Goal: Complete application form: Complete application form

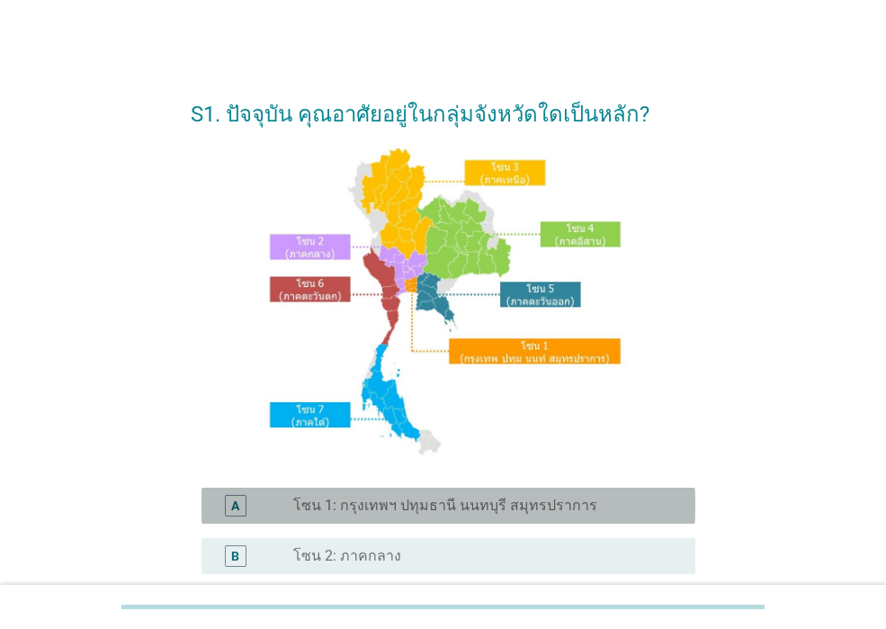
click at [427, 505] on label "โซน 1: กรุงเทพฯ ปทุมธานี นนทบุรี สมุทรปราการ" at bounding box center [445, 505] width 304 height 18
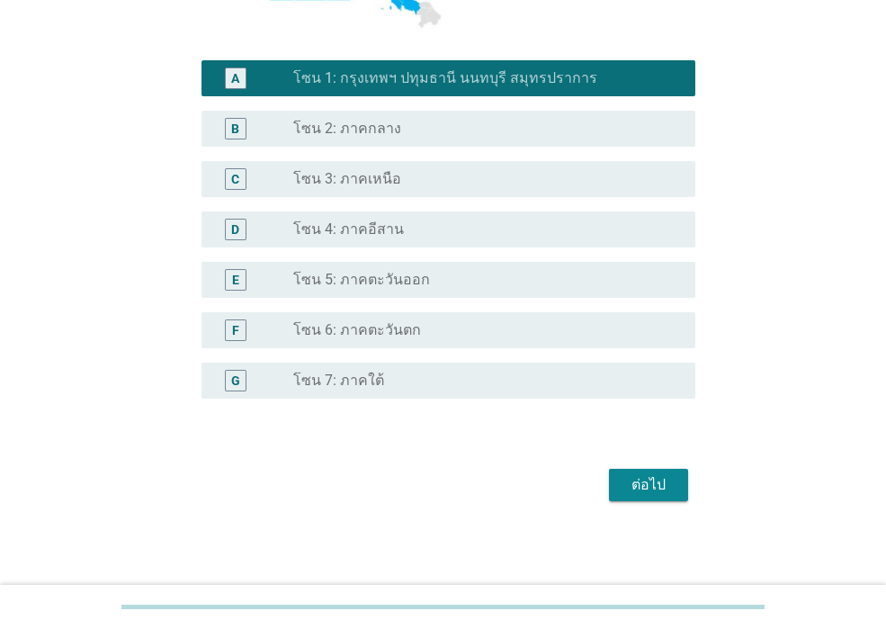
scroll to position [428, 0]
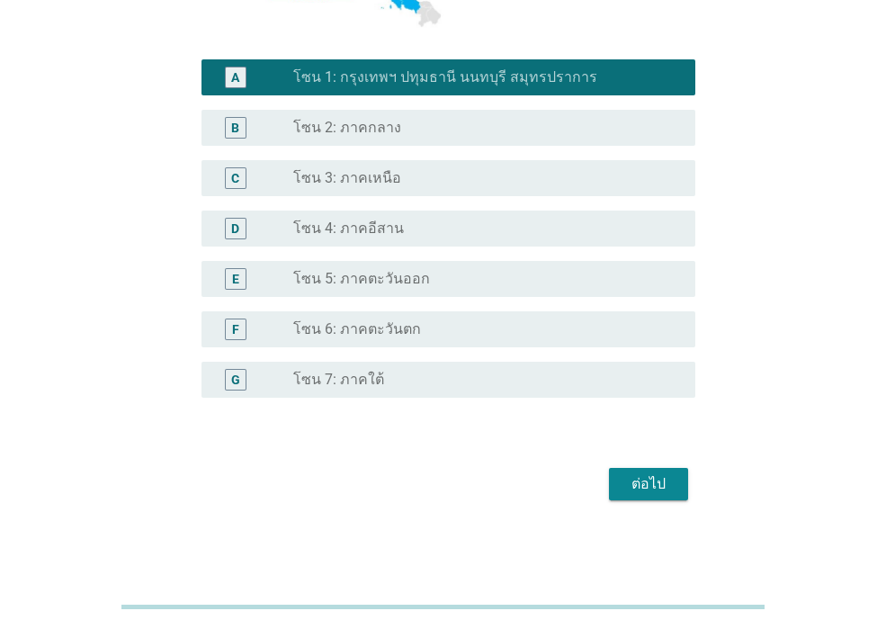
click at [644, 480] on div "ต่อไป" at bounding box center [648, 484] width 50 height 22
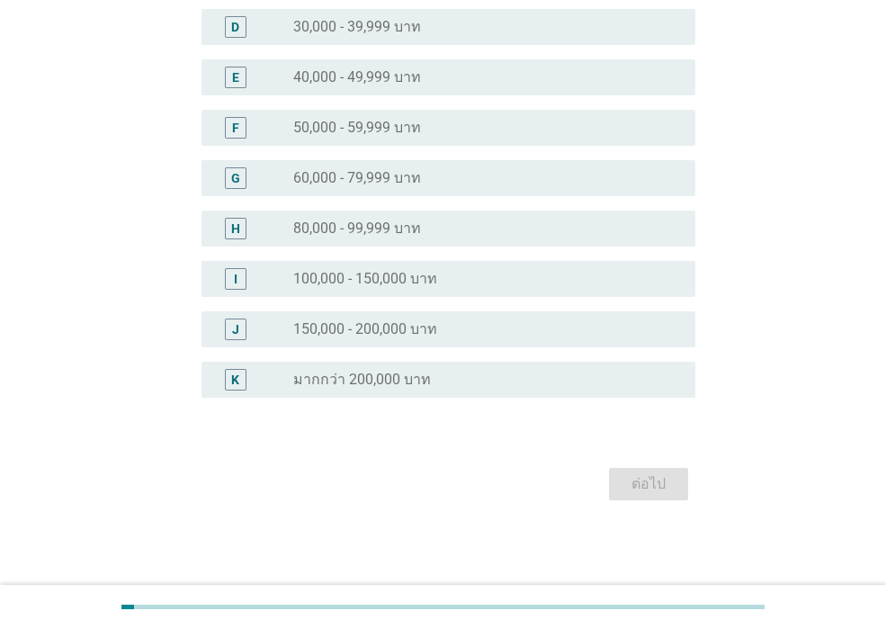
scroll to position [0, 0]
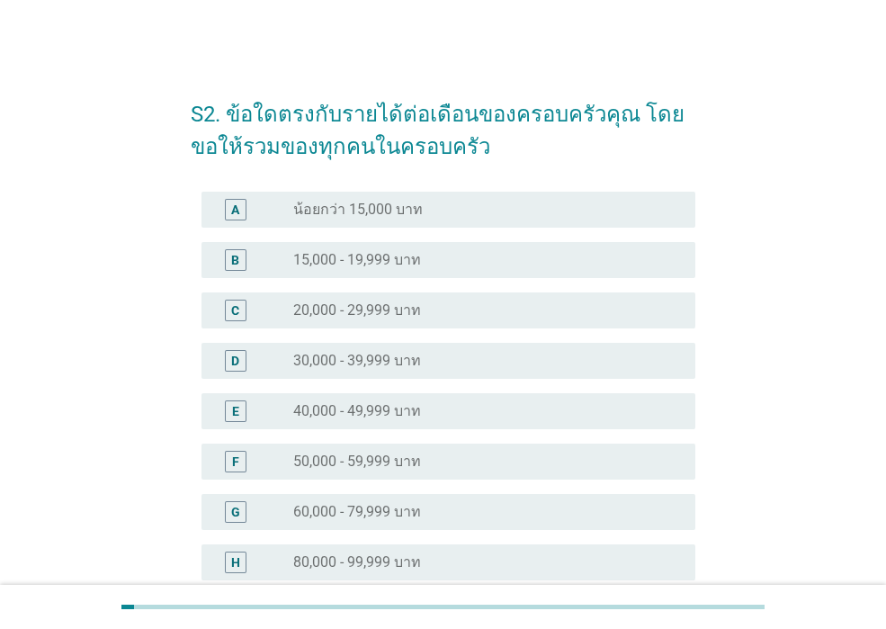
click at [360, 121] on h2 "S2. ข้อใดตรงกับรายได้ต่อเดือนของครอบครัวคุณ โดยขอให้รวมของทุกคนในครอบครัว" at bounding box center [443, 121] width 504 height 83
click at [391, 363] on label "30,000 - 39,999 บาท" at bounding box center [357, 361] width 128 height 18
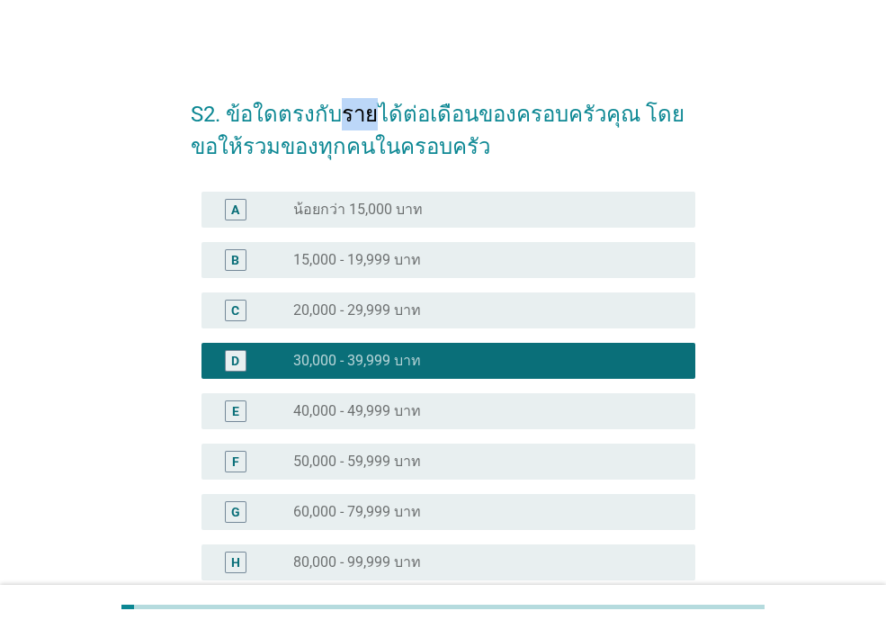
click at [354, 312] on label "20,000 - 29,999 บาท" at bounding box center [357, 310] width 128 height 18
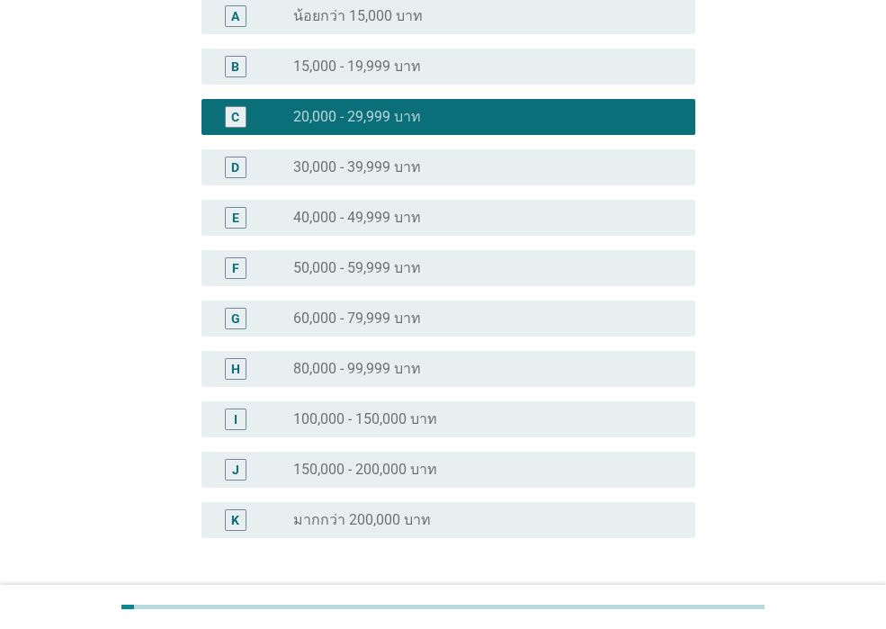
scroll to position [334, 0]
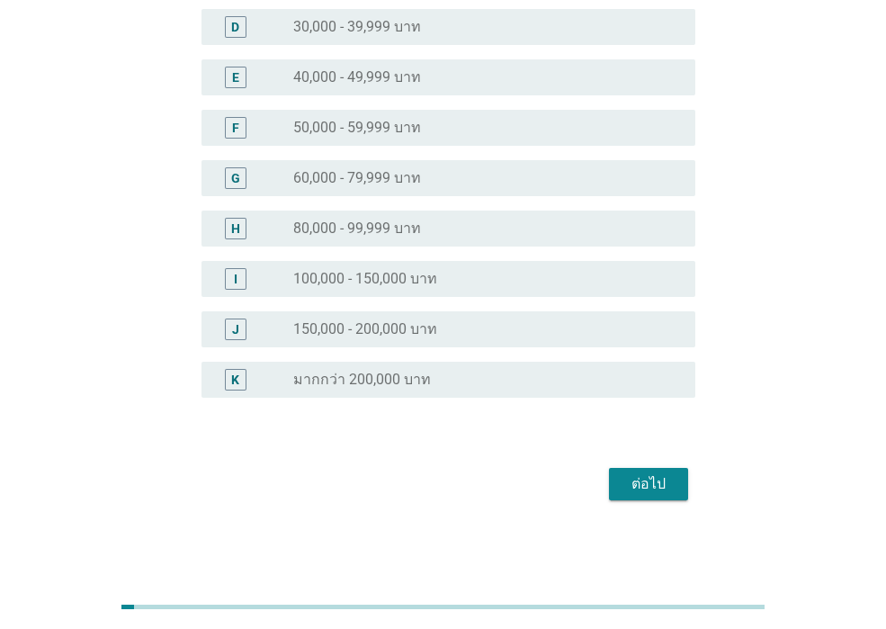
click at [652, 480] on div "ต่อไป" at bounding box center [648, 484] width 50 height 22
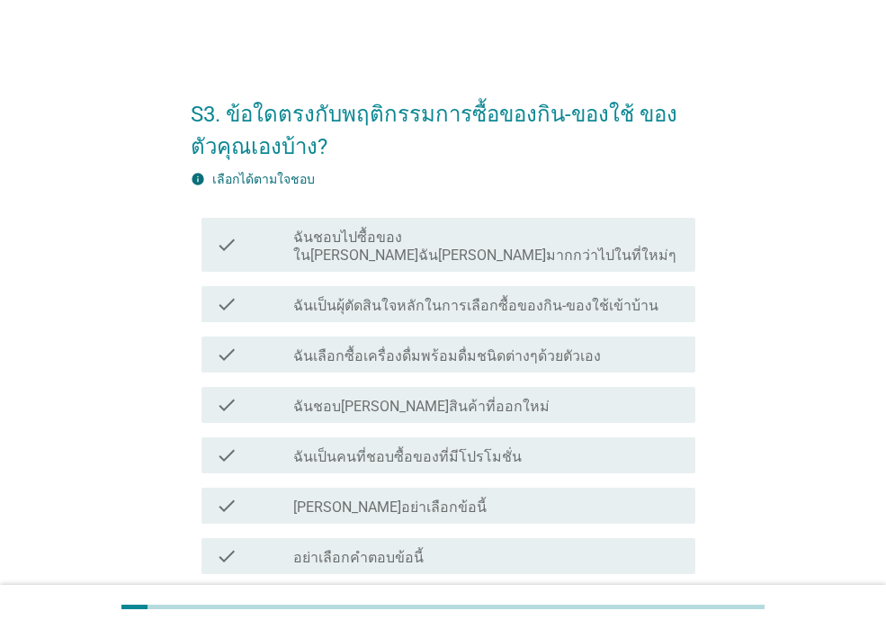
click at [287, 101] on h2 "S3. ข้อใดตรงกับพฤติกรรมการซื้อของกิน-ของใช้ ของตัวคุณเองบ้าง?" at bounding box center [443, 121] width 504 height 83
click at [286, 103] on h2 "S3. ข้อใดตรงกับพฤติกรรมการซื้อของกิน-ของใช้ ของตัวคุณเองบ้าง?" at bounding box center [443, 121] width 504 height 83
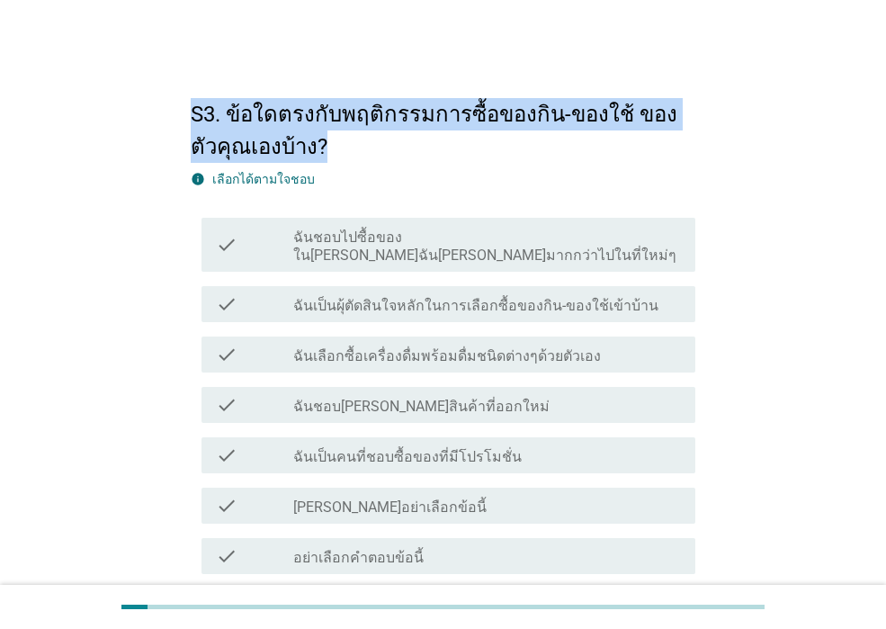
click at [286, 103] on h2 "S3. ข้อใดตรงกับพฤติกรรมการซื้อของกิน-ของใช้ ของตัวคุณเองบ้าง?" at bounding box center [443, 121] width 504 height 83
click at [285, 104] on h2 "S3. ข้อใดตรงกับพฤติกรรมการซื้อของกิน-ของใช้ ของตัวคุณเองบ้าง?" at bounding box center [443, 121] width 504 height 83
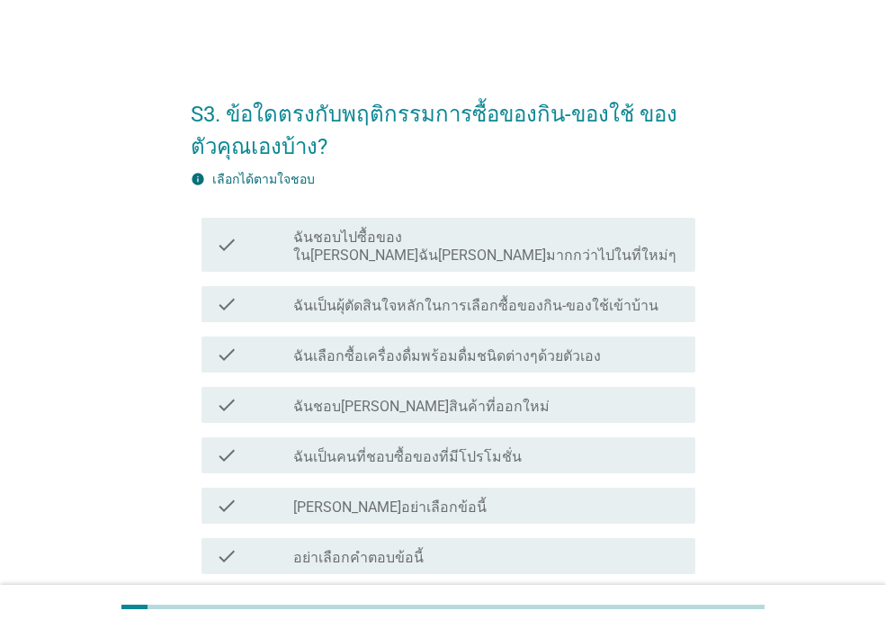
click at [396, 397] on label "ฉันชอบ[PERSON_NAME]สินค้าที่ออกใหม่" at bounding box center [421, 406] width 256 height 18
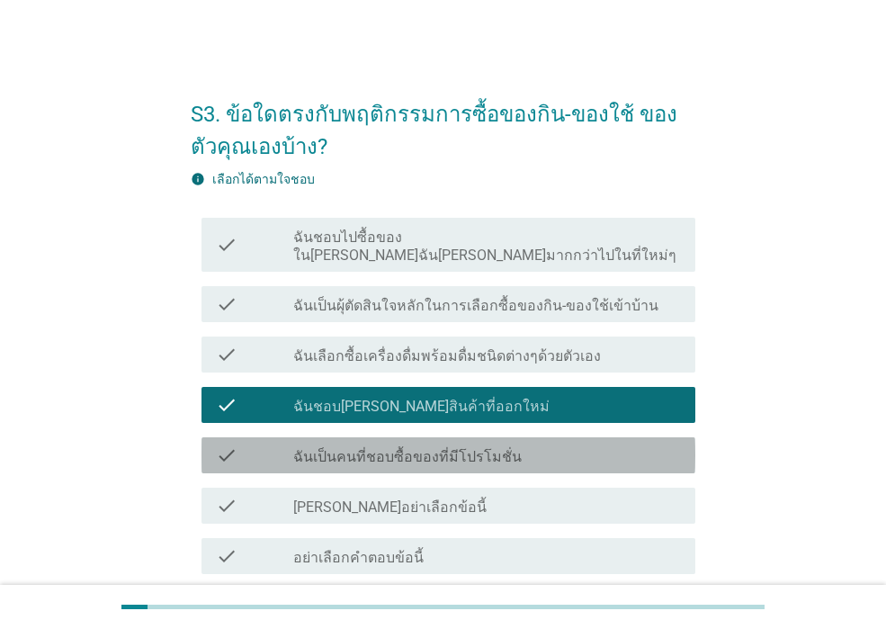
click at [424, 448] on label "ฉันเป็นคนที่ชอบซื้อของที่มีโปรโมชั่น" at bounding box center [407, 457] width 228 height 18
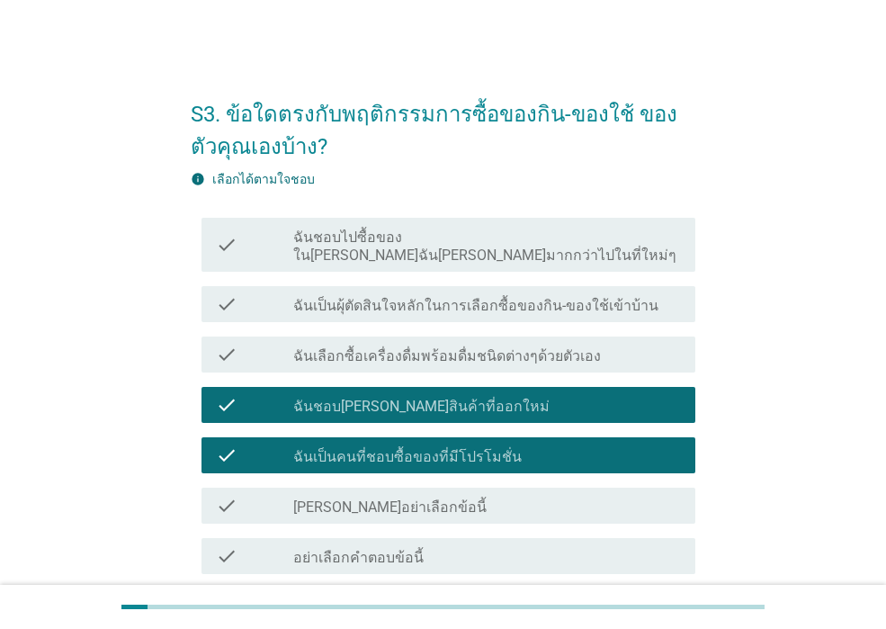
click at [441, 347] on label "ฉันเลือกซื้อเครื่องดื่มพร้อมดื่มชนิดต่างๆด้วยตัวเอง" at bounding box center [447, 356] width 308 height 18
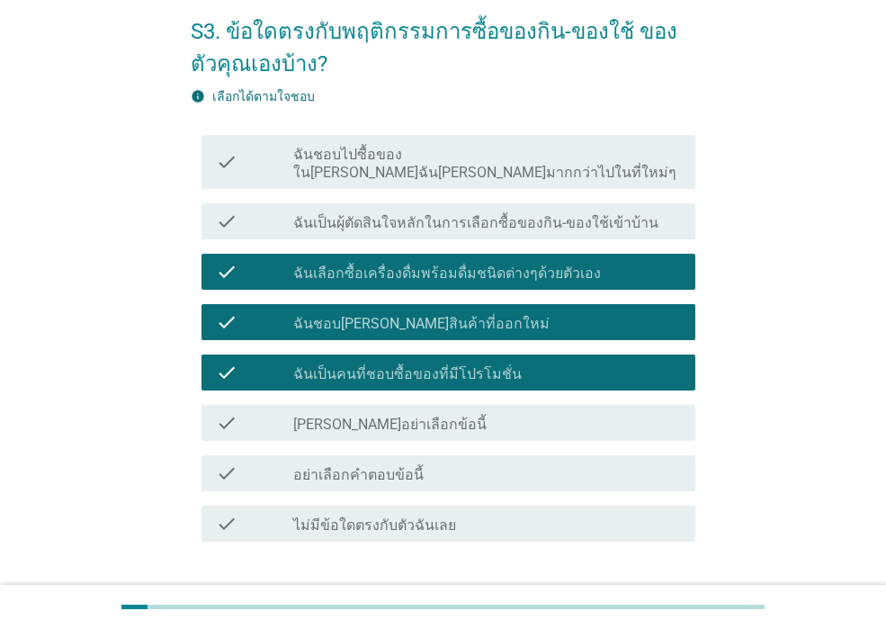
scroll to position [187, 0]
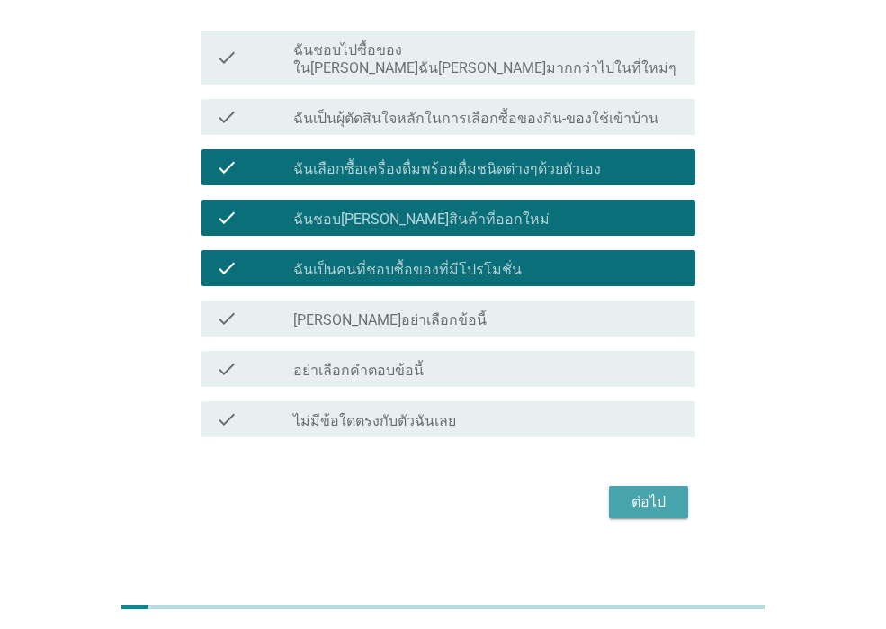
click at [658, 491] on div "ต่อไป" at bounding box center [648, 502] width 50 height 22
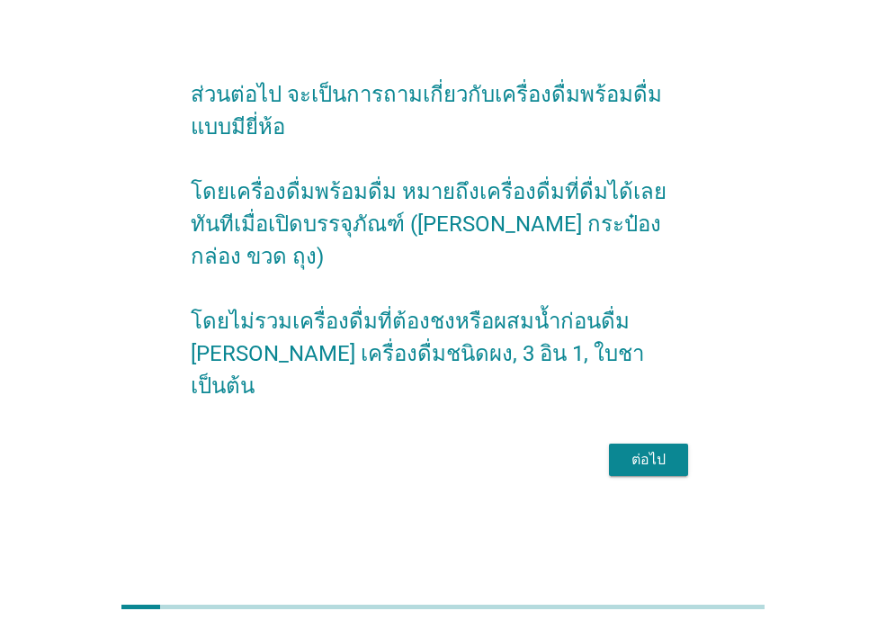
scroll to position [0, 0]
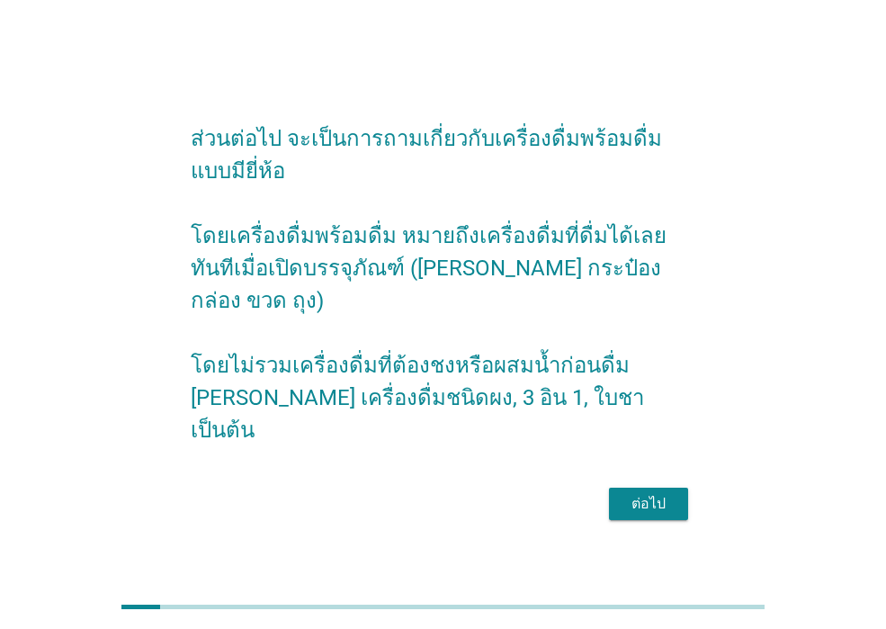
click at [636, 493] on div "ต่อไป" at bounding box center [648, 504] width 50 height 22
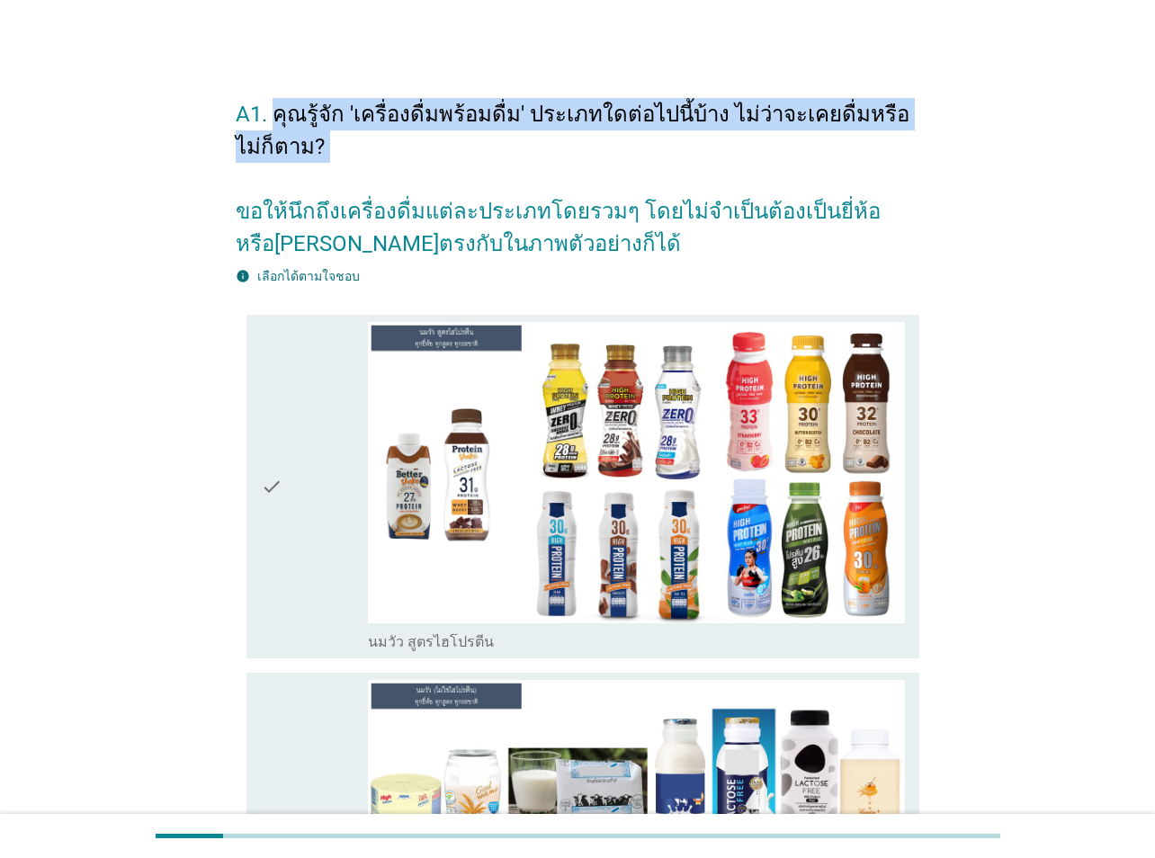
drag, startPoint x: 288, startPoint y: 108, endPoint x: 707, endPoint y: 191, distance: 427.1
click at [696, 189] on h2 "A1. คุณรู้จัก 'เครื่องดื่มพร้อมดื่ม' ประเภทใดต่อไปนี้บ้าง ไม่ว่าจะเคยดื่มหรือไม…" at bounding box center [577, 170] width 683 height 180
click at [707, 191] on h2 "A1. คุณรู้จัก 'เครื่องดื่มพร้อมดื่ม' ประเภทใดต่อไปนี้บ้าง ไม่ว่าจะเคยดื่มหรือไม…" at bounding box center [577, 170] width 683 height 180
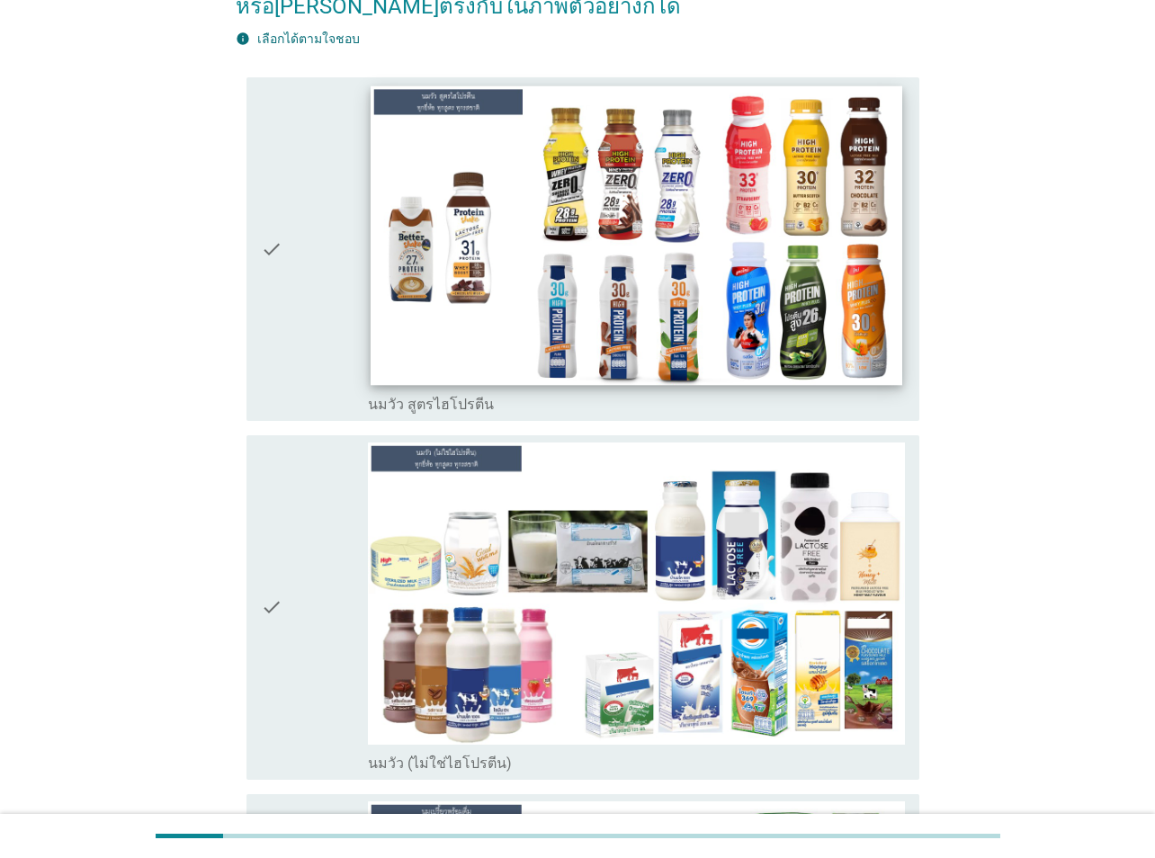
scroll to position [270, 0]
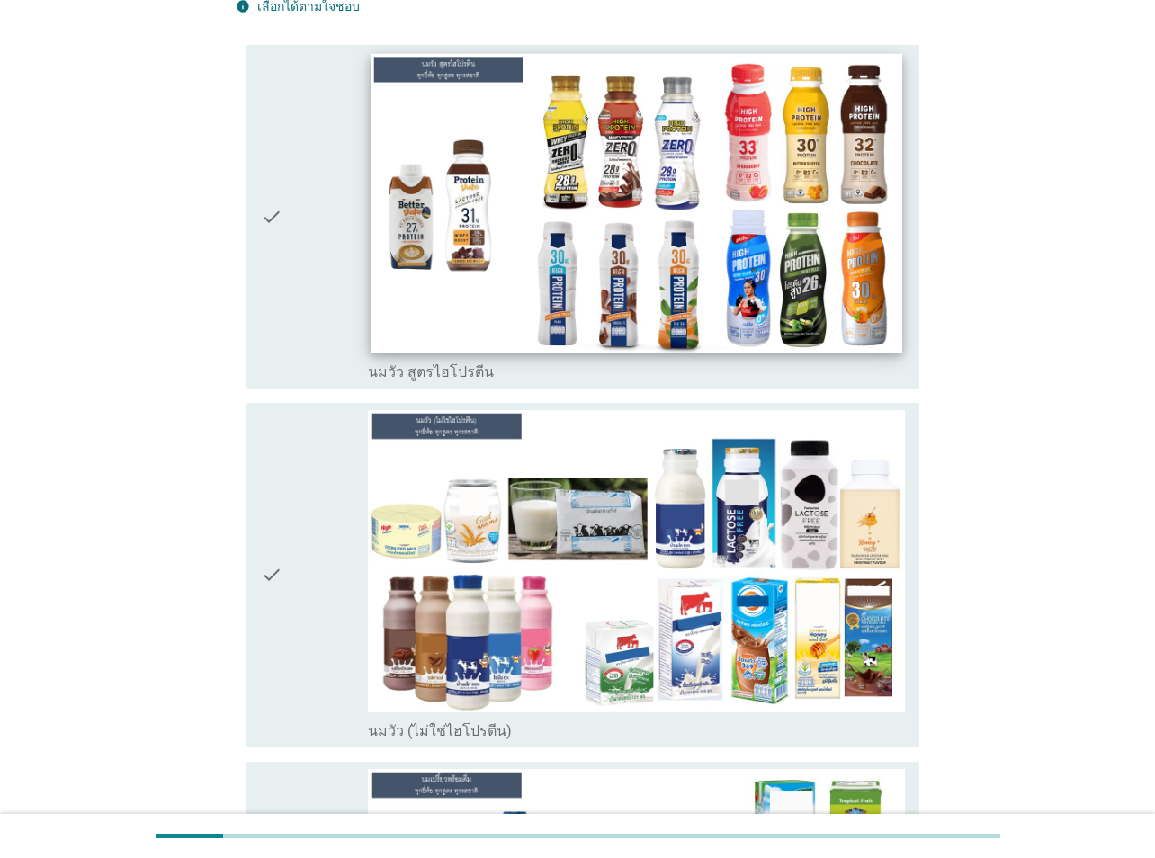
click at [703, 247] on img at bounding box center [635, 202] width 531 height 299
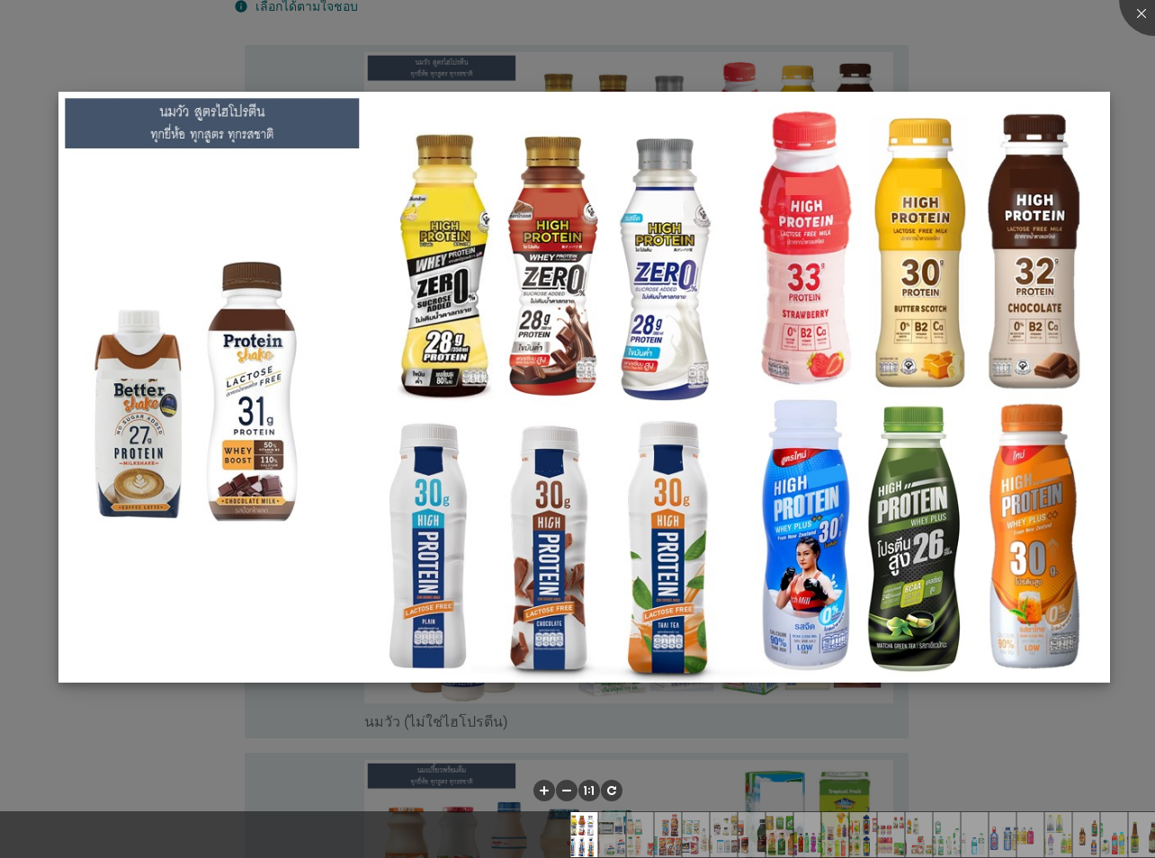
scroll to position [360, 0]
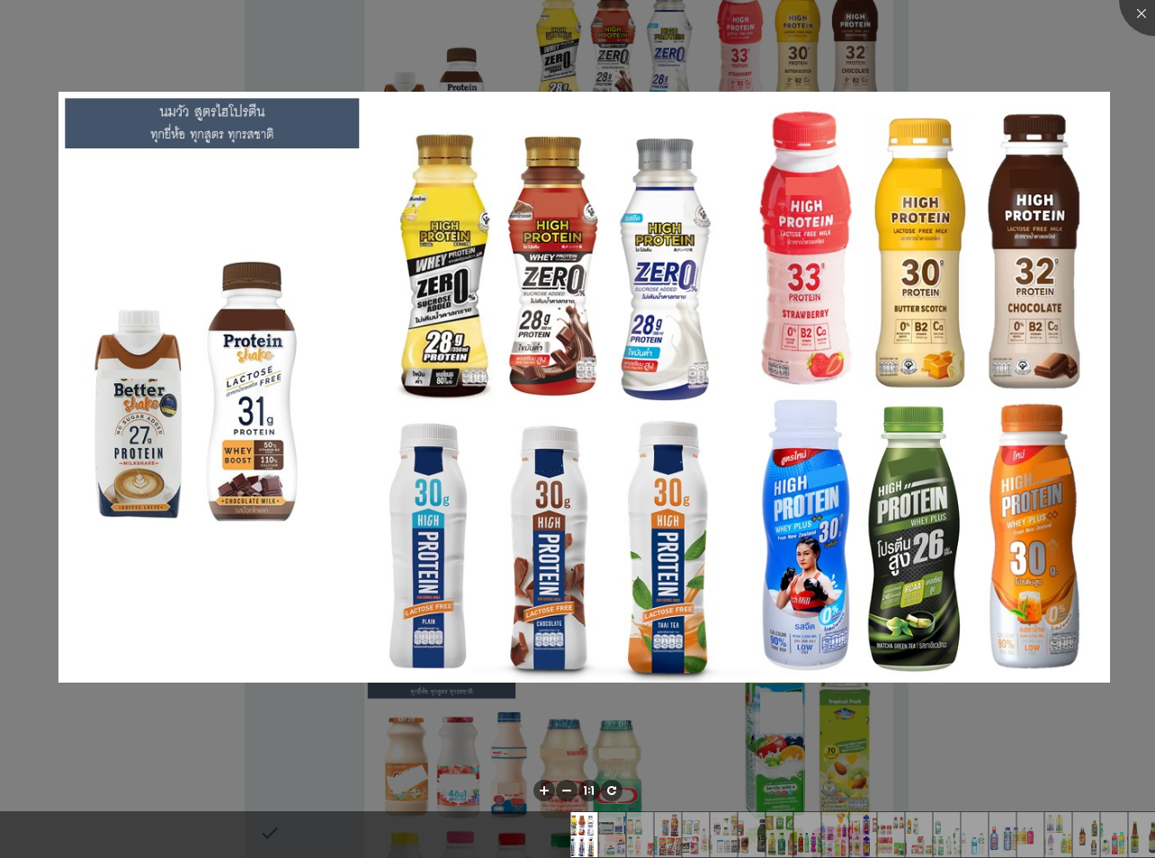
click at [704, 86] on div at bounding box center [577, 429] width 1155 height 858
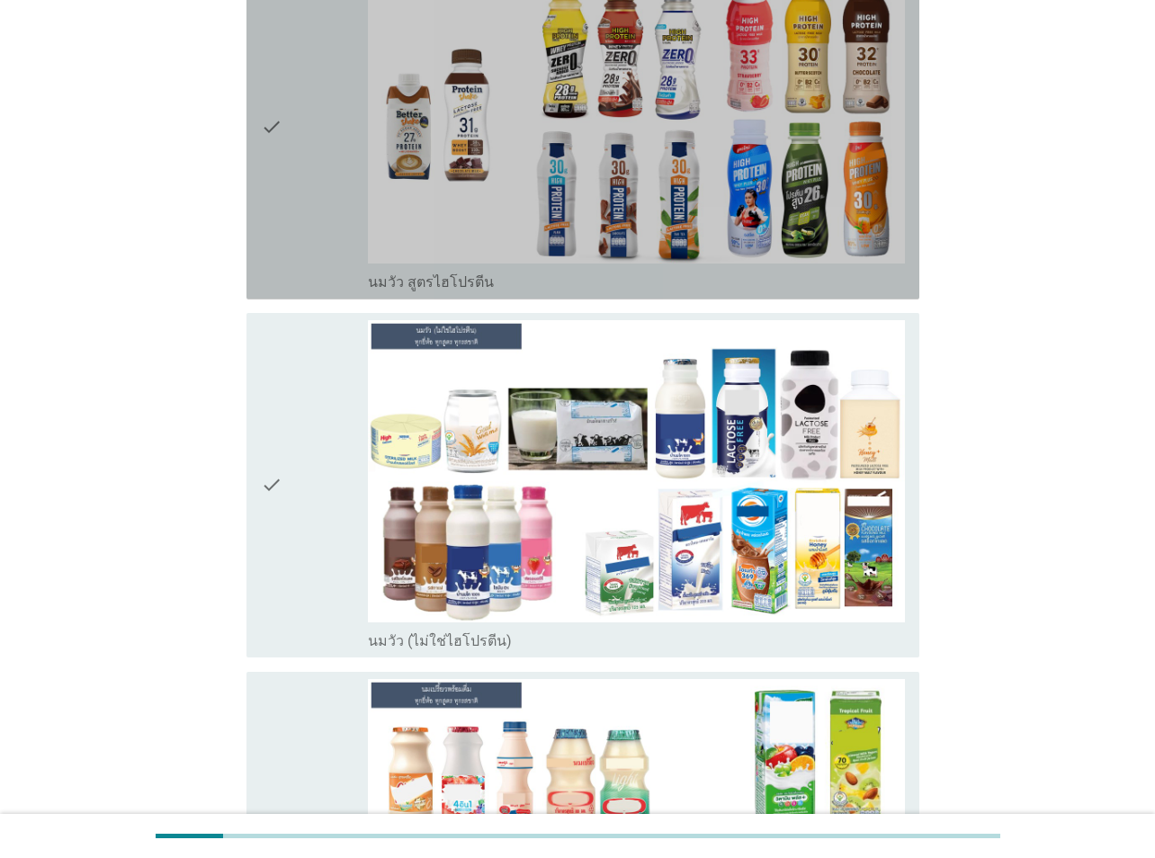
click at [316, 138] on div "check" at bounding box center [314, 127] width 107 height 330
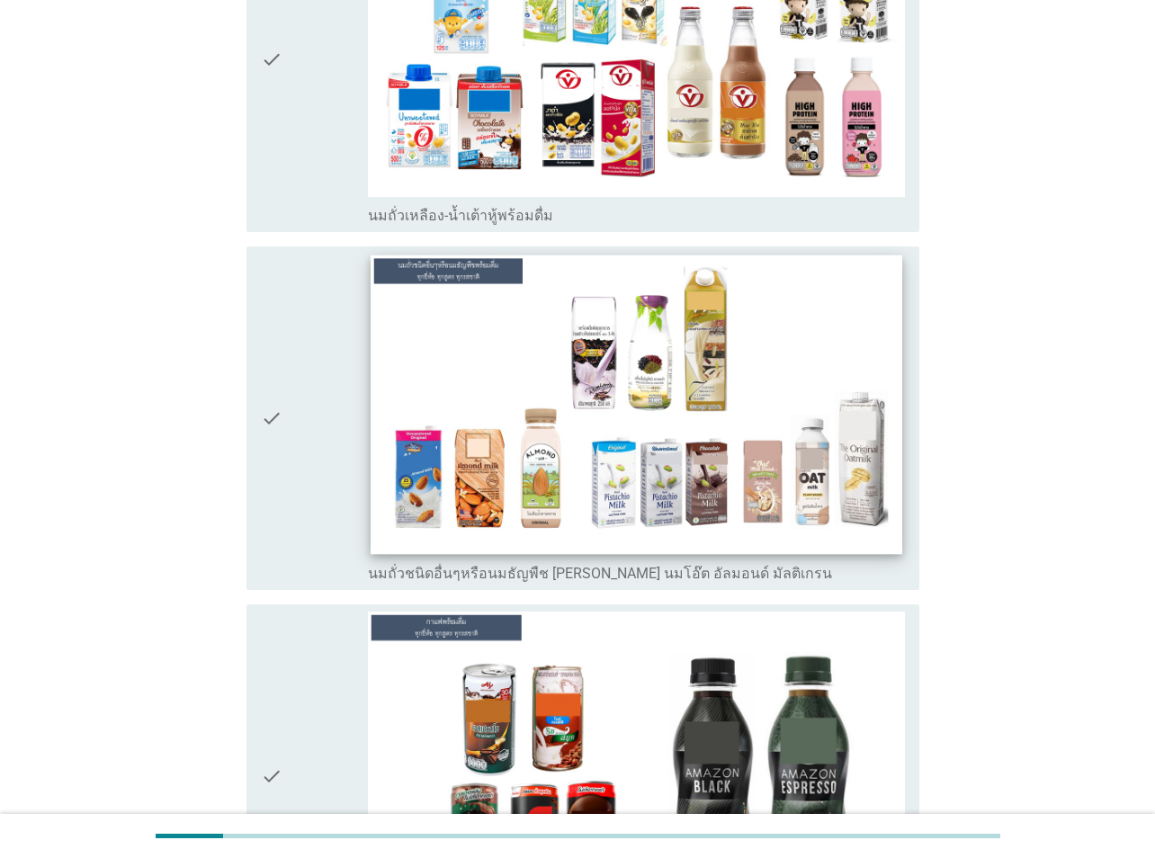
scroll to position [2068, 0]
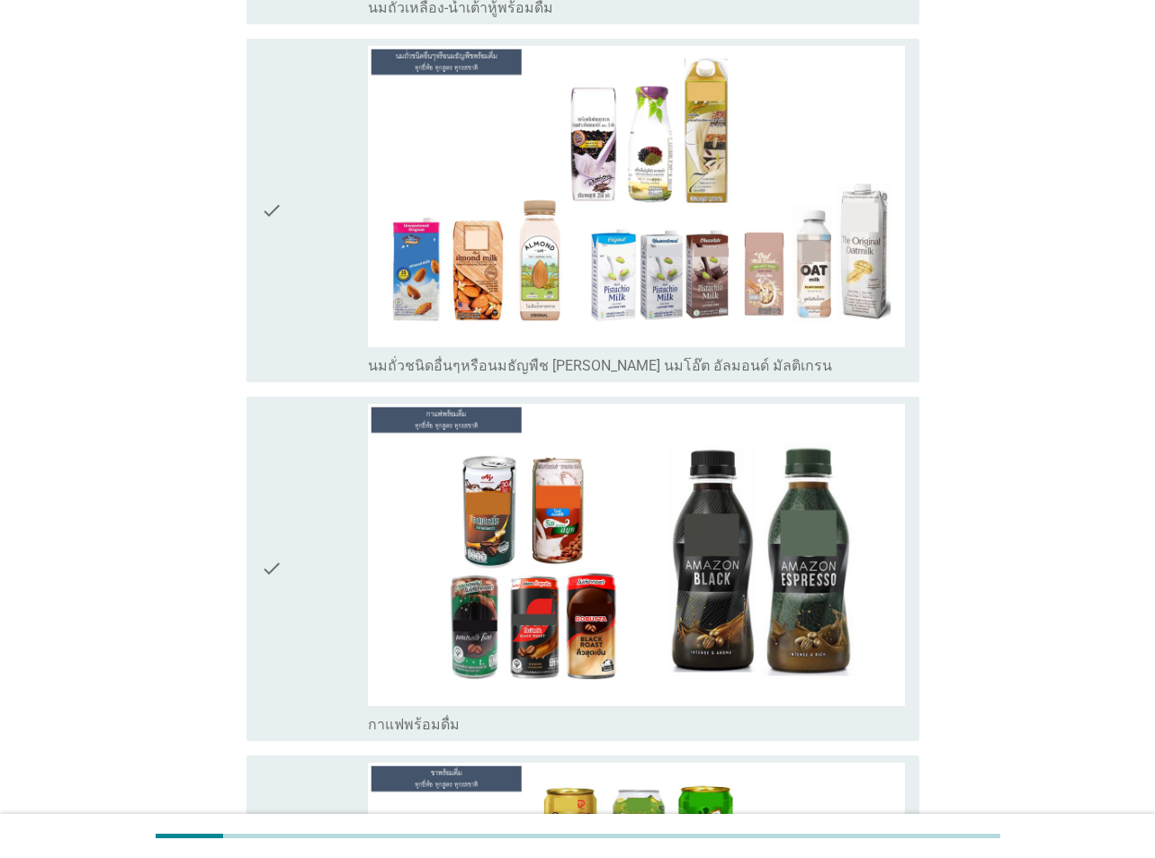
click at [306, 248] on div "check" at bounding box center [314, 211] width 107 height 330
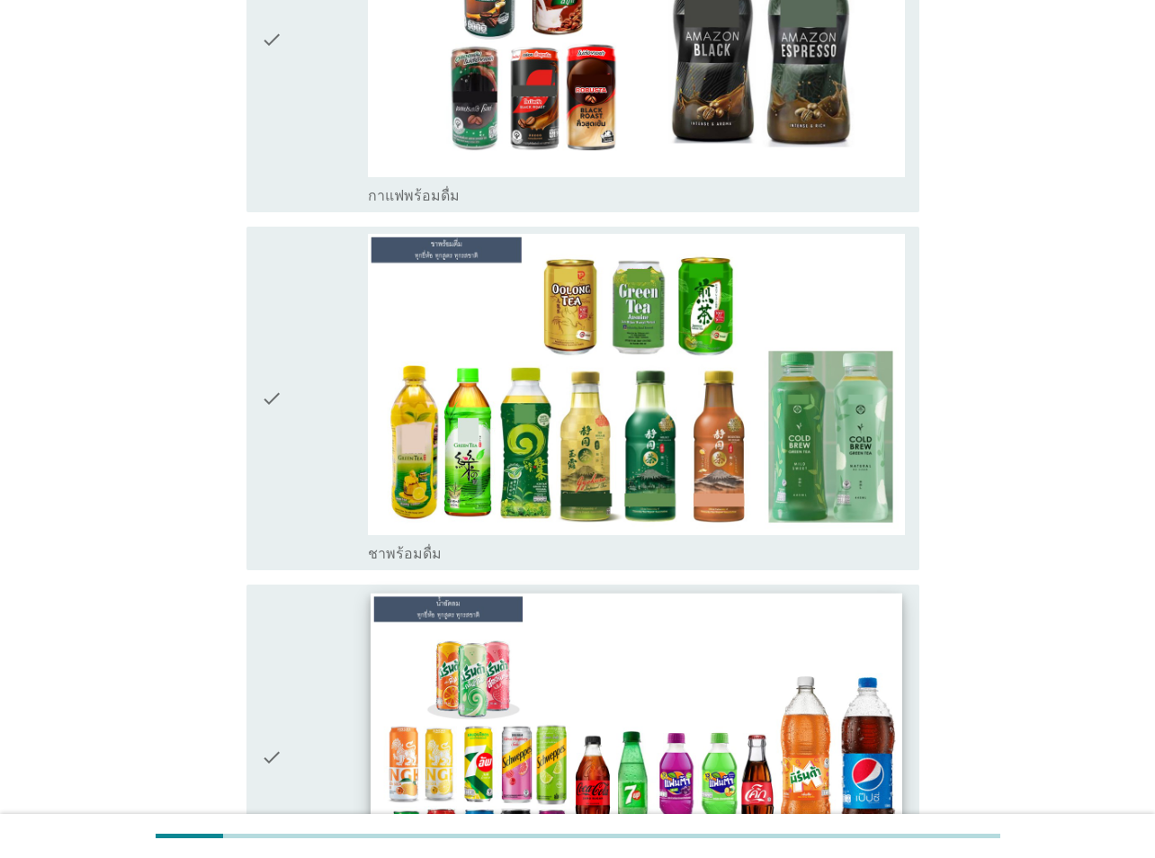
scroll to position [2877, 0]
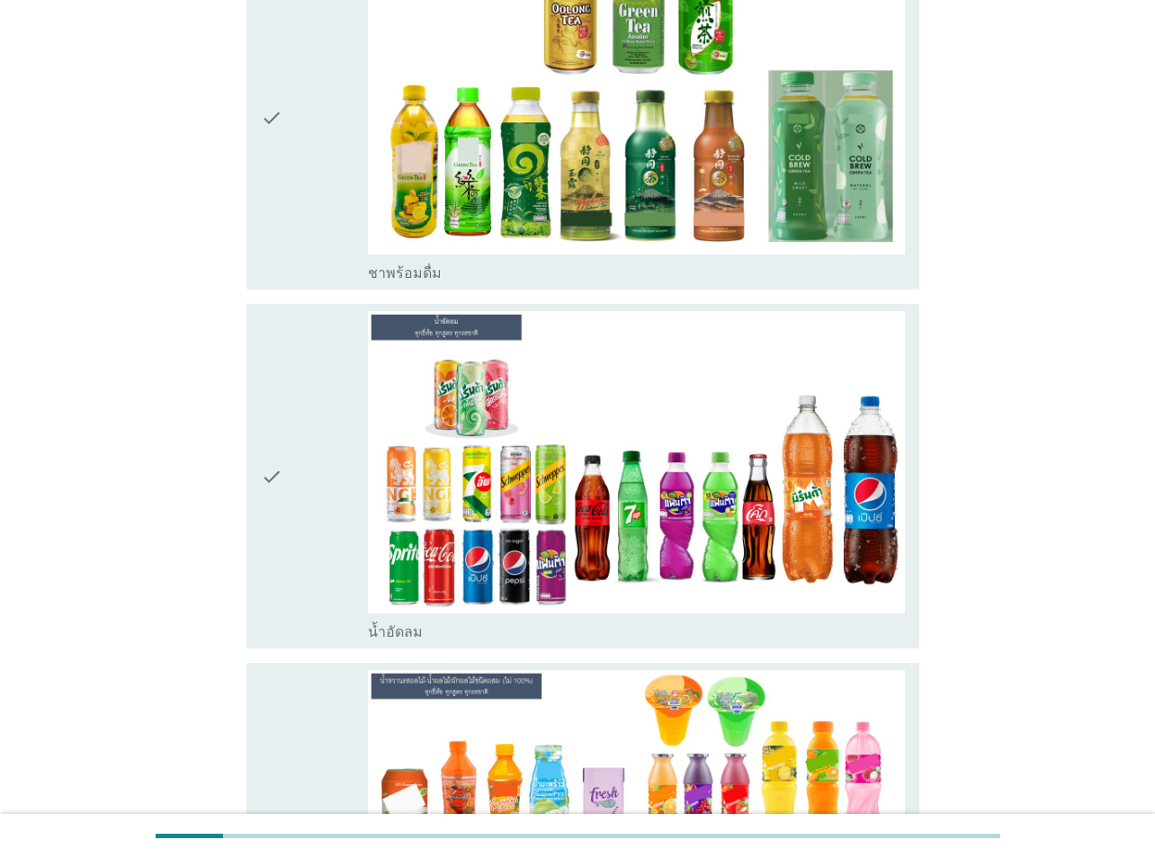
click at [327, 194] on div "check" at bounding box center [314, 118] width 107 height 330
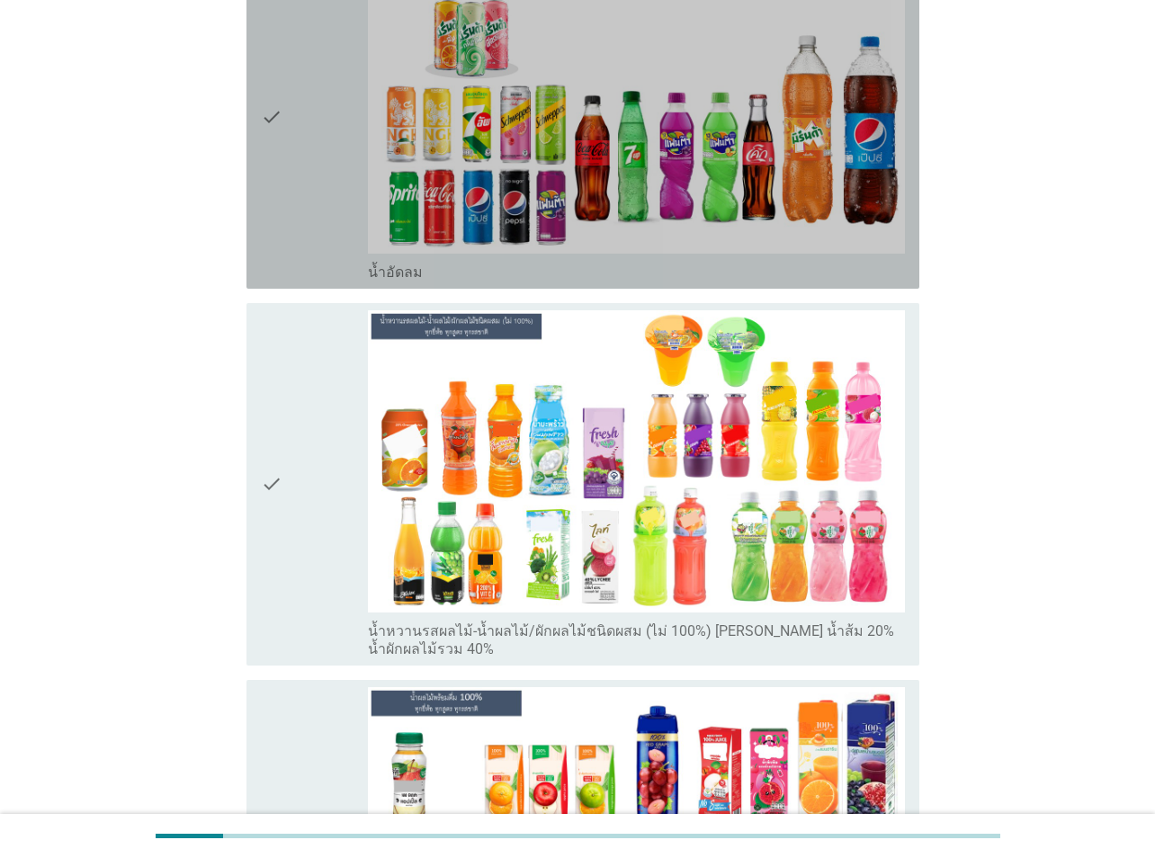
click at [317, 192] on div "check" at bounding box center [314, 116] width 107 height 330
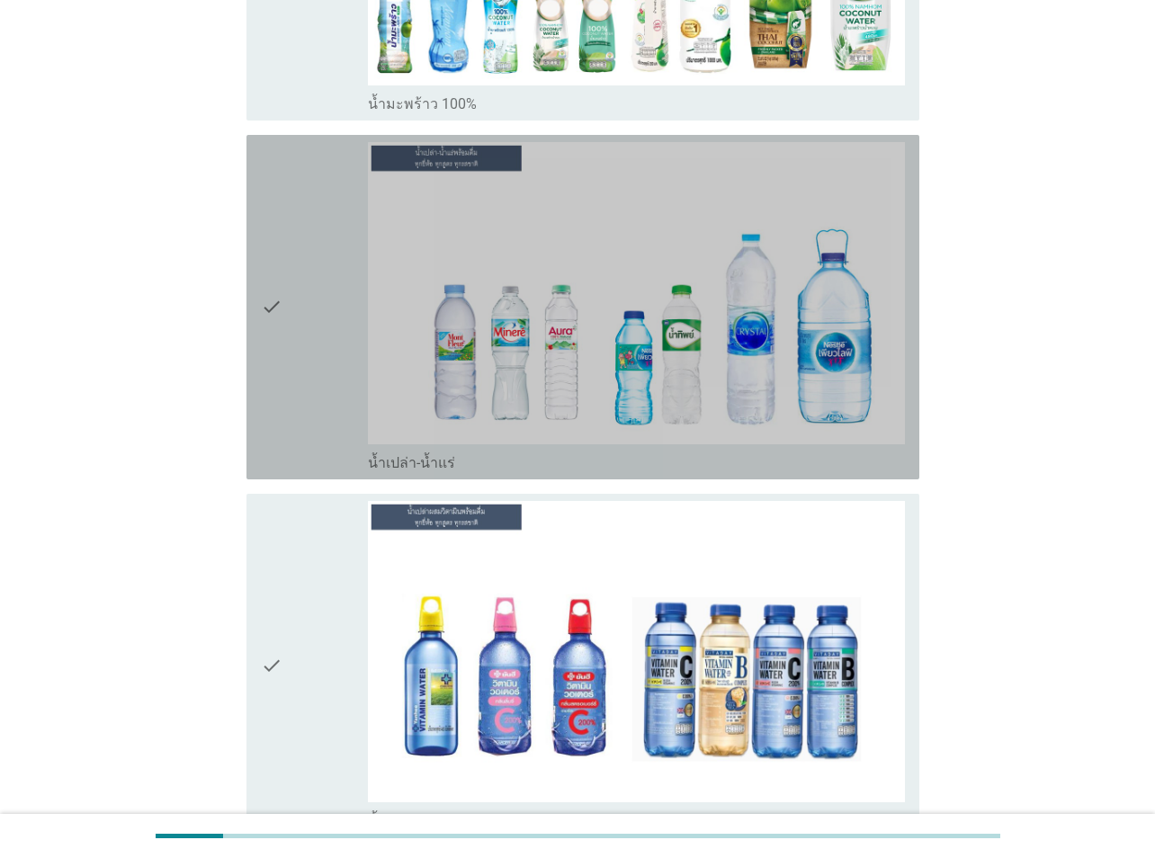
click at [352, 284] on div "check" at bounding box center [314, 307] width 107 height 330
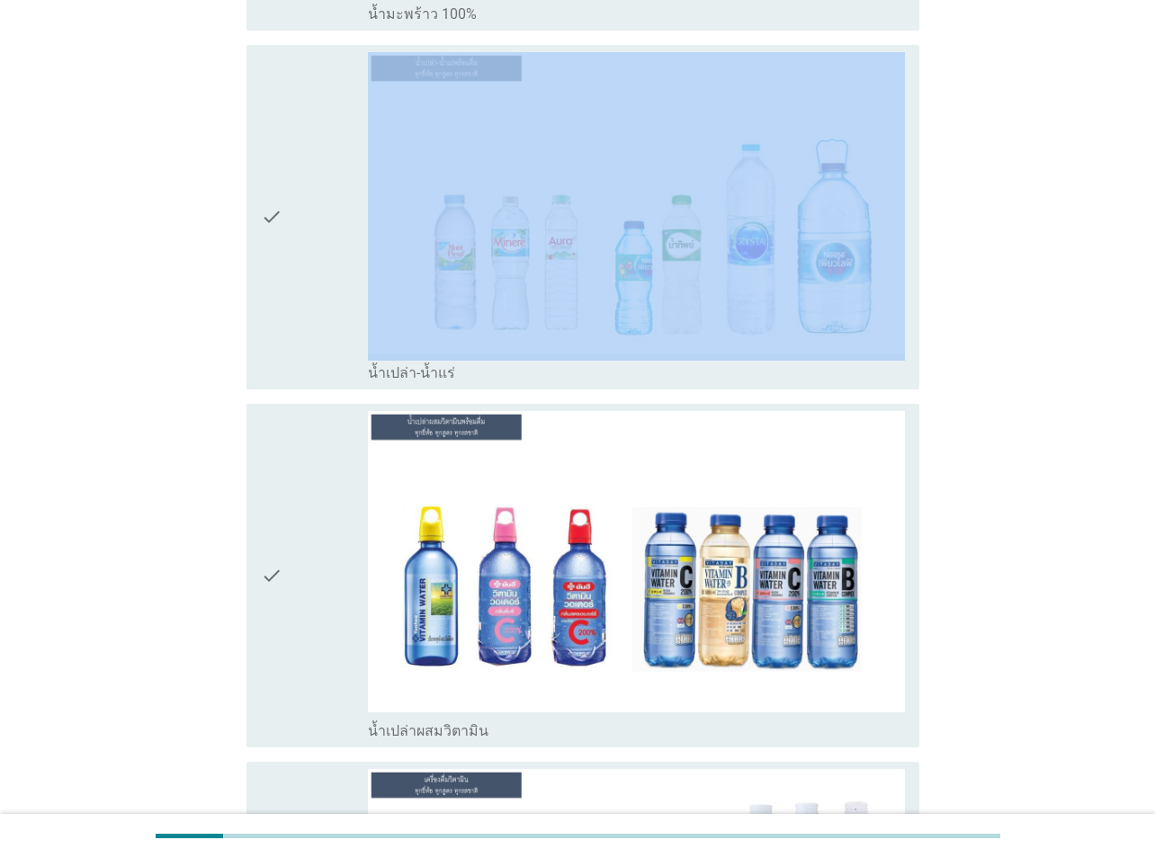
click at [299, 241] on div "check" at bounding box center [314, 217] width 107 height 330
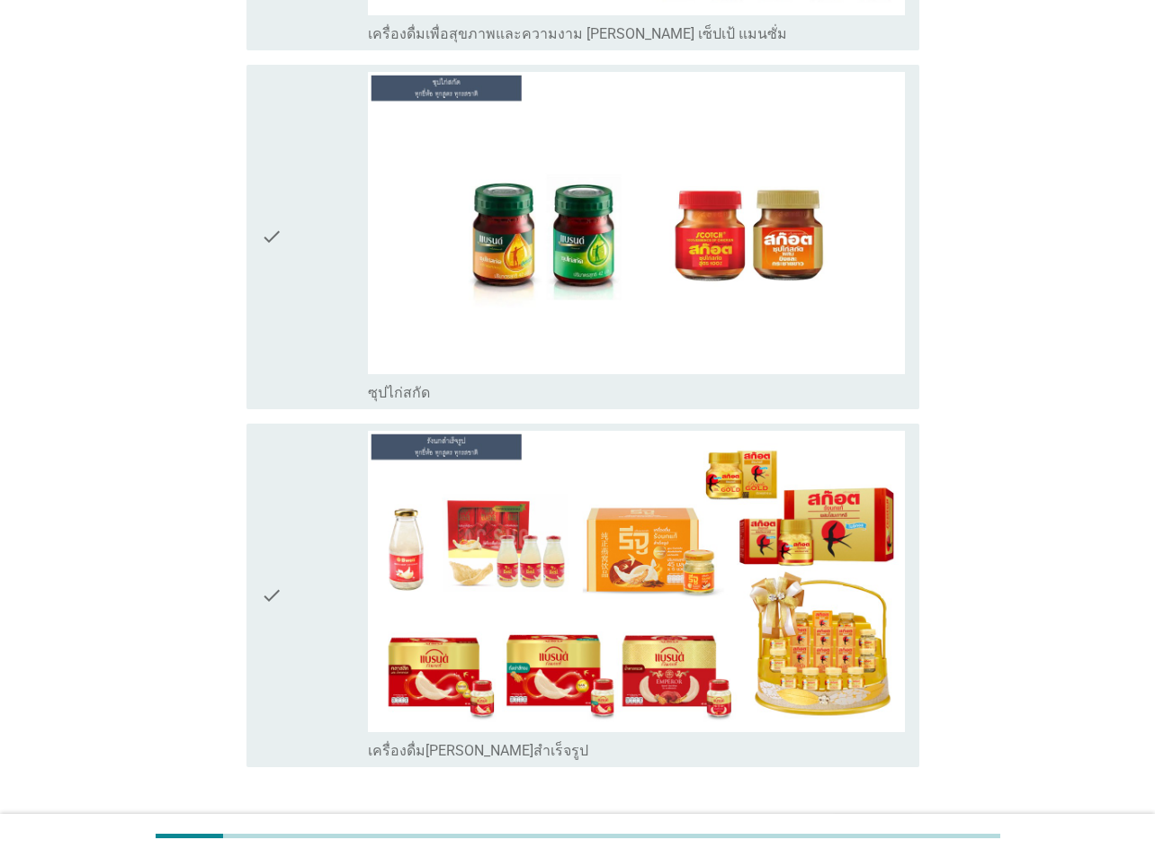
scroll to position [8183, 0]
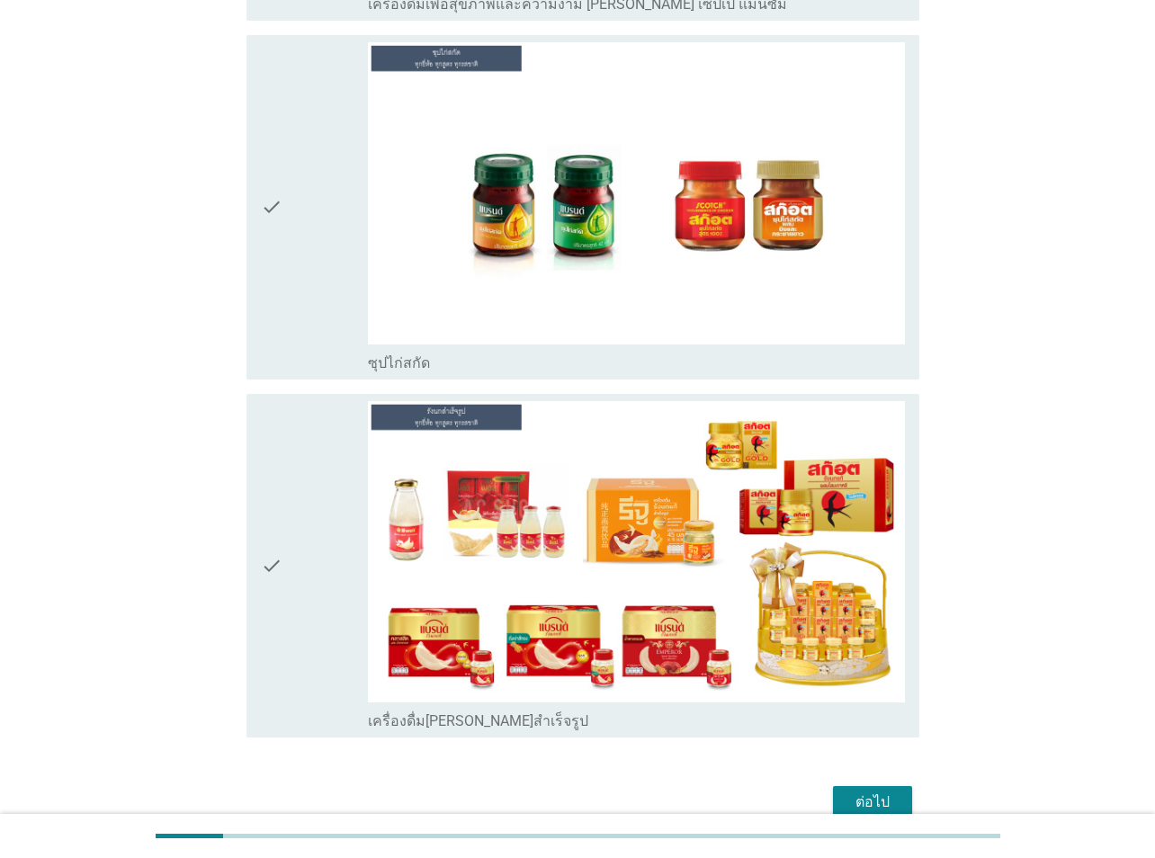
click at [286, 252] on div "check" at bounding box center [314, 207] width 107 height 330
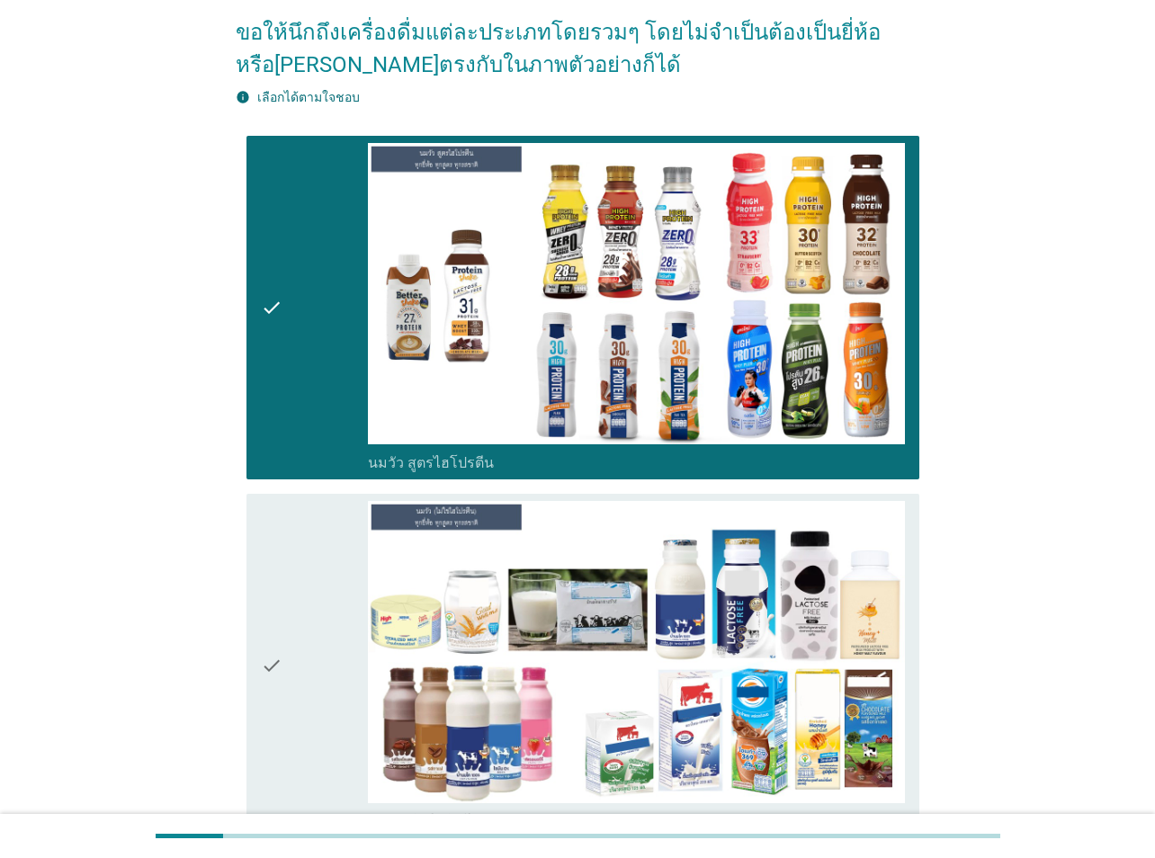
scroll to position [219, 0]
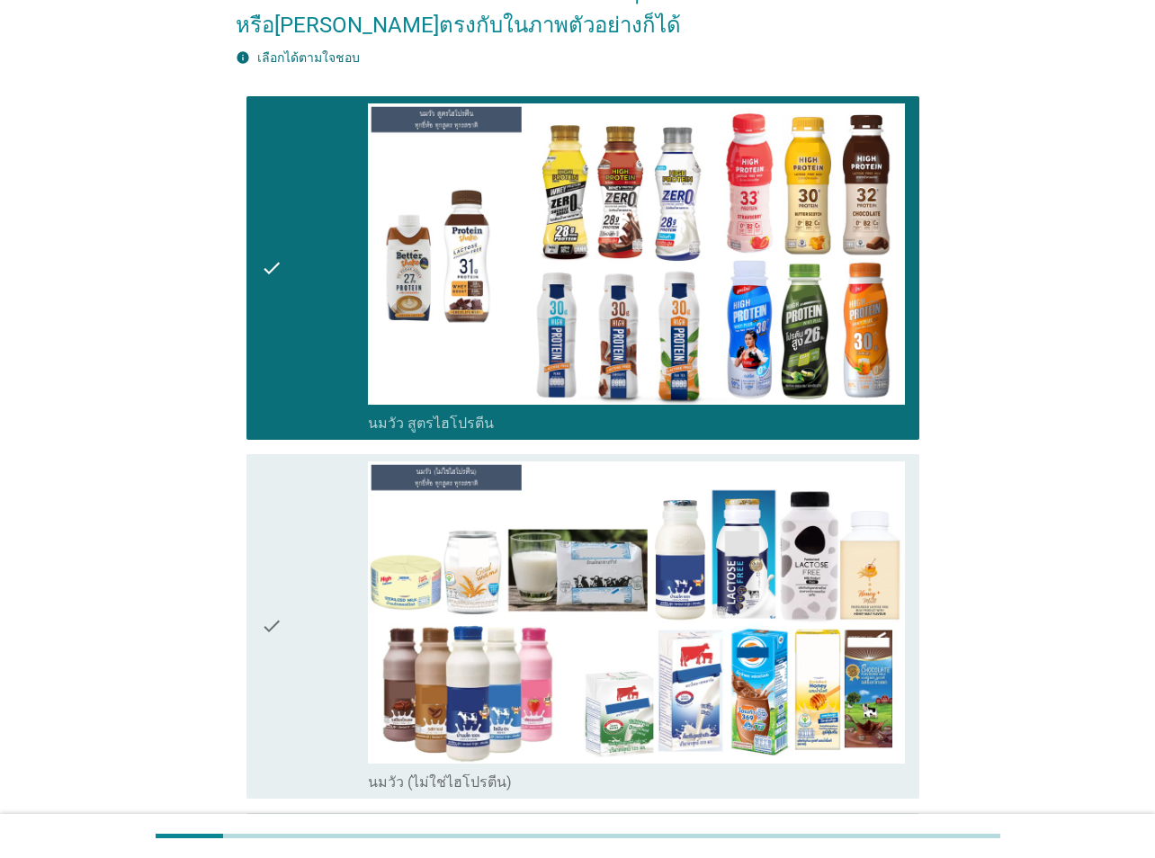
click at [288, 628] on div "check" at bounding box center [314, 626] width 107 height 330
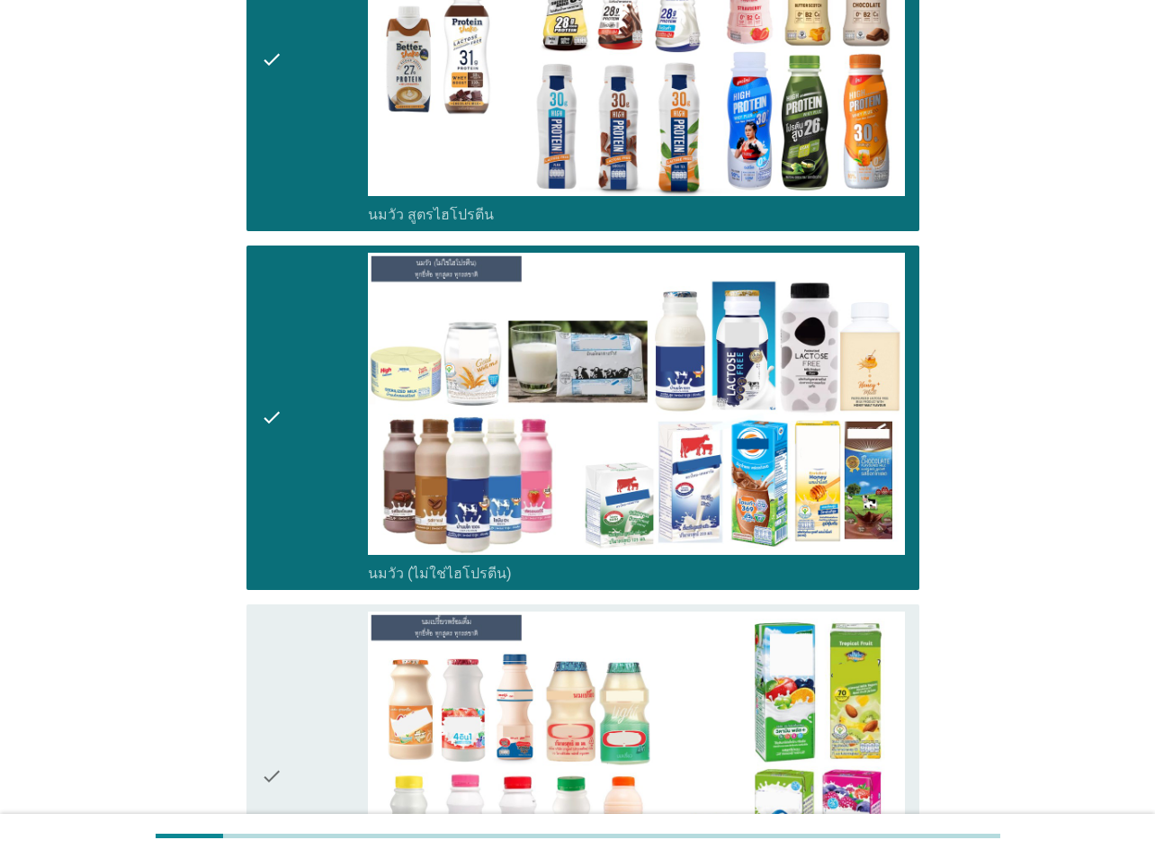
scroll to position [668, 0]
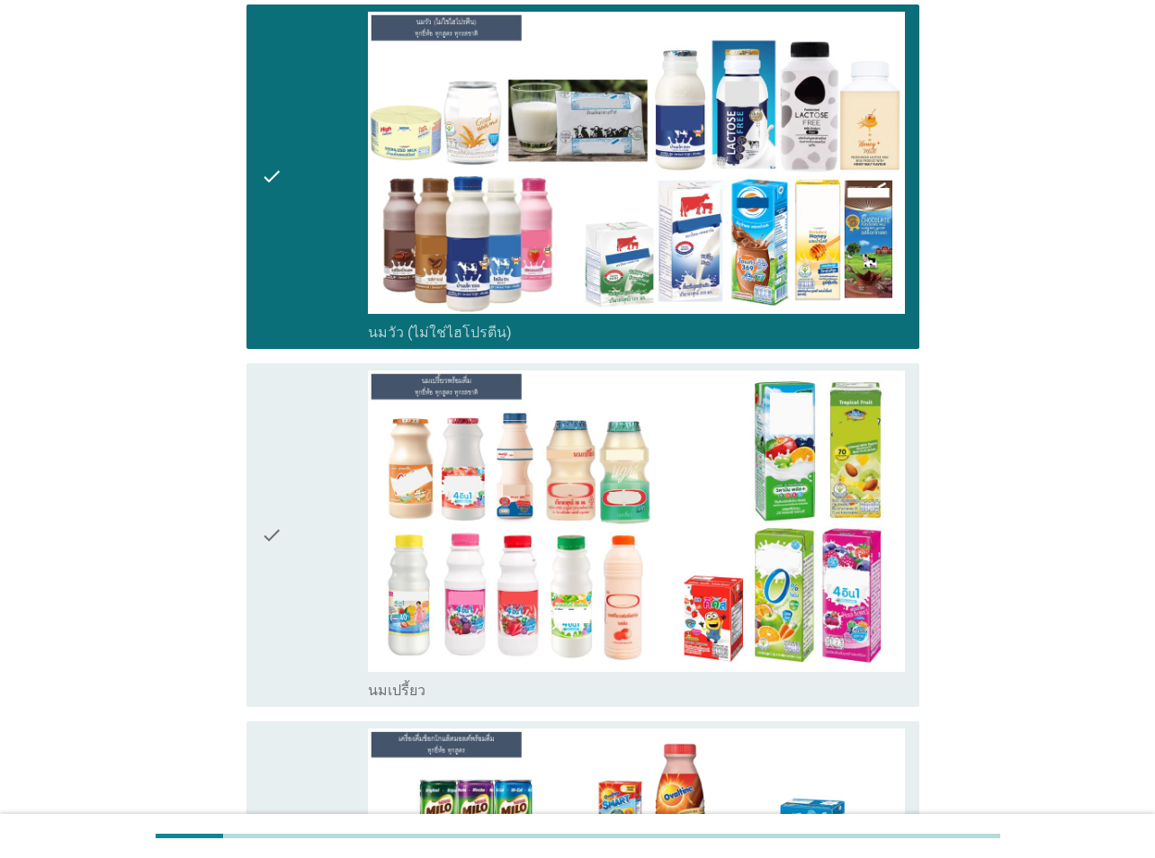
click at [306, 540] on div "check" at bounding box center [314, 535] width 107 height 330
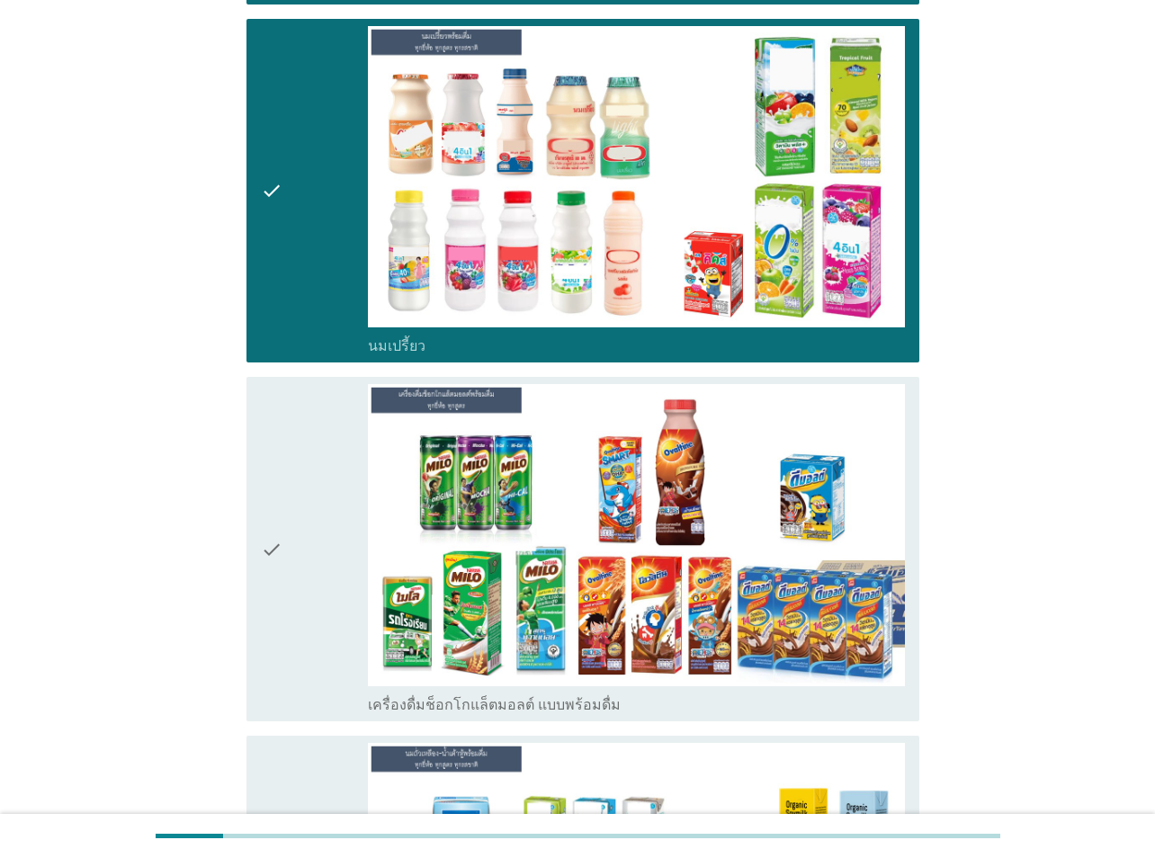
scroll to position [1028, 0]
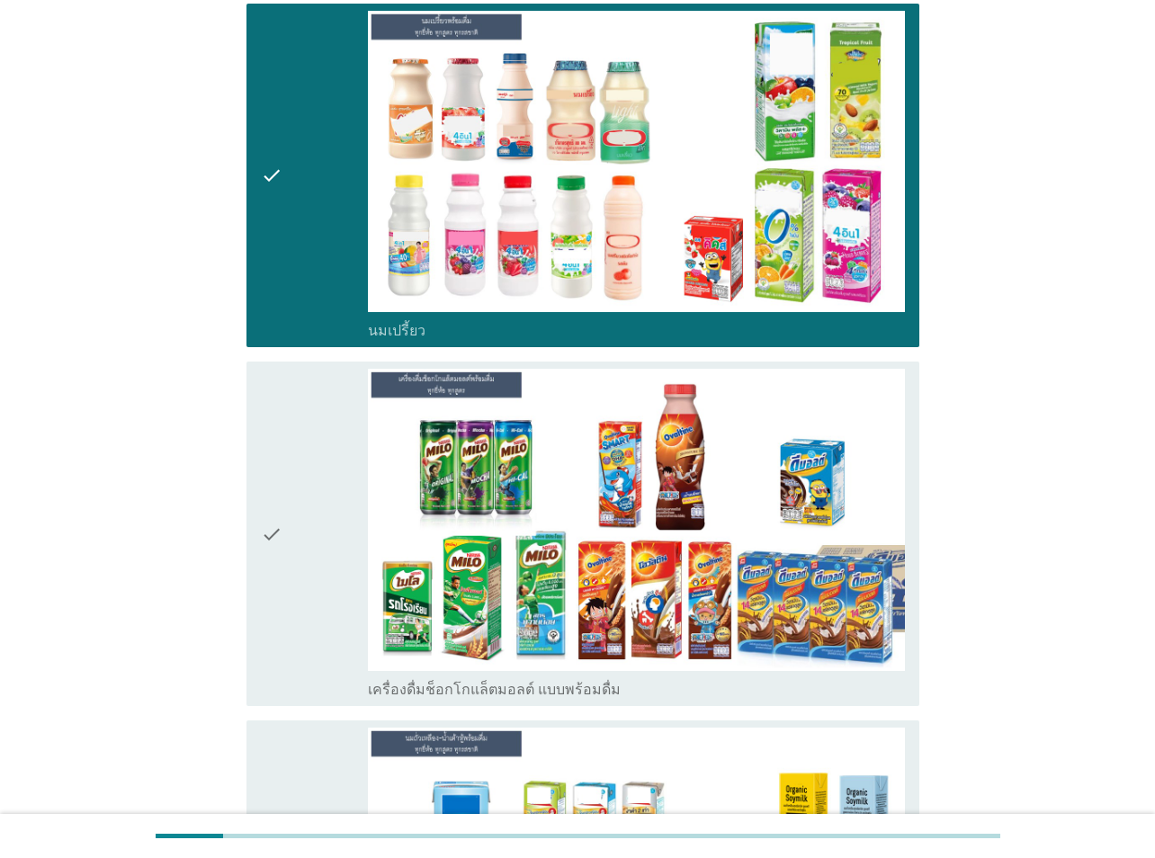
click at [300, 541] on div "check" at bounding box center [314, 534] width 107 height 330
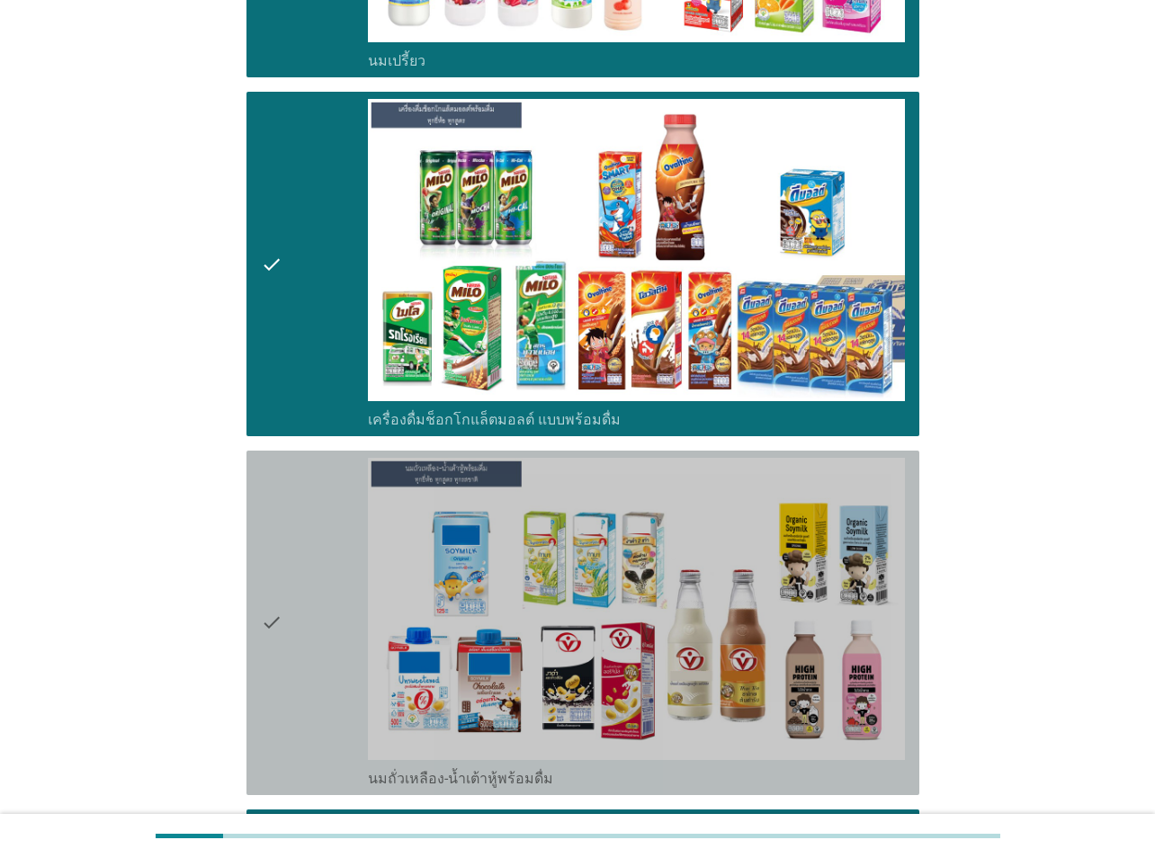
click at [308, 534] on div "check" at bounding box center [314, 623] width 107 height 330
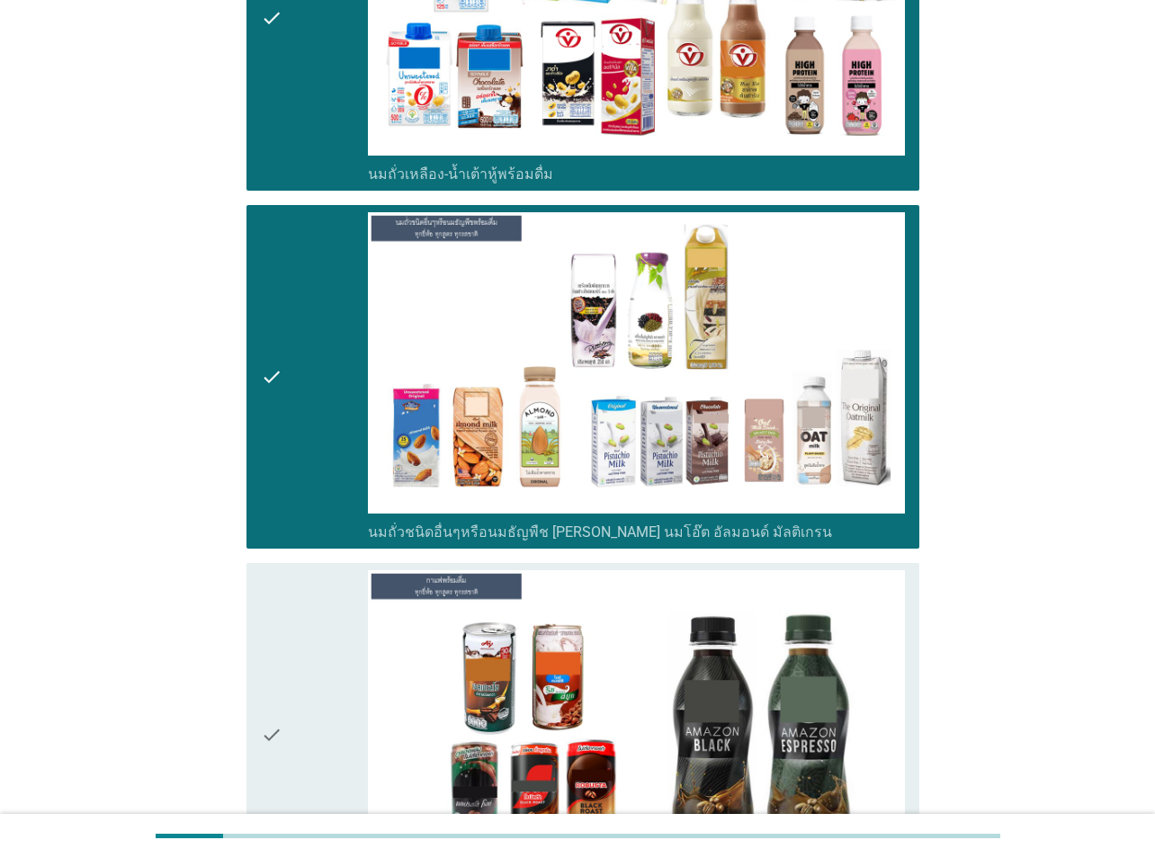
scroll to position [2107, 0]
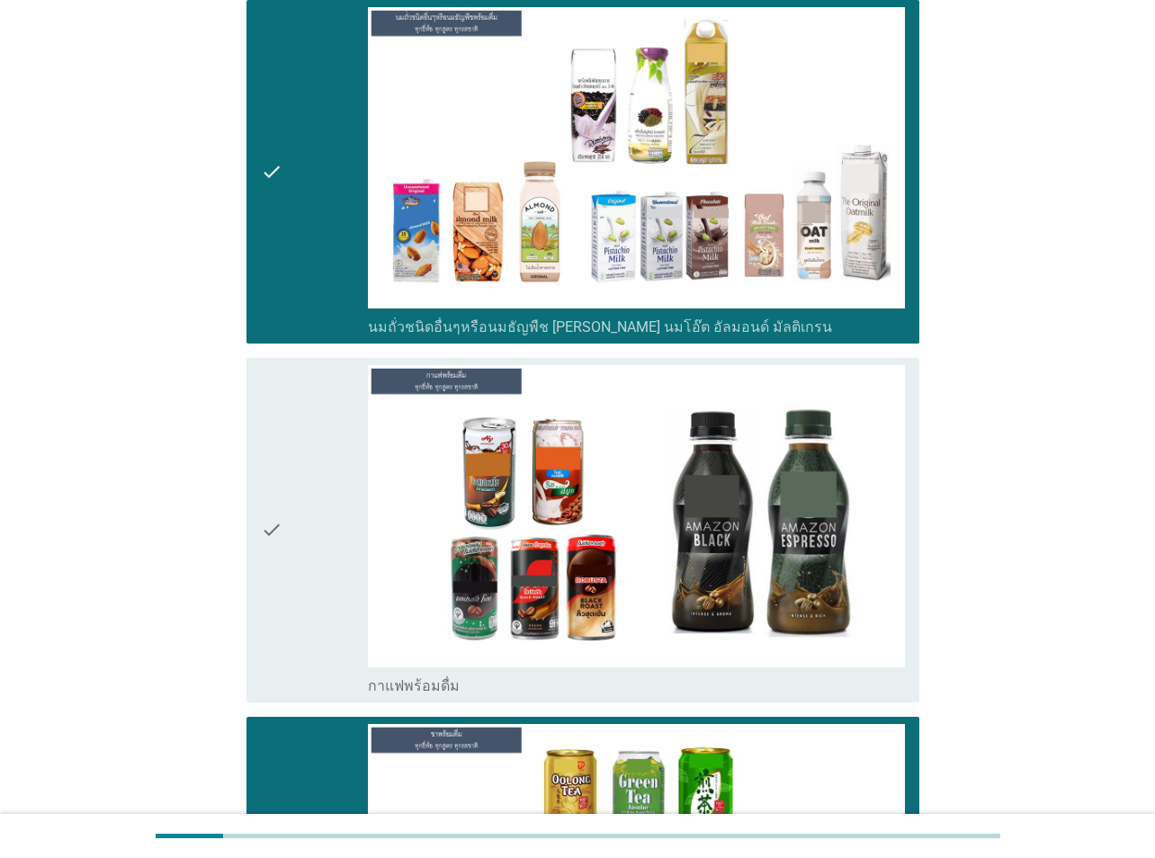
click at [322, 513] on div "check" at bounding box center [314, 530] width 107 height 330
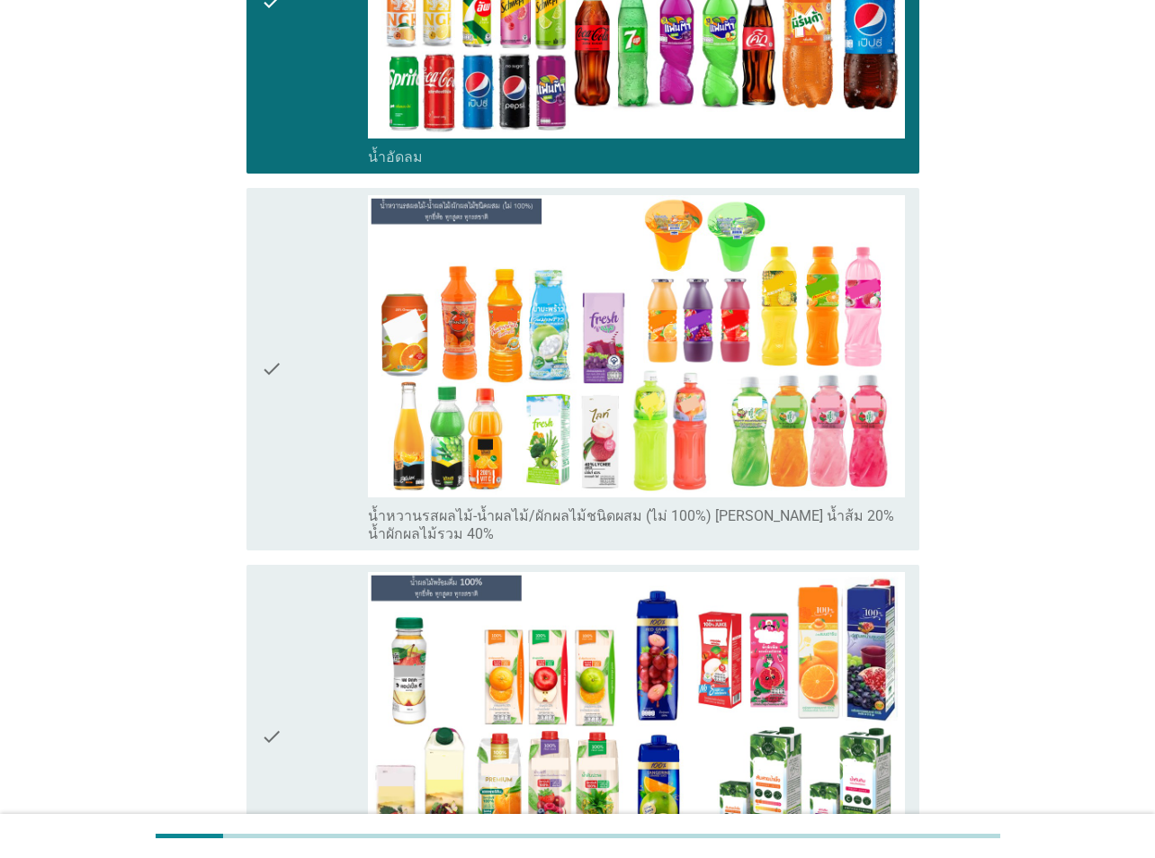
scroll to position [3366, 0]
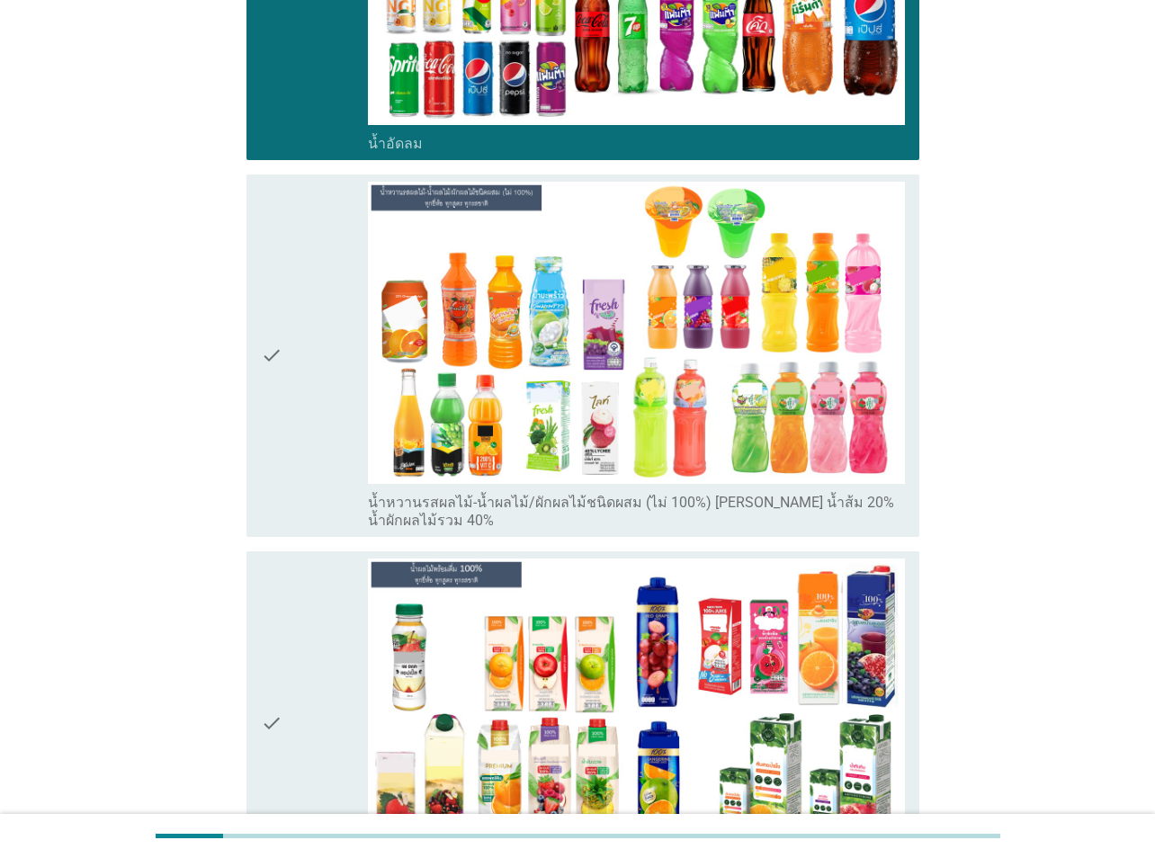
click at [303, 417] on div "check" at bounding box center [314, 356] width 107 height 348
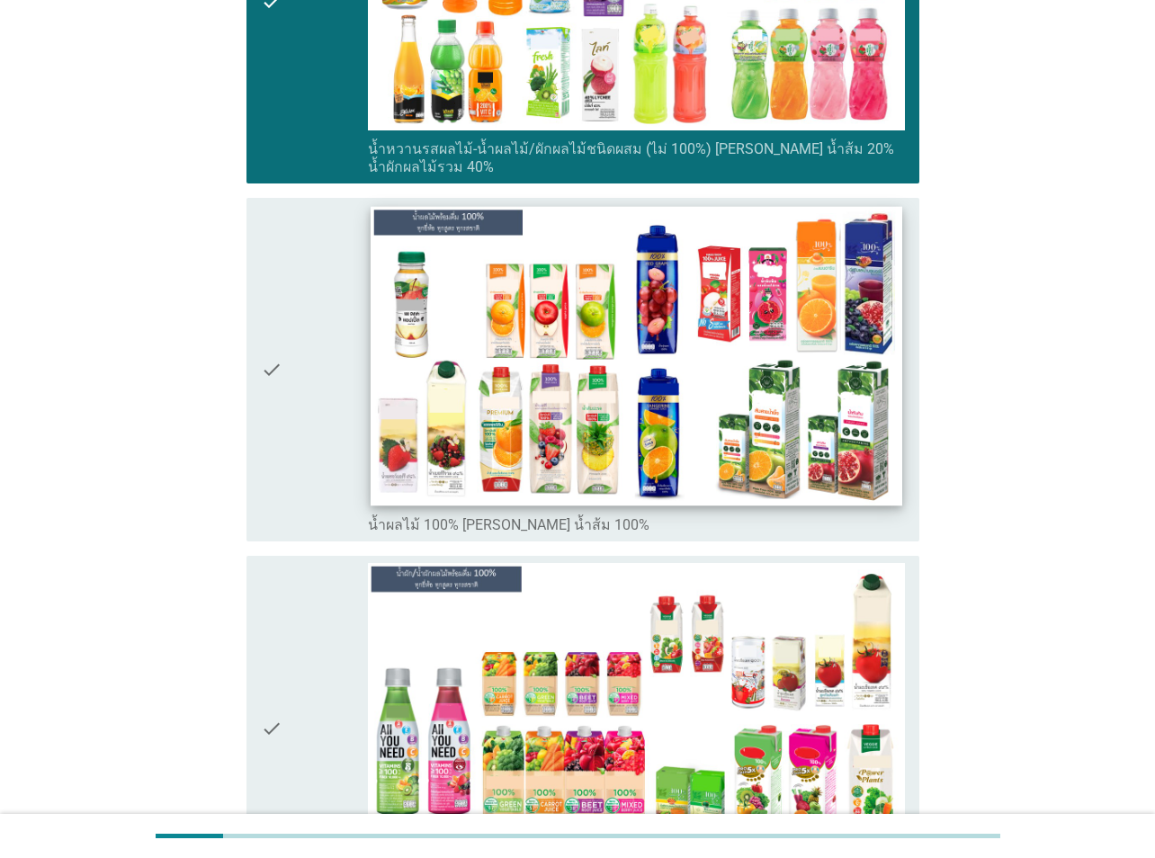
scroll to position [3725, 0]
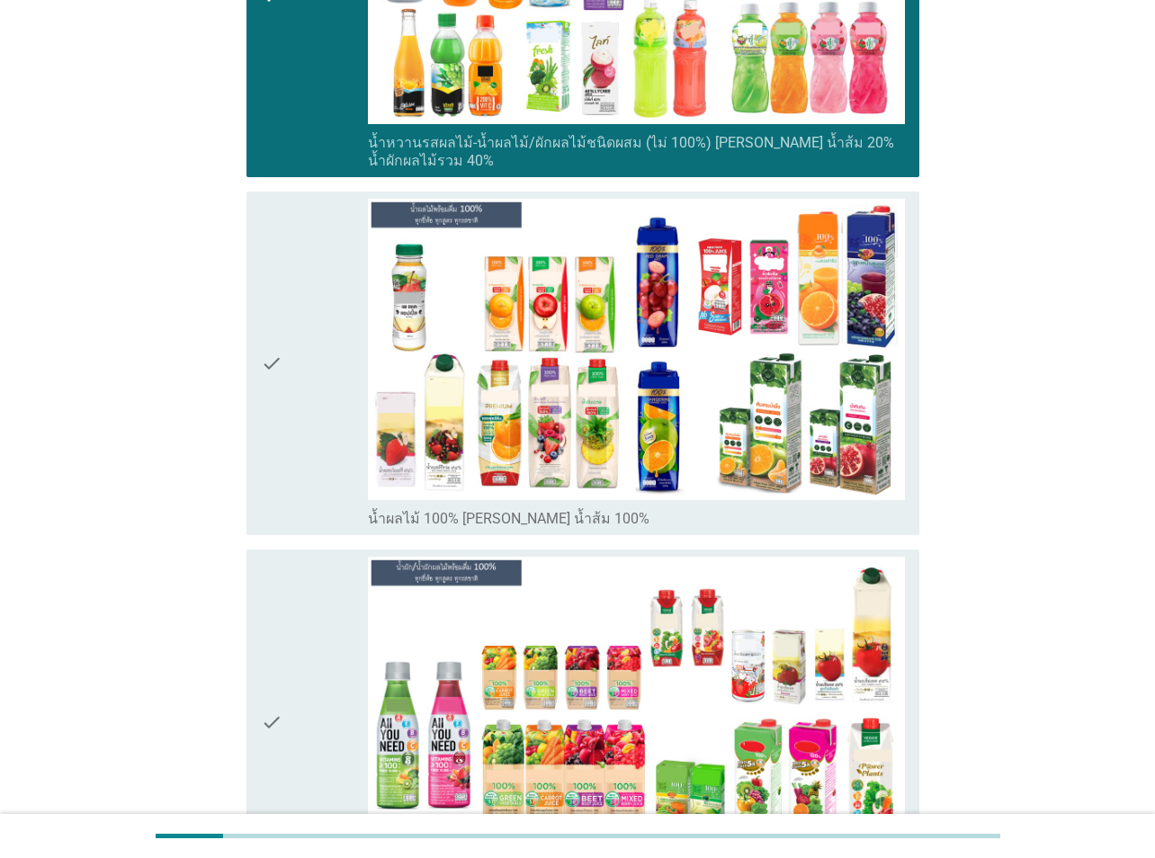
click at [317, 431] on div "check" at bounding box center [314, 364] width 107 height 330
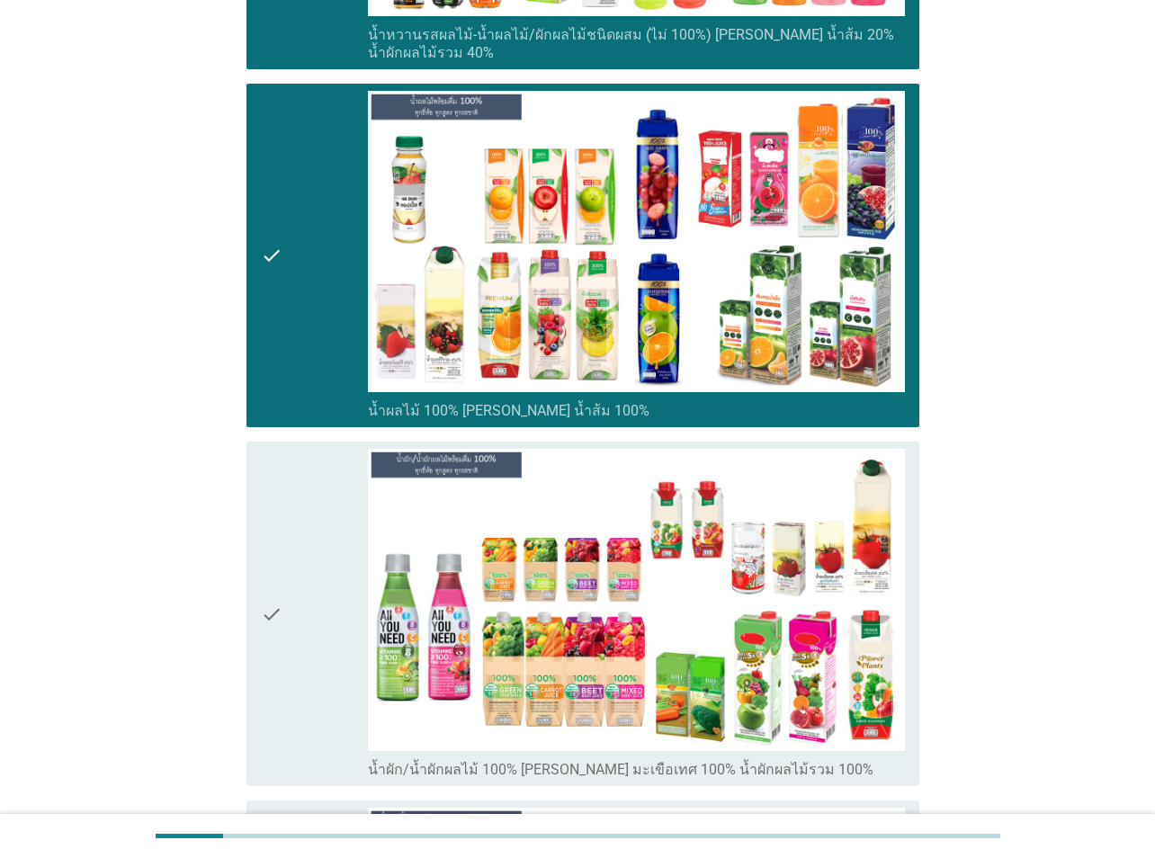
scroll to position [4175, 0]
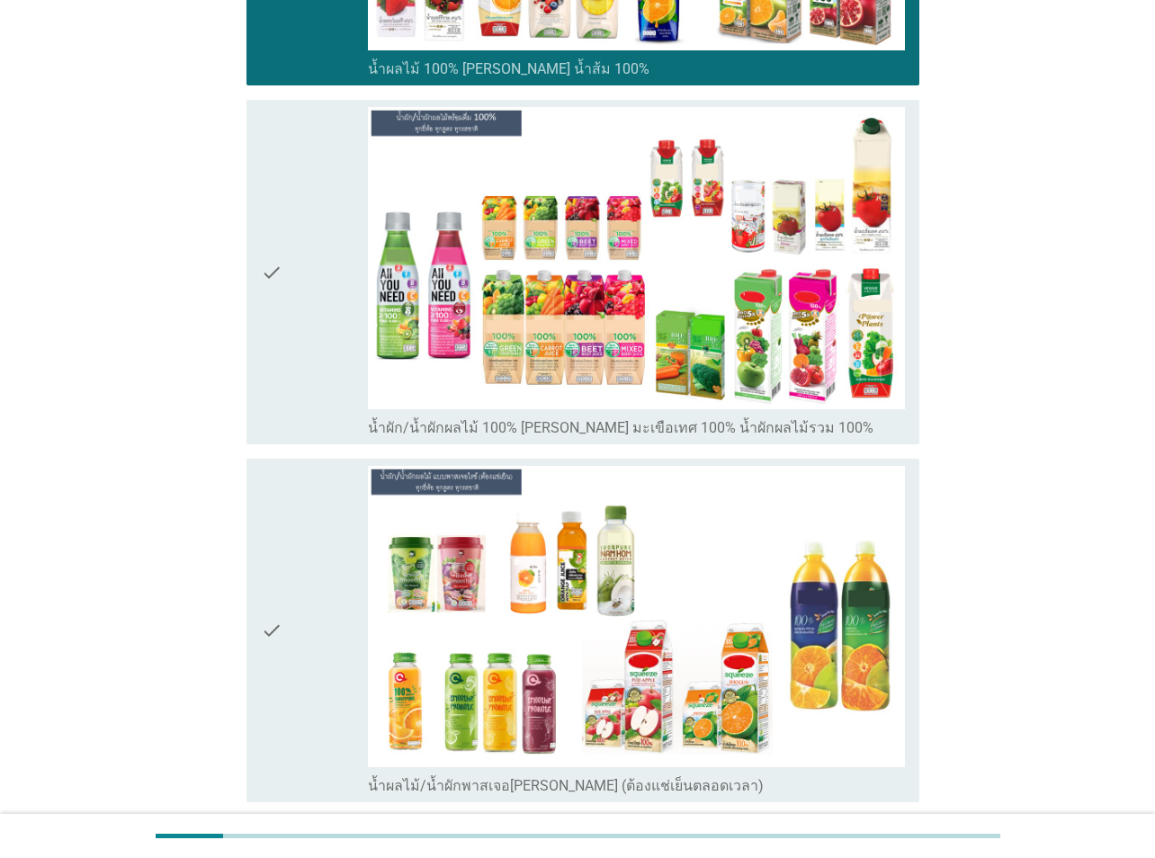
click at [317, 381] on div "check" at bounding box center [314, 272] width 107 height 330
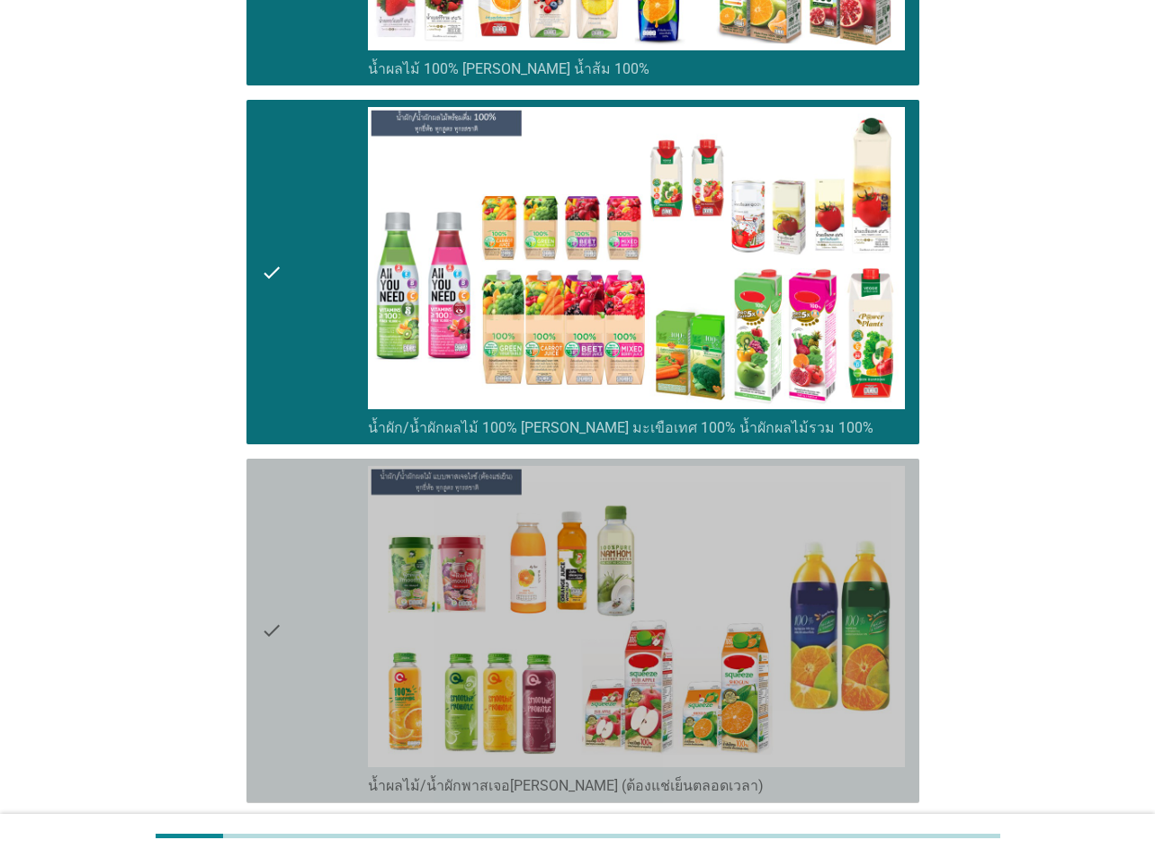
click at [290, 583] on div "check" at bounding box center [314, 631] width 107 height 330
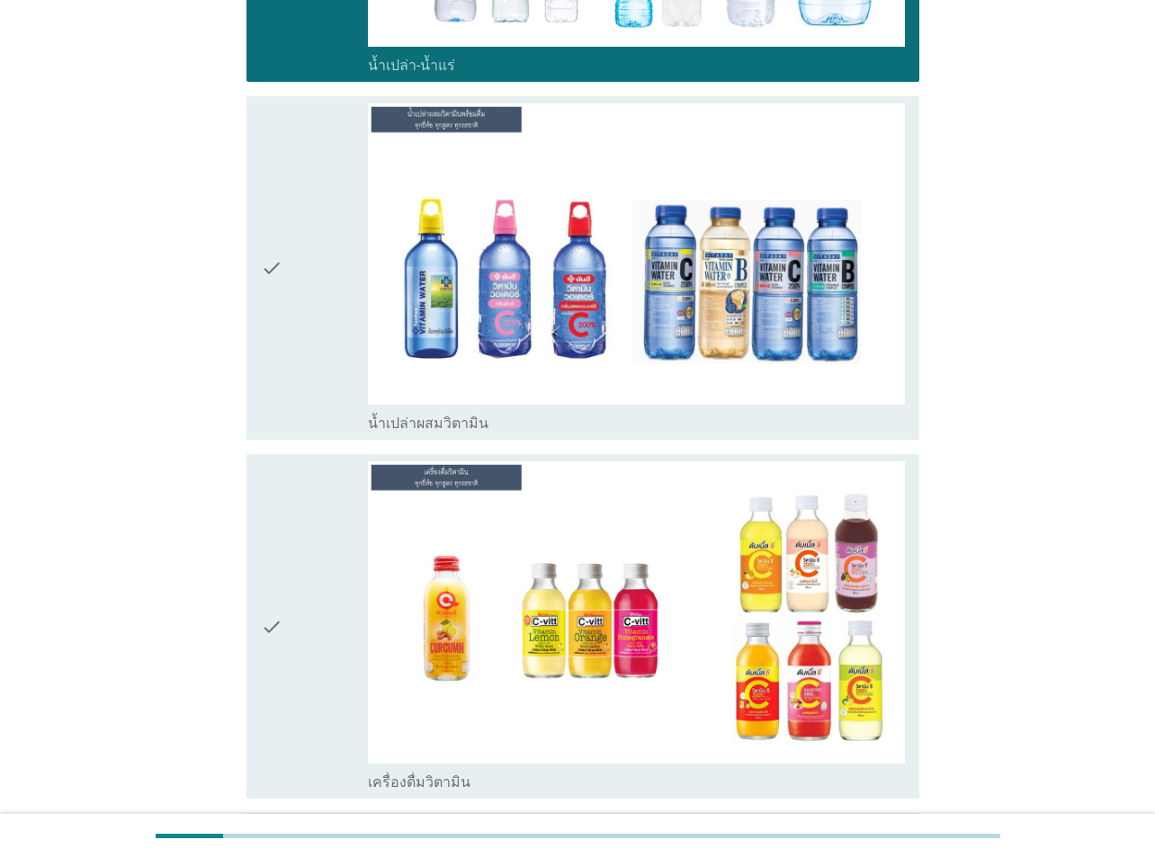
scroll to position [5614, 0]
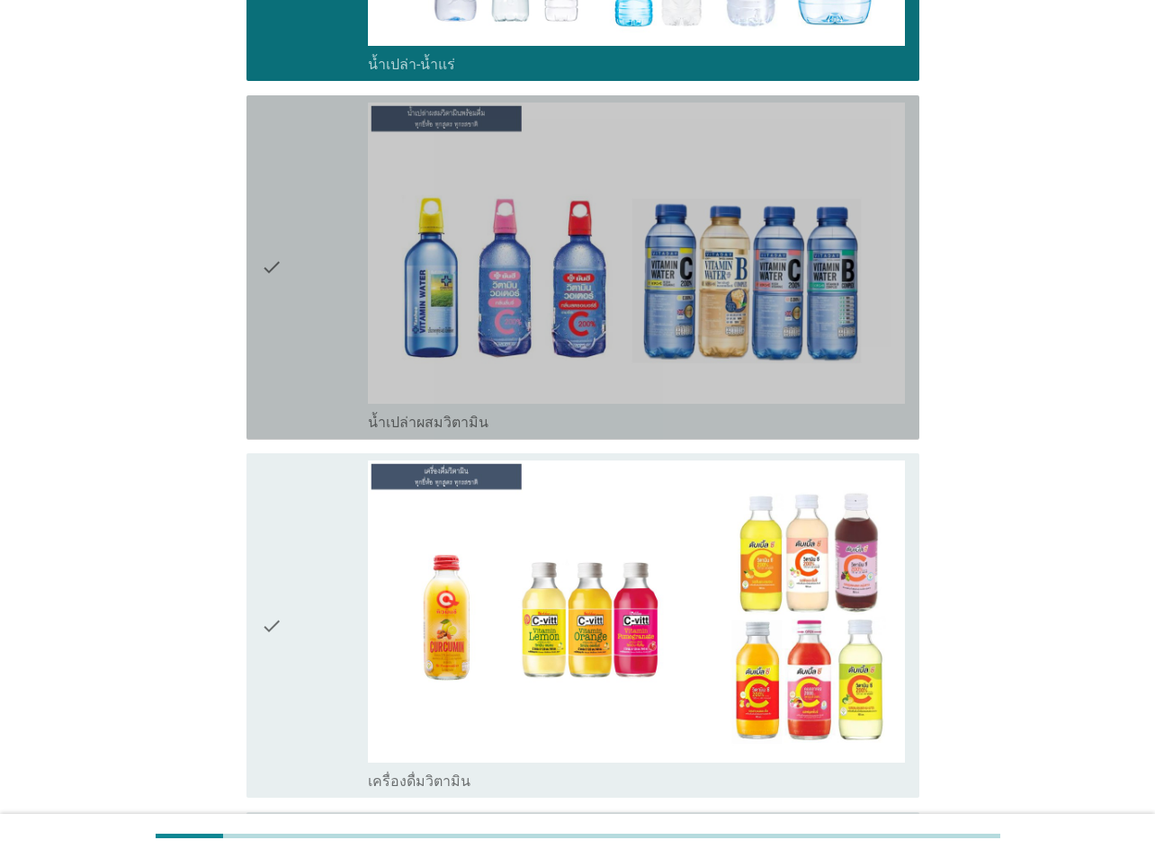
click at [299, 308] on div "check" at bounding box center [314, 268] width 107 height 330
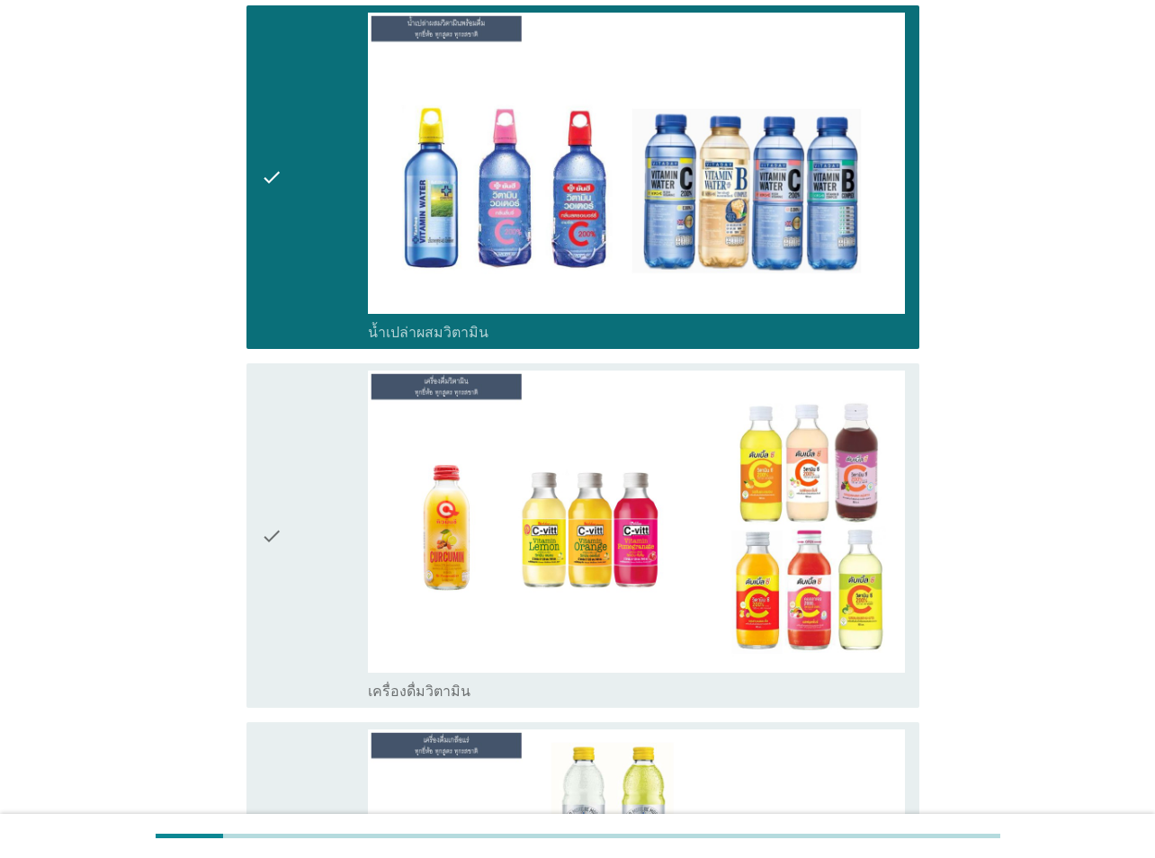
click at [299, 512] on div "check" at bounding box center [314, 535] width 107 height 330
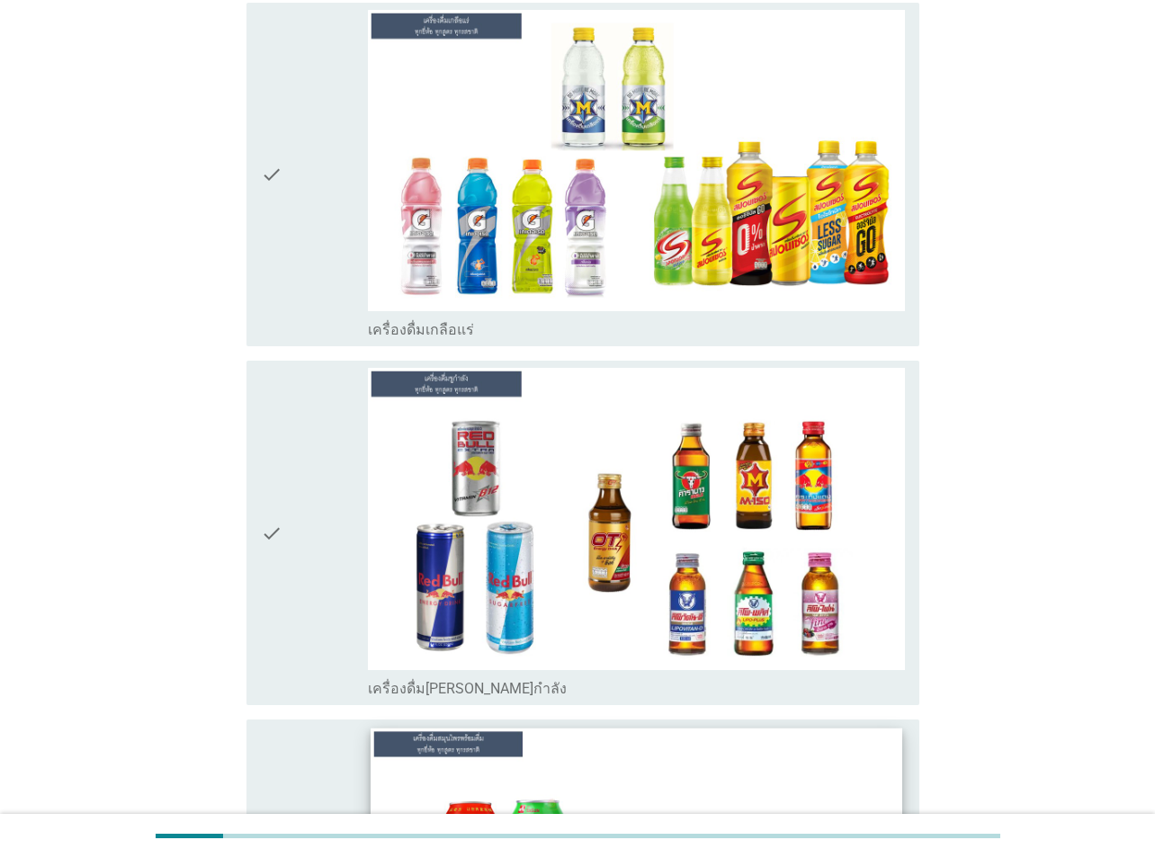
scroll to position [6693, 0]
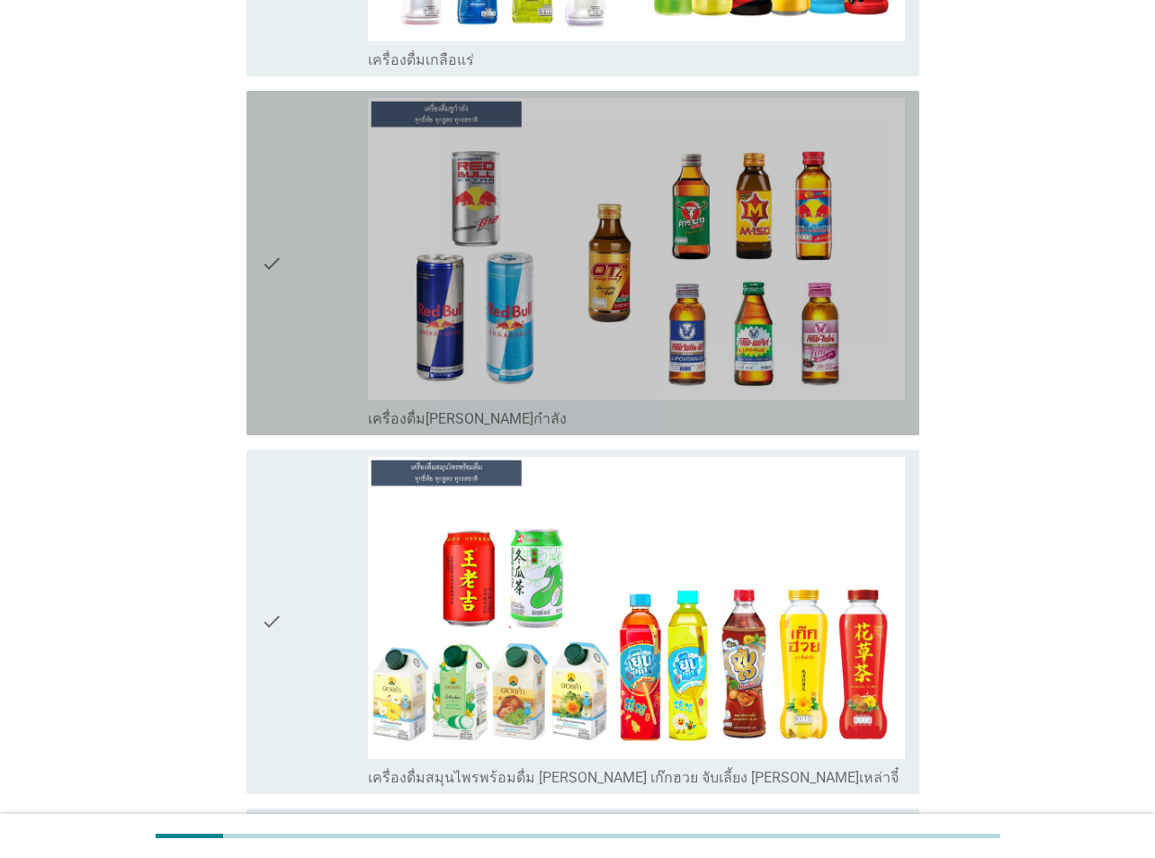
click at [362, 295] on div "check" at bounding box center [314, 263] width 107 height 330
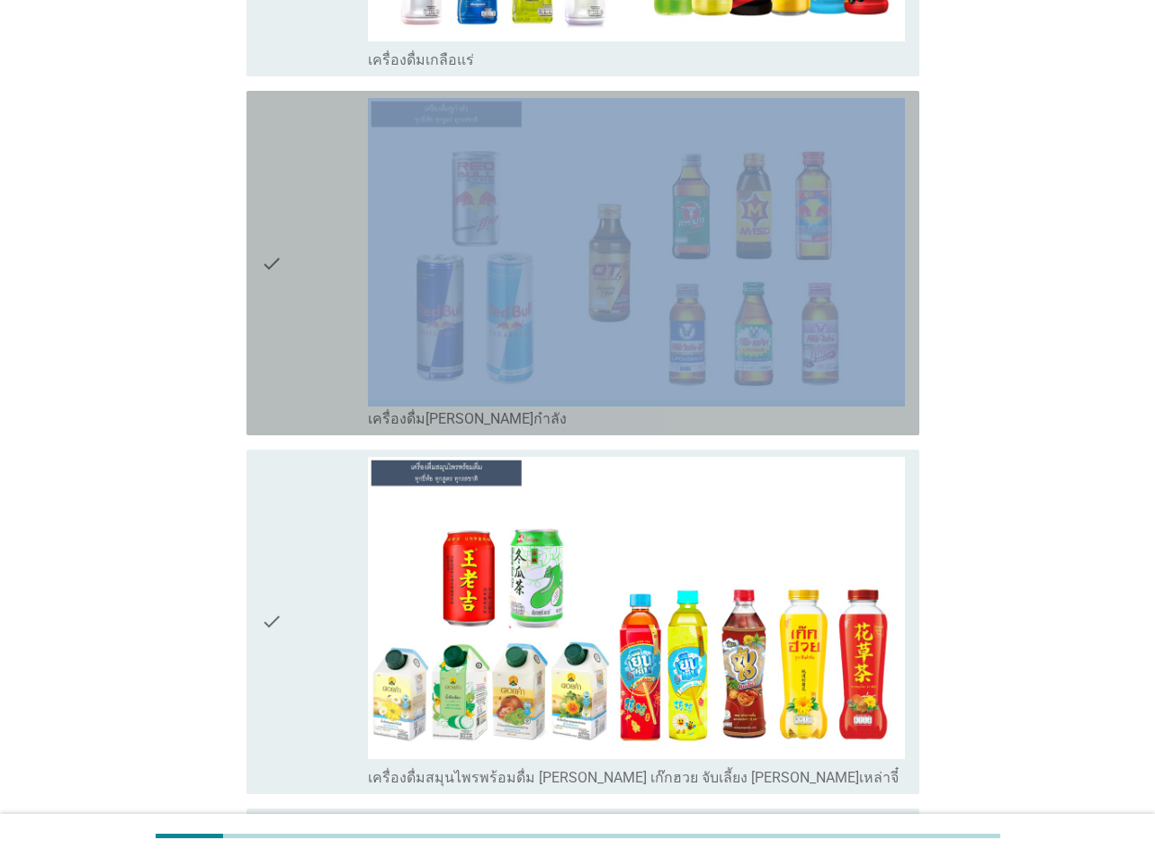
click at [362, 295] on div "check" at bounding box center [314, 263] width 107 height 330
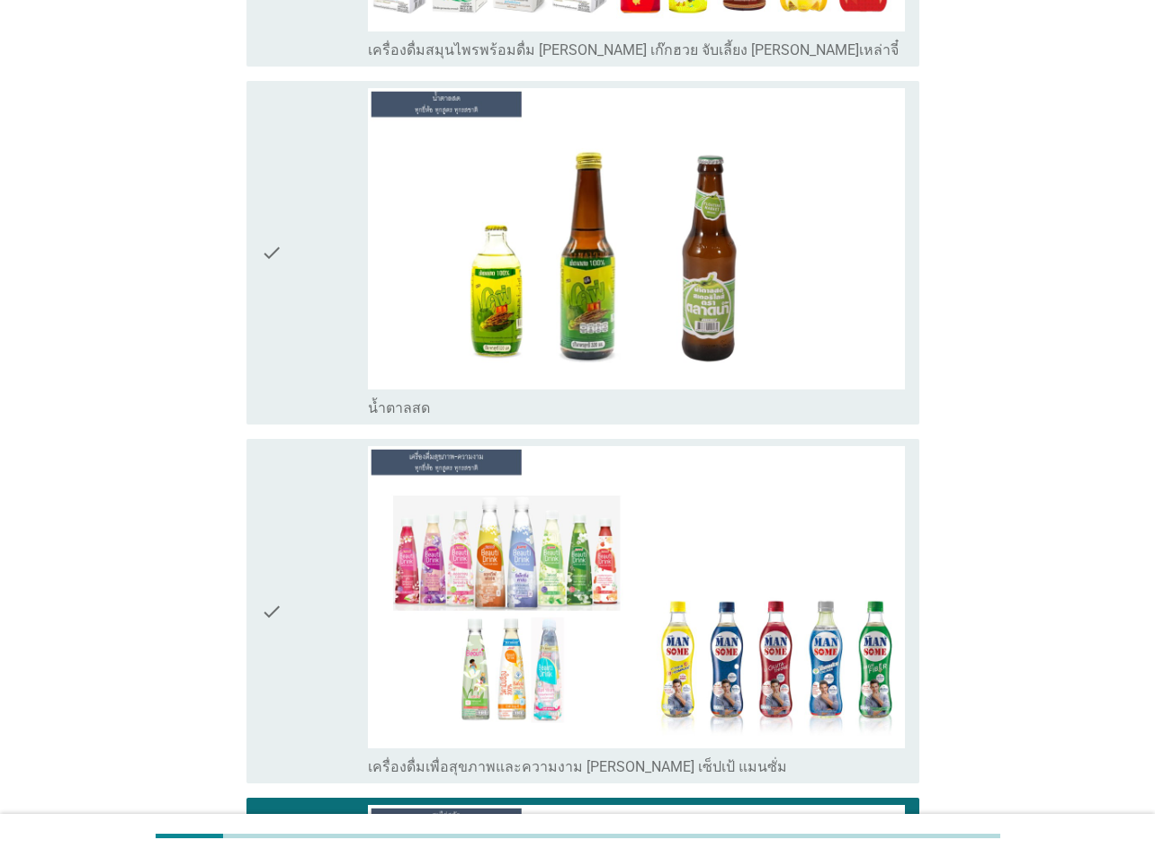
scroll to position [7682, 0]
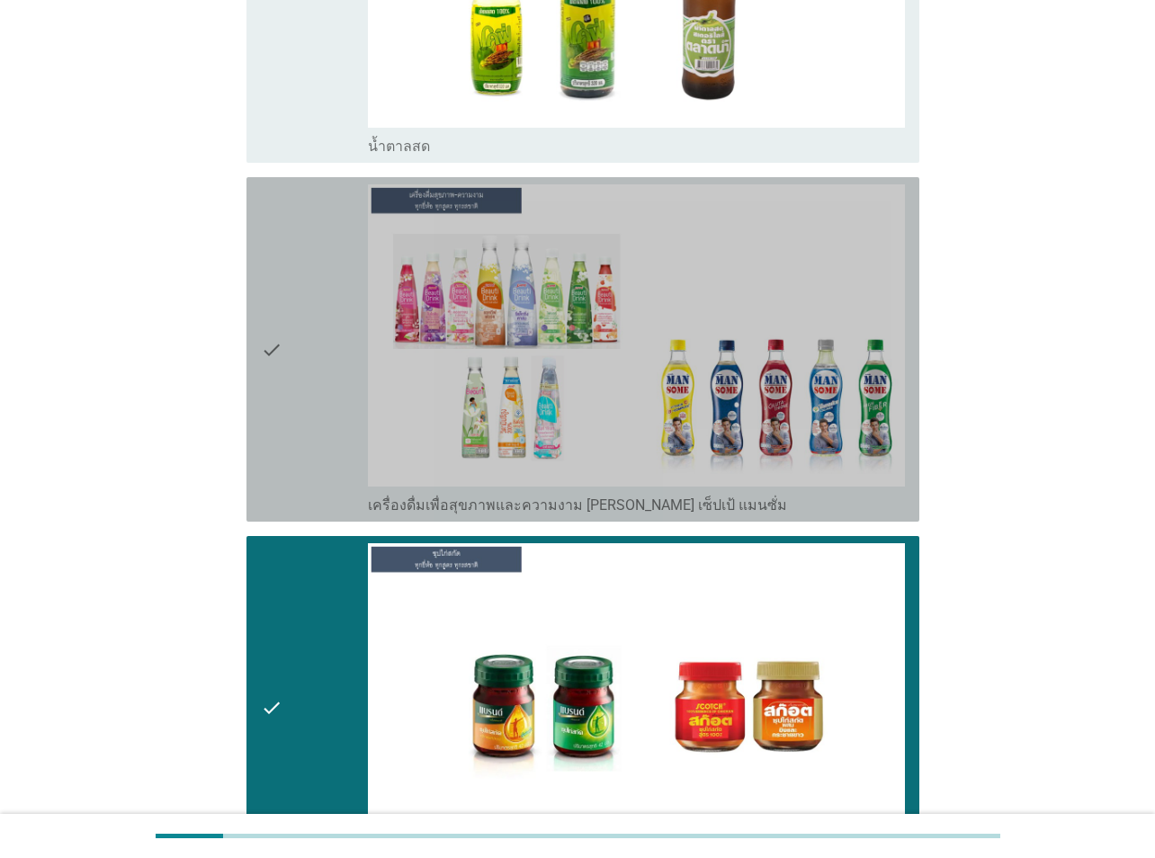
click at [328, 328] on div "check" at bounding box center [314, 349] width 107 height 330
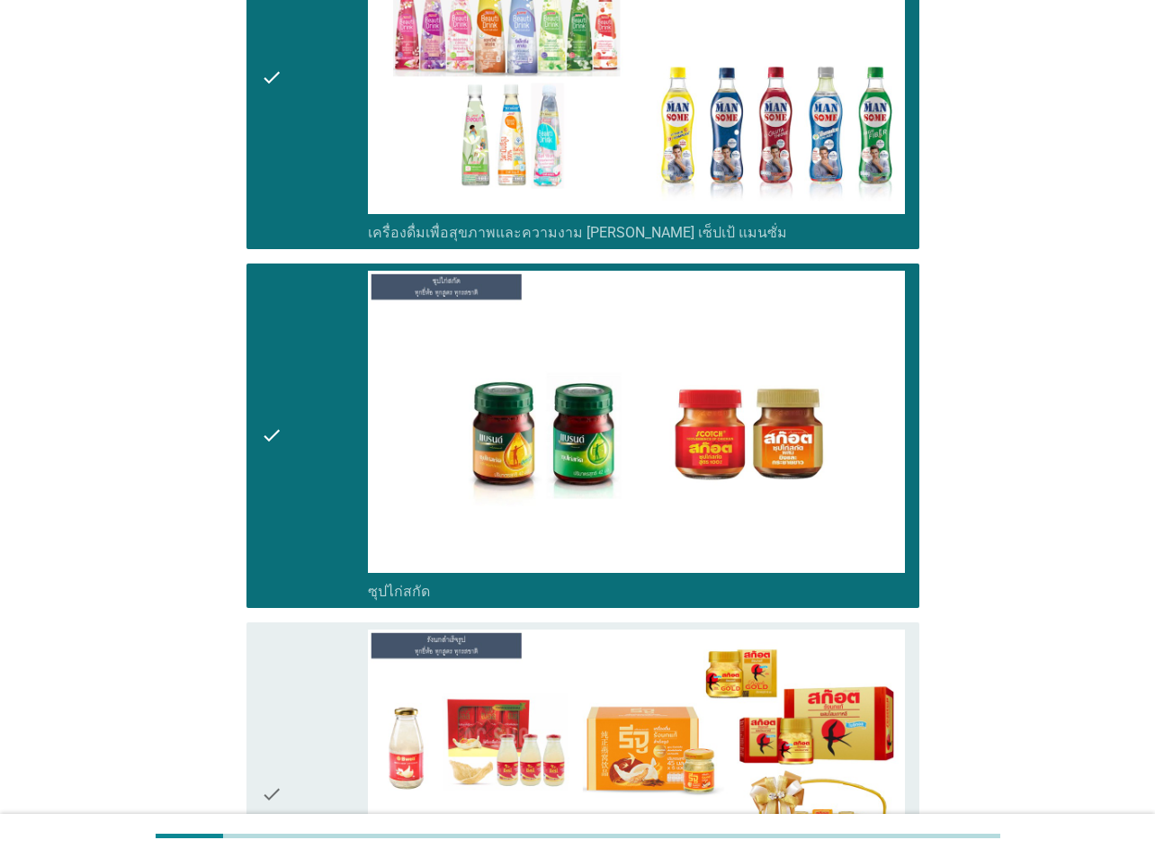
scroll to position [8221, 0]
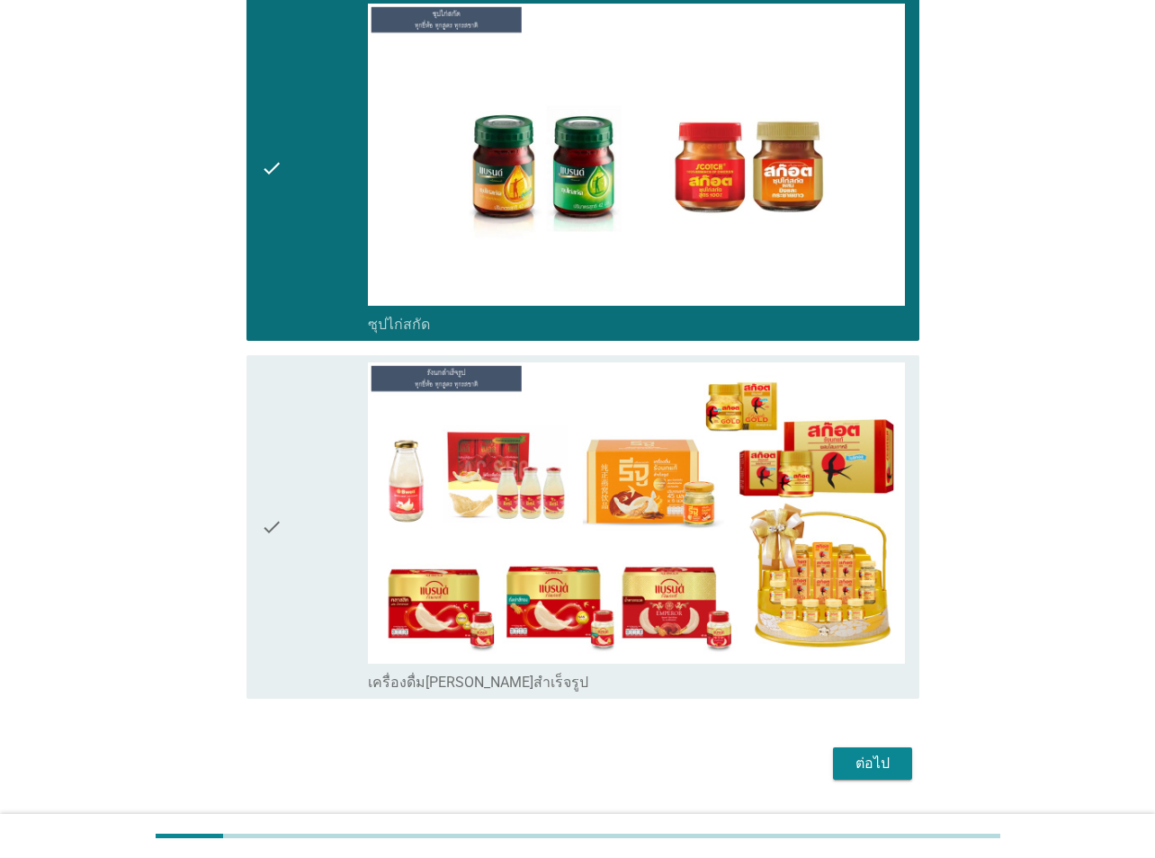
click at [342, 505] on div "check" at bounding box center [314, 527] width 107 height 330
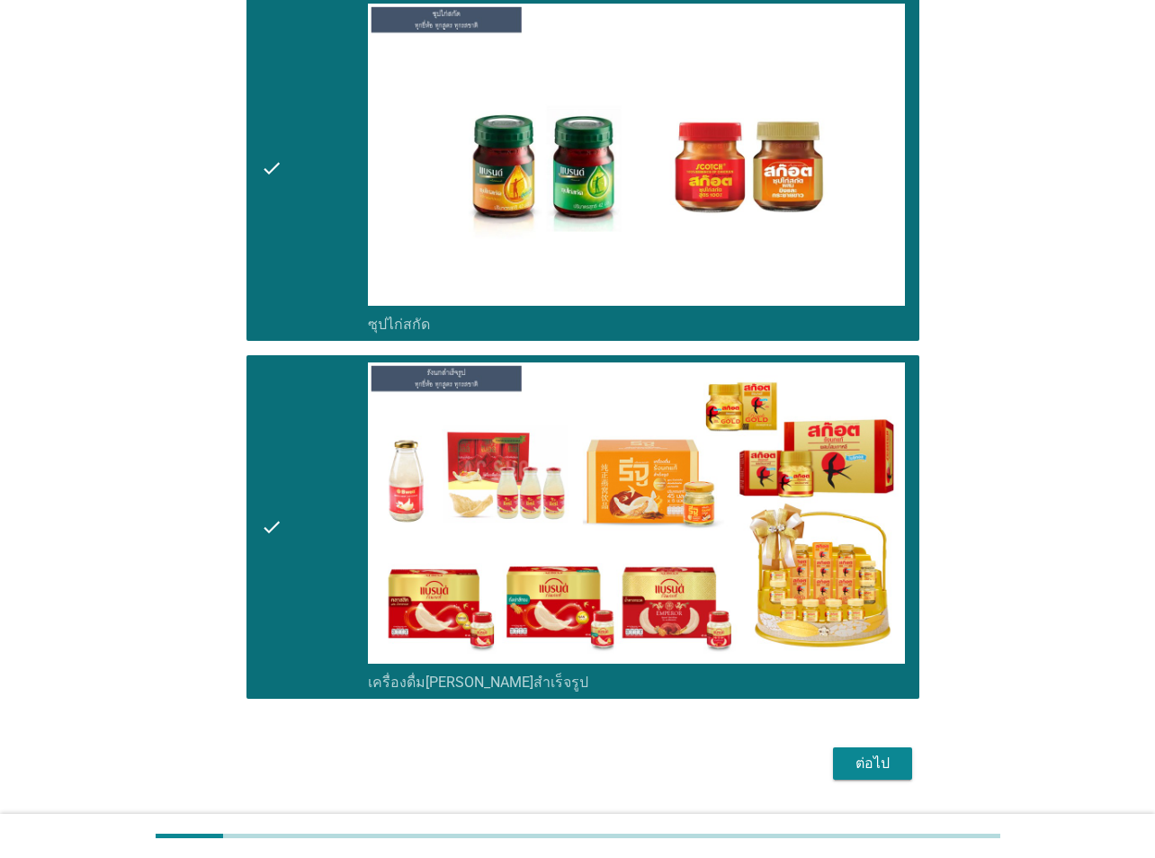
click at [861, 628] on div "ต่อไป" at bounding box center [872, 764] width 50 height 22
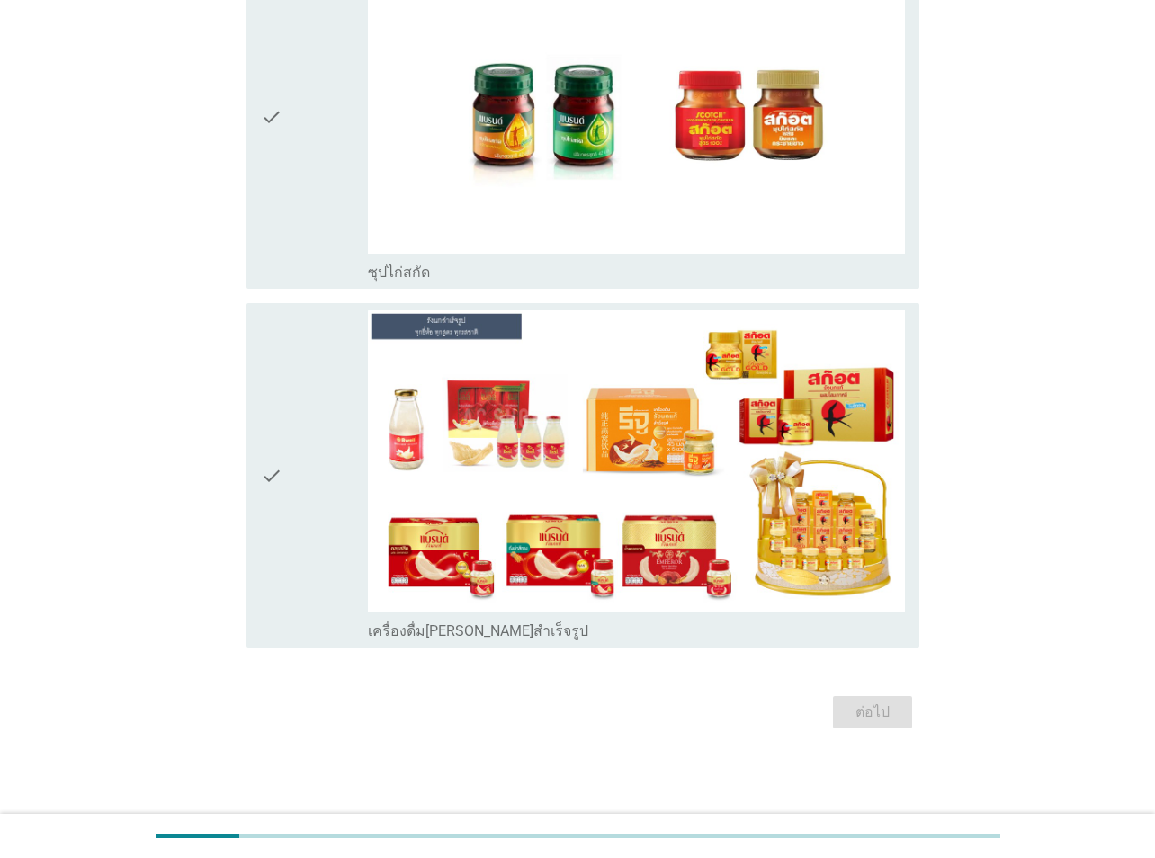
scroll to position [0, 0]
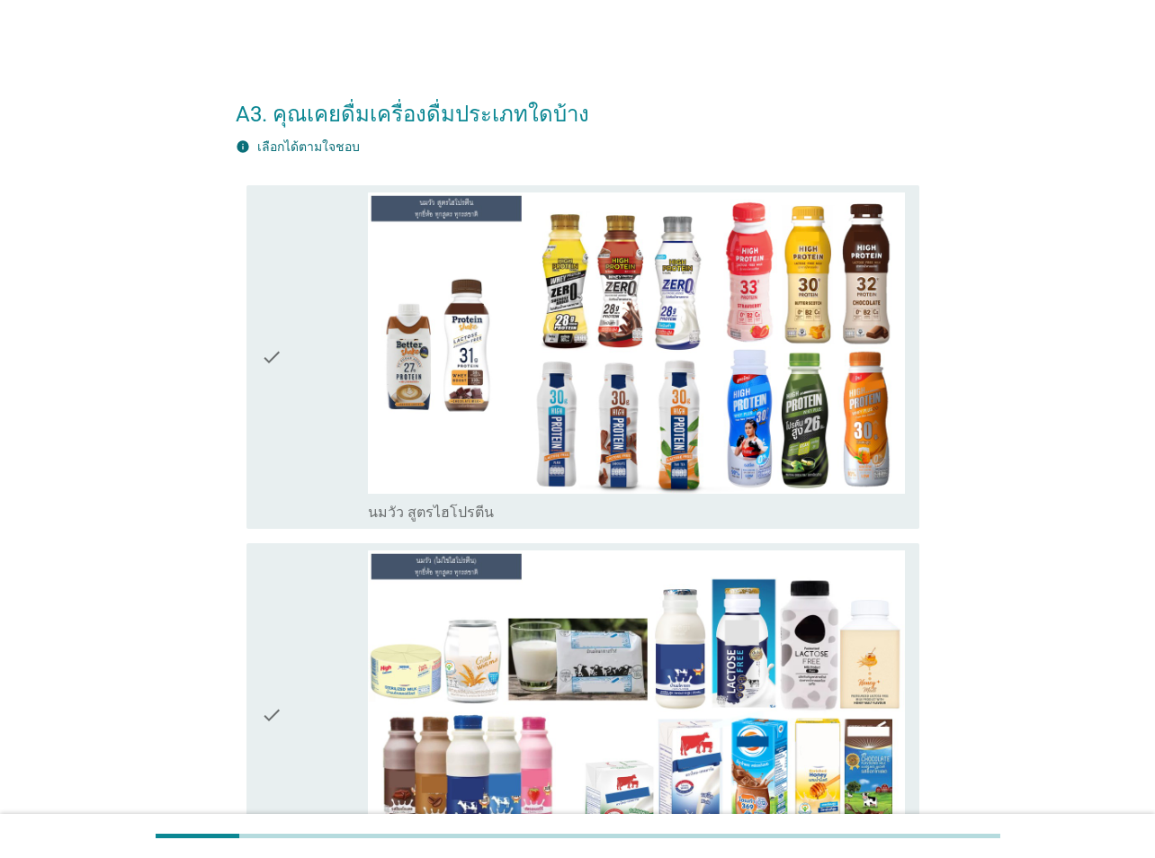
click at [283, 341] on div "check" at bounding box center [314, 357] width 107 height 330
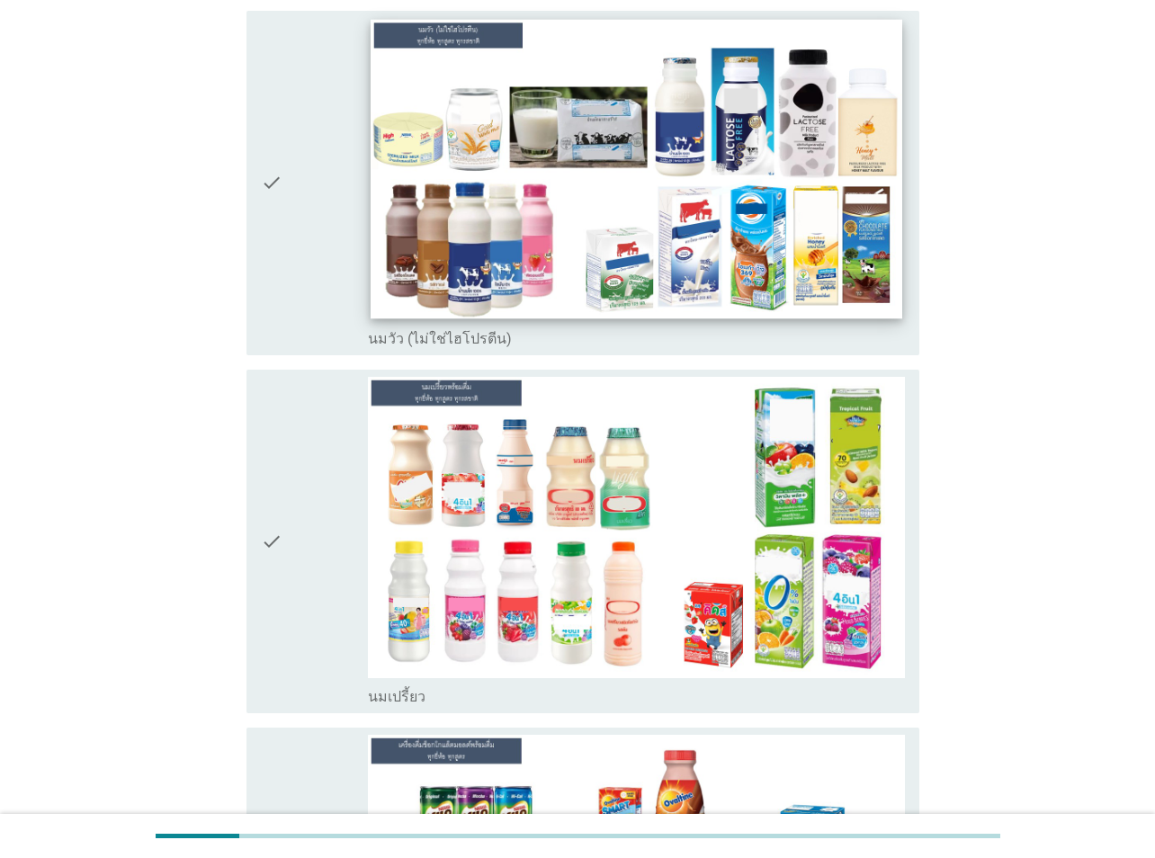
scroll to position [540, 0]
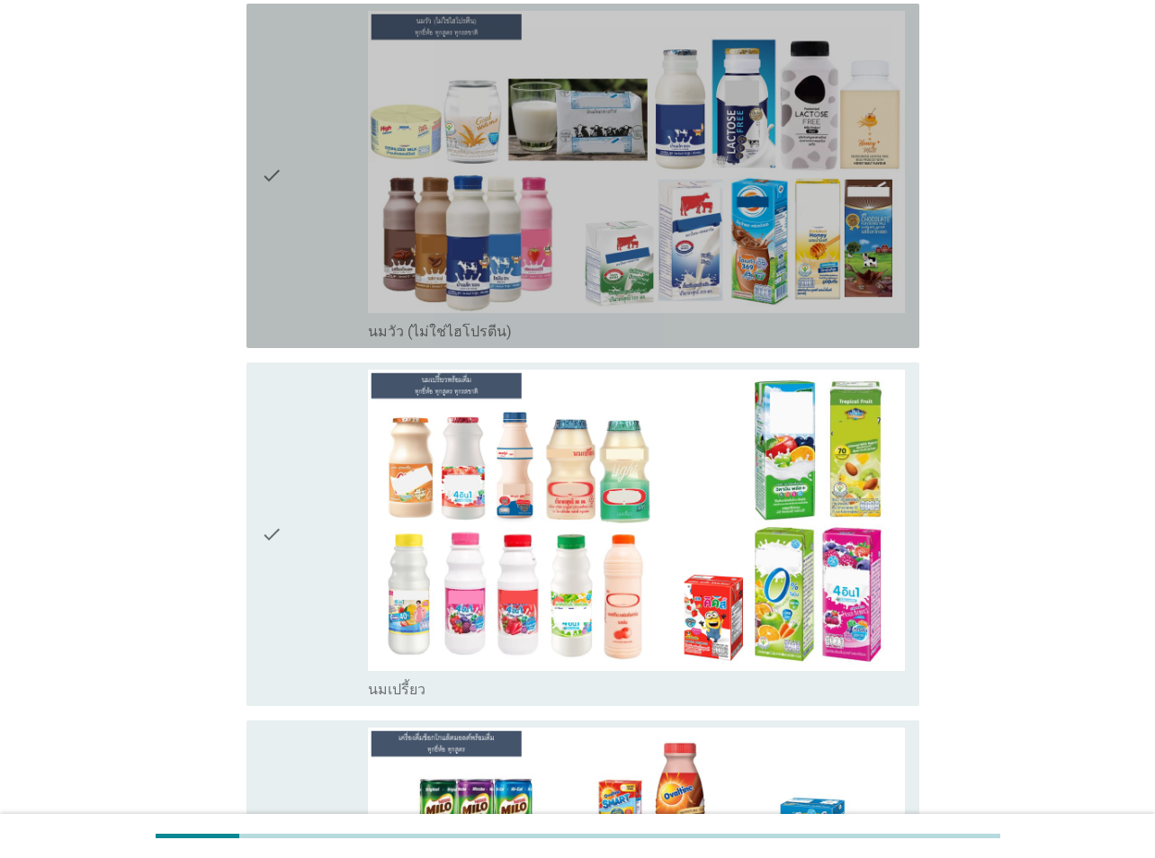
click at [320, 270] on div "check" at bounding box center [314, 176] width 107 height 330
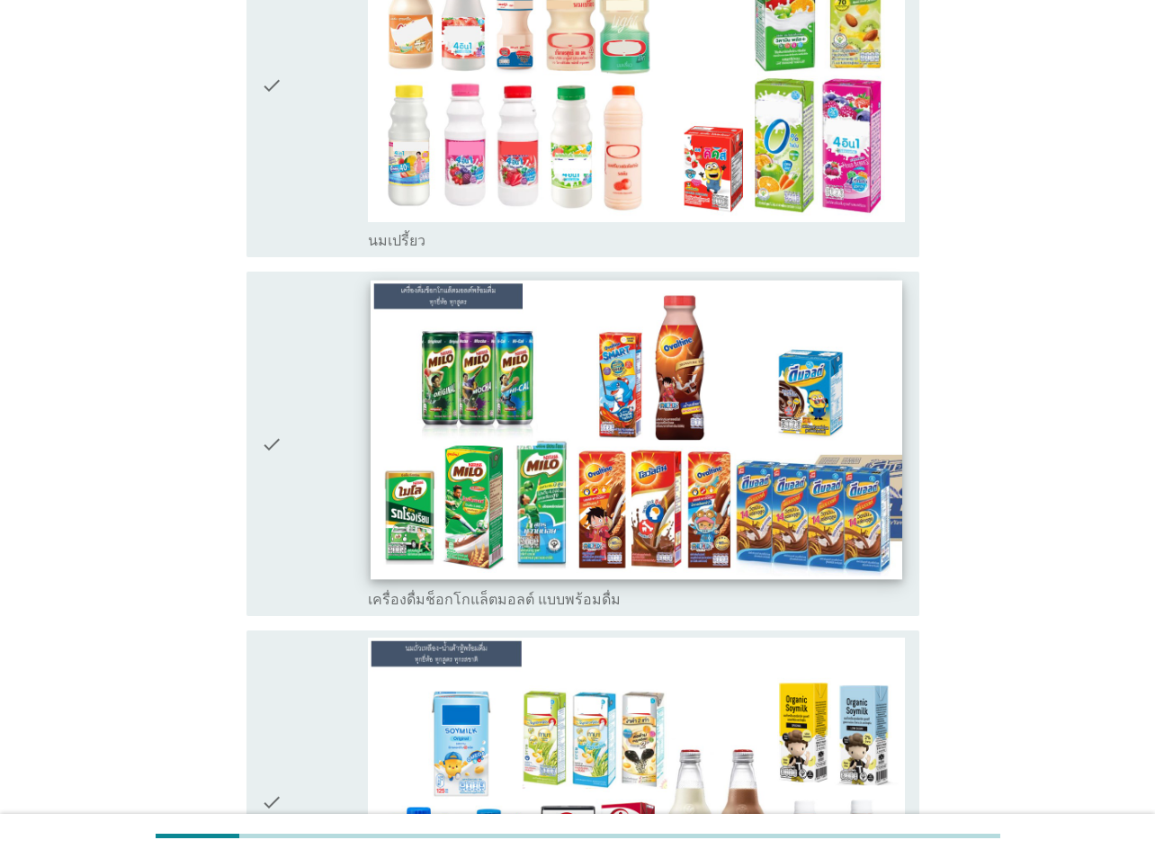
scroll to position [989, 0]
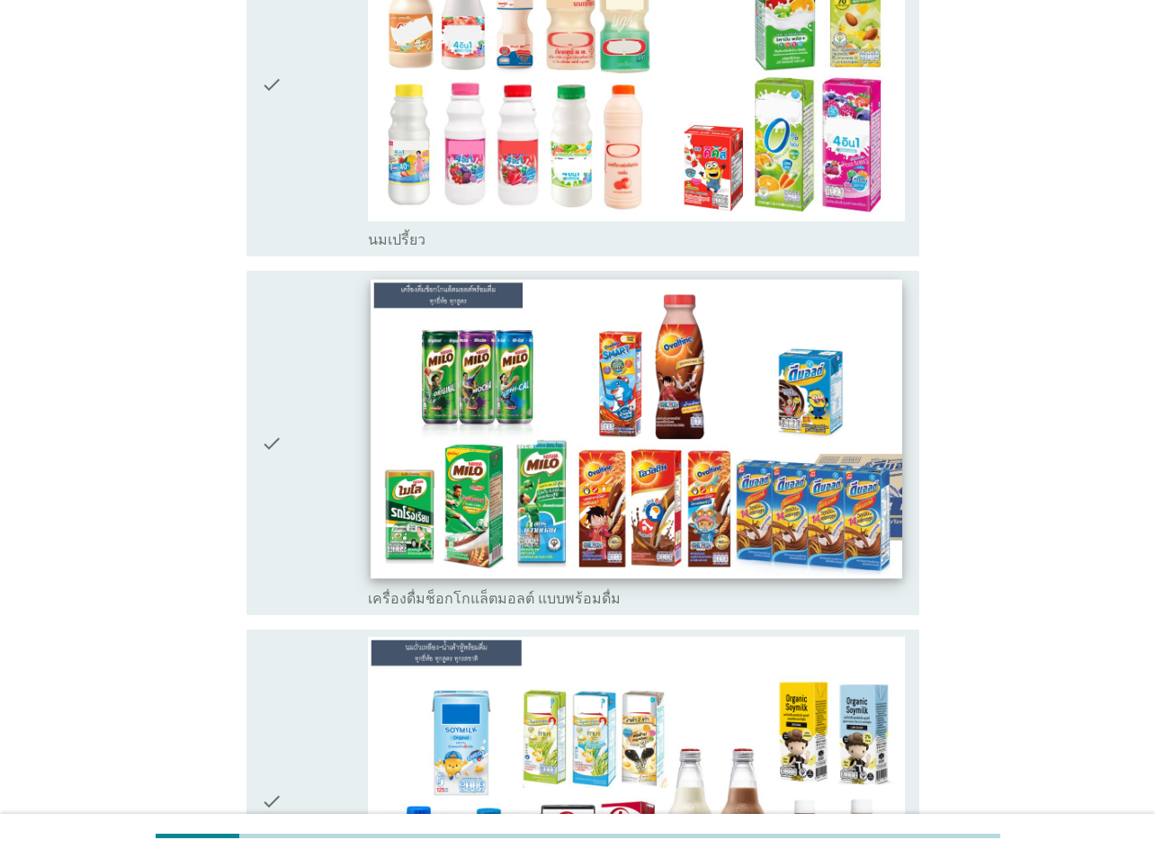
click at [388, 468] on img at bounding box center [635, 429] width 531 height 299
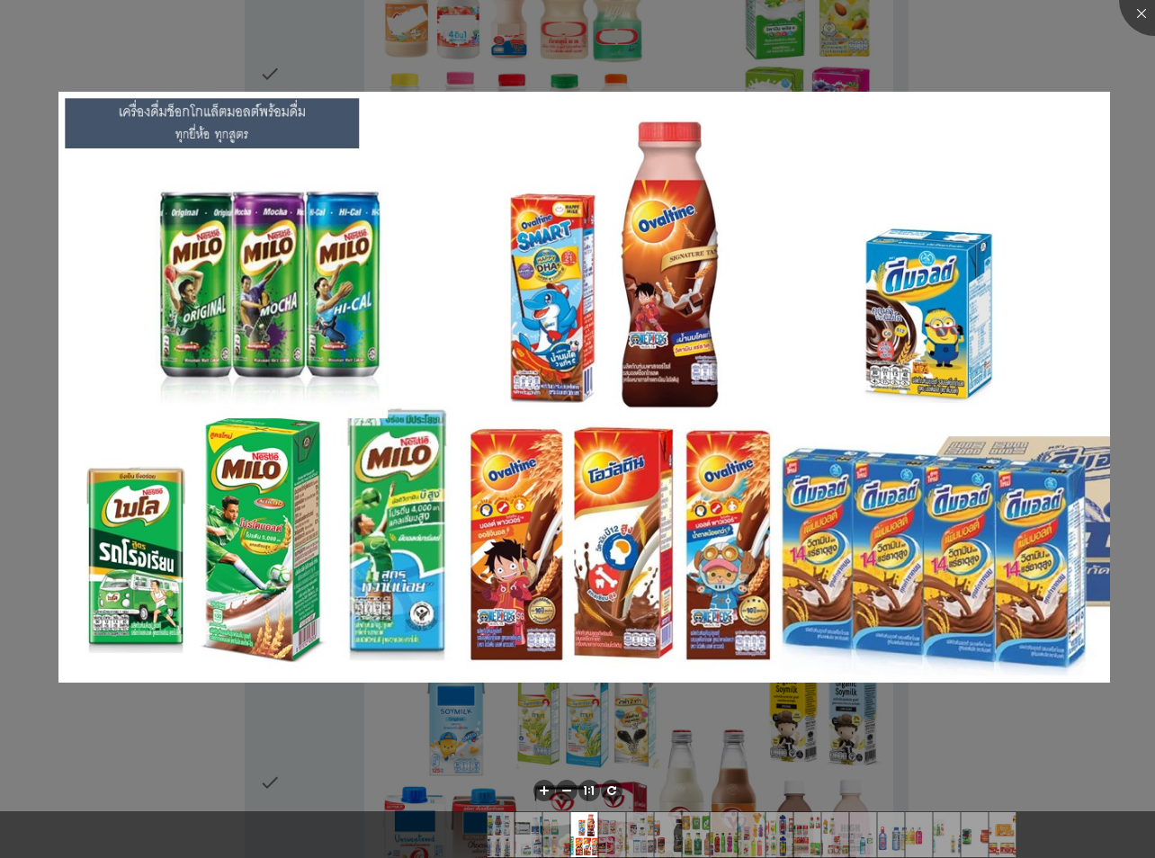
click at [653, 32] on div at bounding box center [577, 429] width 1155 height 858
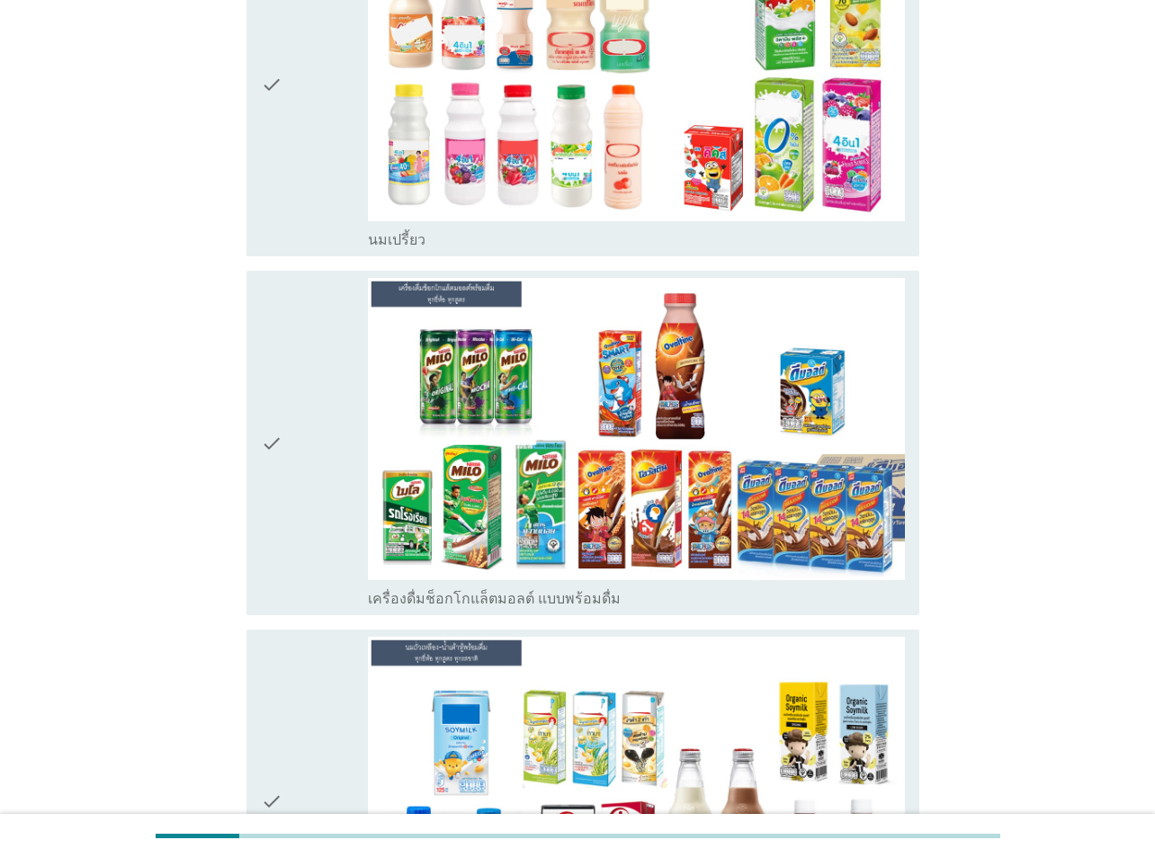
click at [314, 492] on div "check" at bounding box center [314, 443] width 107 height 330
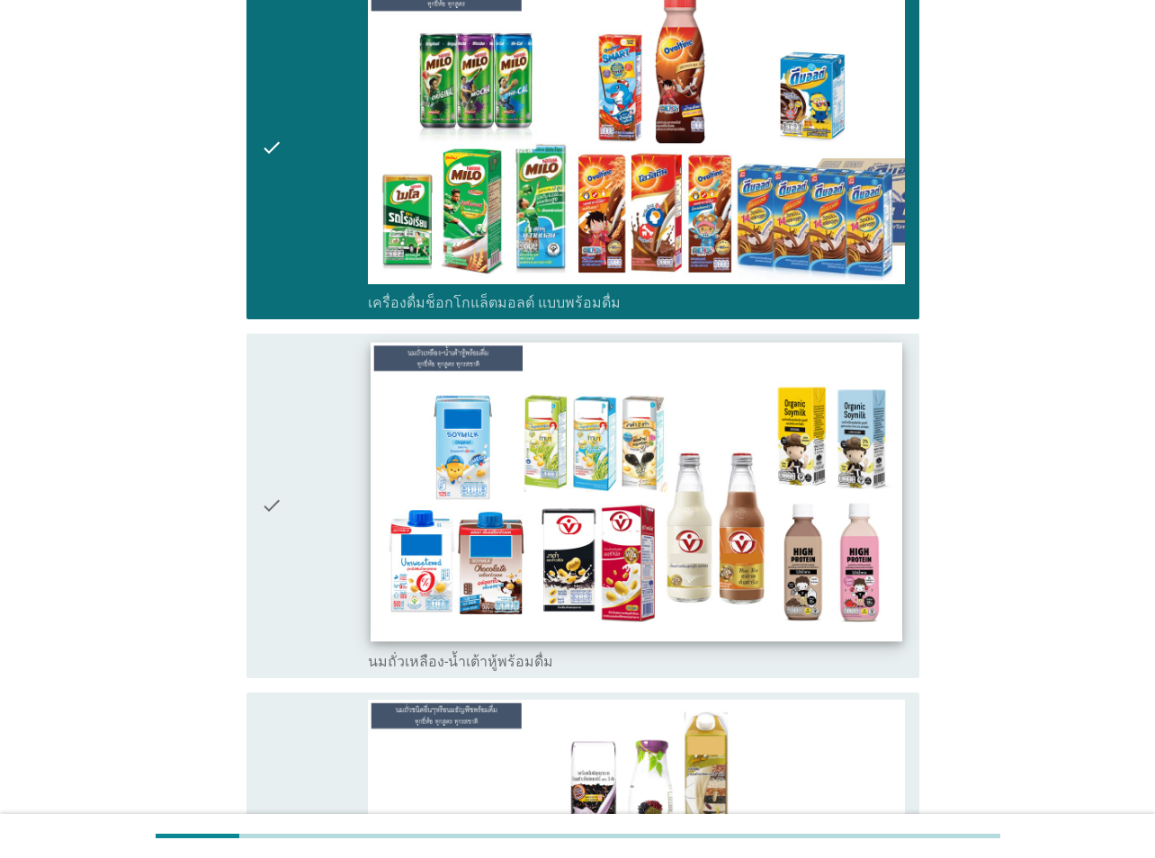
scroll to position [1349, 0]
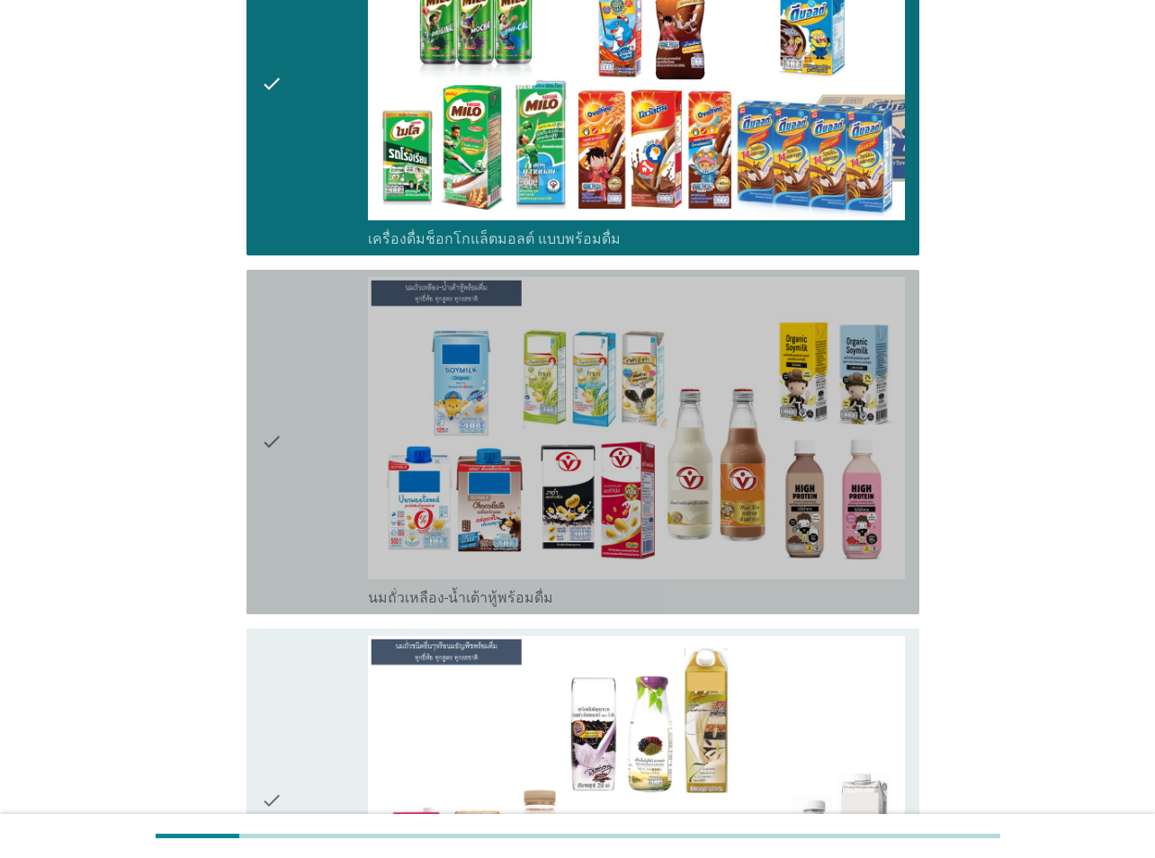
click at [288, 451] on div "check" at bounding box center [314, 442] width 107 height 330
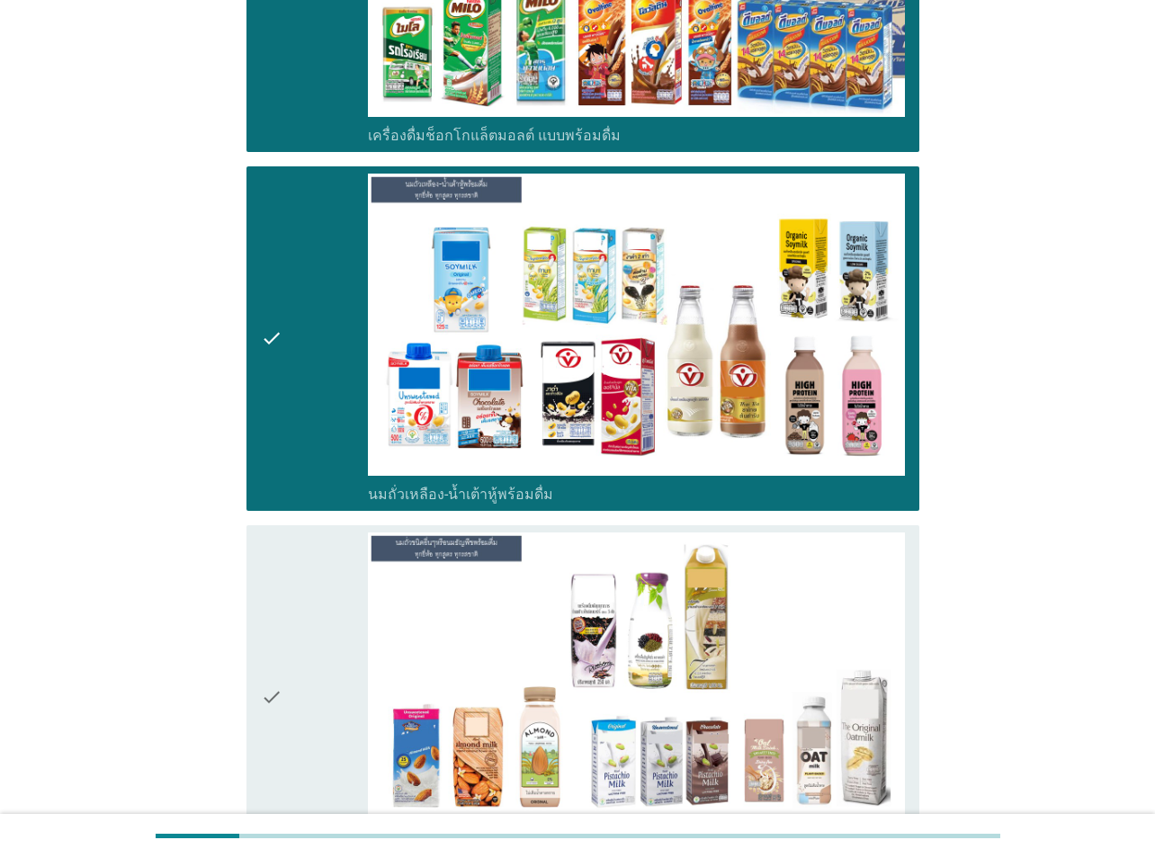
scroll to position [1708, 0]
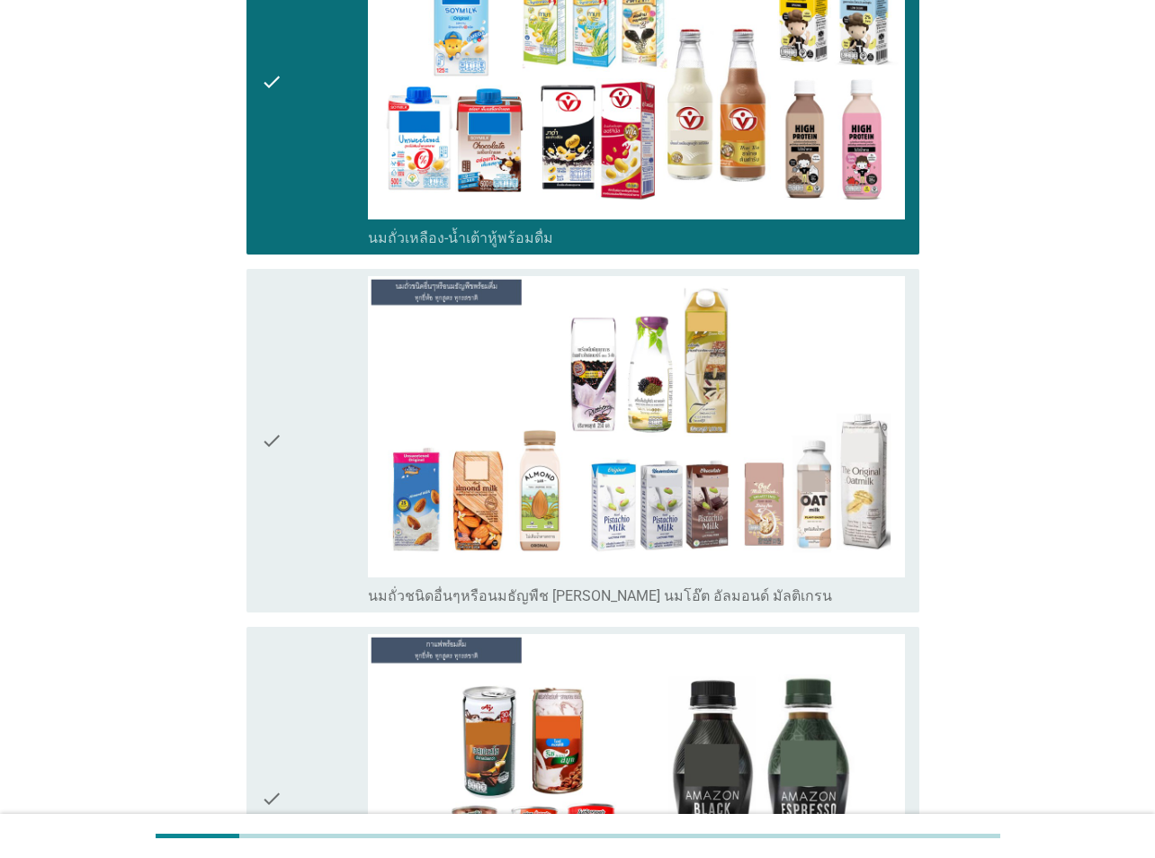
click at [316, 454] on div "check" at bounding box center [314, 441] width 107 height 330
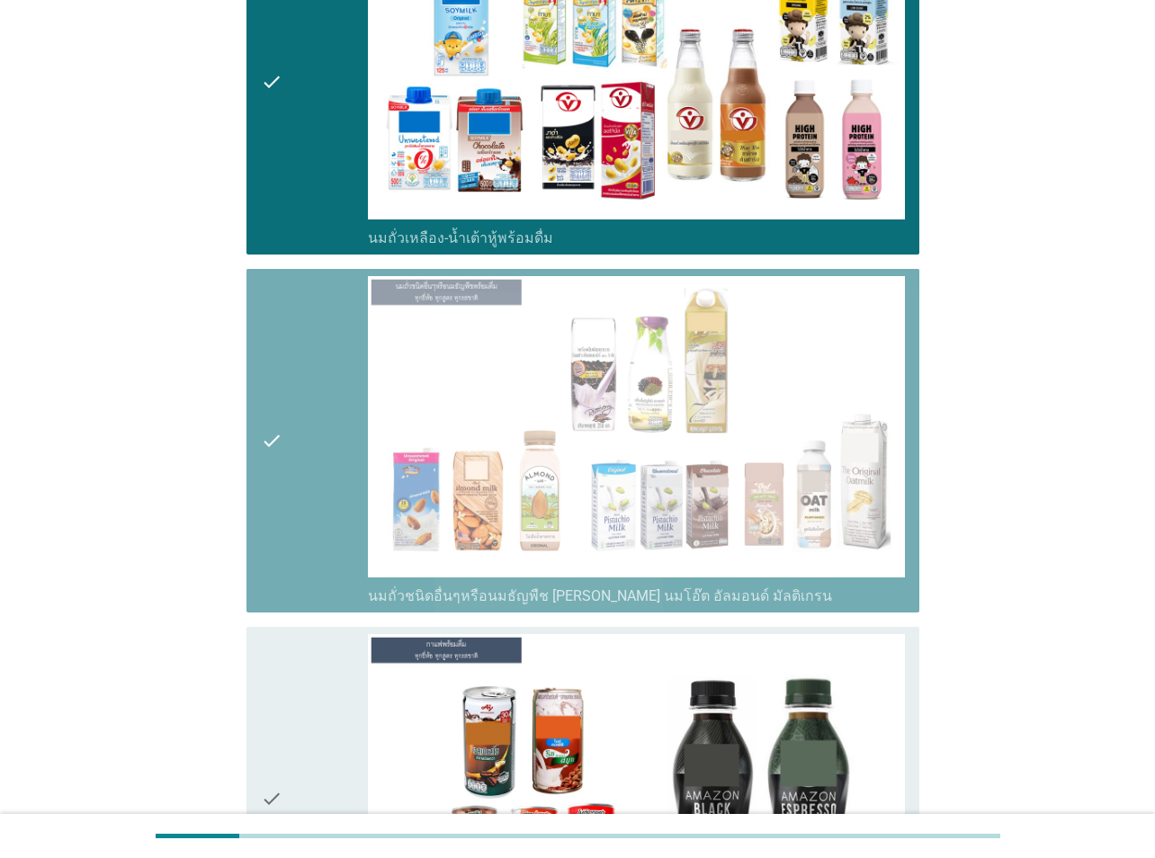
click at [316, 454] on div "check" at bounding box center [314, 441] width 107 height 330
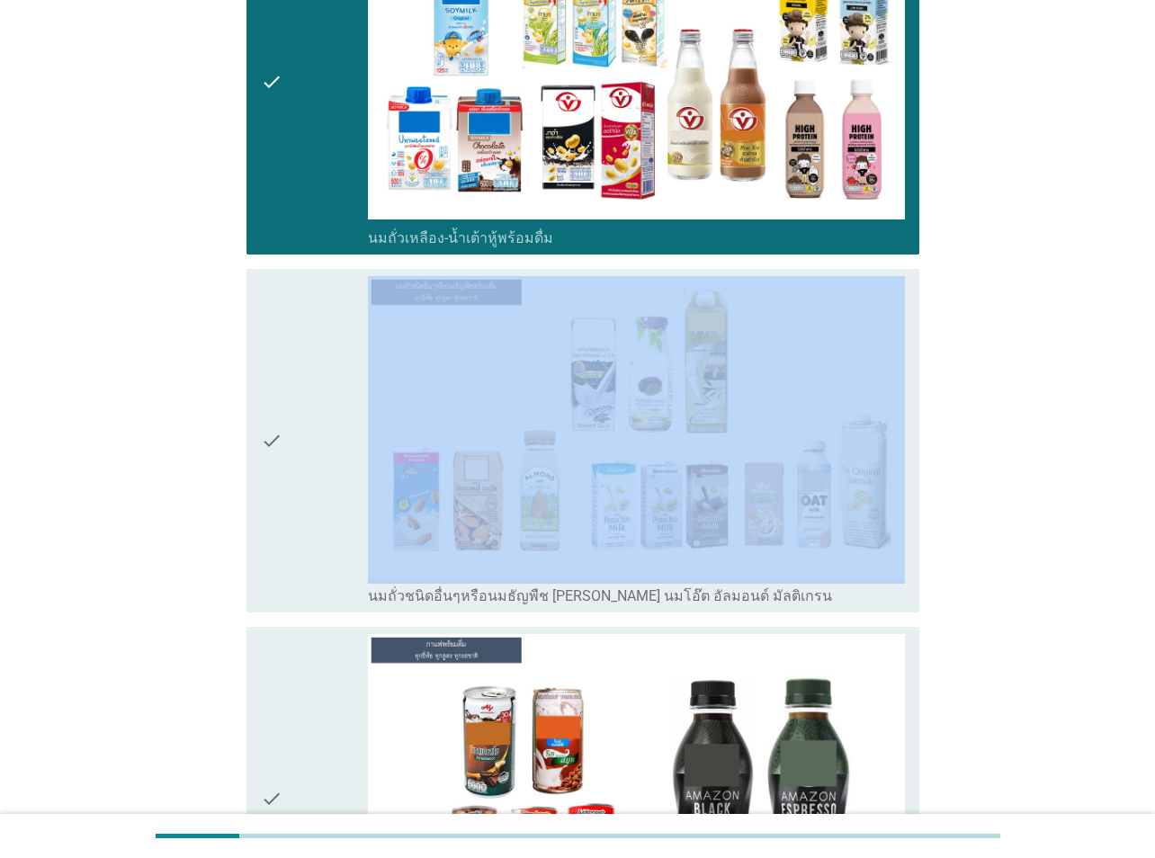
scroll to position [2068, 0]
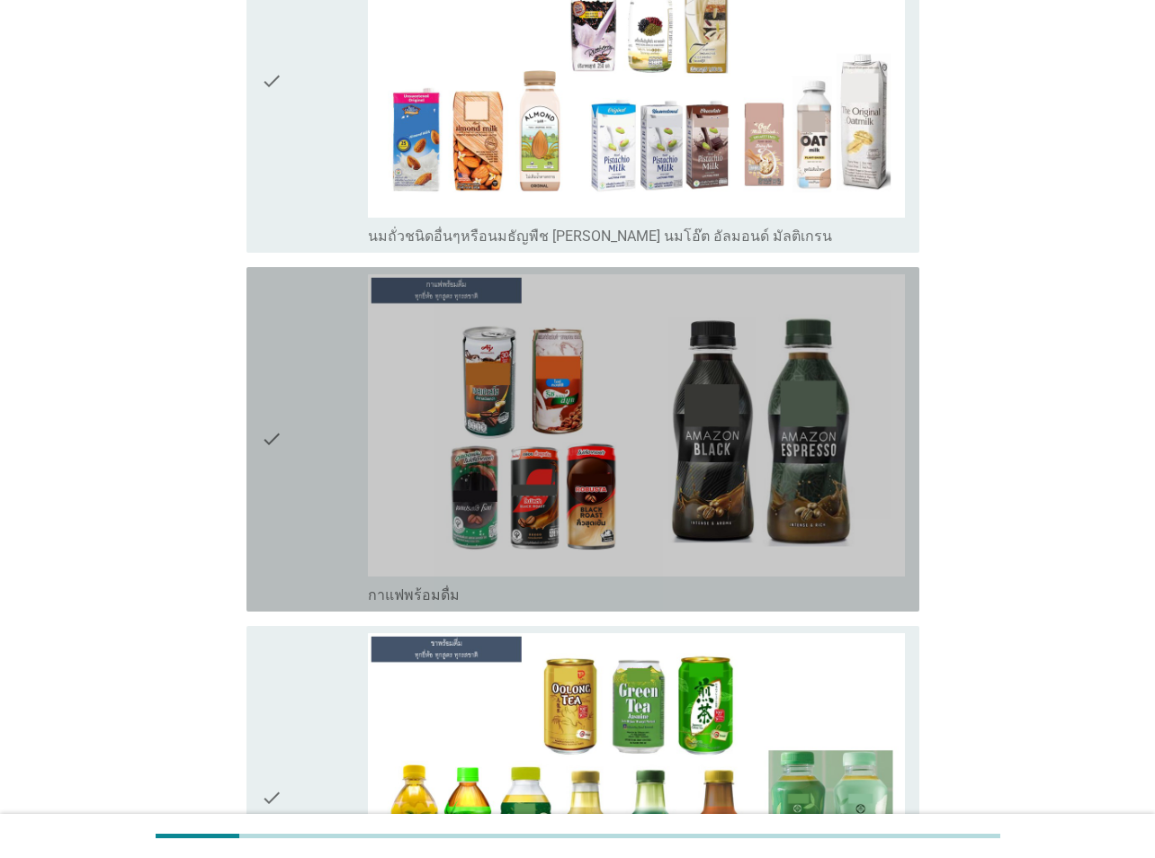
click at [329, 423] on div "check" at bounding box center [314, 439] width 107 height 330
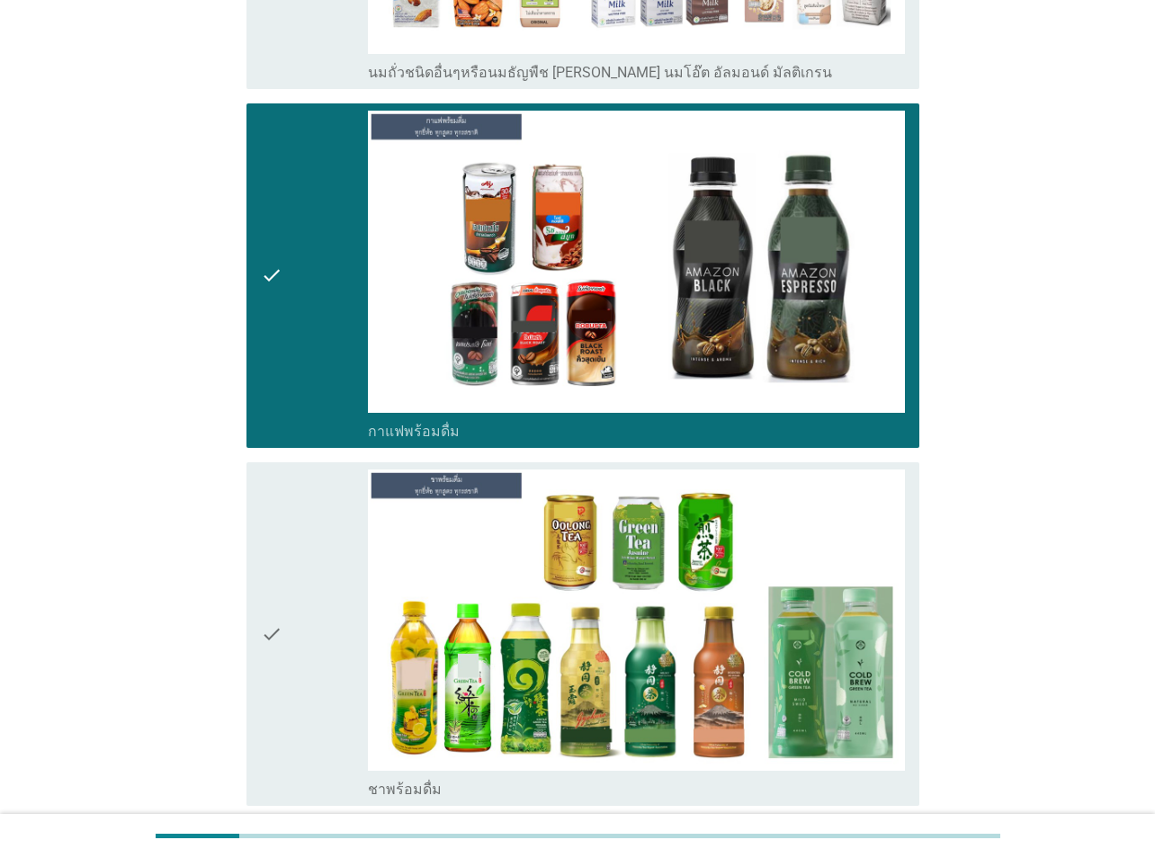
scroll to position [2518, 0]
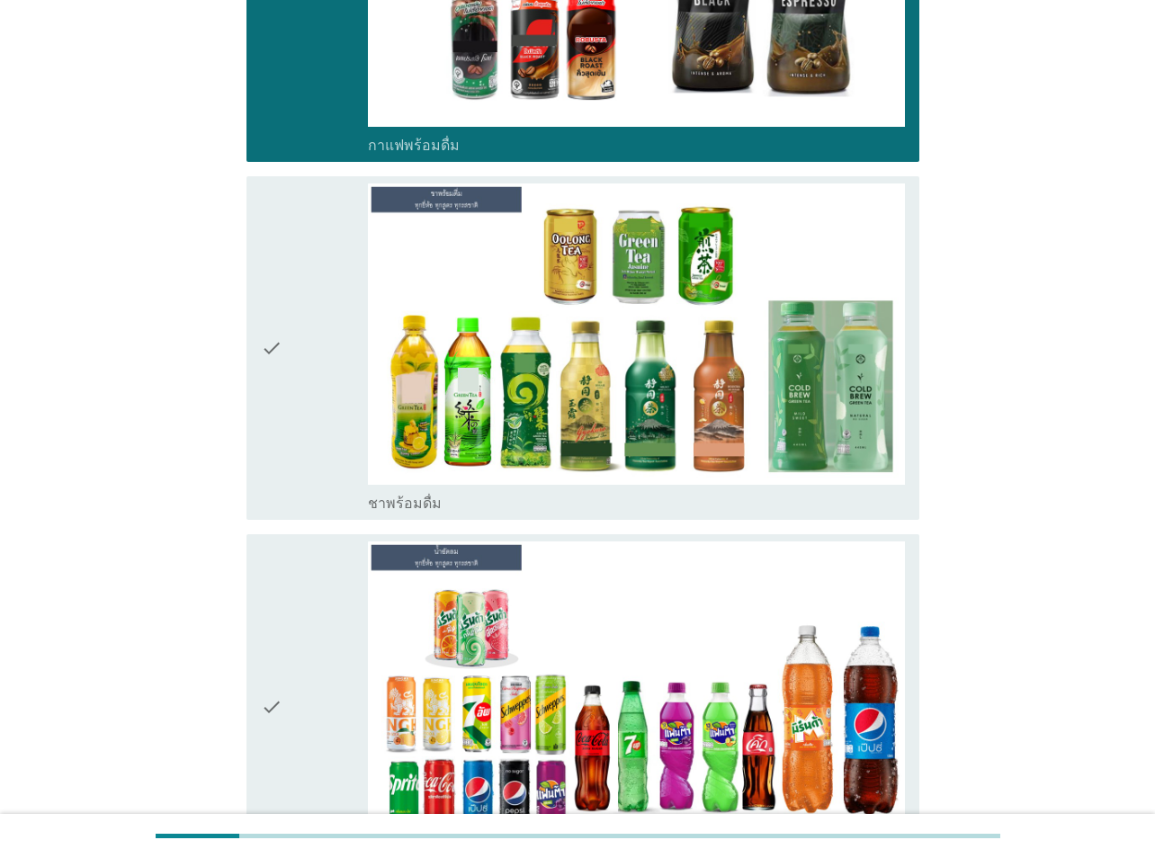
click at [312, 415] on div "check" at bounding box center [314, 348] width 107 height 330
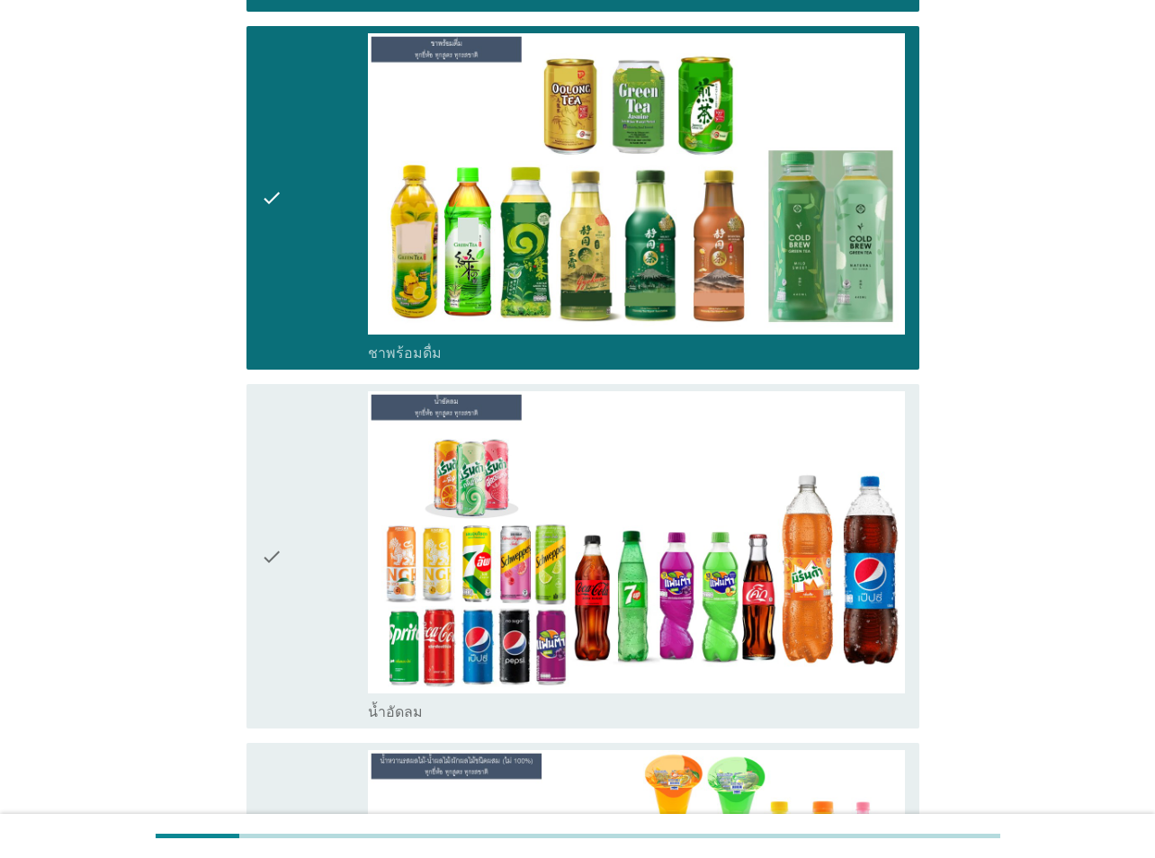
scroll to position [2967, 0]
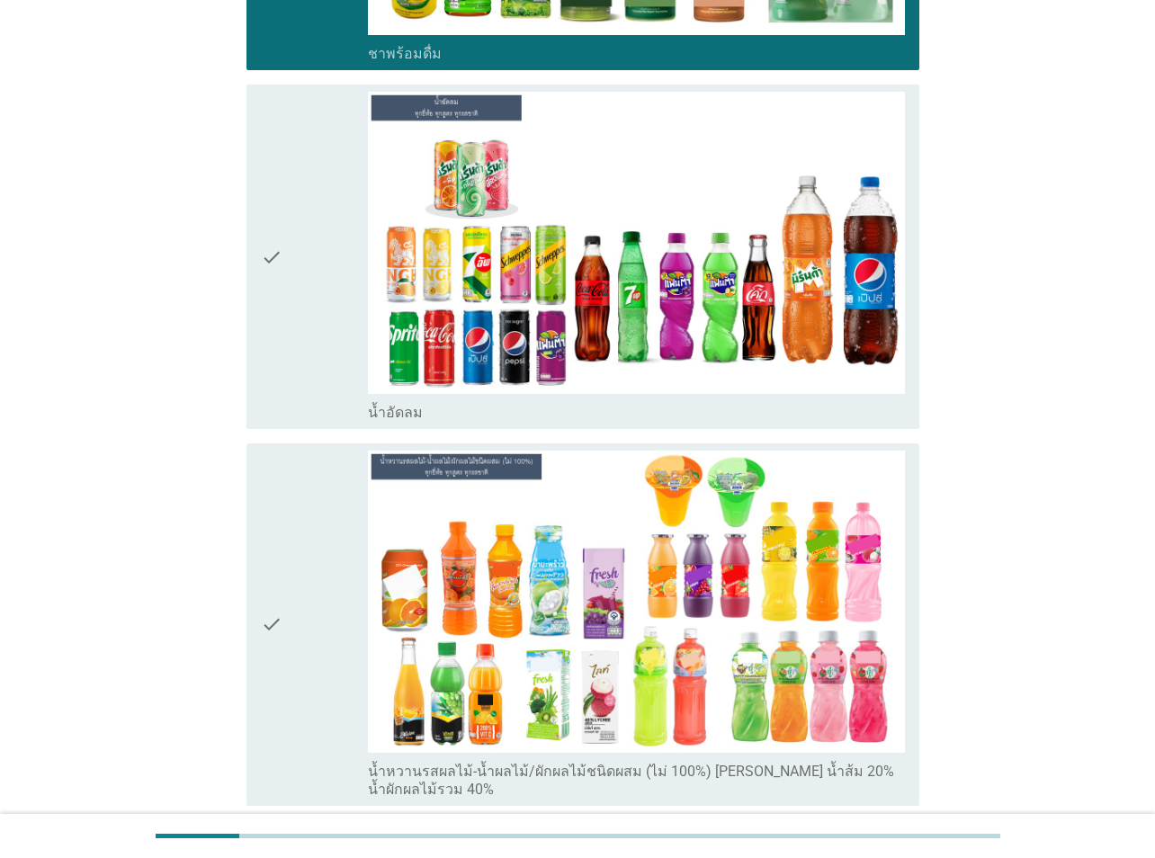
click at [308, 304] on div "check" at bounding box center [314, 257] width 107 height 330
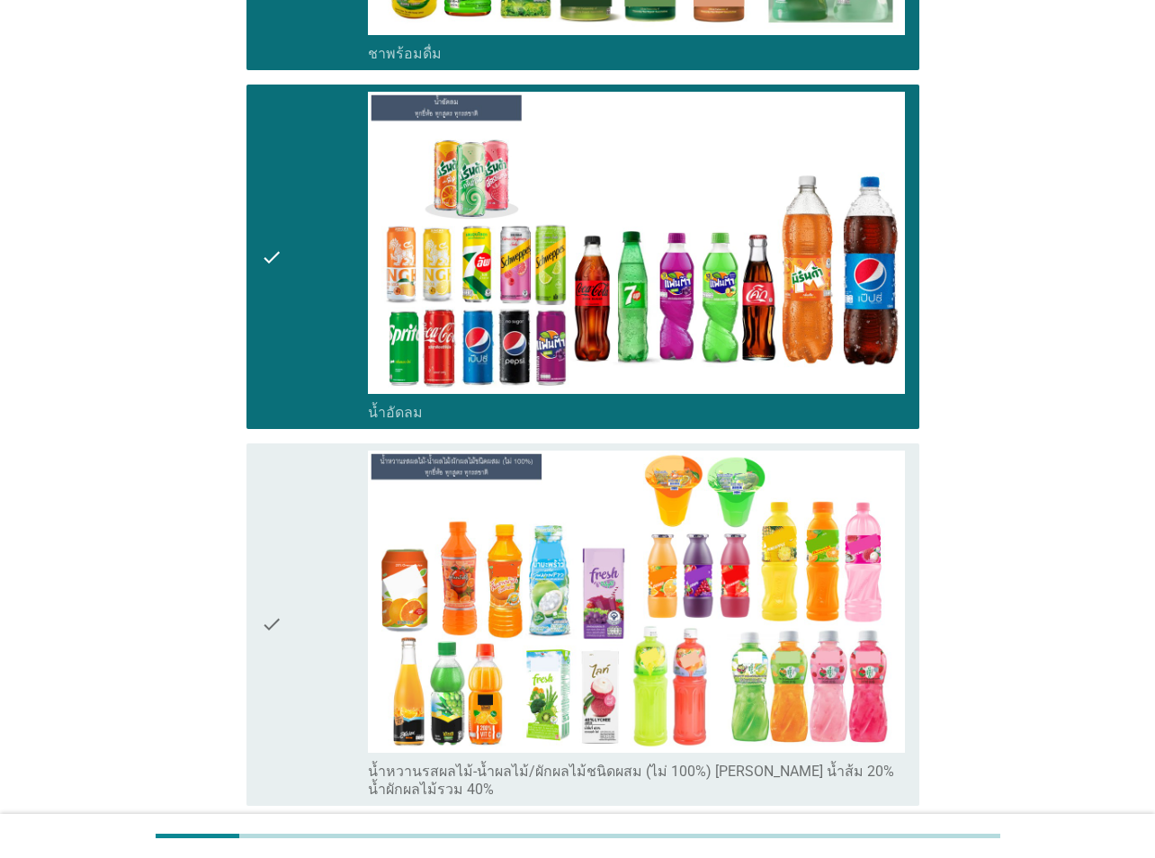
click at [350, 526] on div "check" at bounding box center [314, 624] width 107 height 348
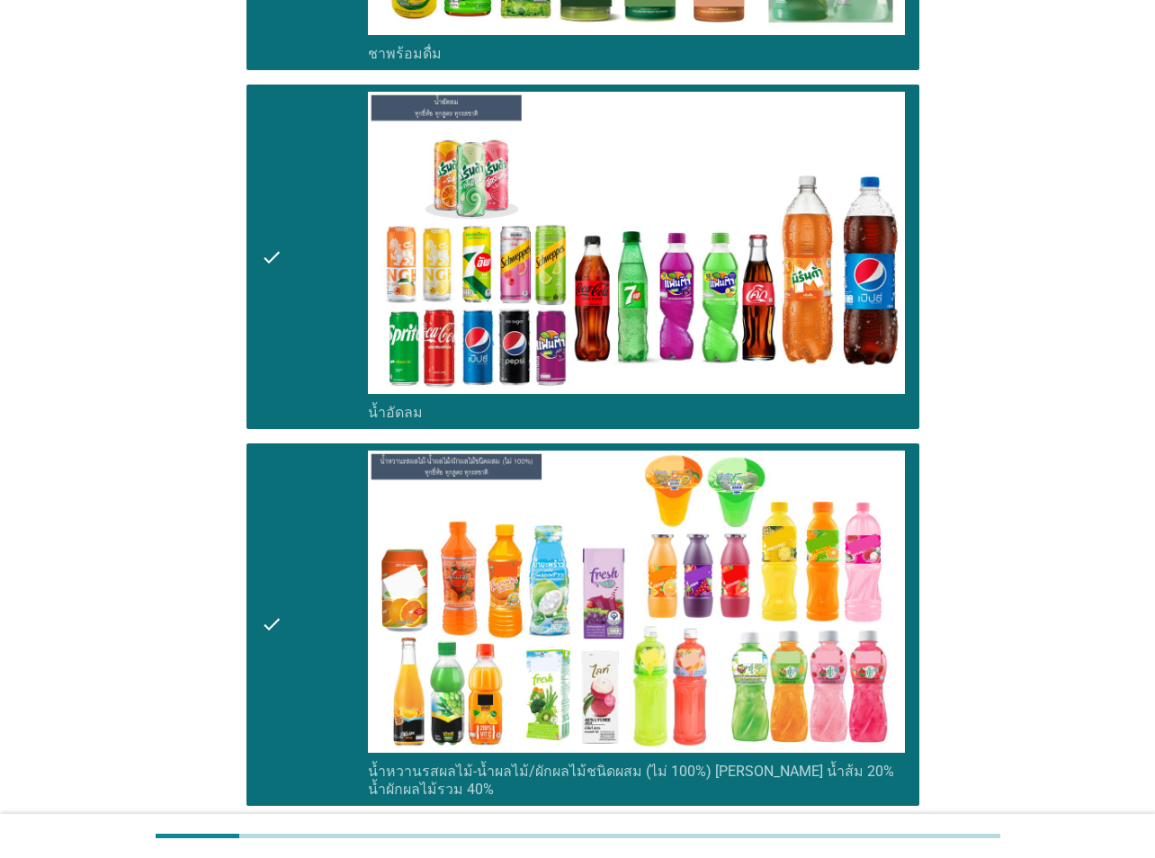
scroll to position [3417, 0]
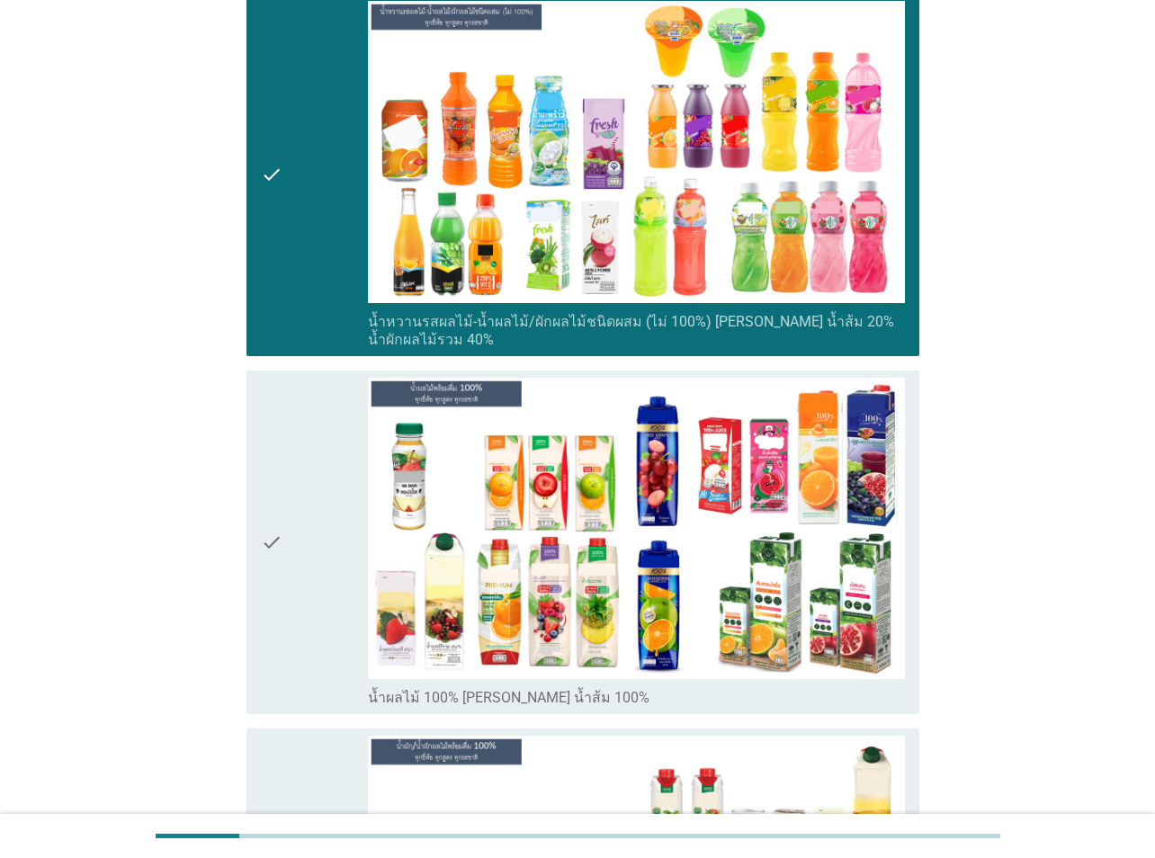
click at [314, 509] on div "check" at bounding box center [314, 543] width 107 height 330
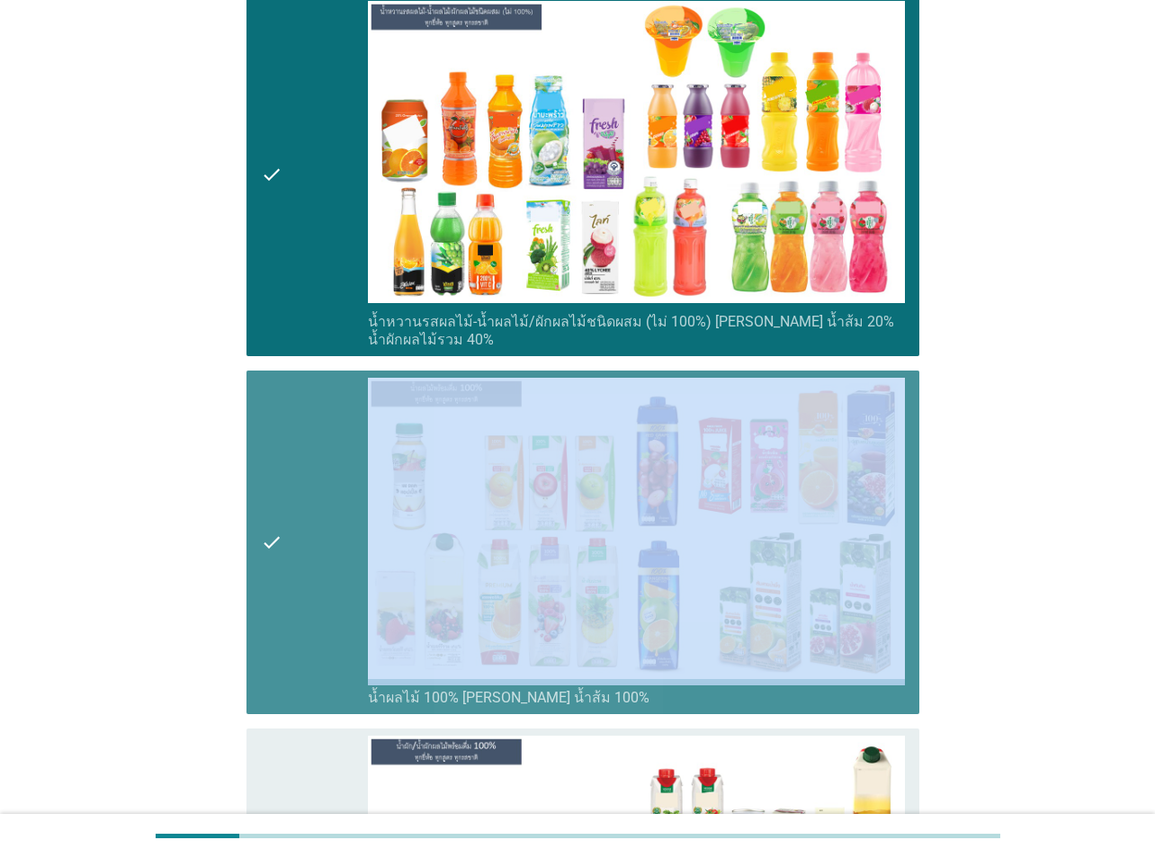
click at [314, 509] on div "check" at bounding box center [314, 543] width 107 height 330
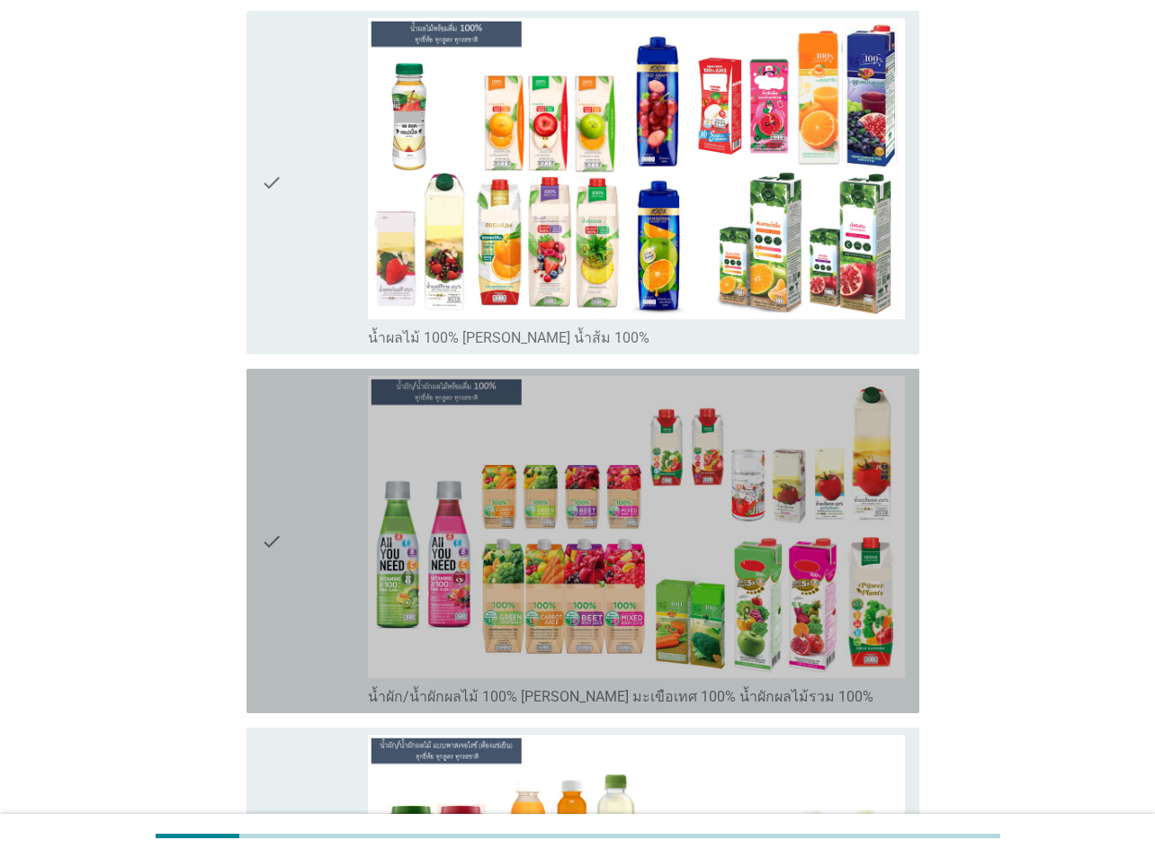
click at [316, 504] on div "check" at bounding box center [314, 541] width 107 height 330
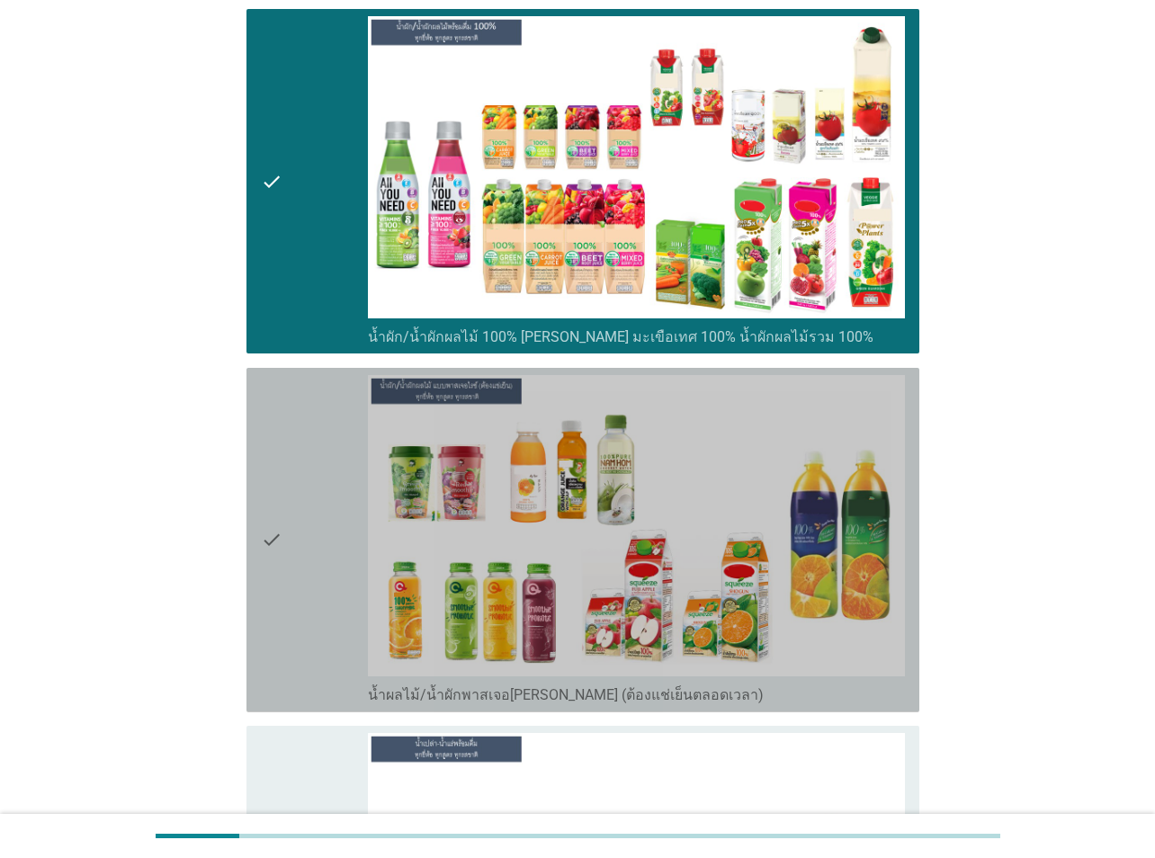
click at [305, 467] on div "check" at bounding box center [314, 540] width 107 height 330
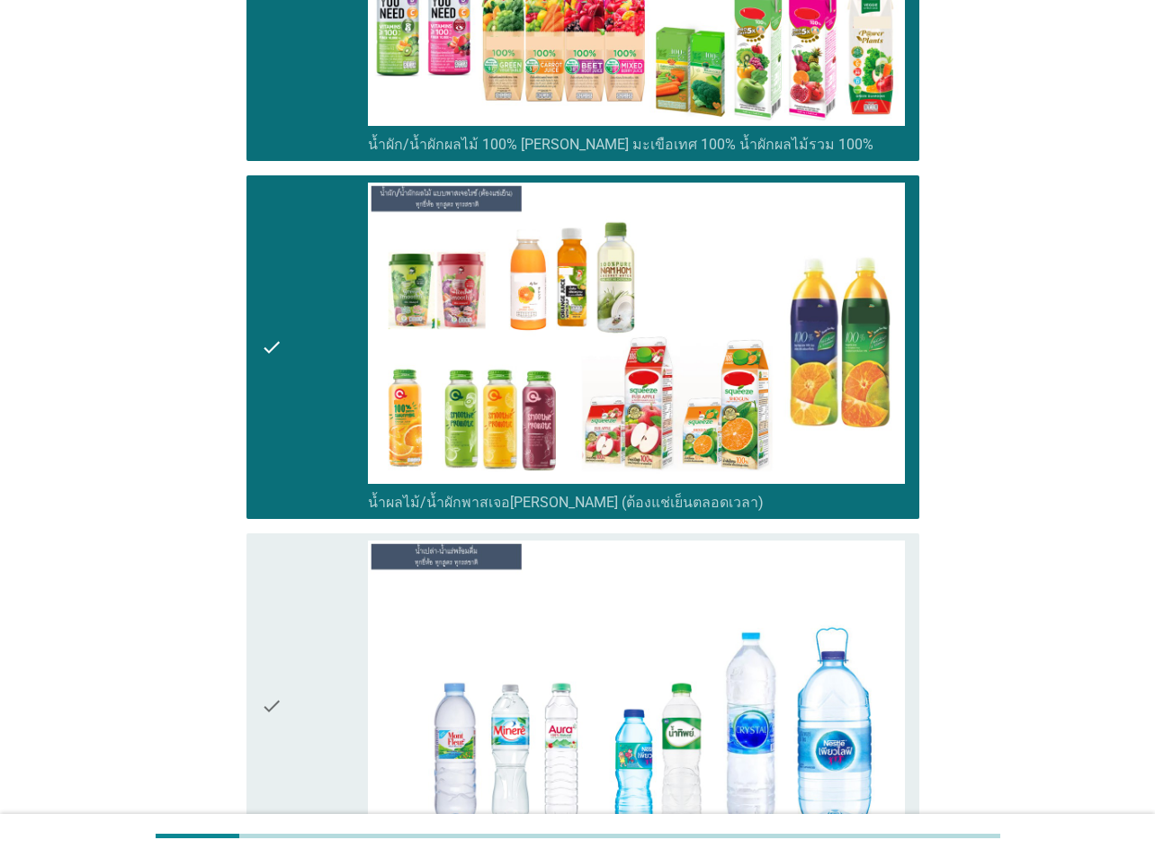
scroll to position [4316, 0]
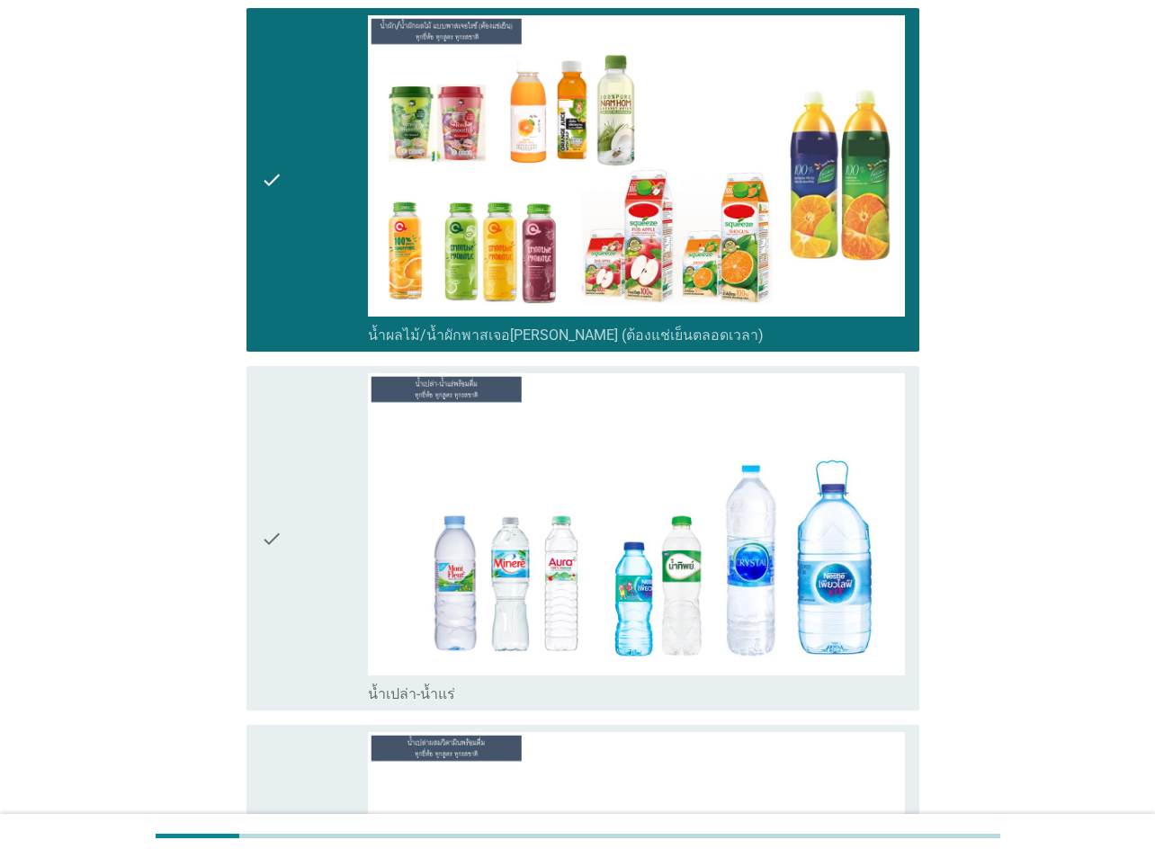
click at [345, 549] on div "check" at bounding box center [314, 538] width 107 height 330
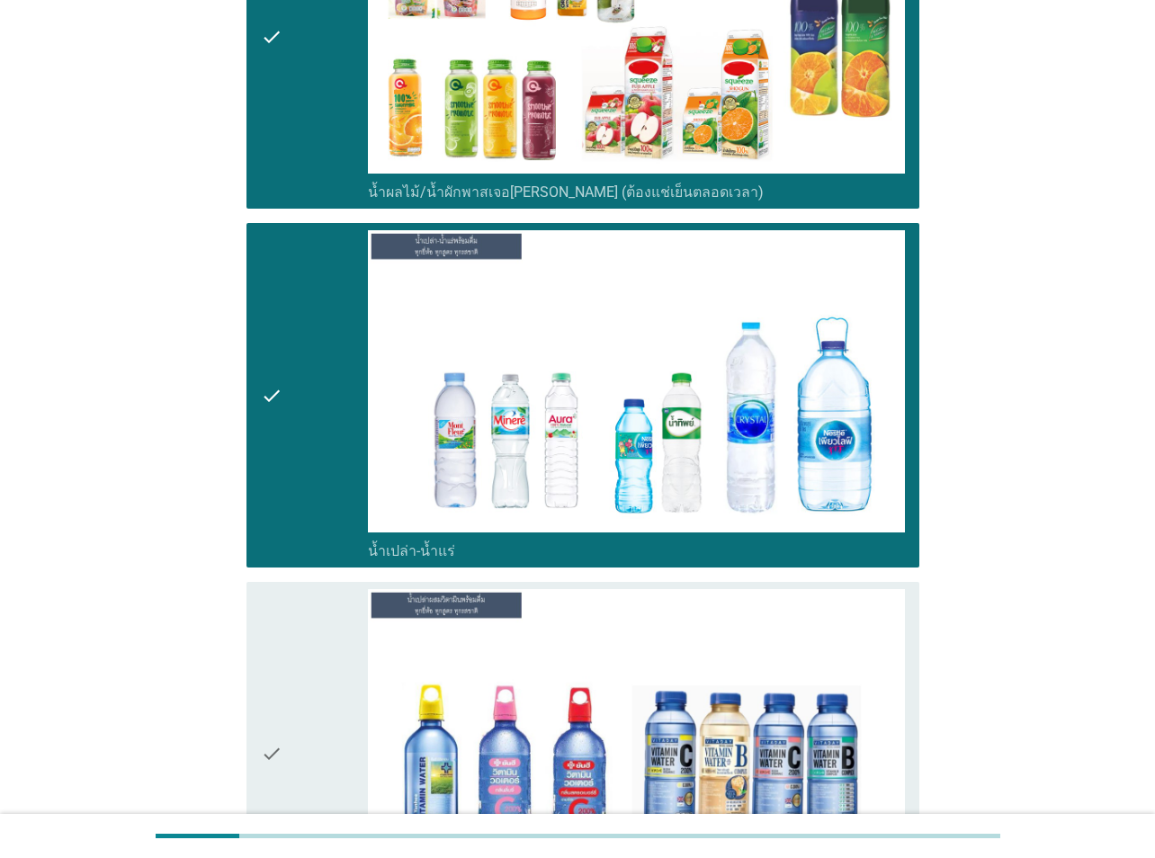
scroll to position [4946, 0]
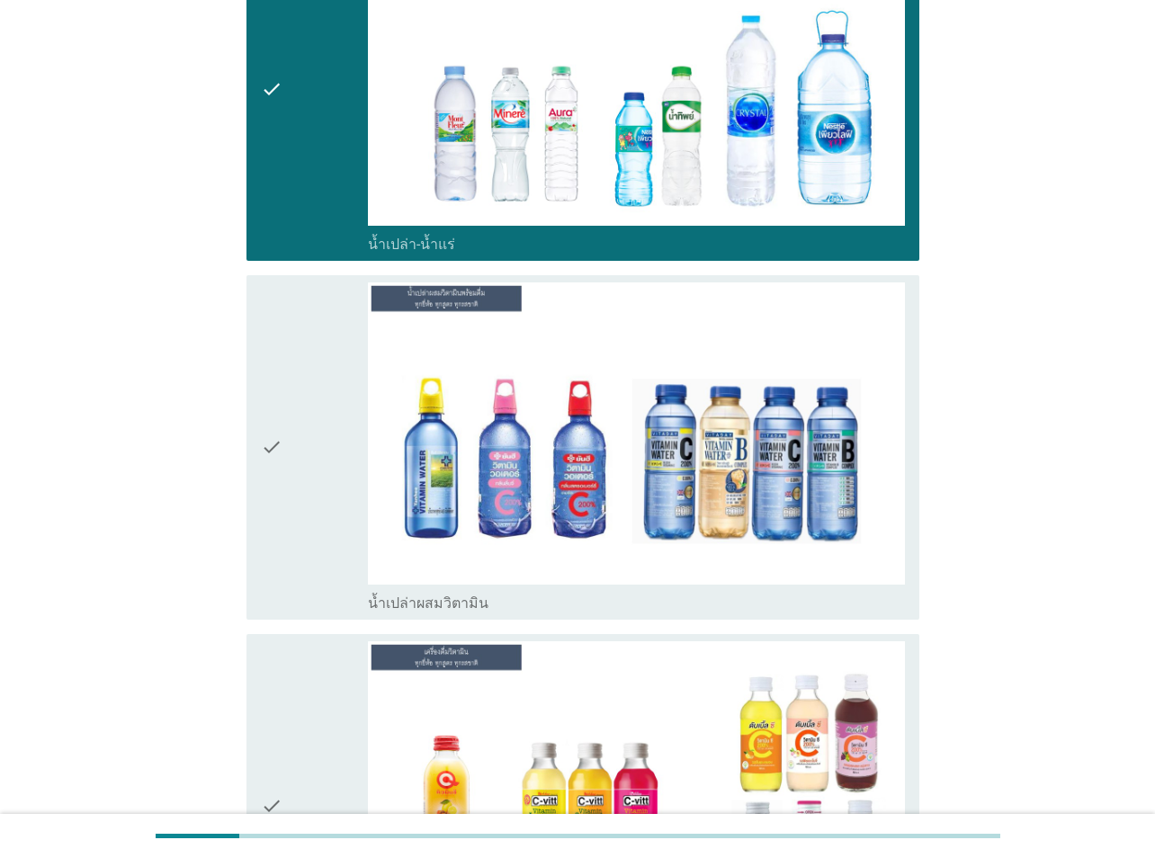
click at [313, 531] on div "check" at bounding box center [314, 447] width 107 height 330
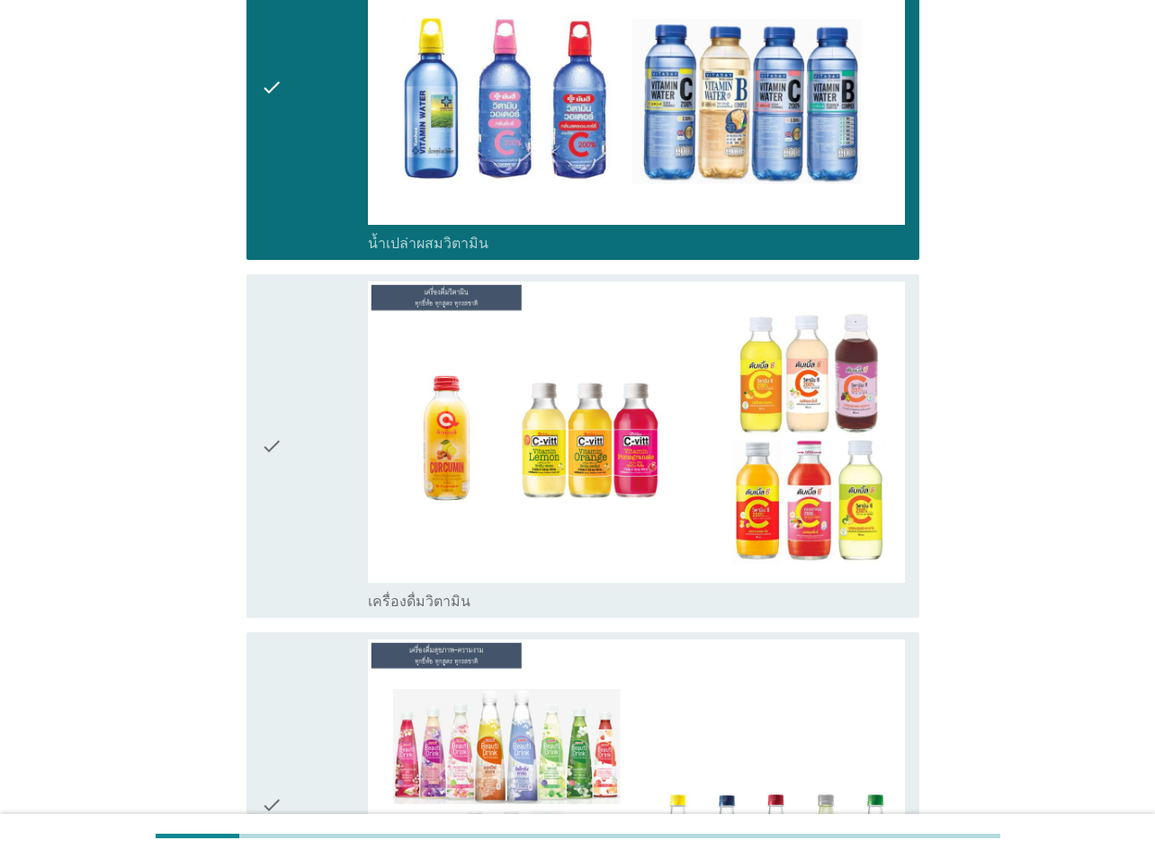
click at [323, 459] on div "check" at bounding box center [314, 446] width 107 height 330
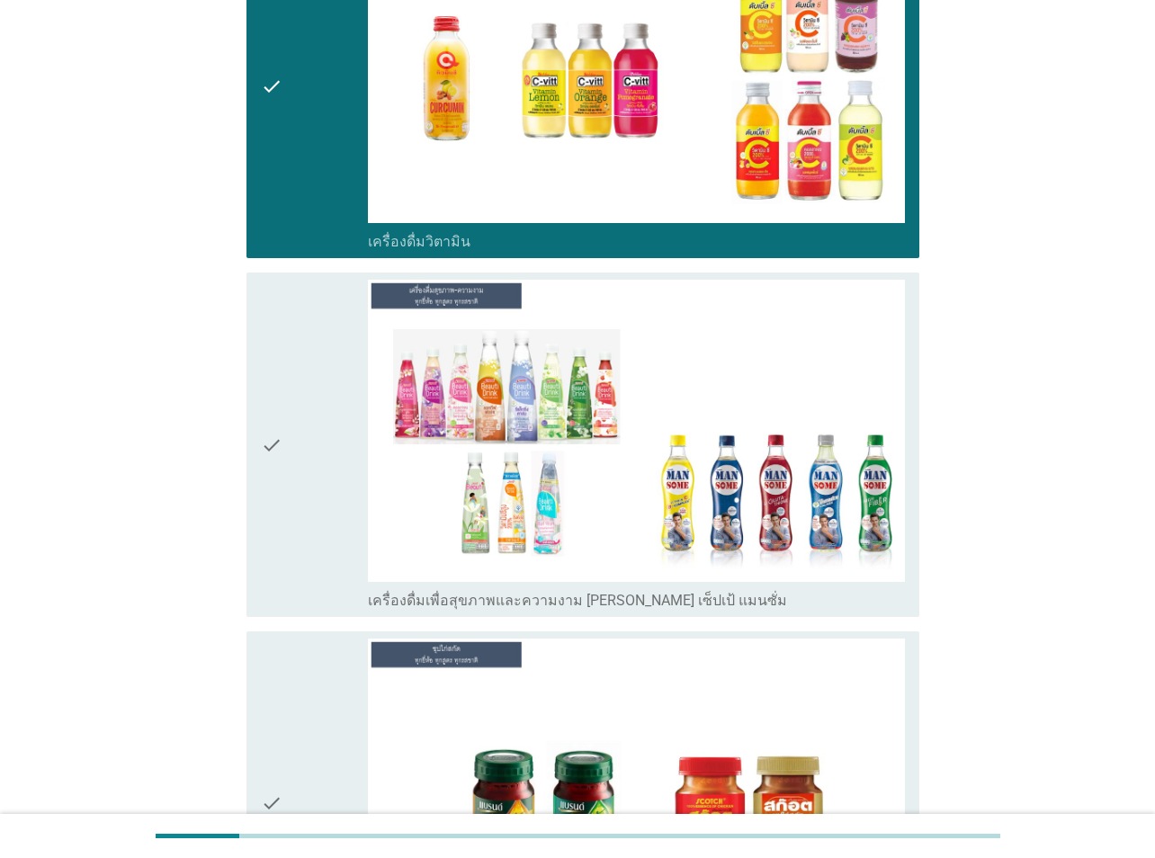
click at [326, 438] on div "check" at bounding box center [314, 445] width 107 height 330
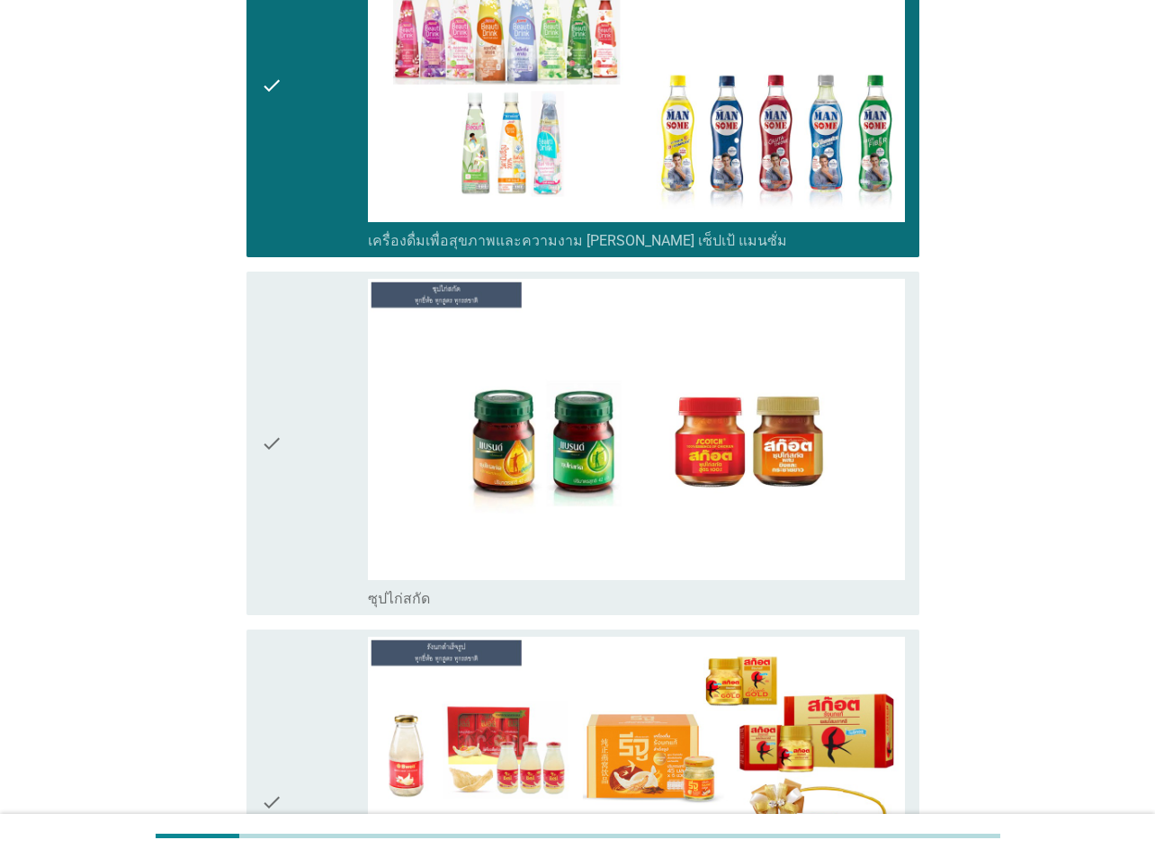
click at [332, 495] on div "check" at bounding box center [314, 444] width 107 height 330
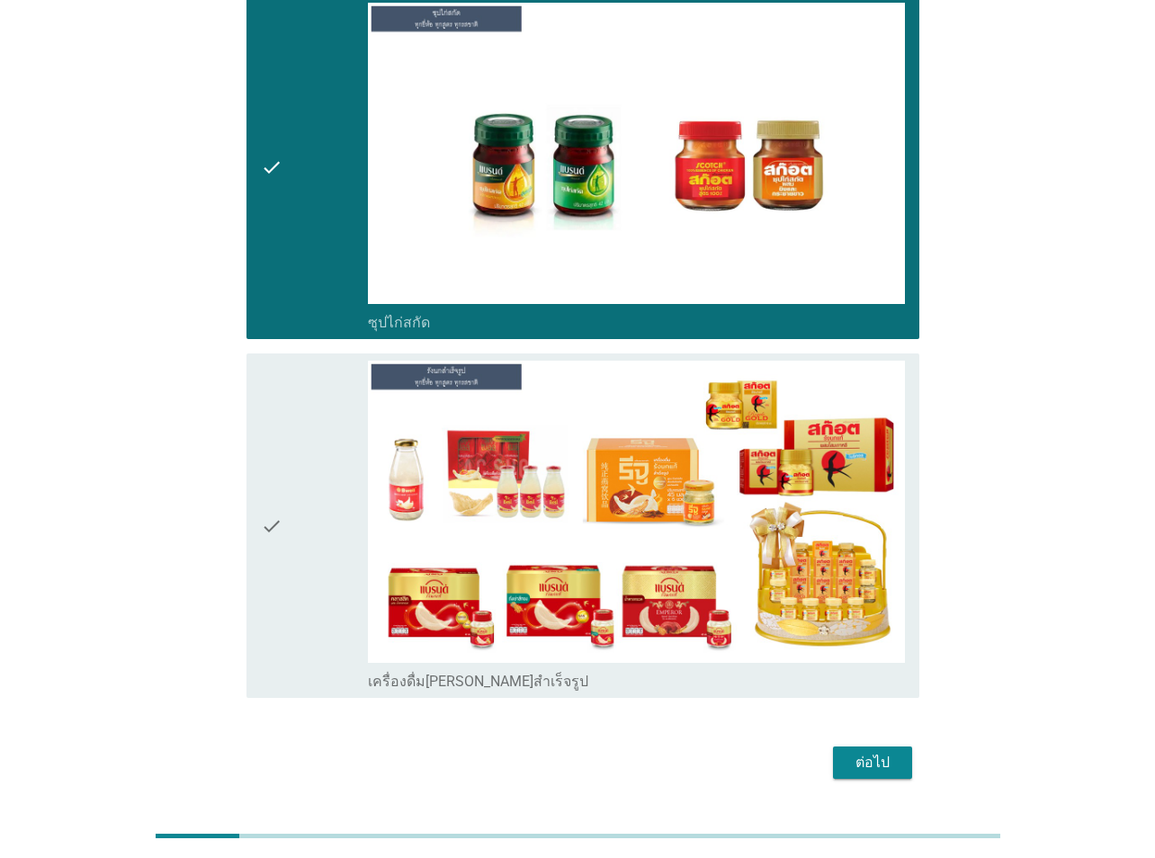
scroll to position [6261, 0]
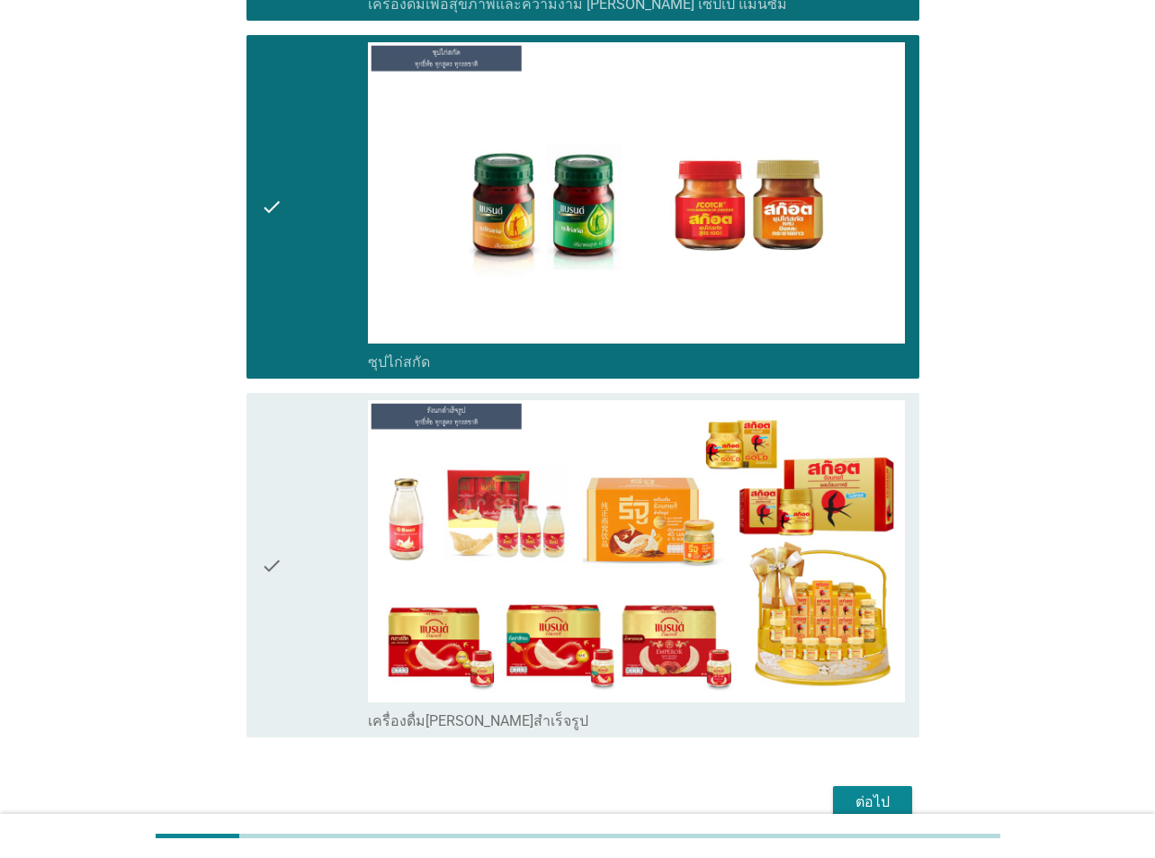
click at [302, 337] on div "check" at bounding box center [314, 207] width 107 height 330
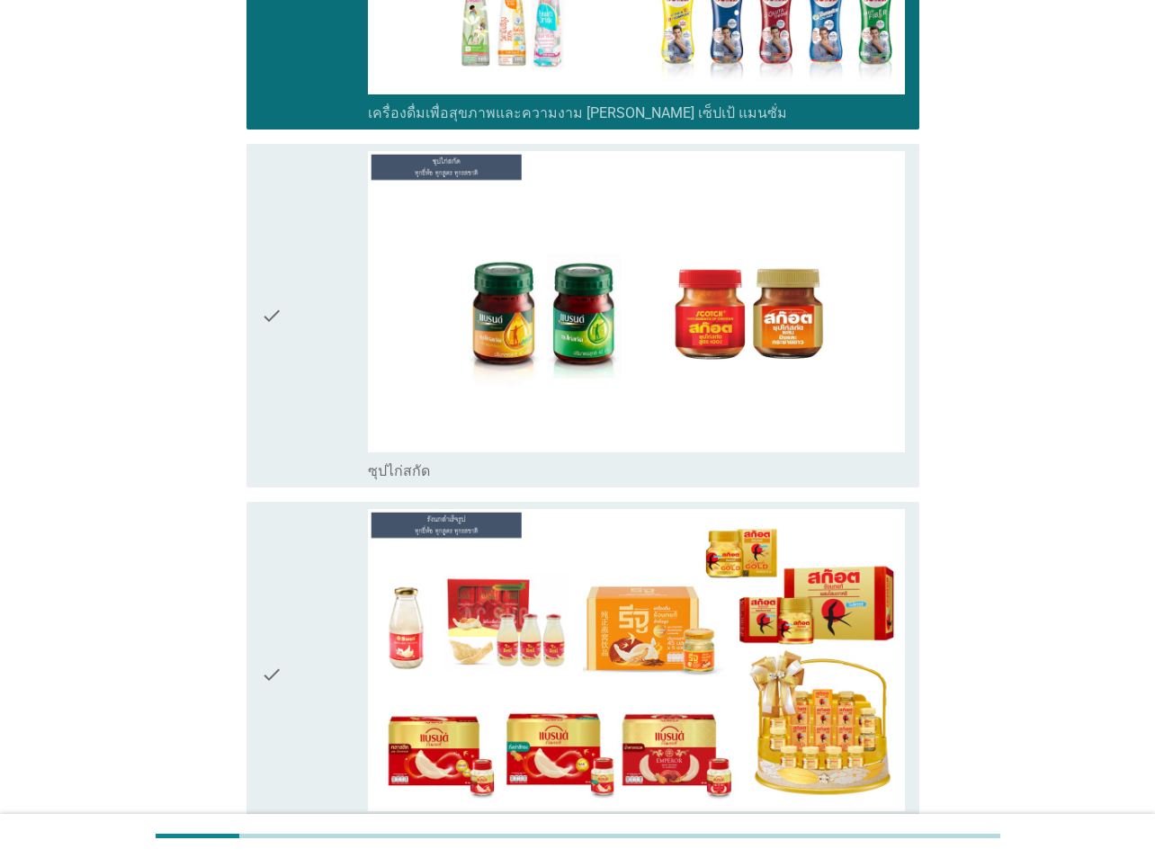
scroll to position [6351, 0]
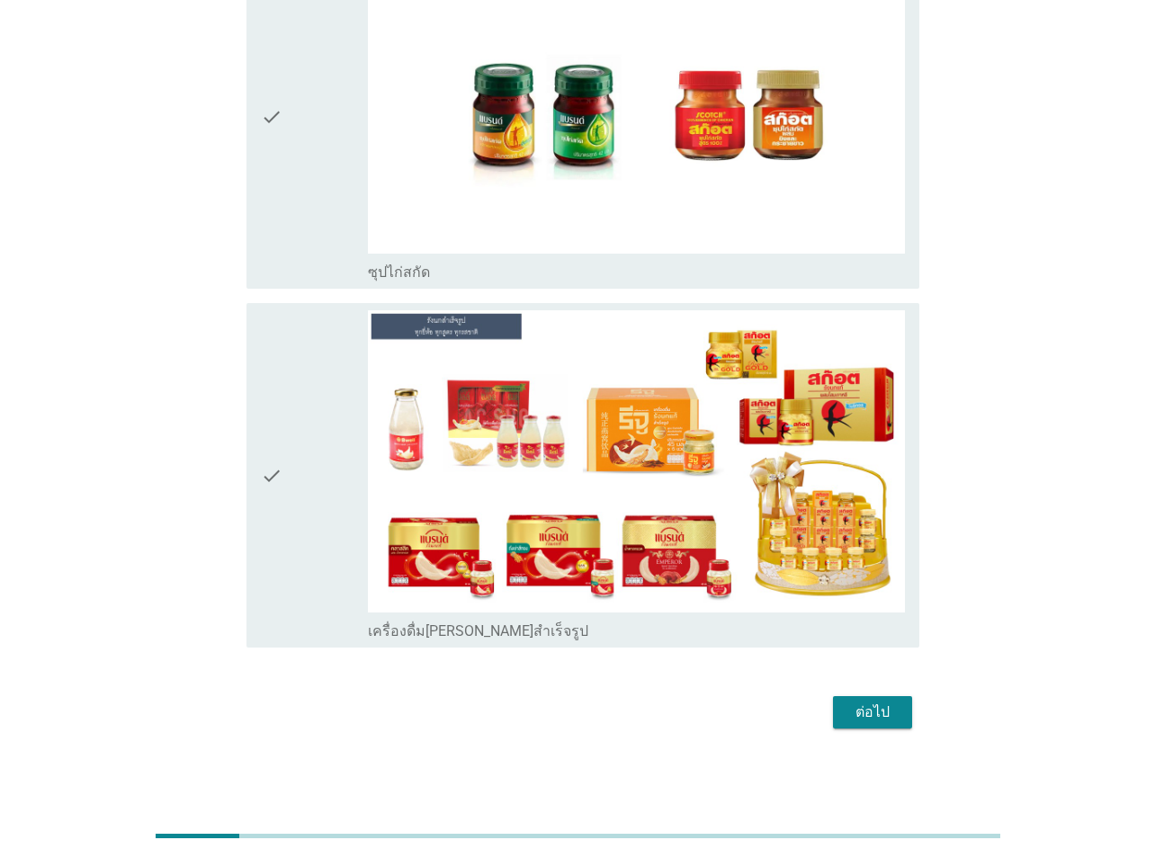
click at [869, 628] on button "ต่อไป" at bounding box center [872, 712] width 79 height 32
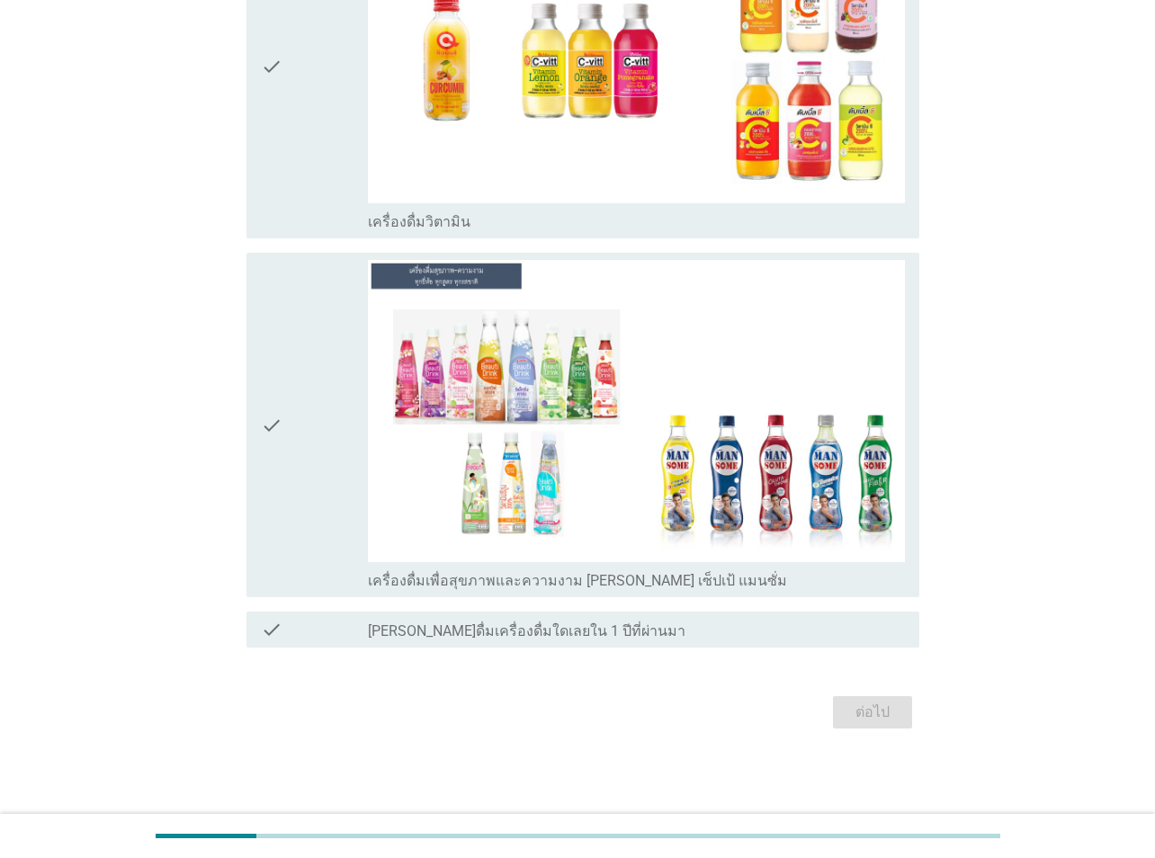
scroll to position [0, 0]
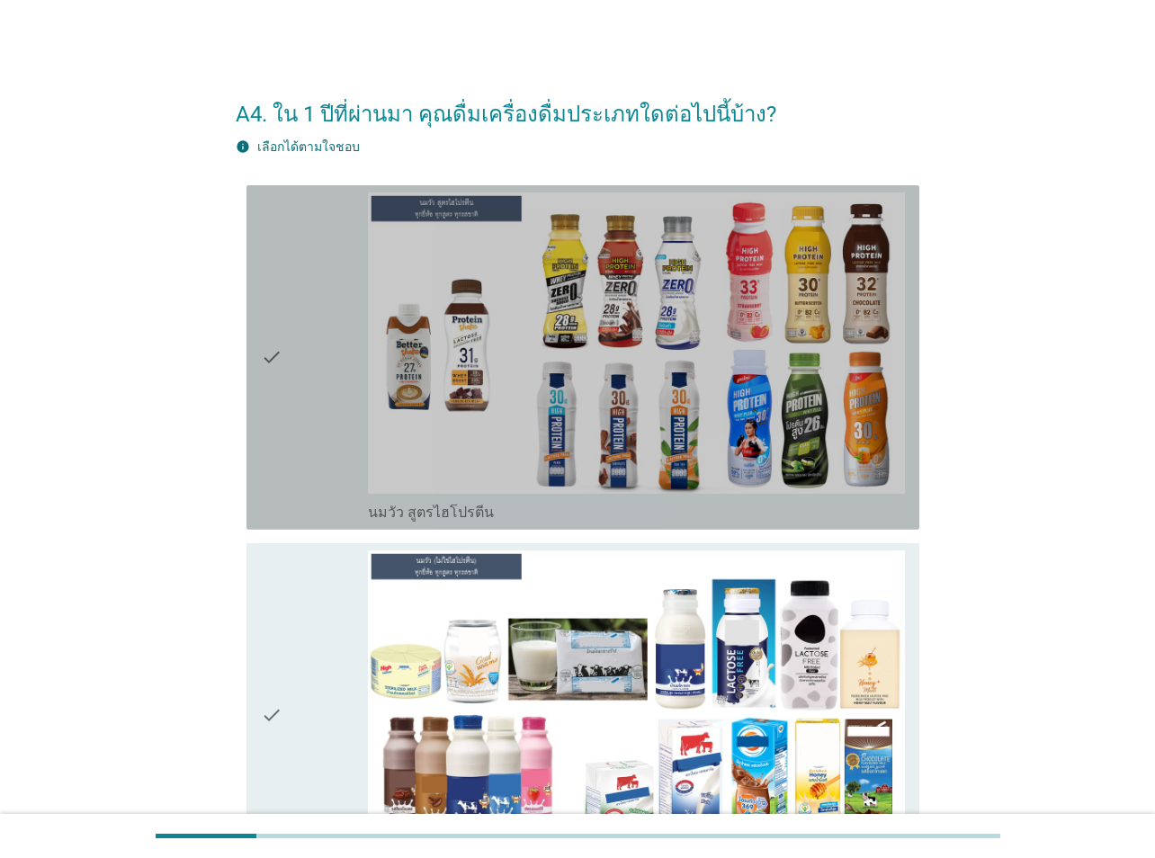
click at [263, 366] on icon "check" at bounding box center [272, 357] width 22 height 330
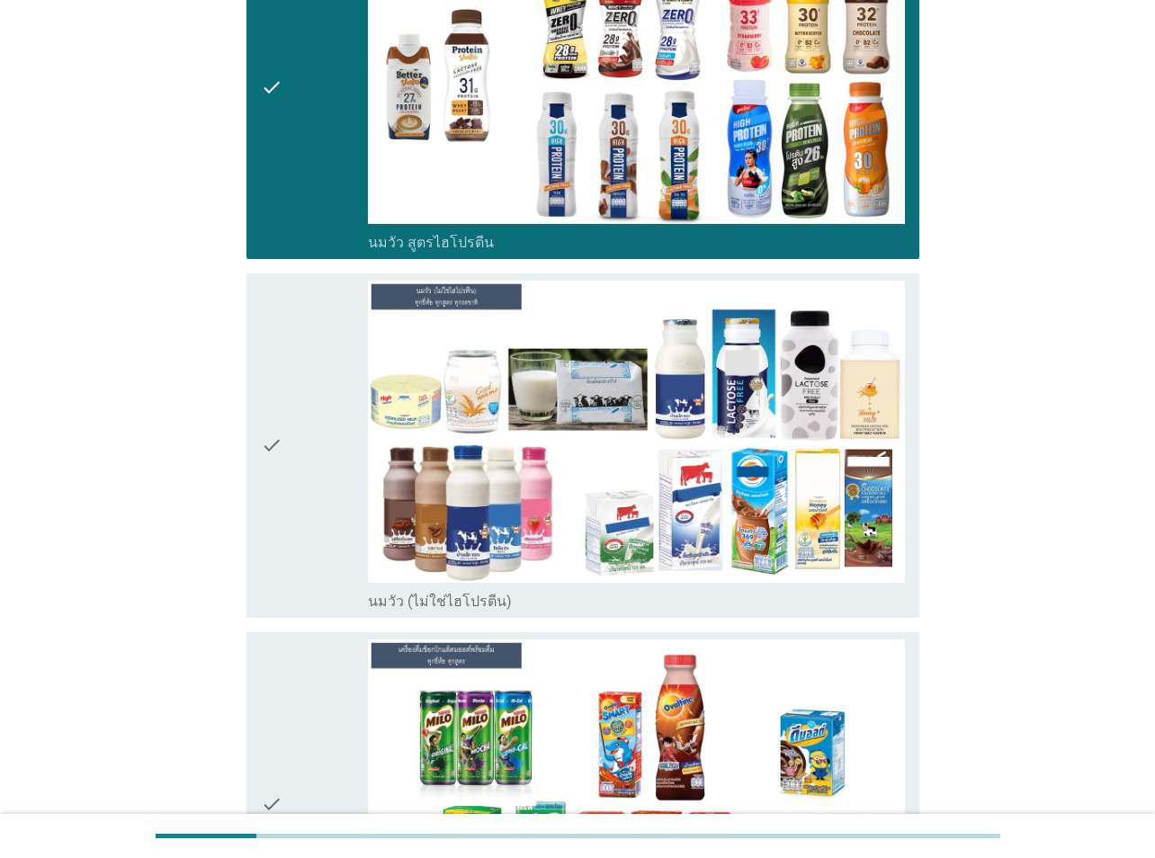
click at [296, 370] on div "check" at bounding box center [314, 446] width 107 height 330
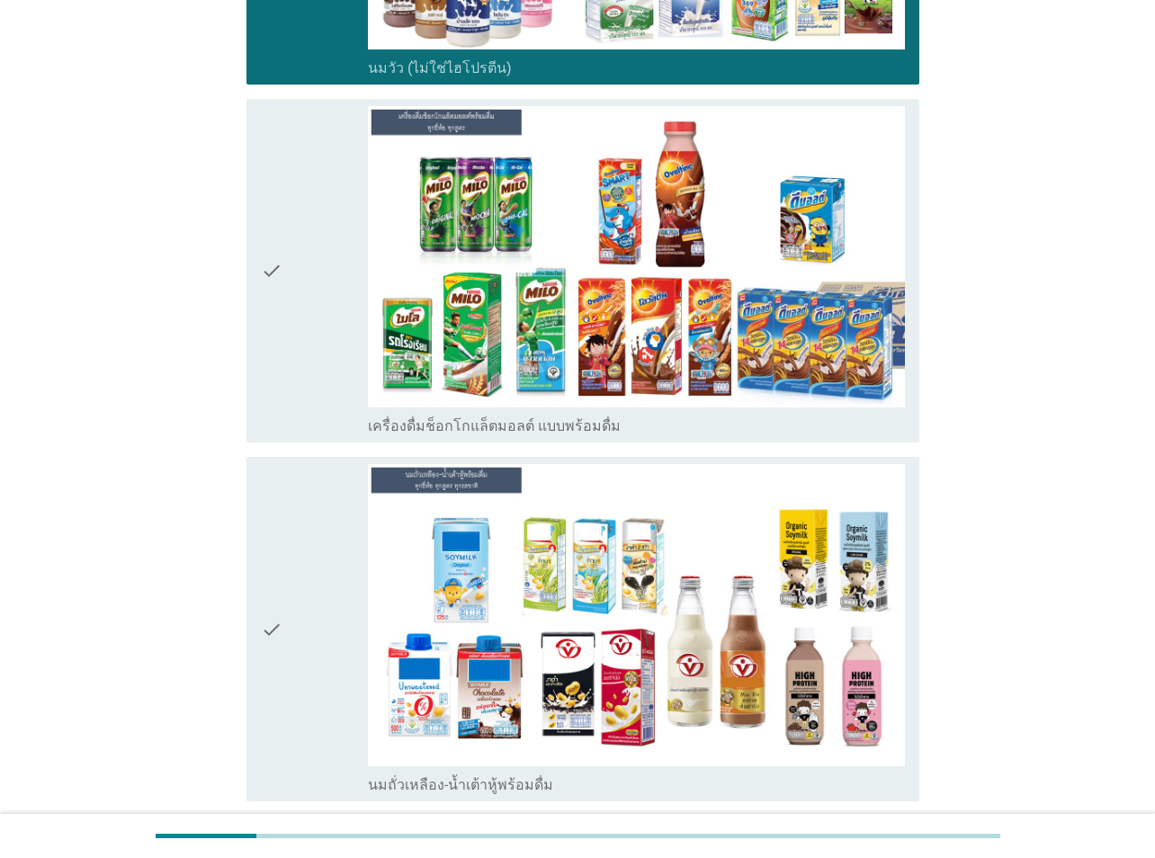
scroll to position [809, 0]
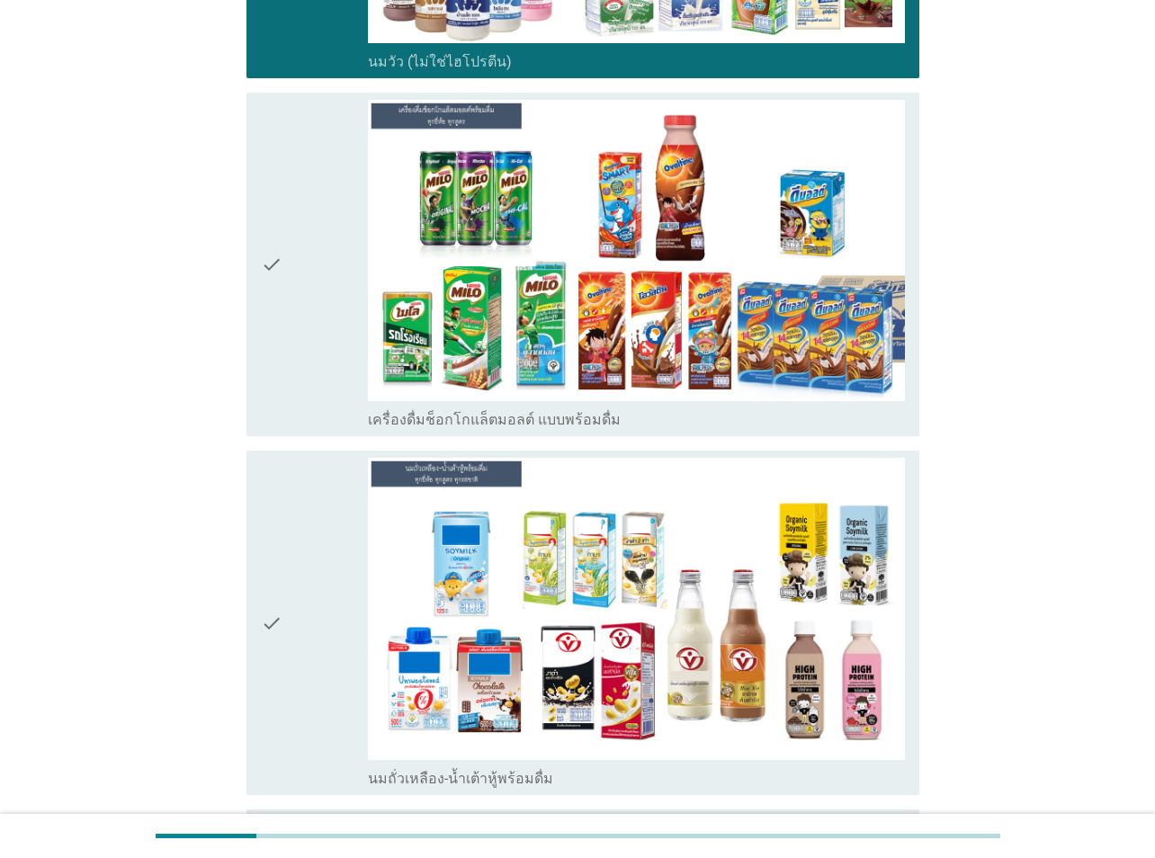
click at [319, 300] on div "check" at bounding box center [314, 265] width 107 height 330
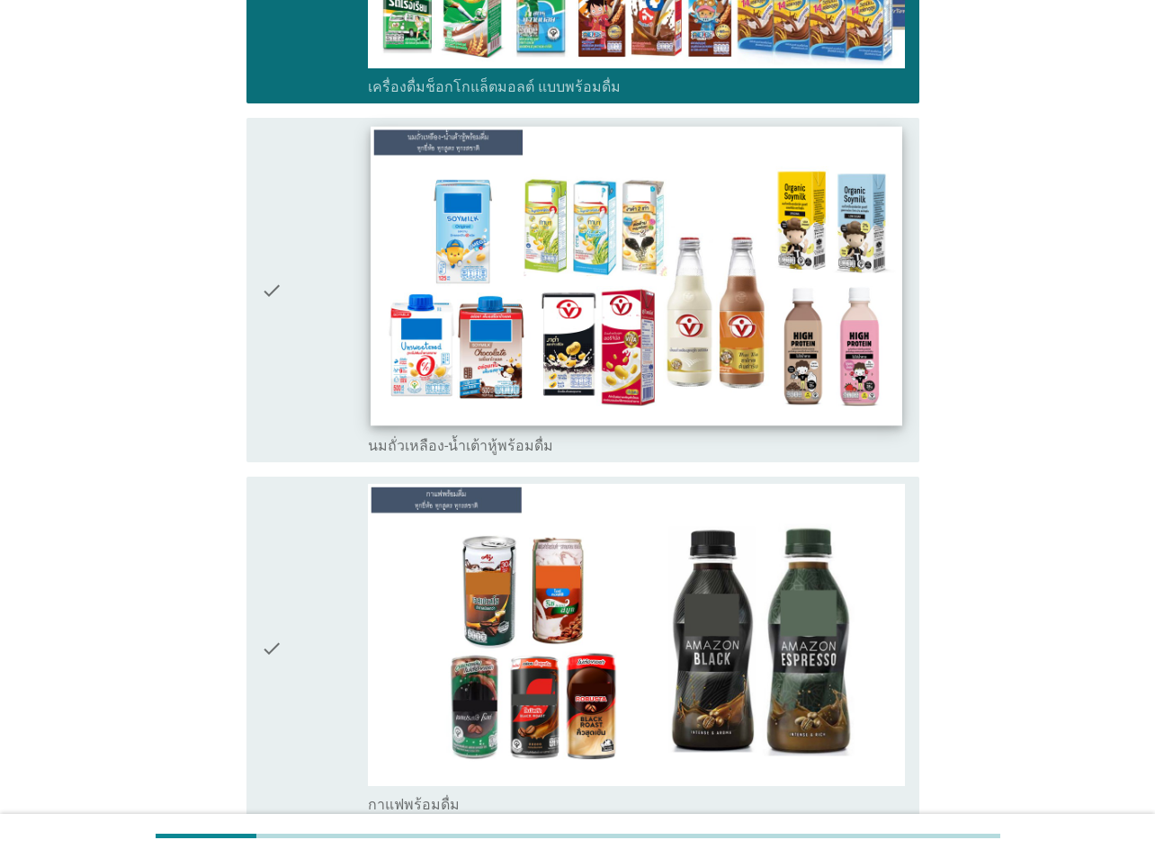
scroll to position [1169, 0]
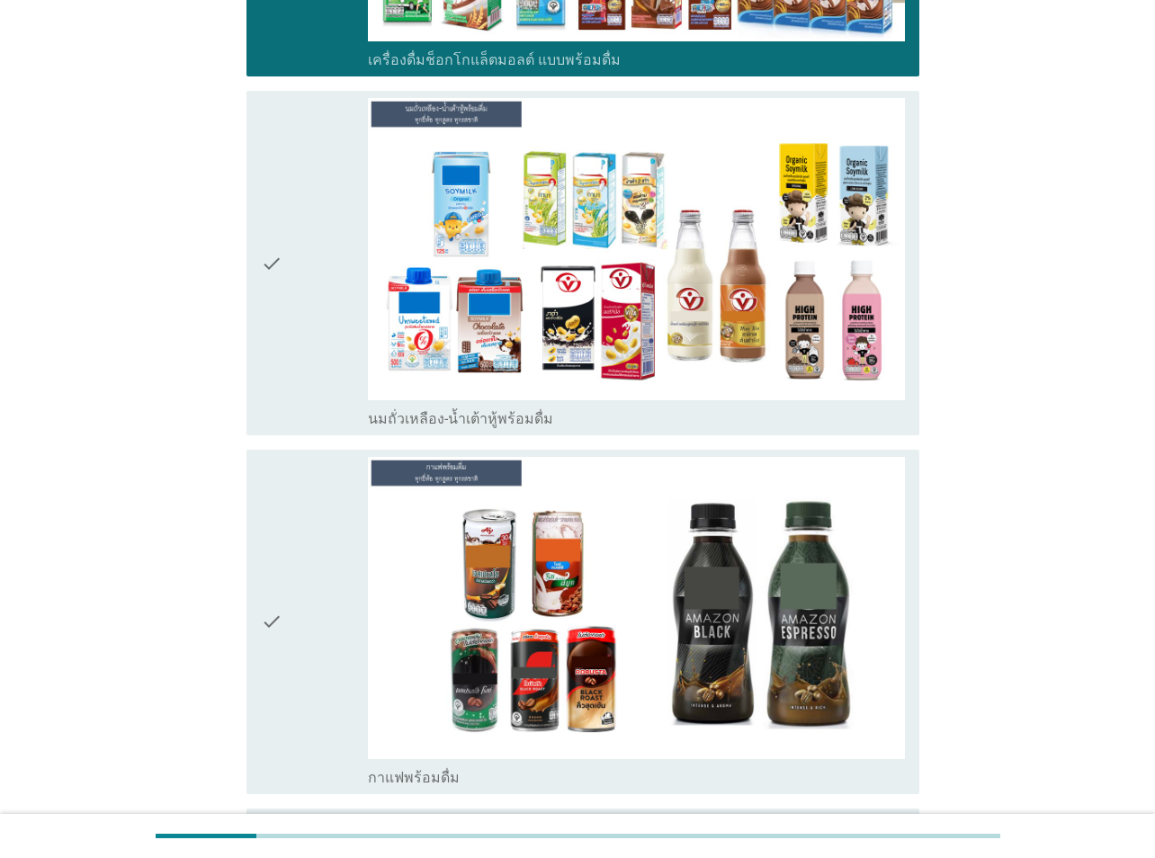
click at [310, 284] on div "check" at bounding box center [314, 263] width 107 height 330
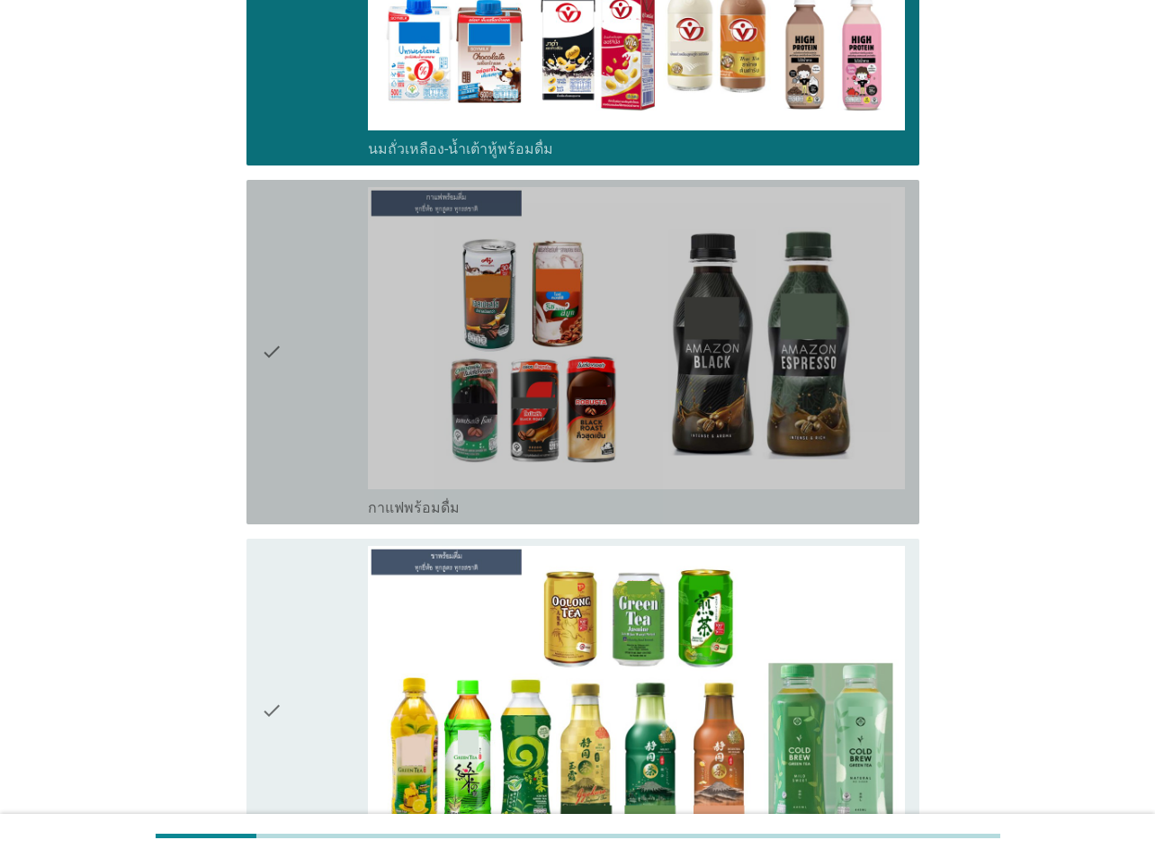
click at [324, 286] on div "check" at bounding box center [314, 352] width 107 height 330
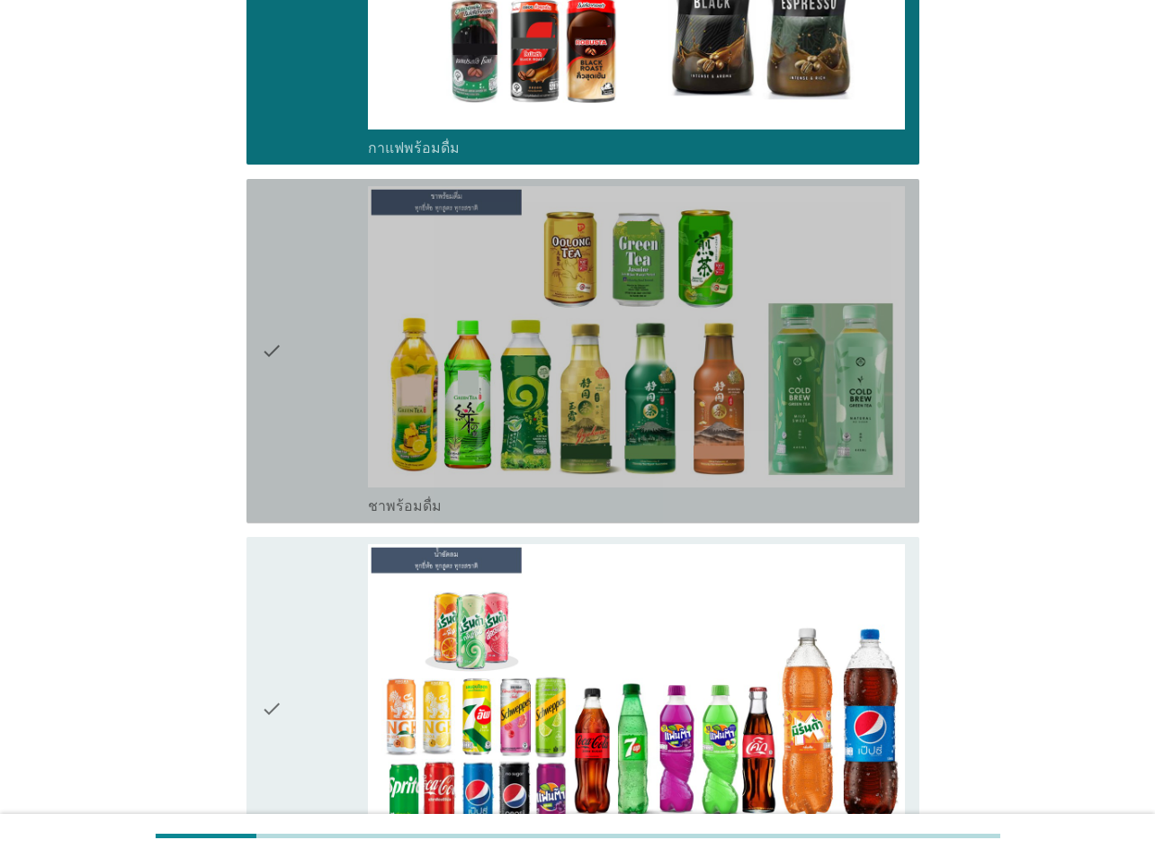
click at [321, 289] on div "check" at bounding box center [314, 351] width 107 height 330
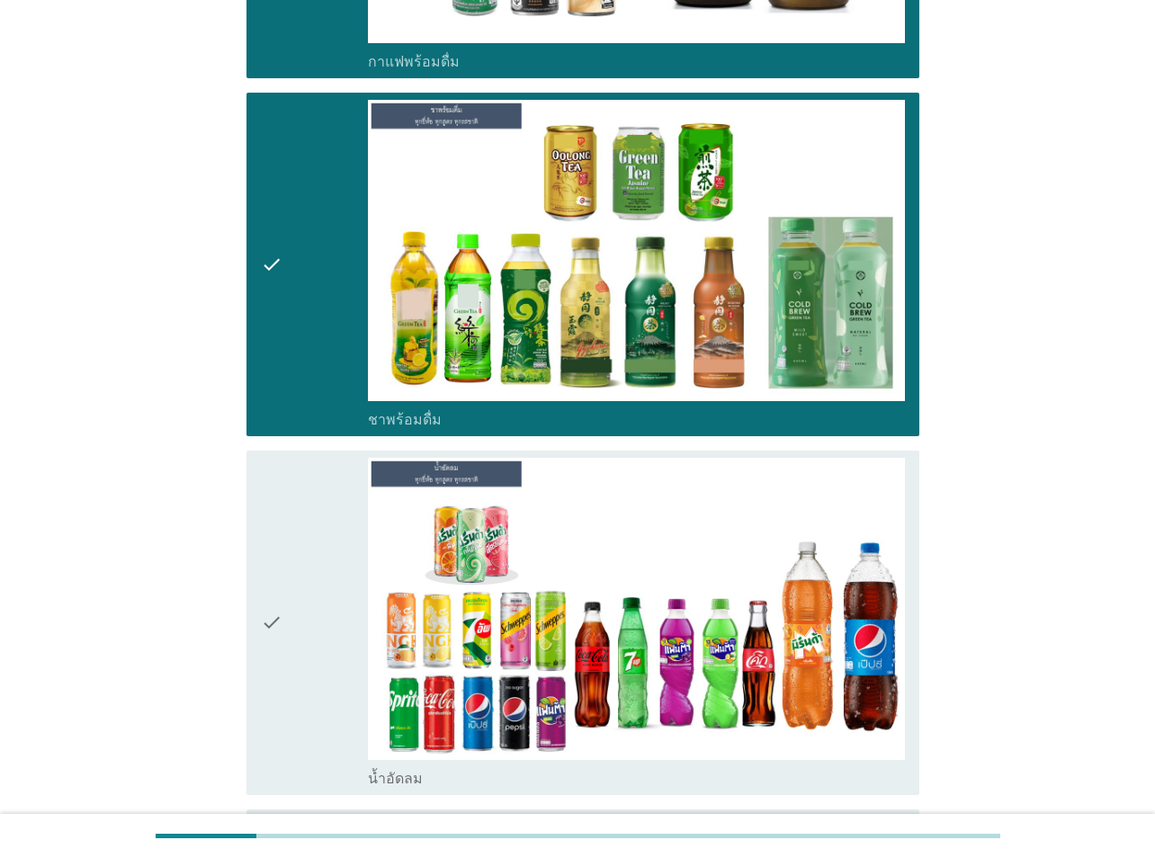
scroll to position [2068, 0]
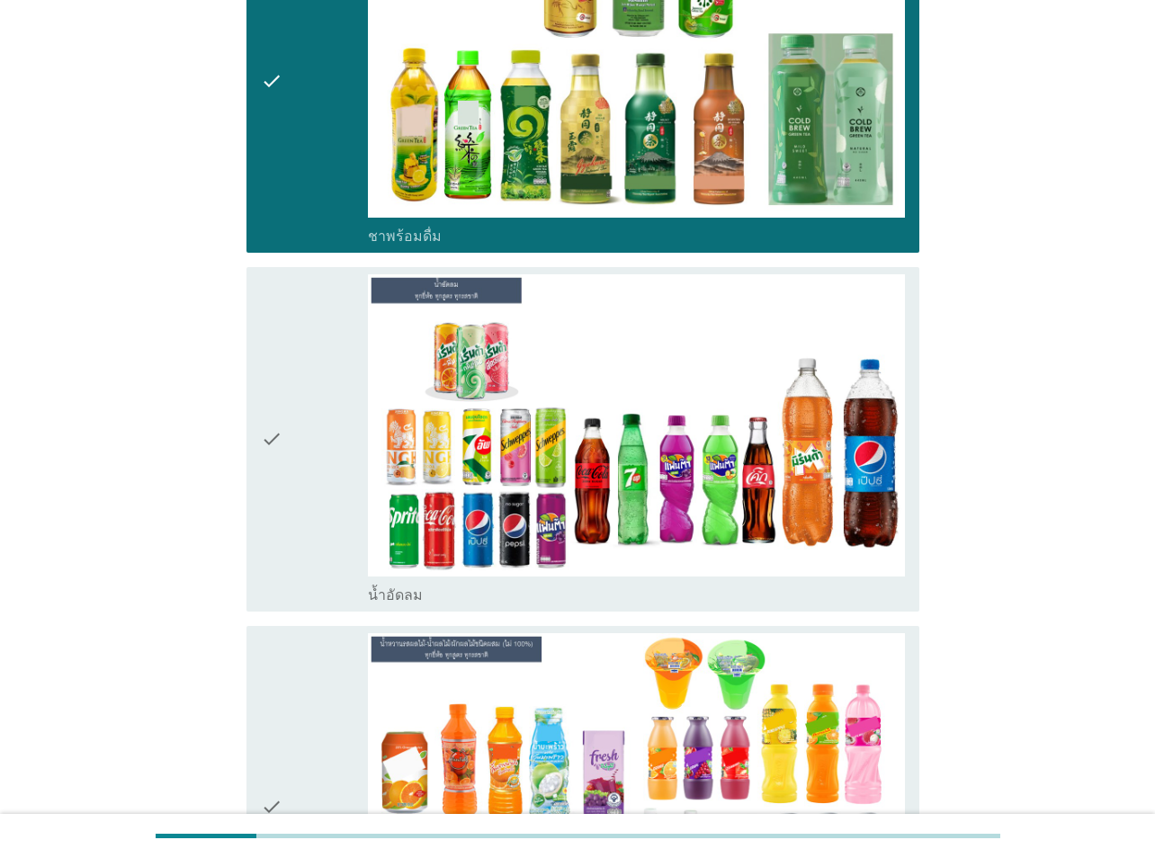
click at [303, 363] on div "check" at bounding box center [314, 439] width 107 height 330
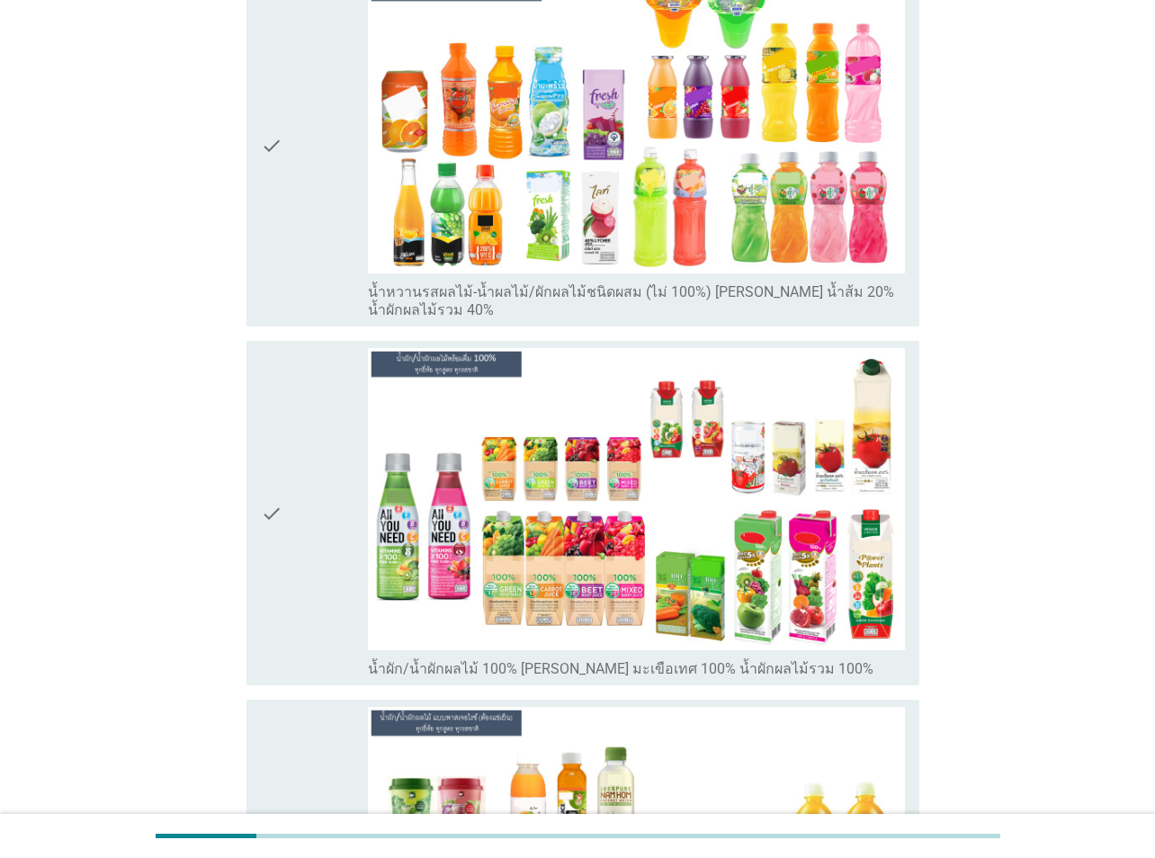
scroll to position [2788, 0]
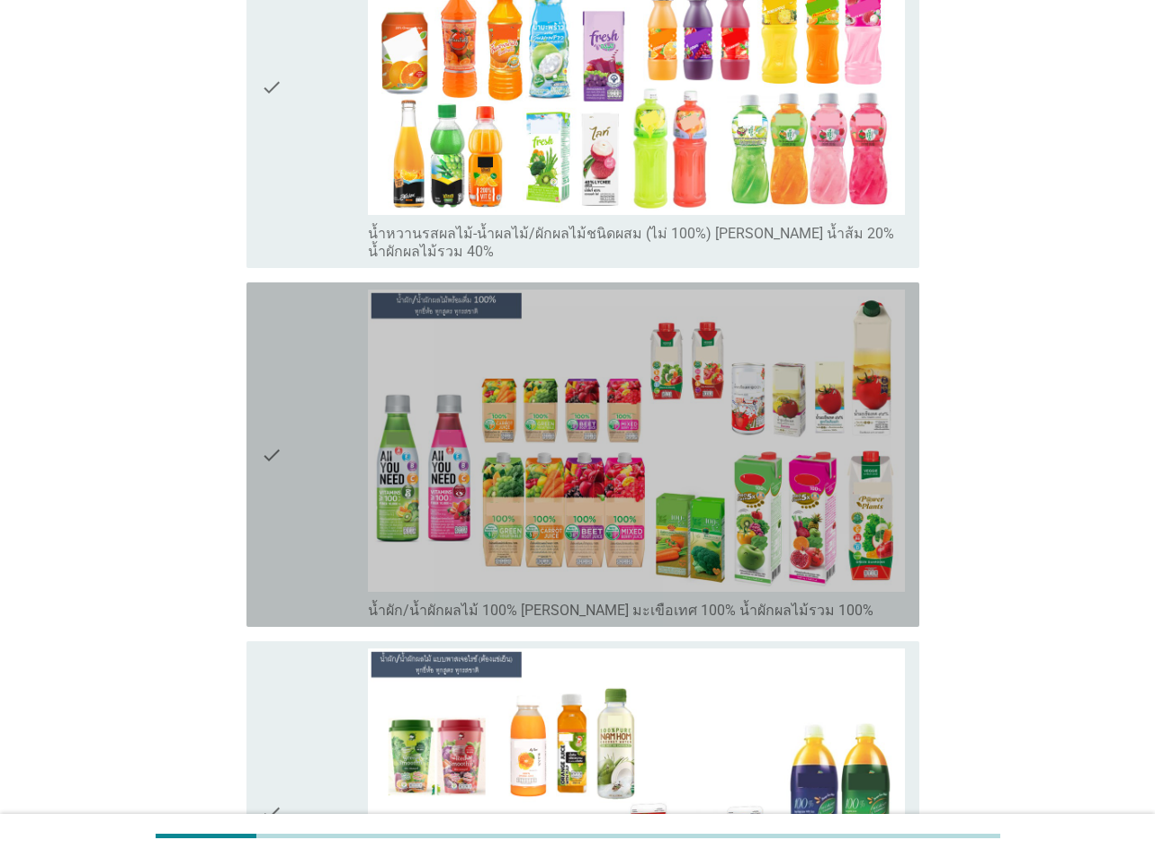
click at [340, 552] on div "check" at bounding box center [314, 455] width 107 height 330
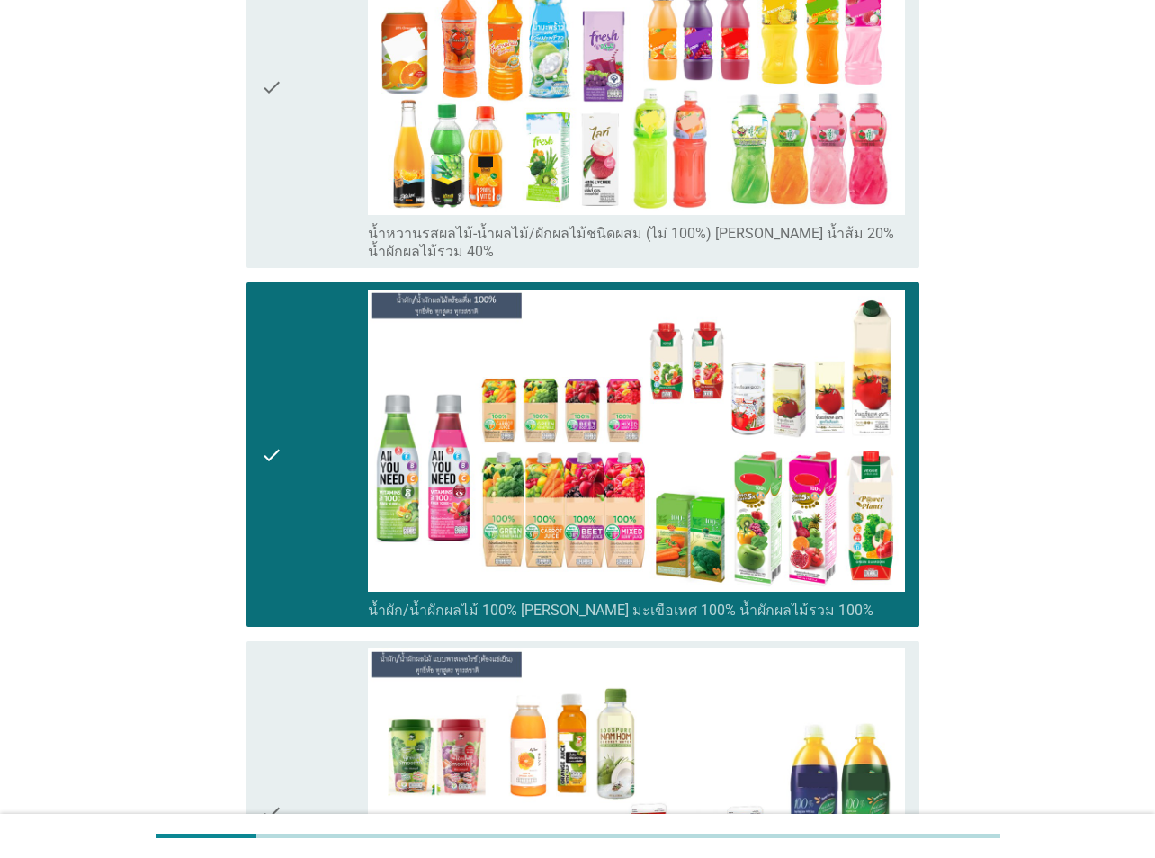
click at [340, 541] on div "check" at bounding box center [314, 455] width 107 height 330
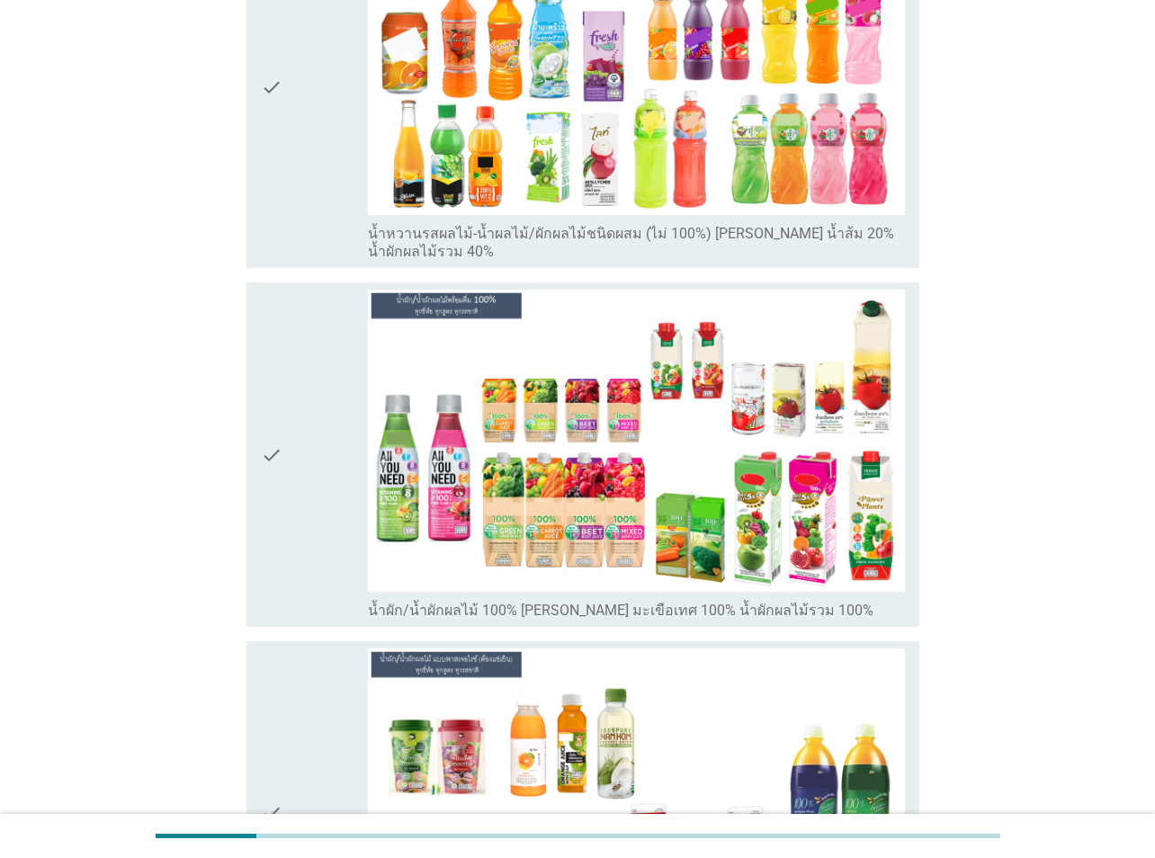
click at [335, 547] on div "check" at bounding box center [314, 455] width 107 height 330
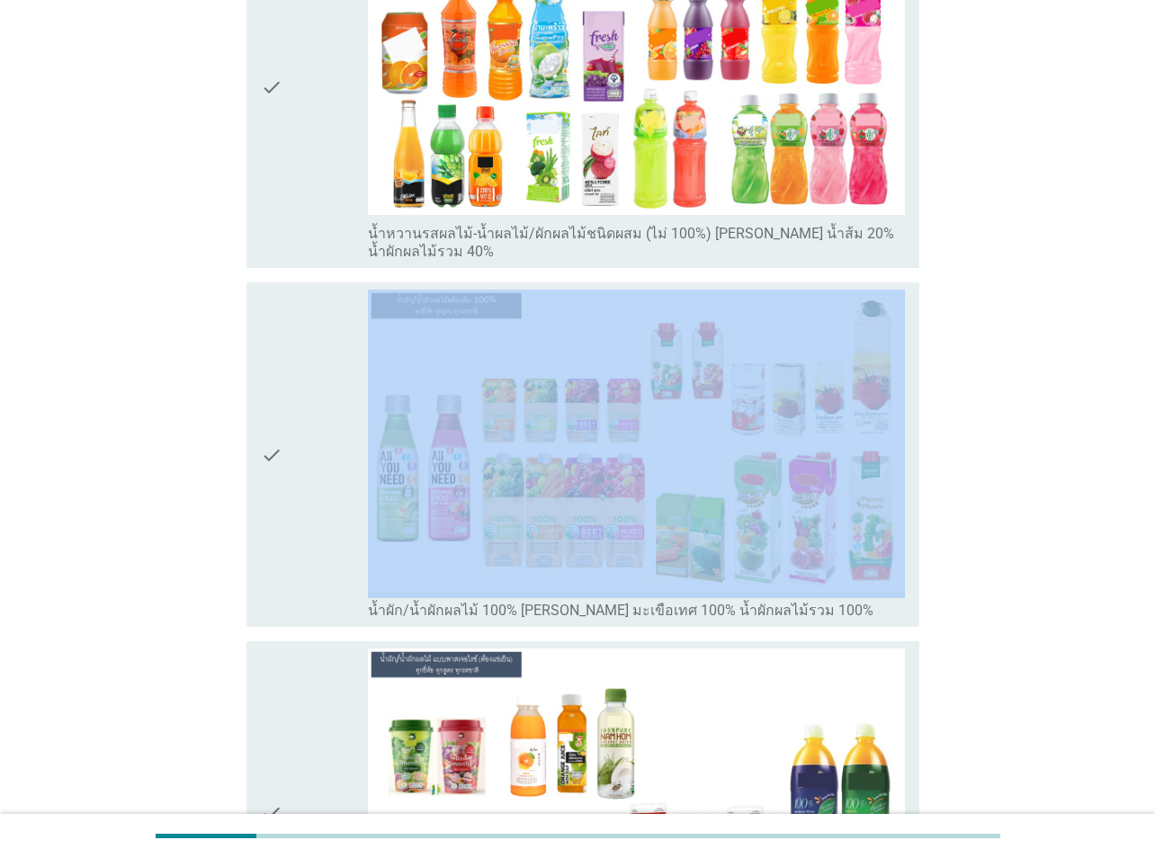
click at [335, 547] on div "check" at bounding box center [314, 455] width 107 height 330
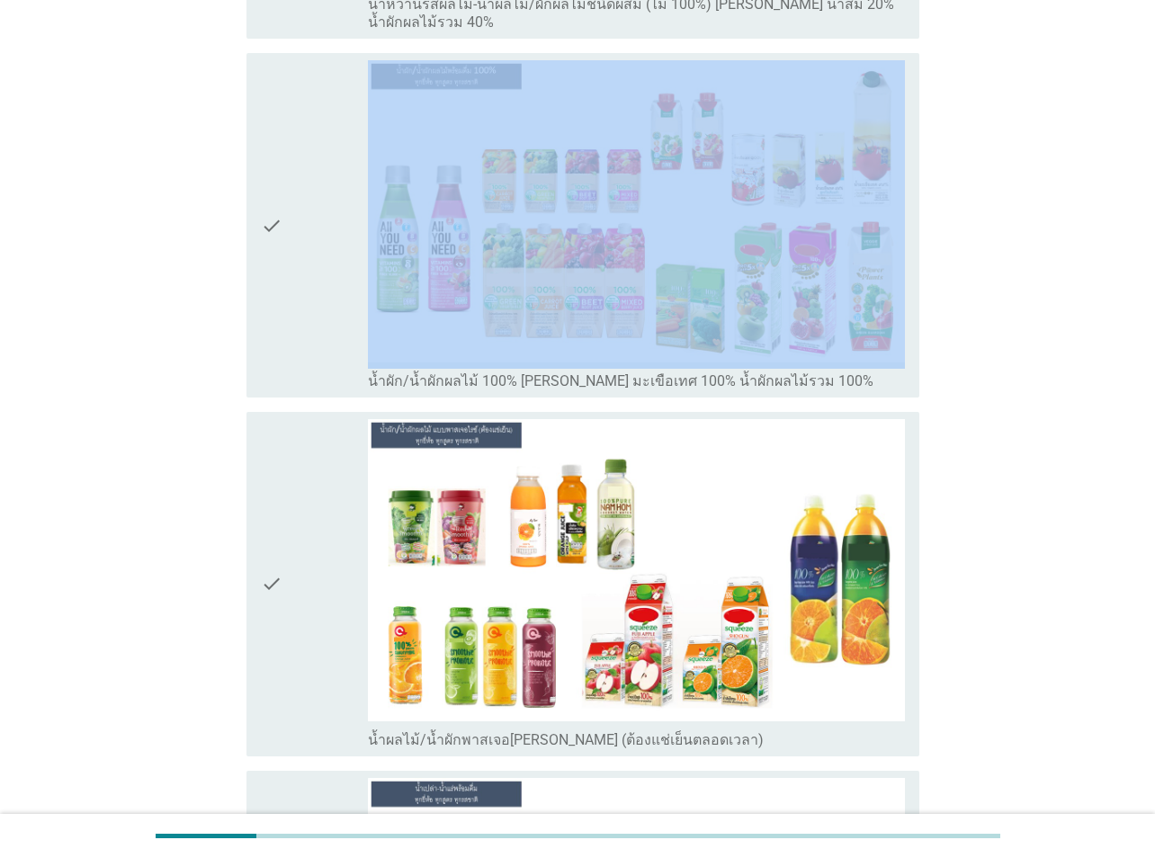
scroll to position [3057, 0]
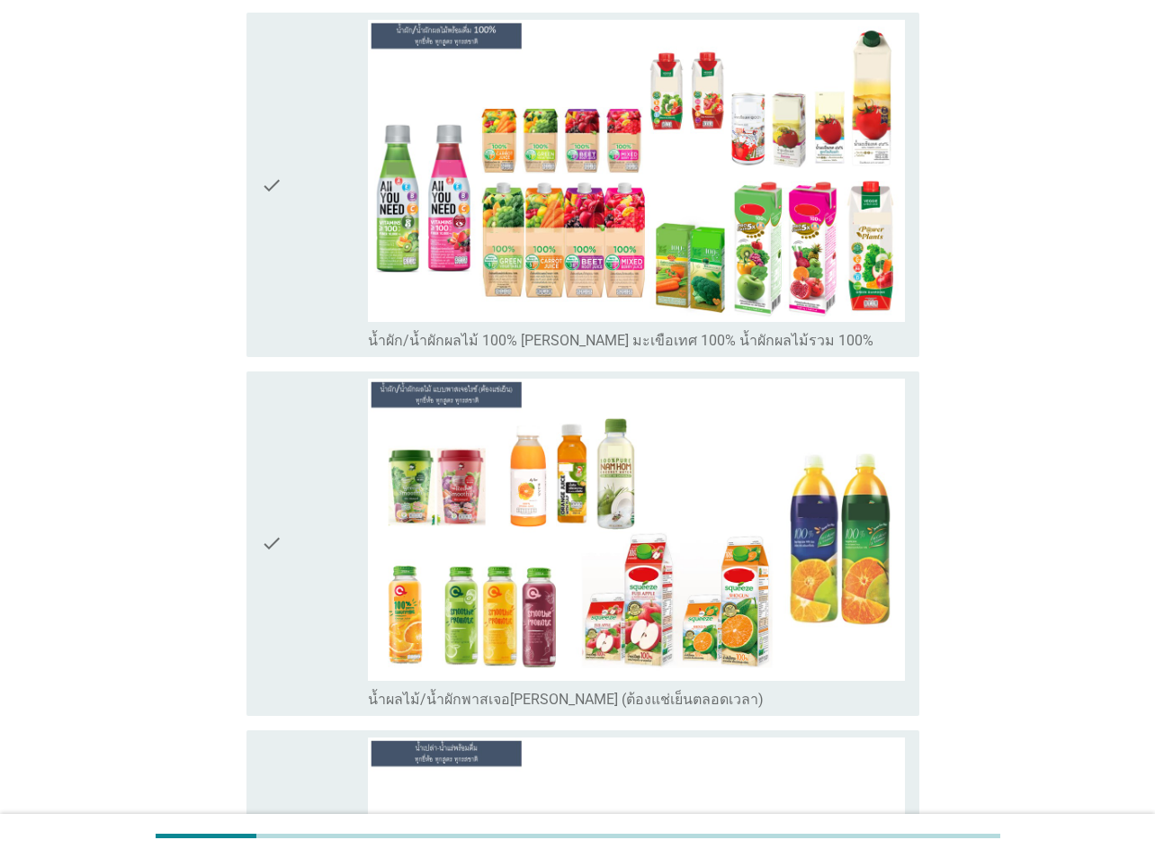
click at [274, 236] on icon "check" at bounding box center [272, 185] width 22 height 330
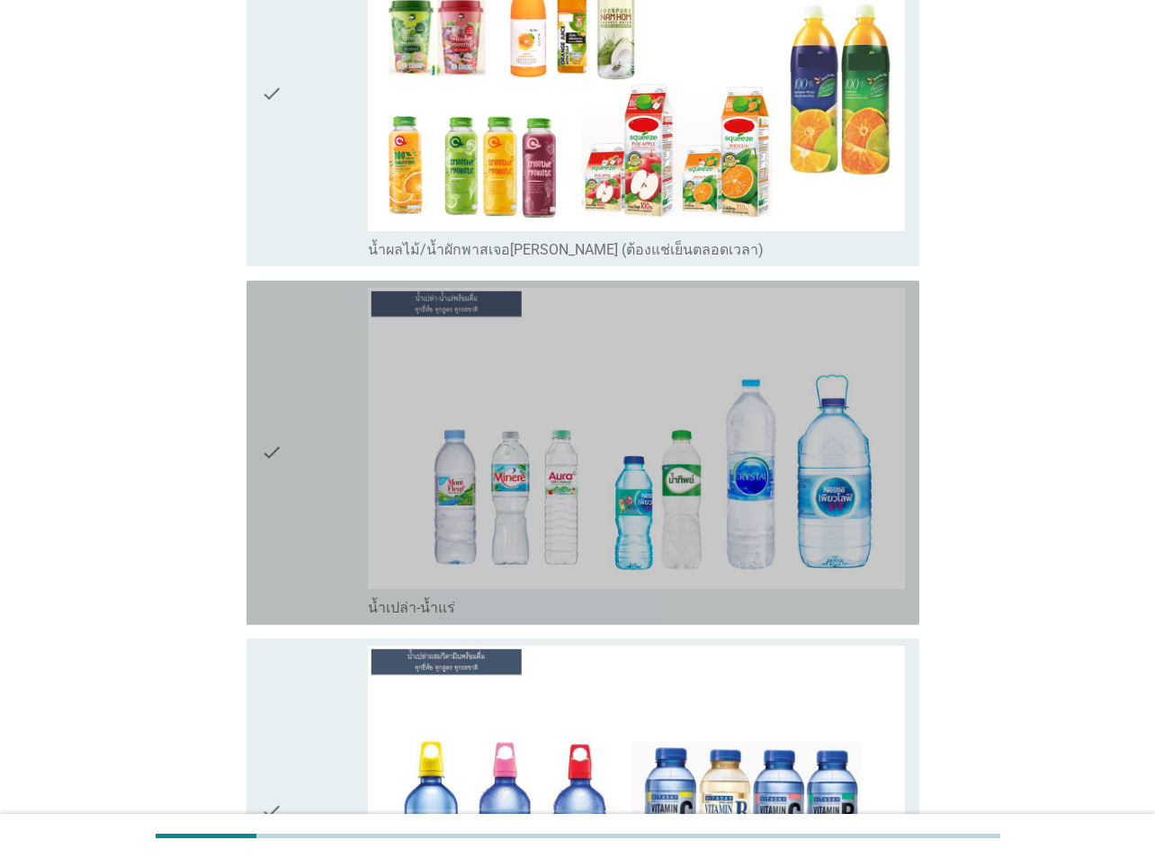
click at [279, 369] on icon "check" at bounding box center [272, 453] width 22 height 330
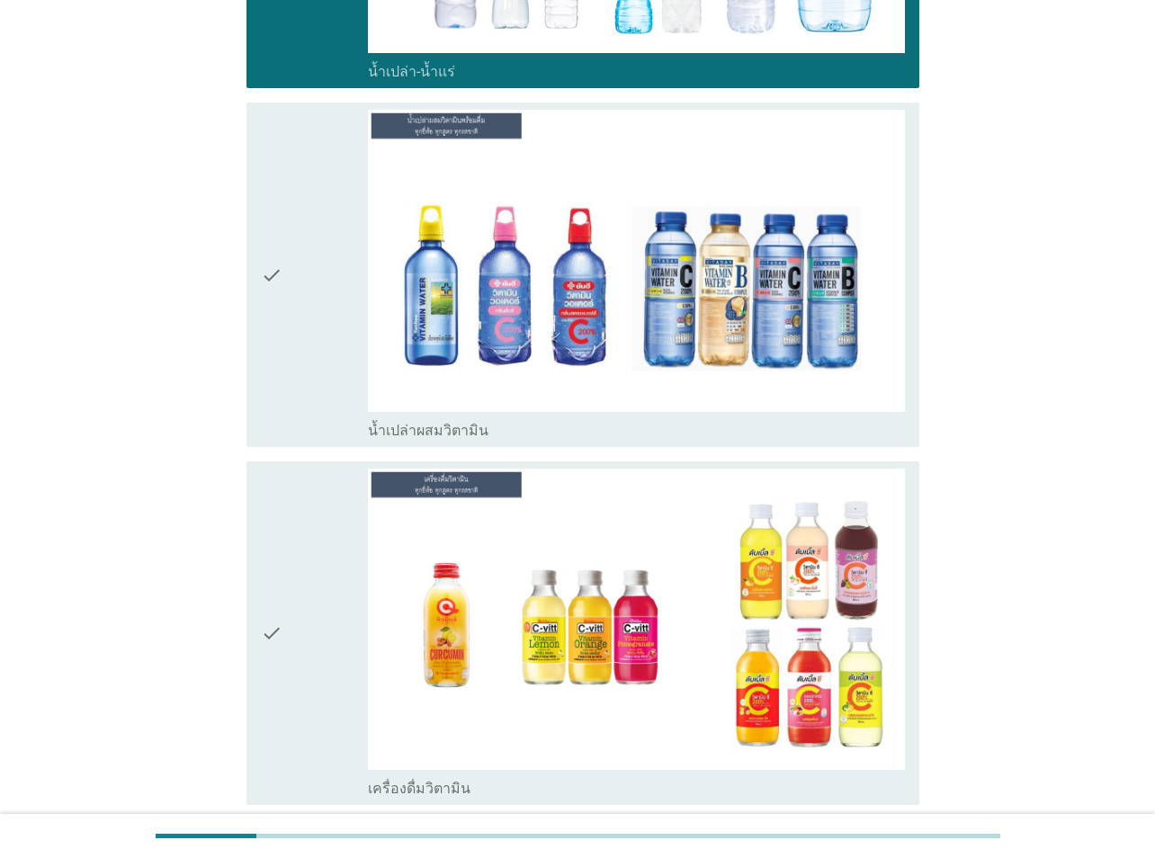
scroll to position [4046, 0]
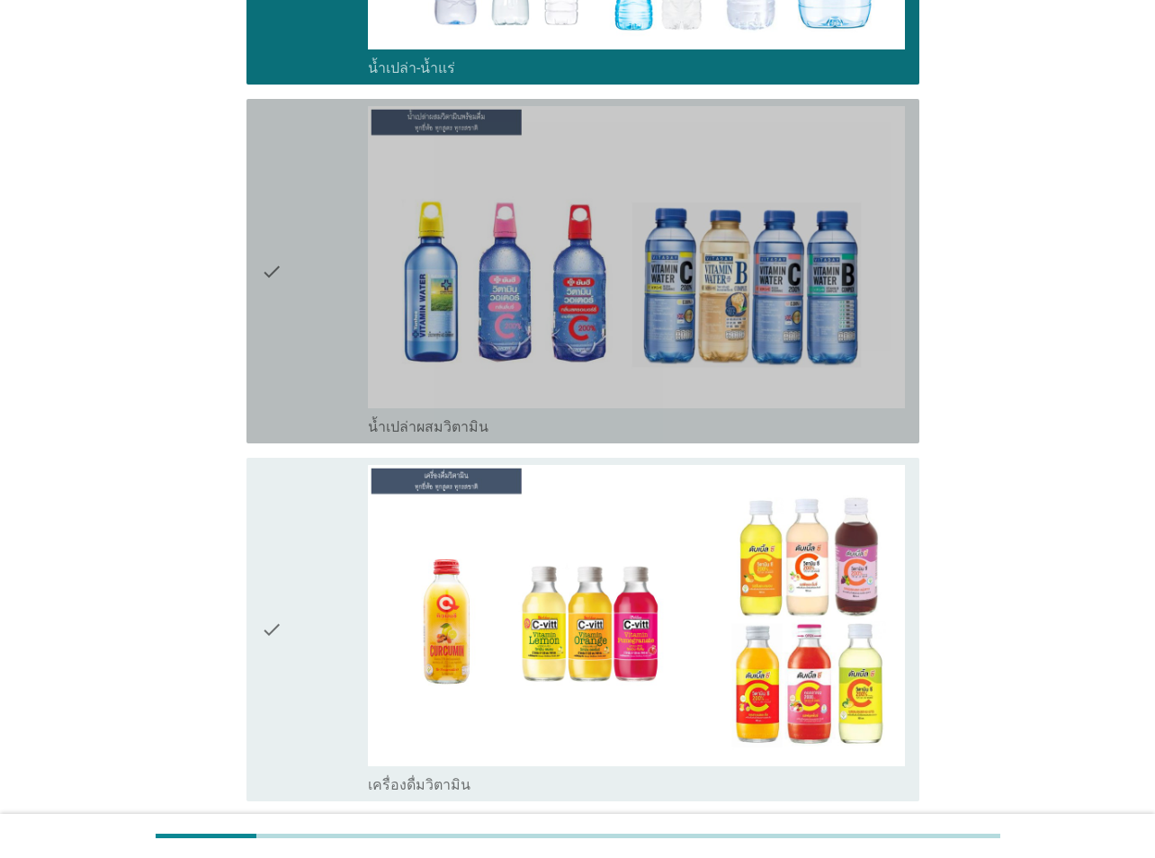
click at [298, 396] on div "check" at bounding box center [314, 271] width 107 height 330
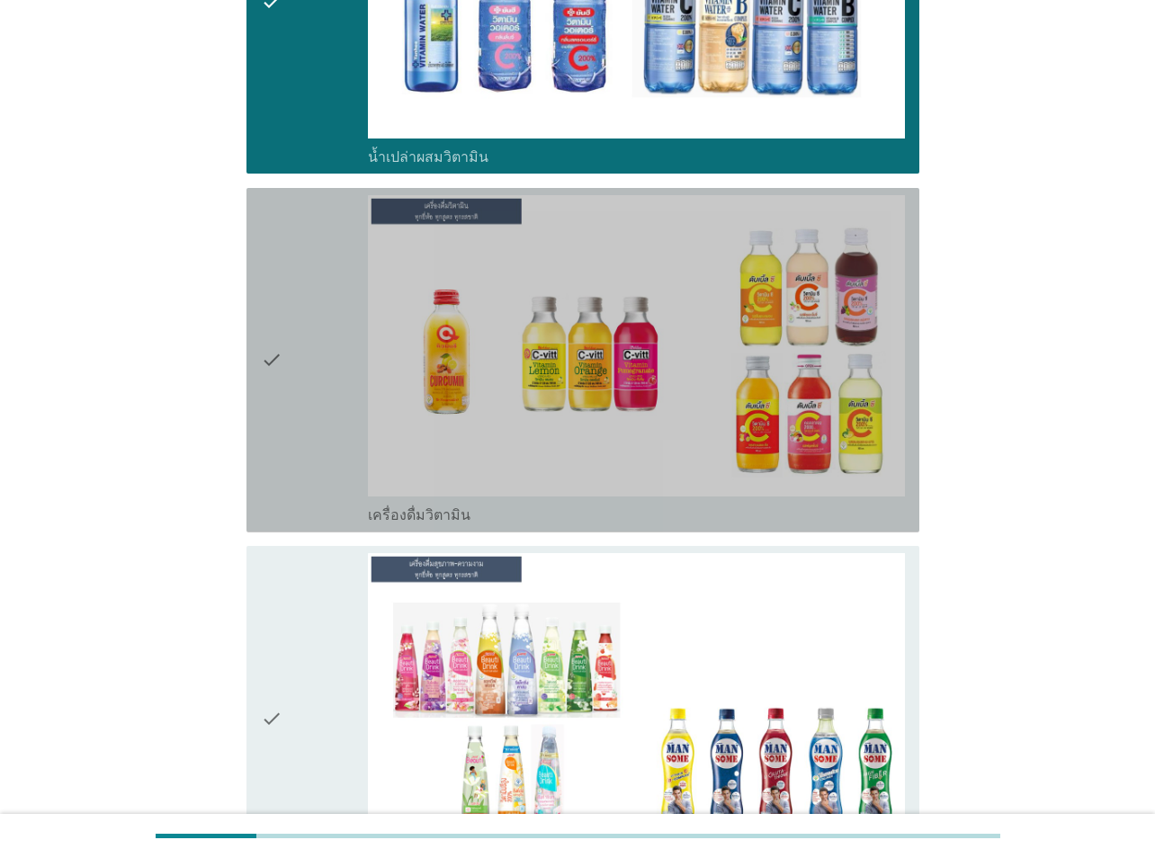
click at [299, 394] on div "check" at bounding box center [314, 360] width 107 height 330
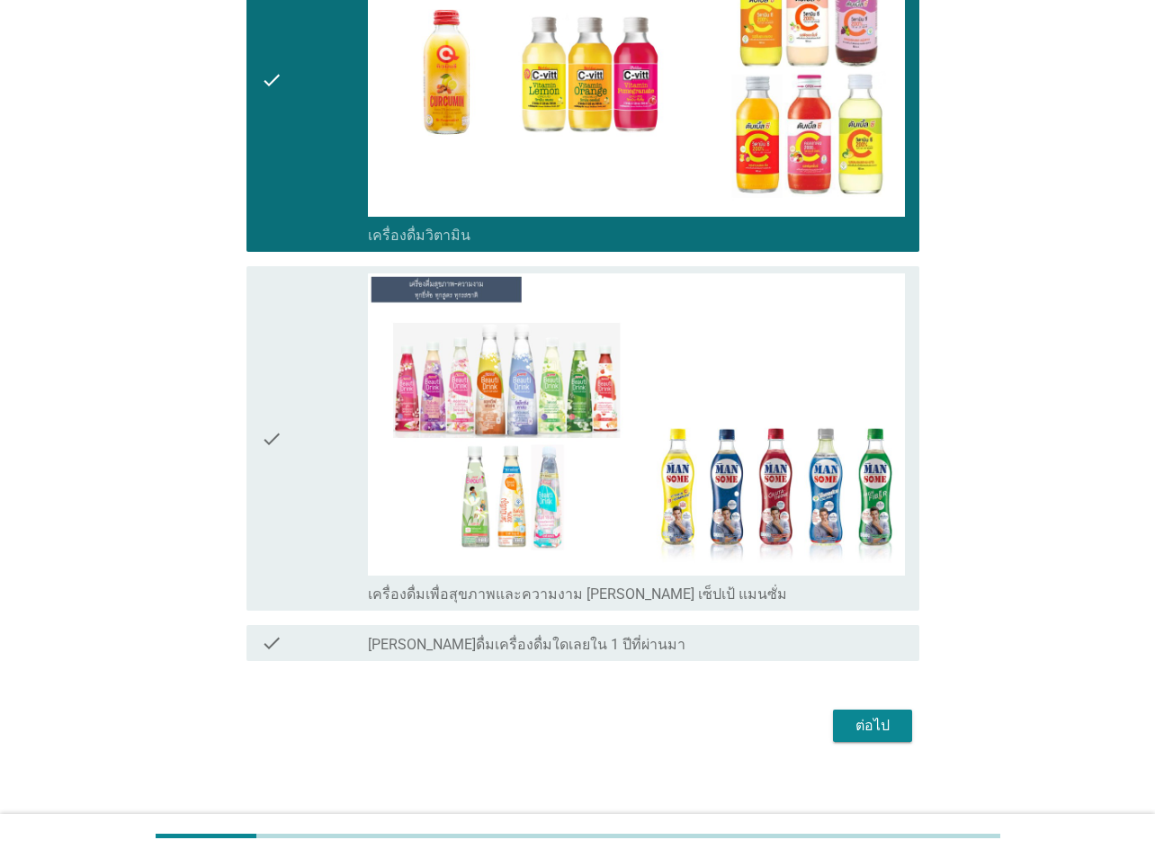
scroll to position [4609, 0]
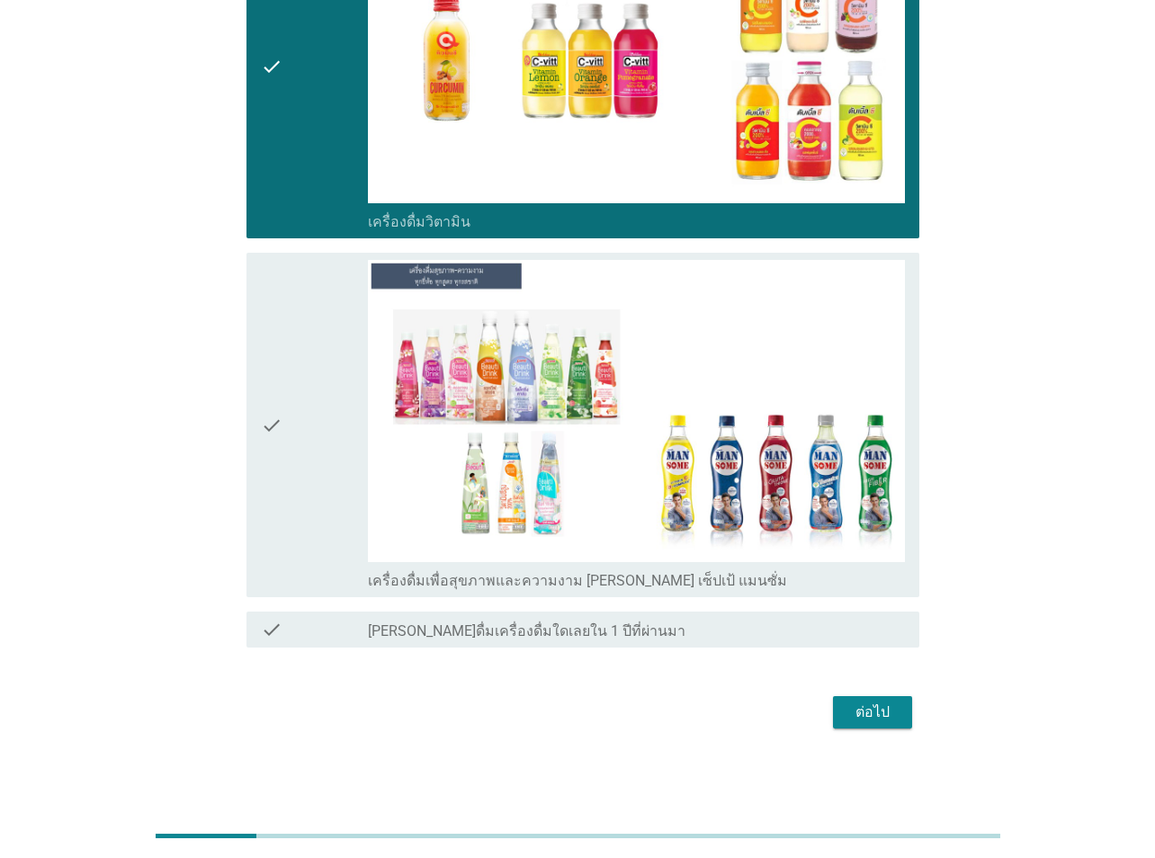
click at [873, 628] on div "ต่อไป" at bounding box center [872, 712] width 50 height 22
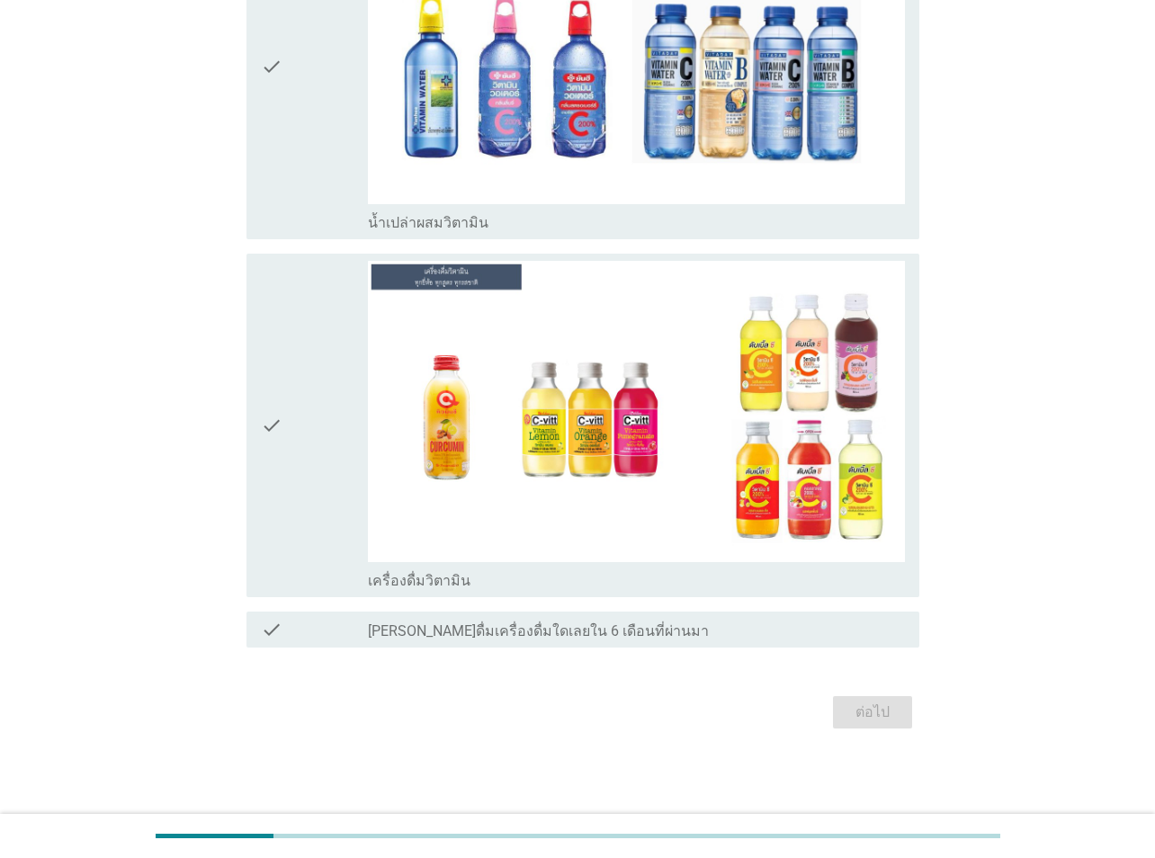
scroll to position [0, 0]
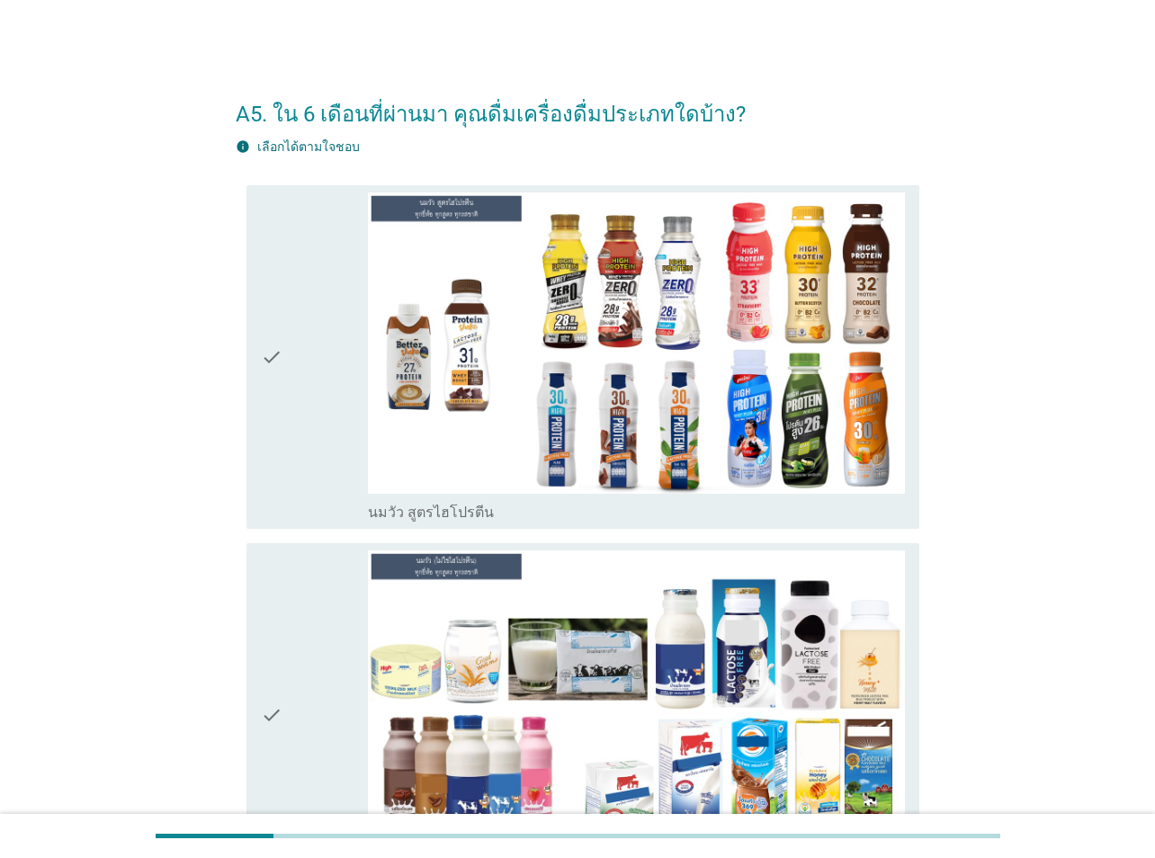
click at [290, 110] on h2 "A5. ใน 6 เดือนที่ผ่านมา คุณดื่มเครื่องดื่มประเภทใดบ้าง?" at bounding box center [577, 105] width 683 height 50
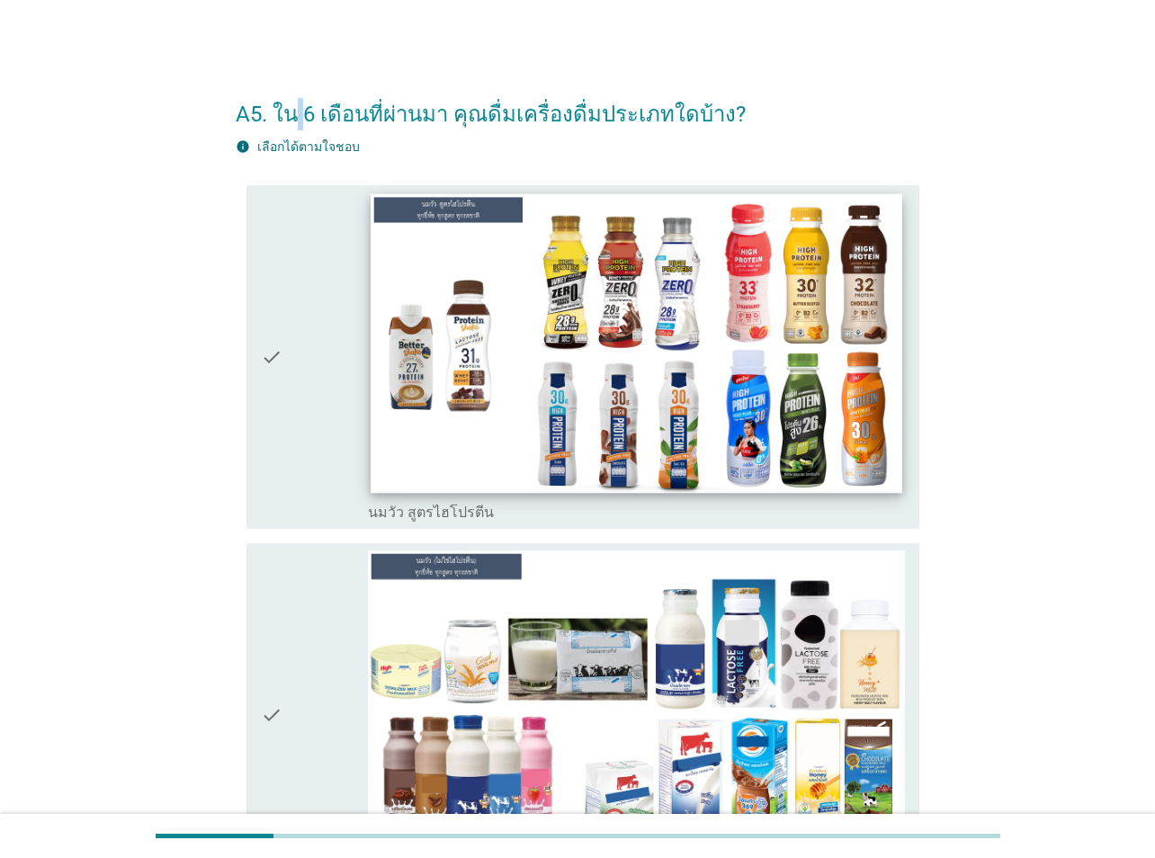
click at [378, 361] on img at bounding box center [635, 342] width 531 height 299
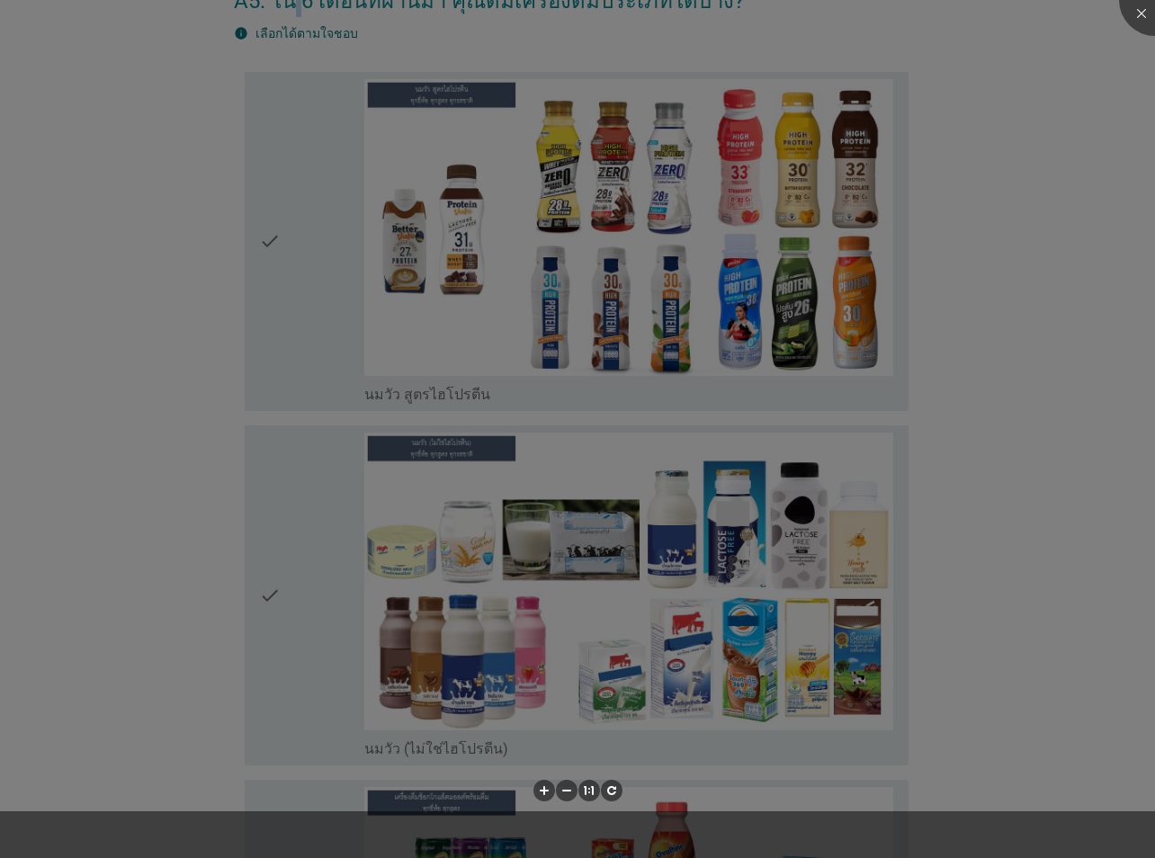
scroll to position [270, 0]
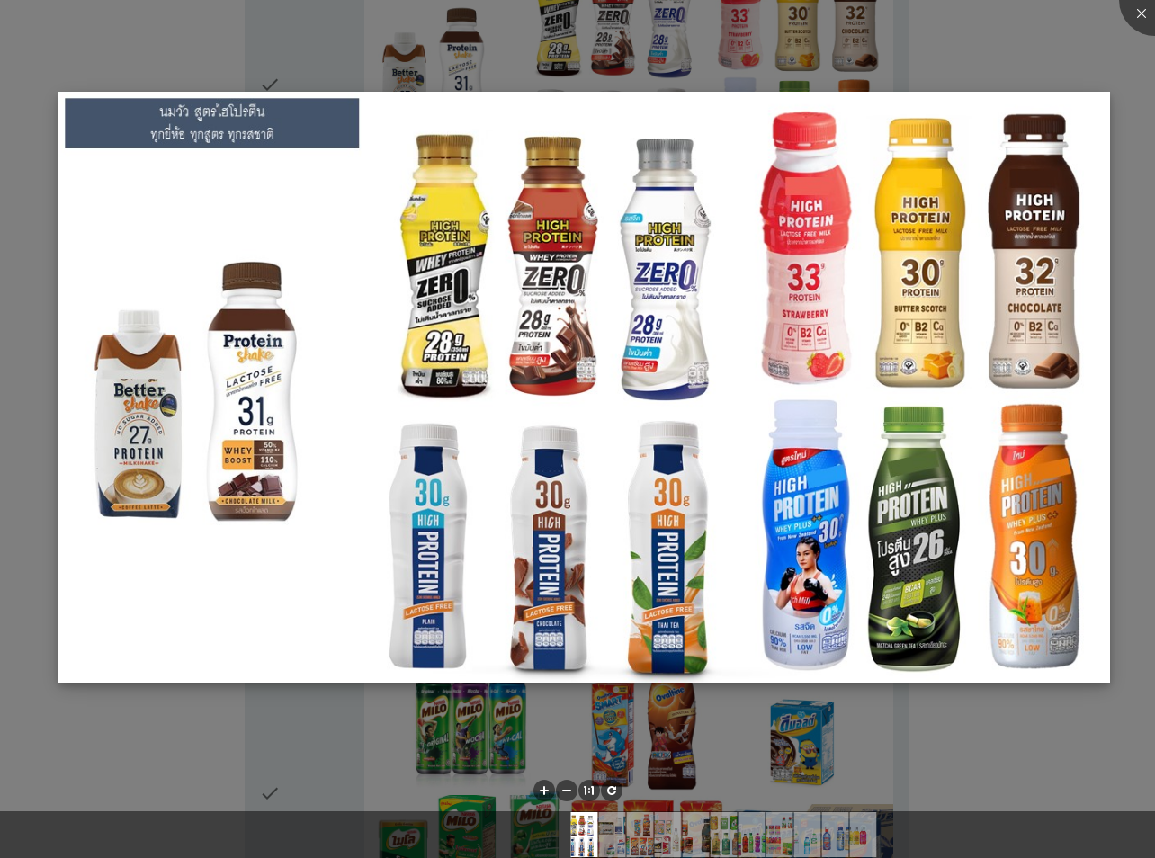
click at [885, 216] on img at bounding box center [583, 388] width 1051 height 592
click at [830, 49] on div at bounding box center [577, 429] width 1155 height 858
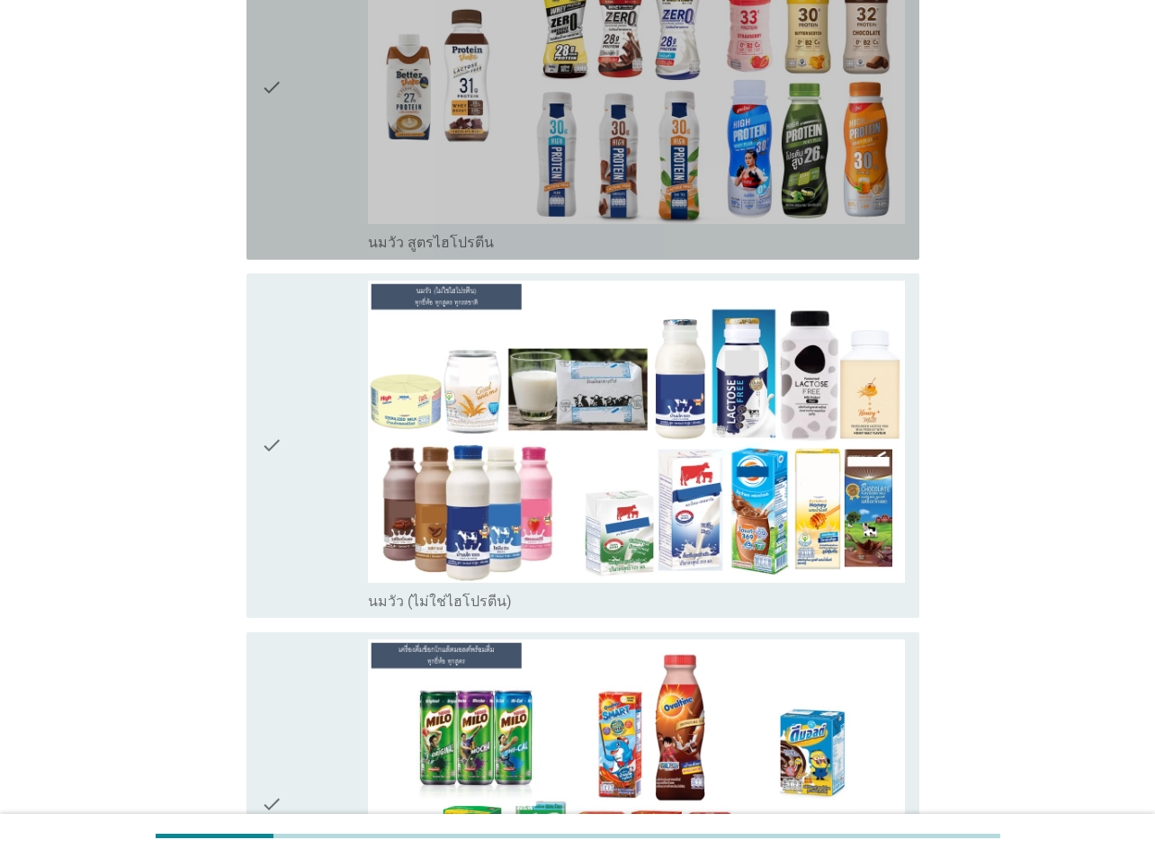
click at [286, 153] on div "check" at bounding box center [314, 88] width 107 height 330
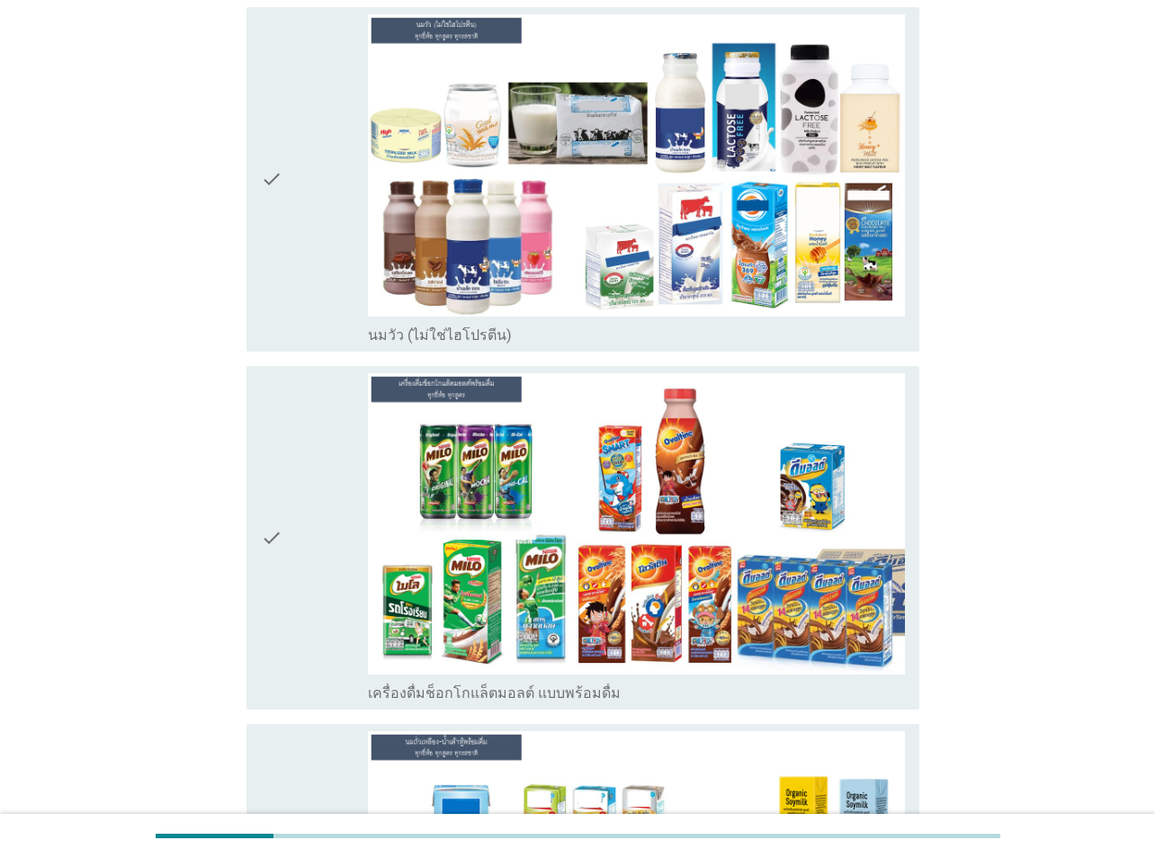
scroll to position [540, 0]
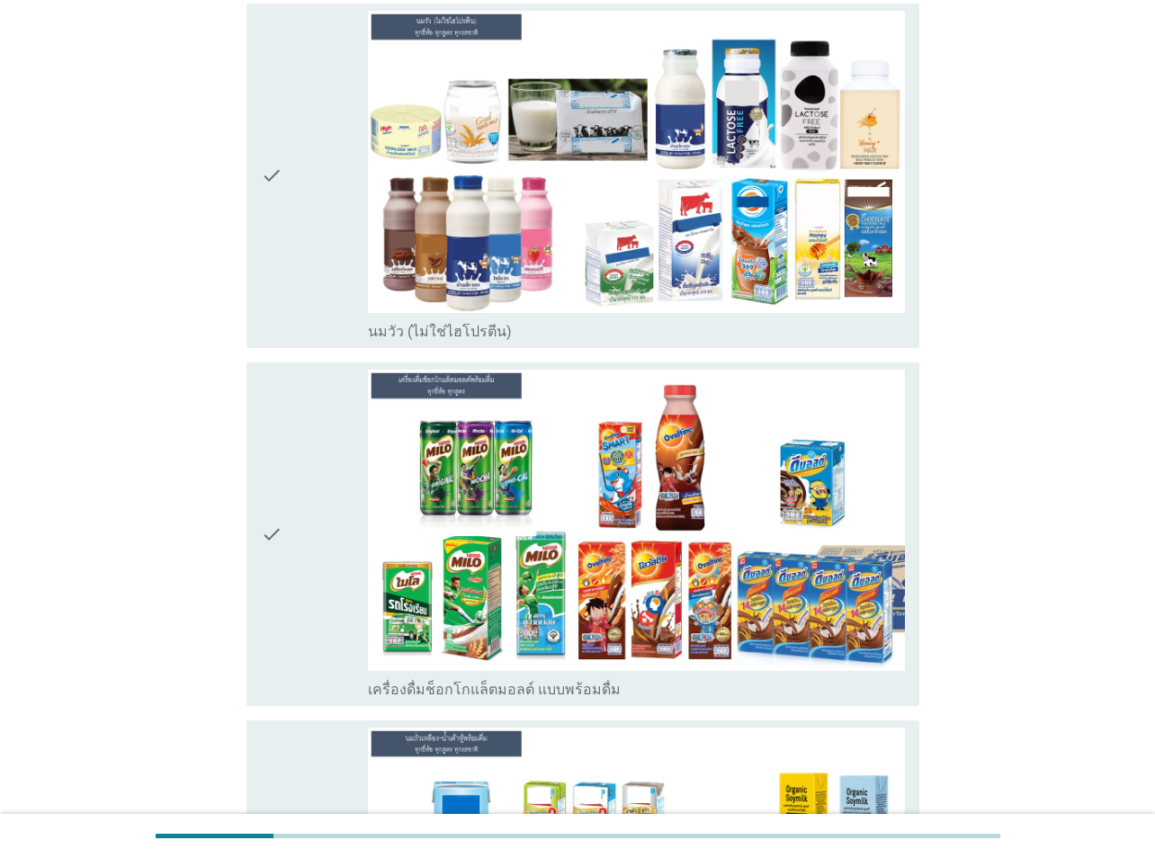
click at [328, 255] on div "check" at bounding box center [314, 176] width 107 height 330
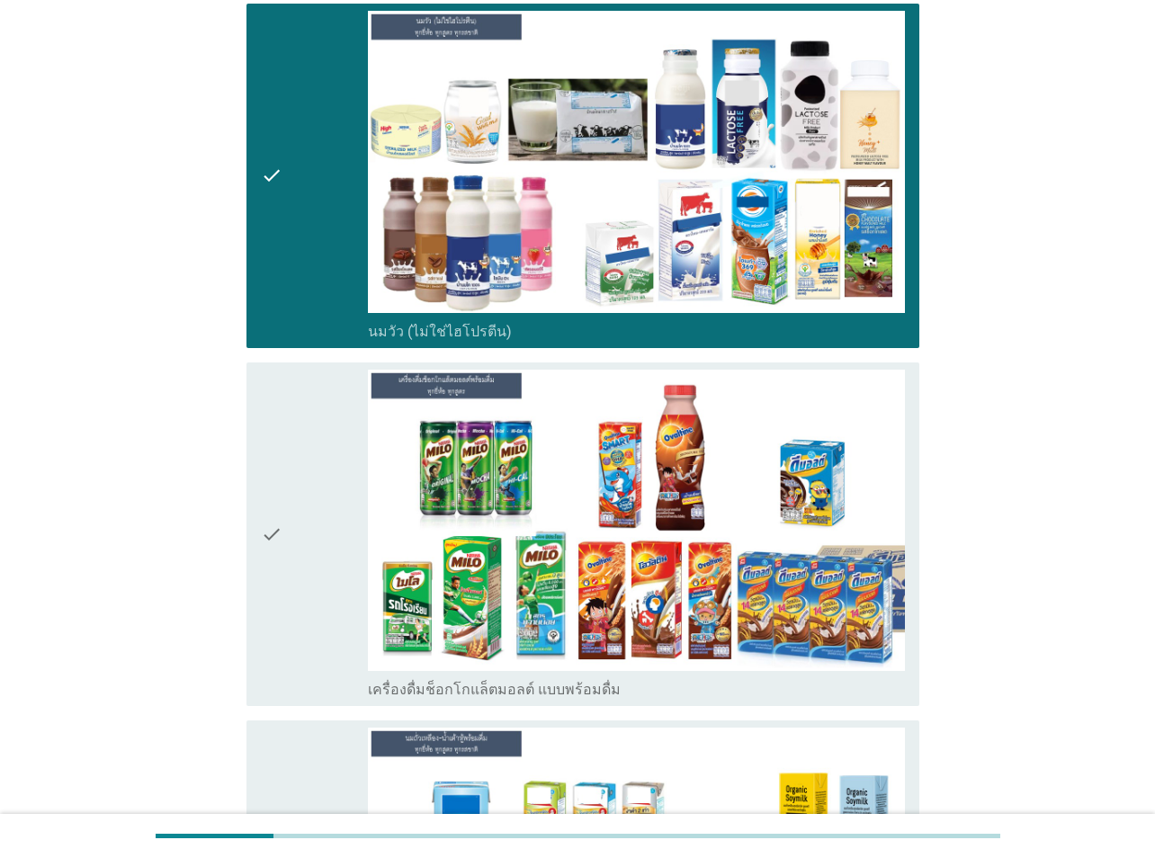
click at [356, 573] on div "check" at bounding box center [314, 535] width 107 height 330
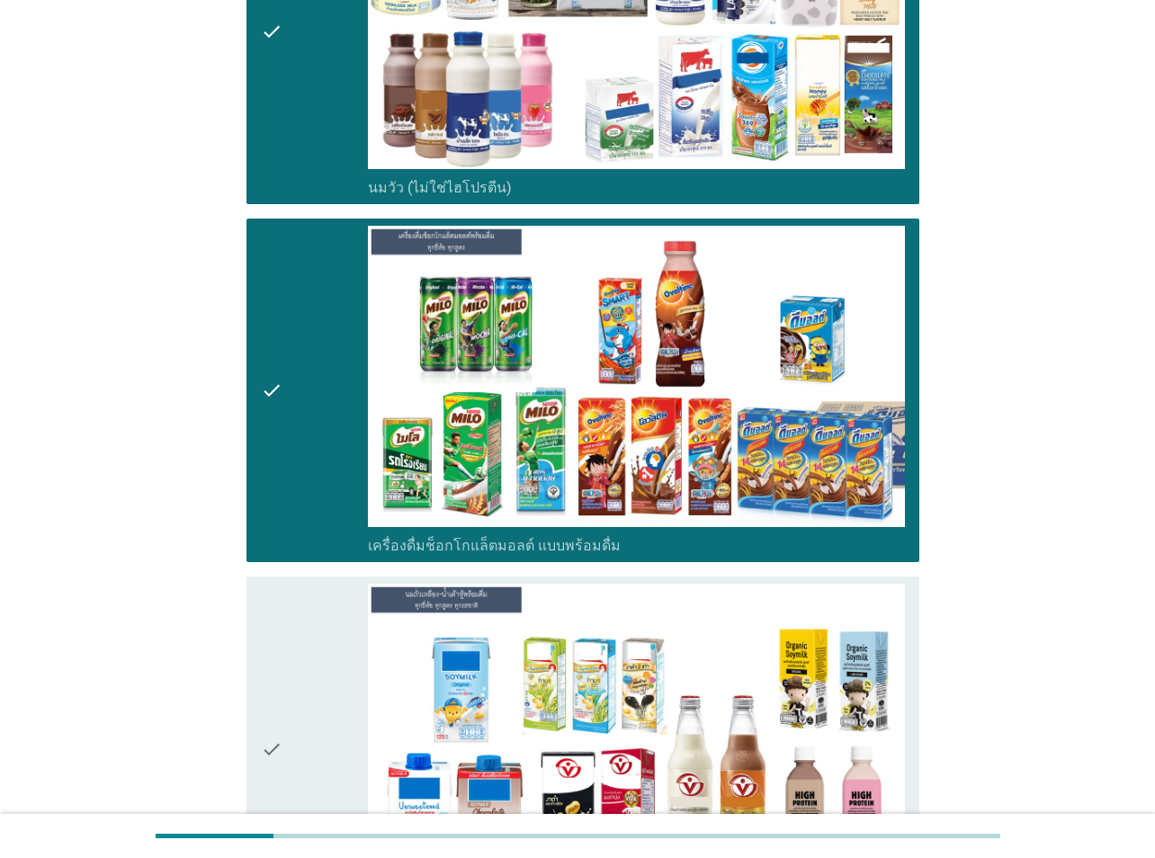
scroll to position [899, 0]
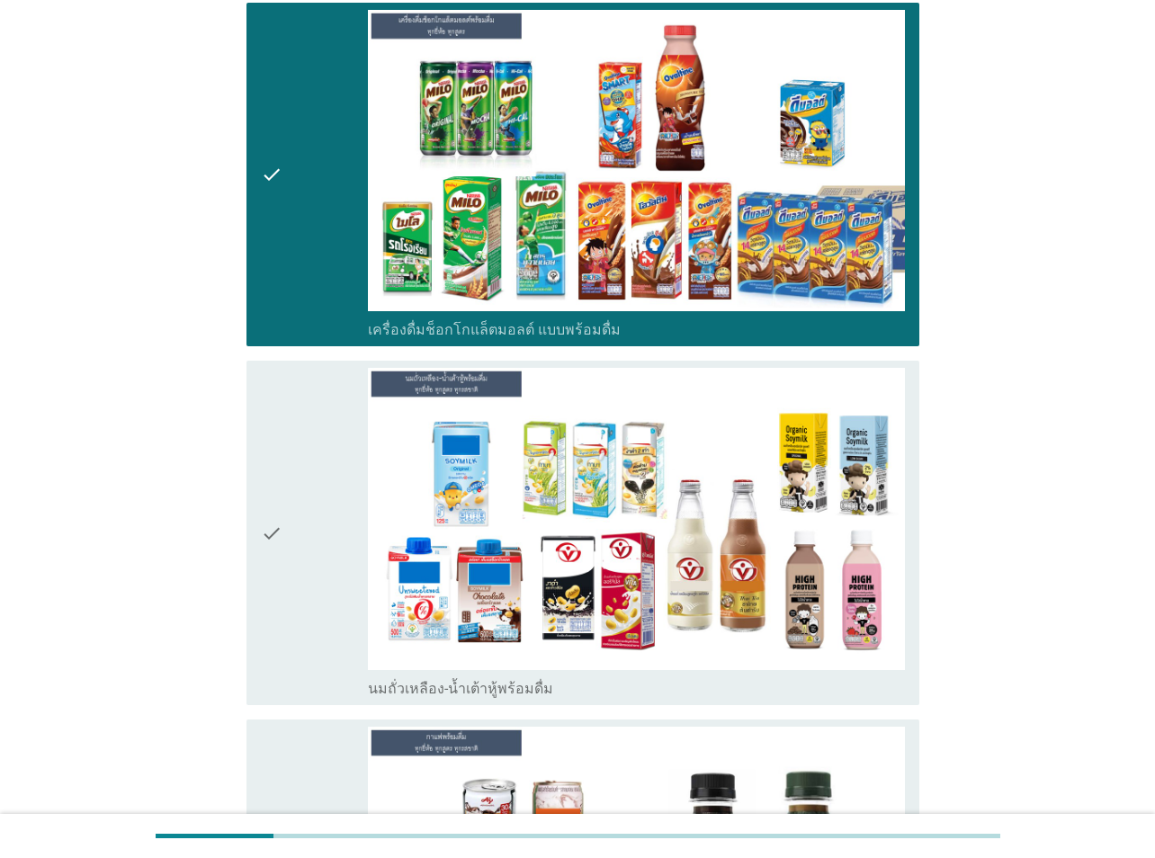
click at [307, 228] on div "check" at bounding box center [314, 175] width 107 height 330
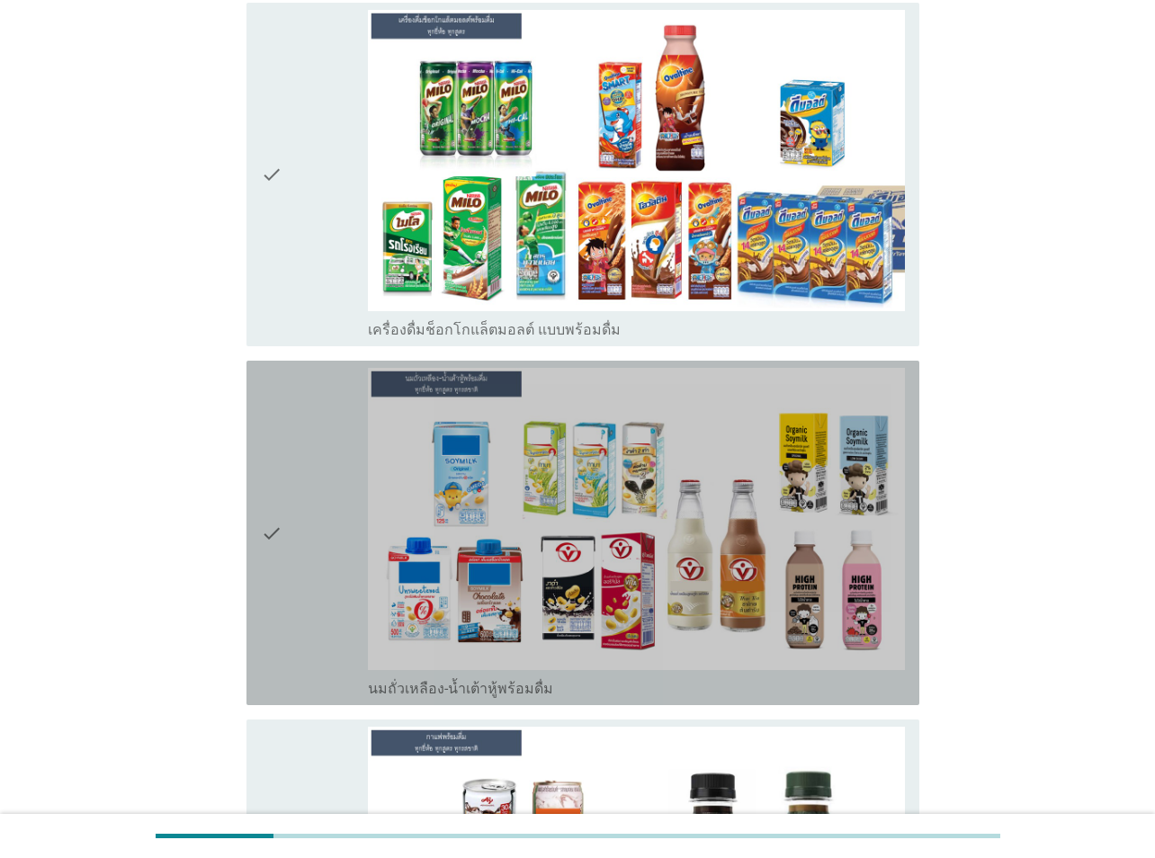
click at [259, 491] on div "check check_box นมถั่วเหลือง-น้ำเต้าหู้พร้อมดื่ม" at bounding box center [582, 533] width 673 height 344
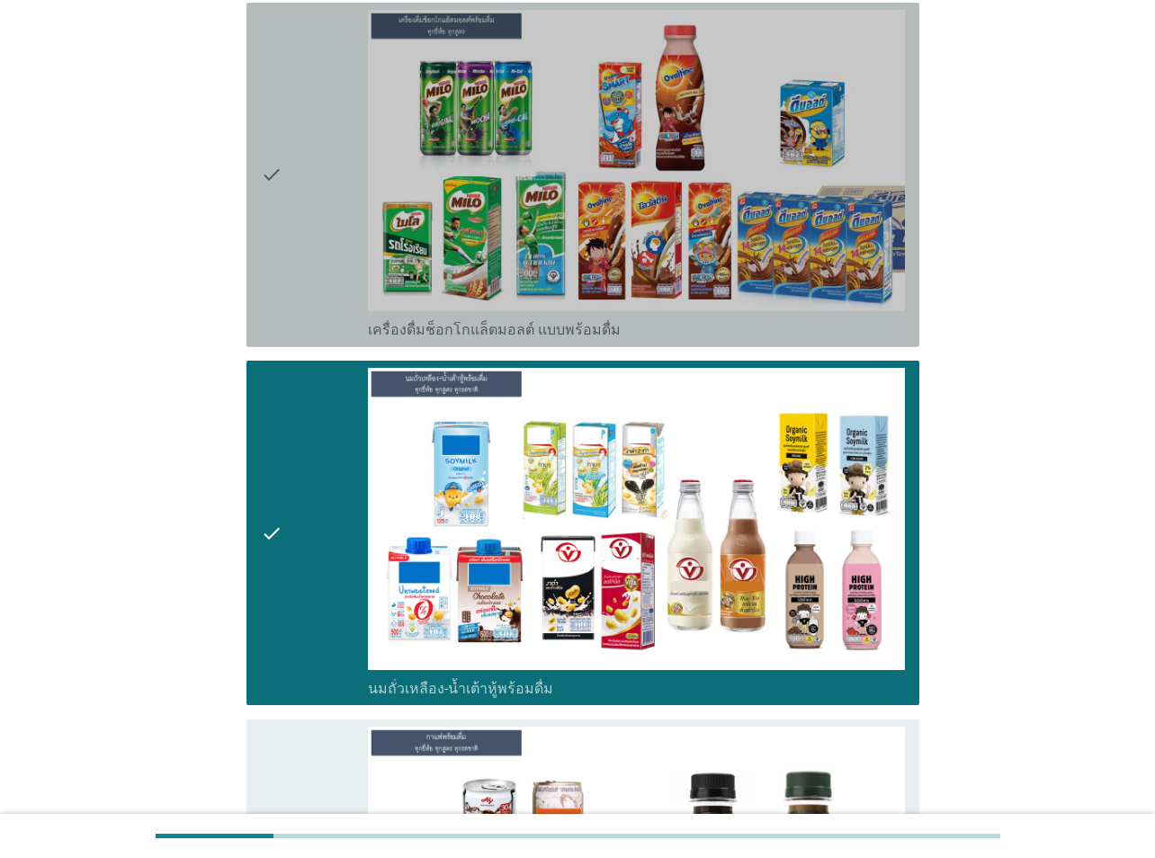
click at [306, 203] on div "check" at bounding box center [314, 175] width 107 height 330
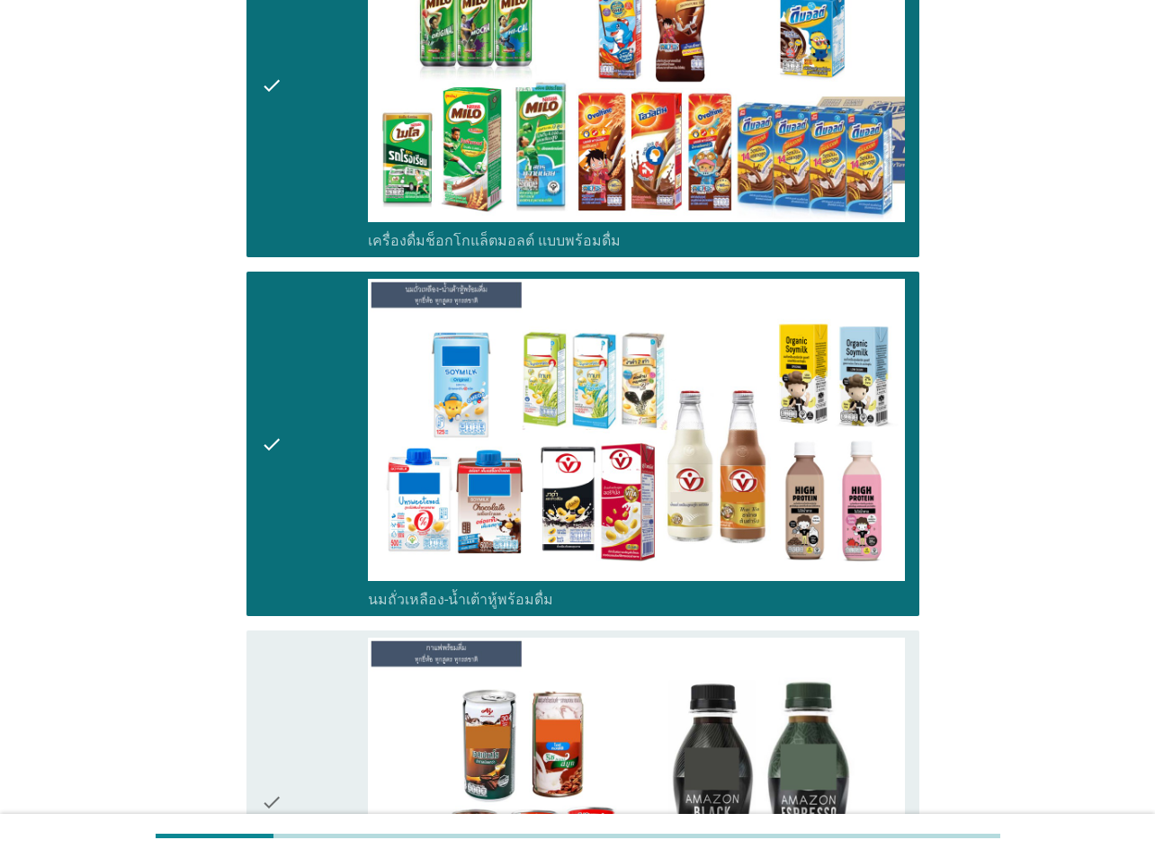
scroll to position [1349, 0]
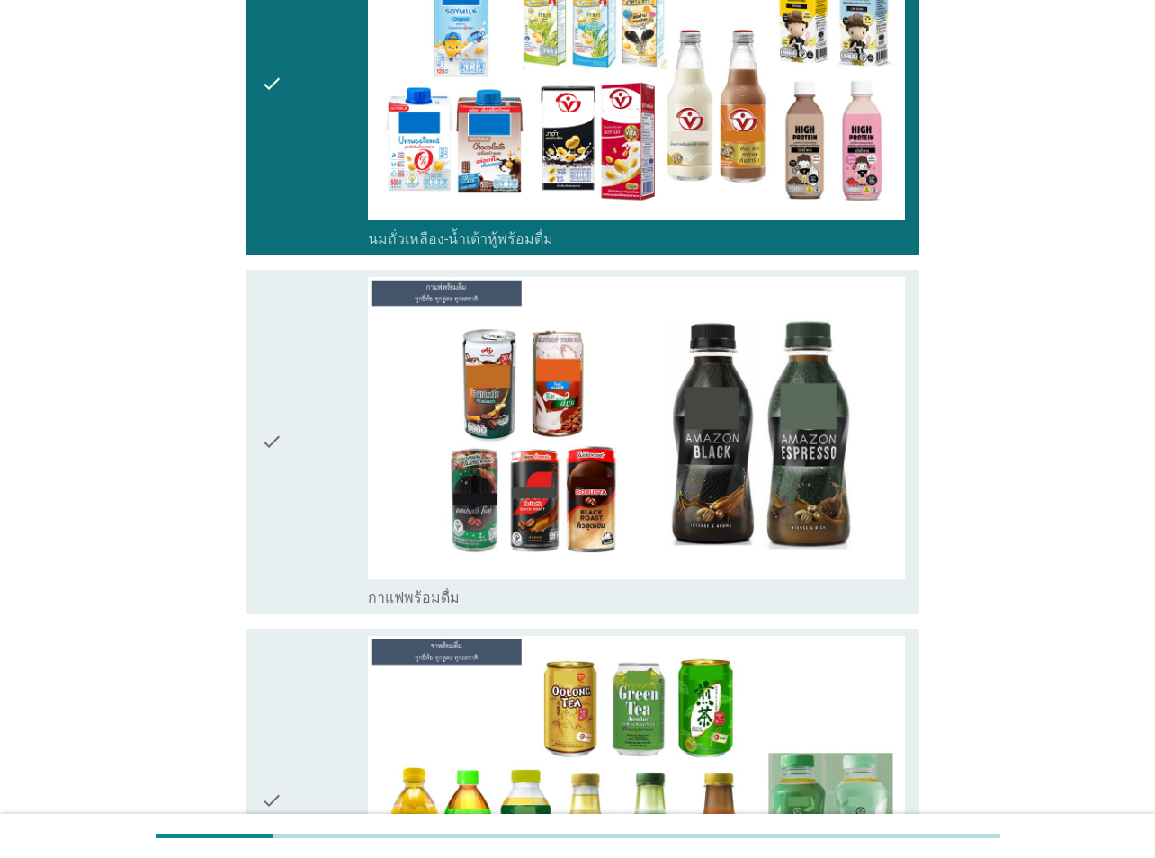
click at [331, 553] on div "check" at bounding box center [314, 442] width 107 height 330
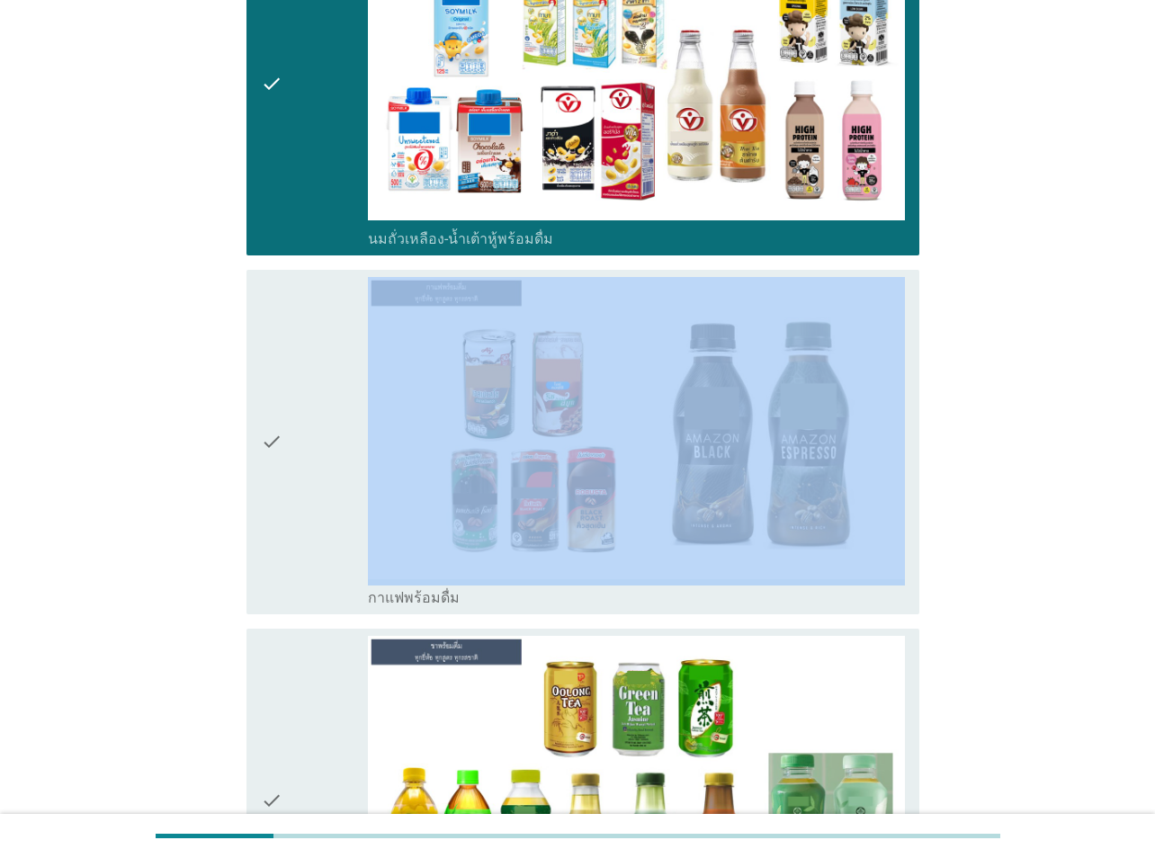
click at [331, 553] on div "check" at bounding box center [314, 442] width 107 height 330
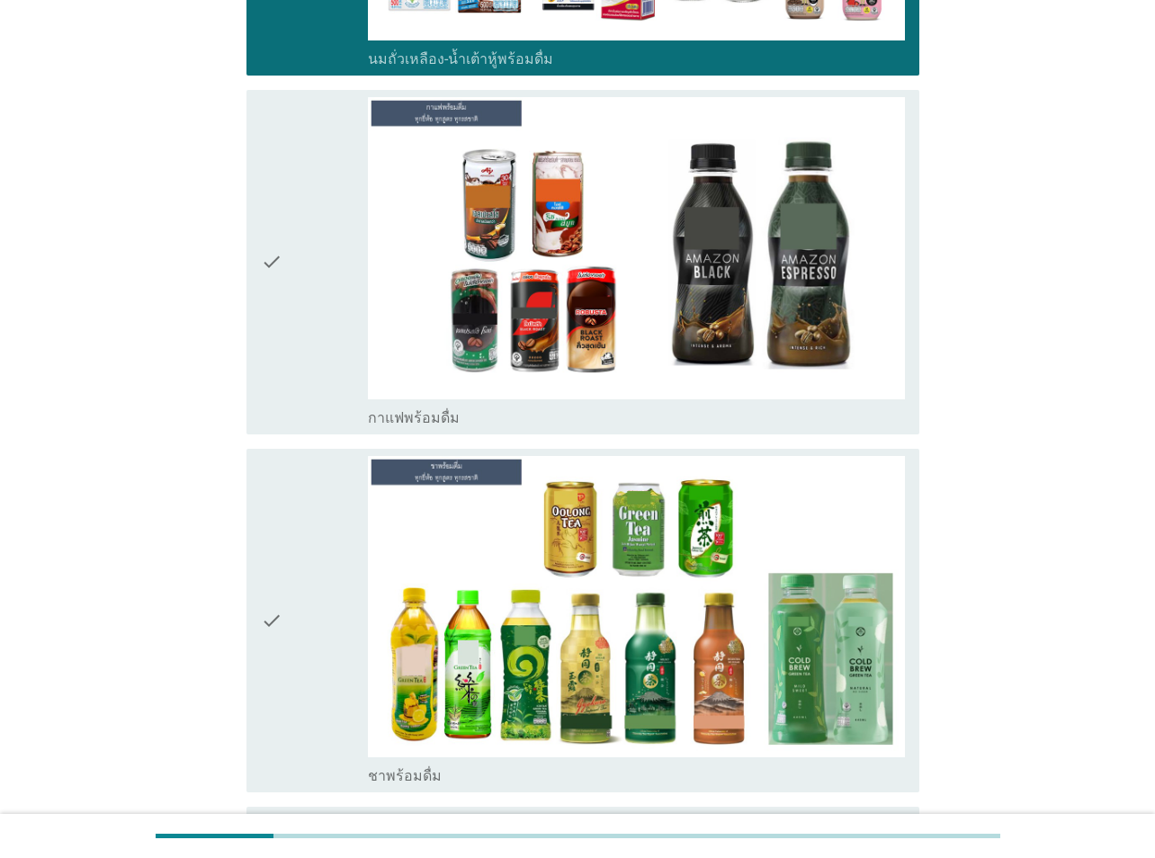
click at [317, 622] on div "check" at bounding box center [314, 621] width 107 height 330
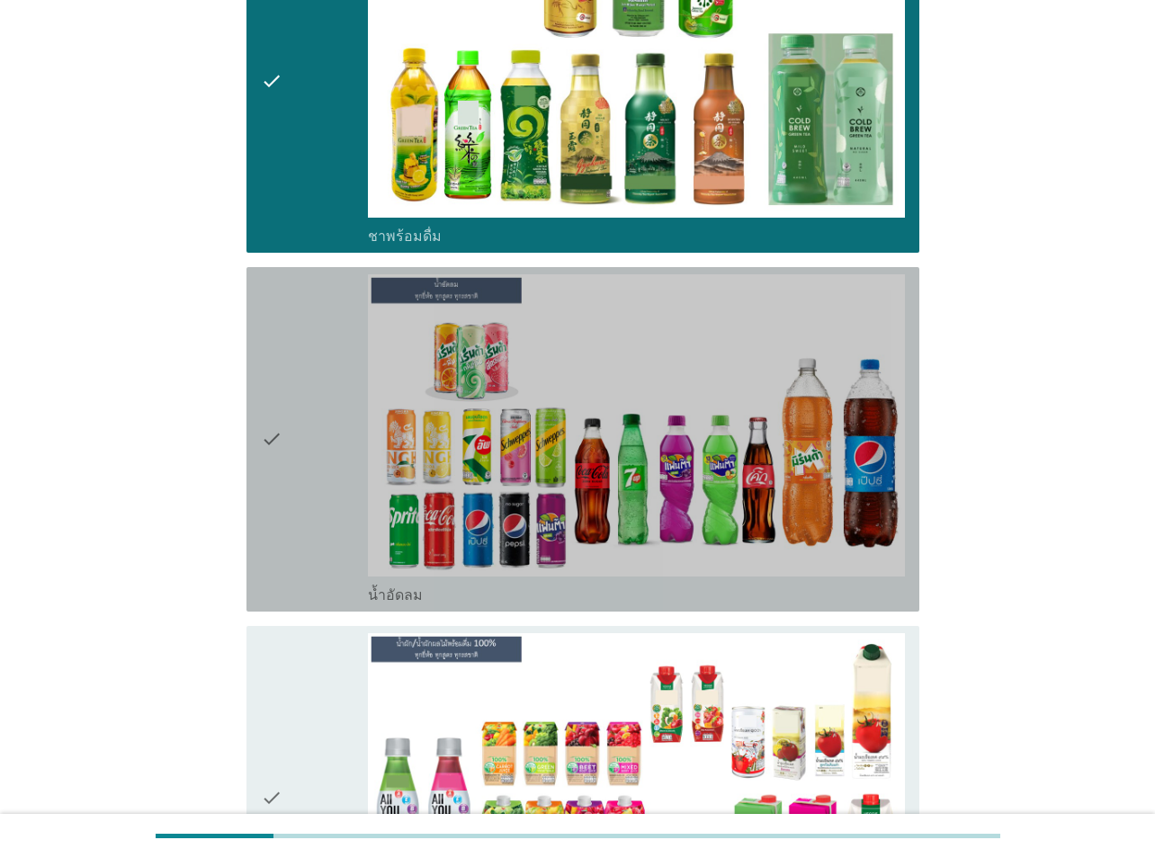
click at [317, 539] on div "check" at bounding box center [314, 439] width 107 height 330
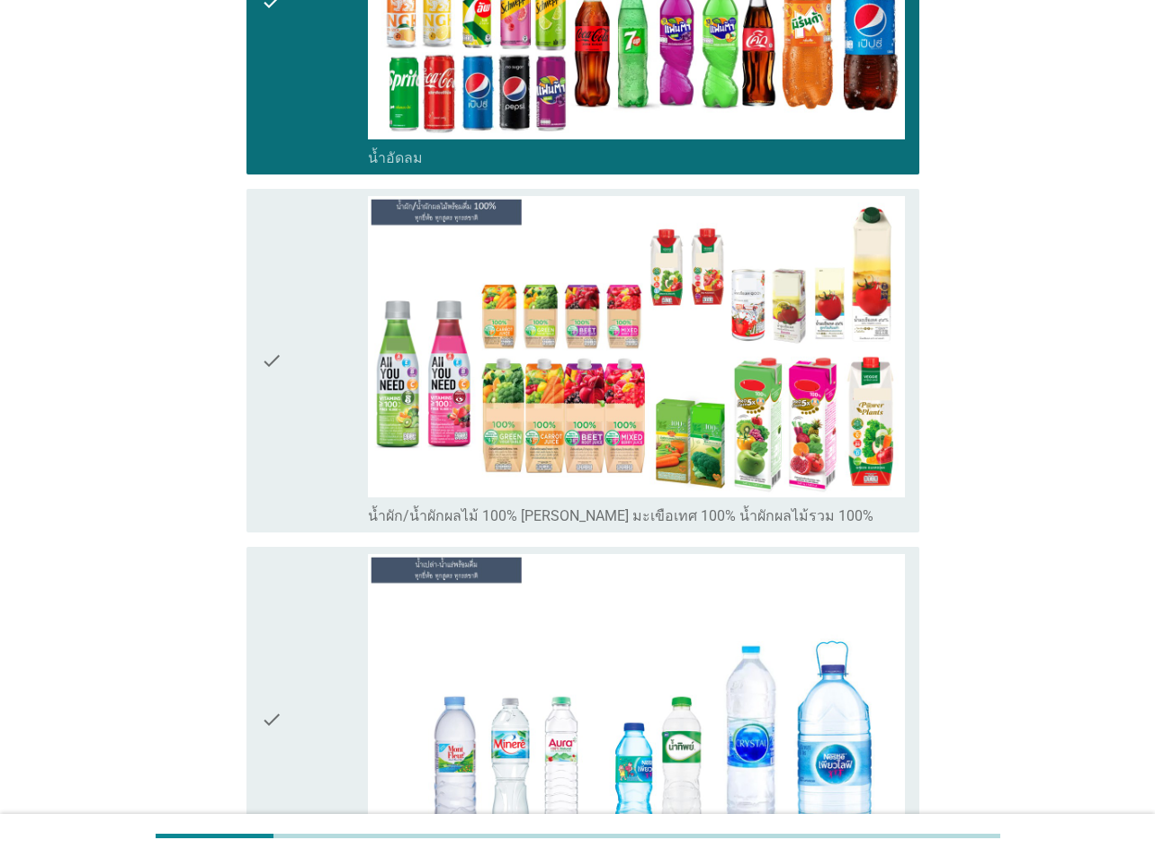
scroll to position [2788, 0]
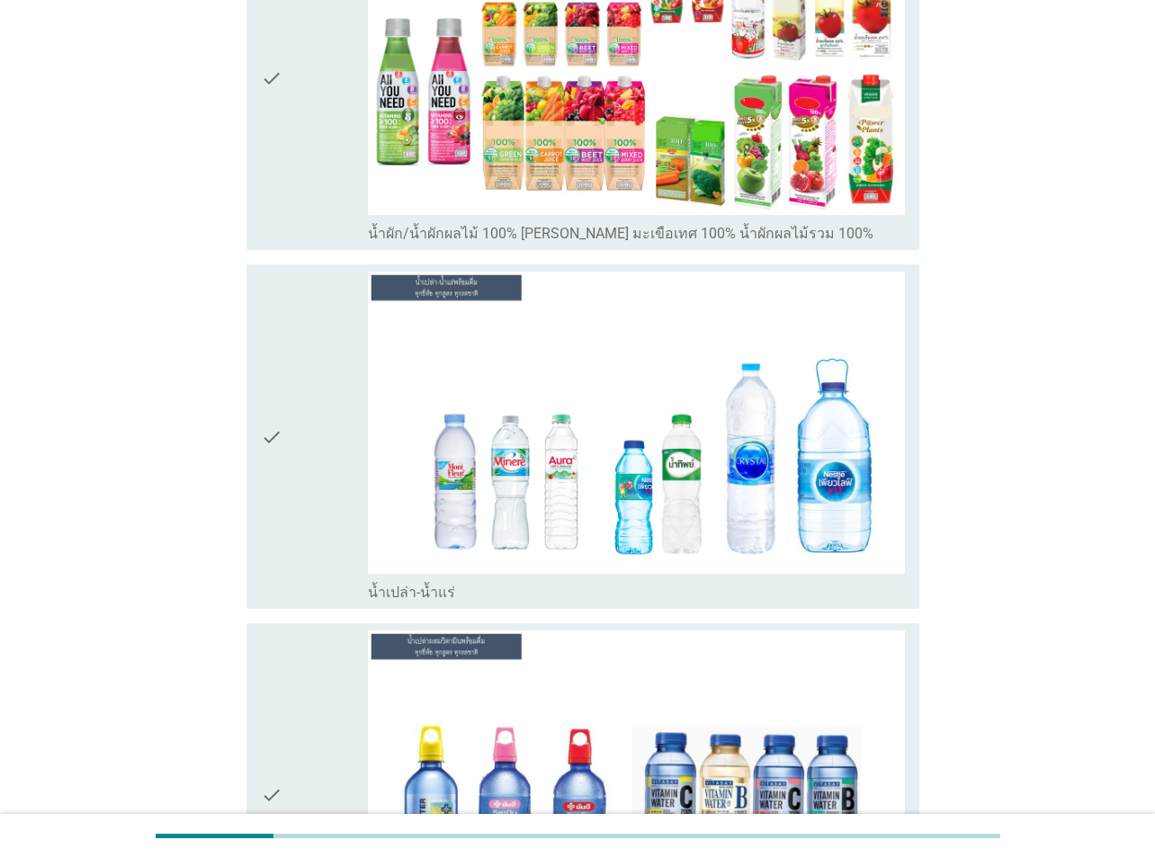
click at [340, 122] on div "check" at bounding box center [314, 79] width 107 height 330
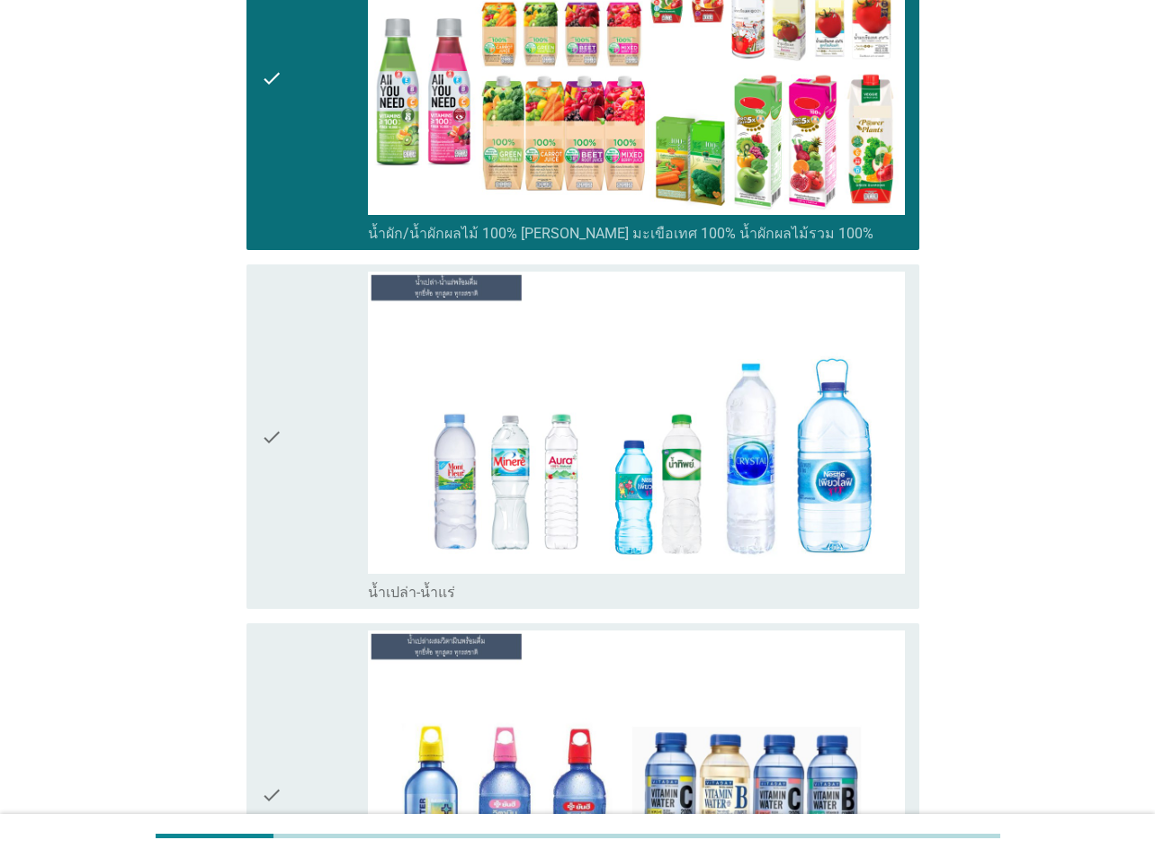
click at [340, 442] on div "check" at bounding box center [314, 437] width 107 height 330
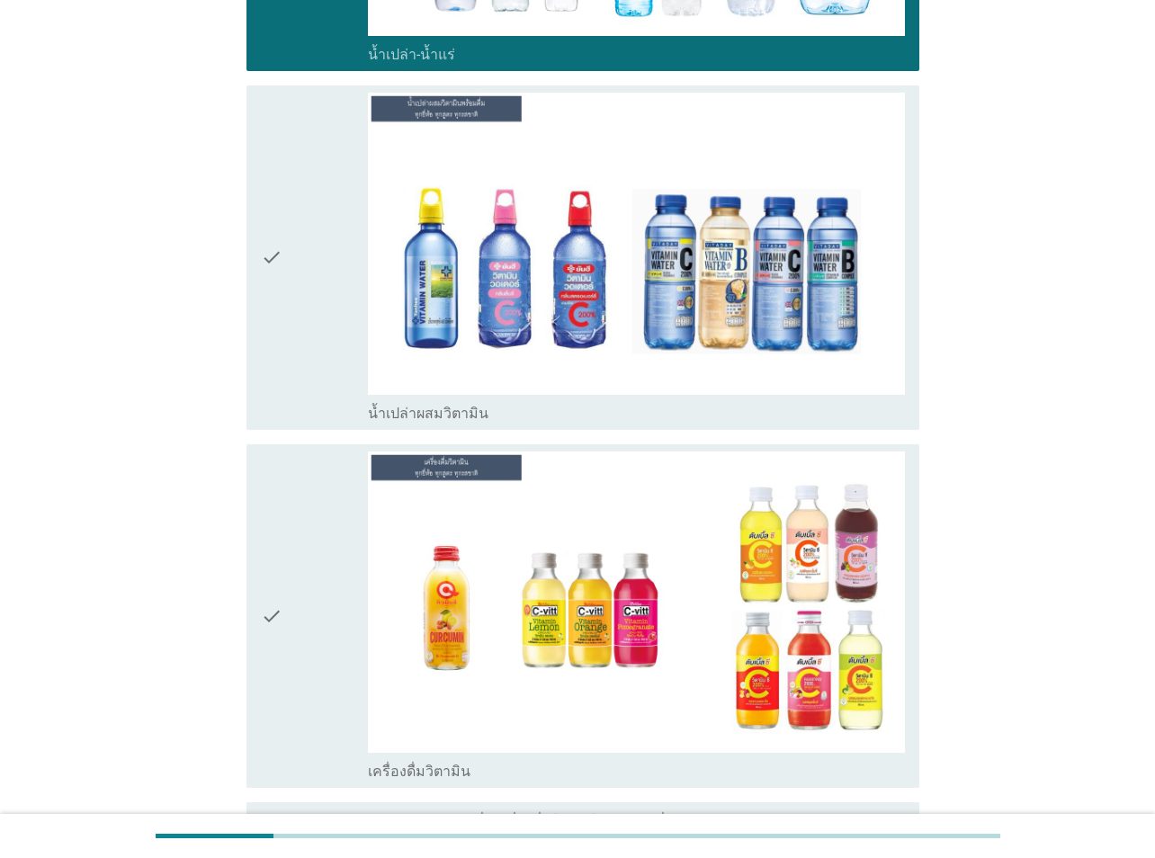
scroll to position [3516, 0]
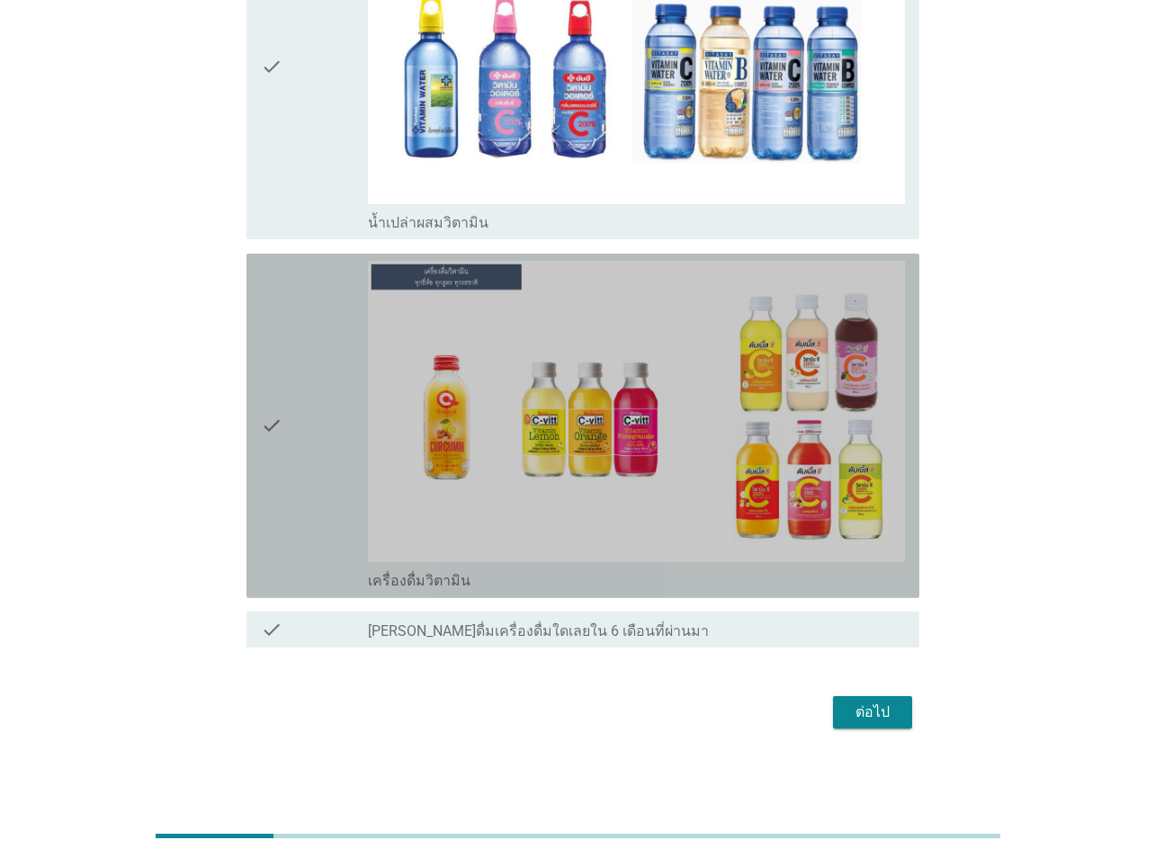
click at [296, 432] on div "check" at bounding box center [314, 426] width 107 height 330
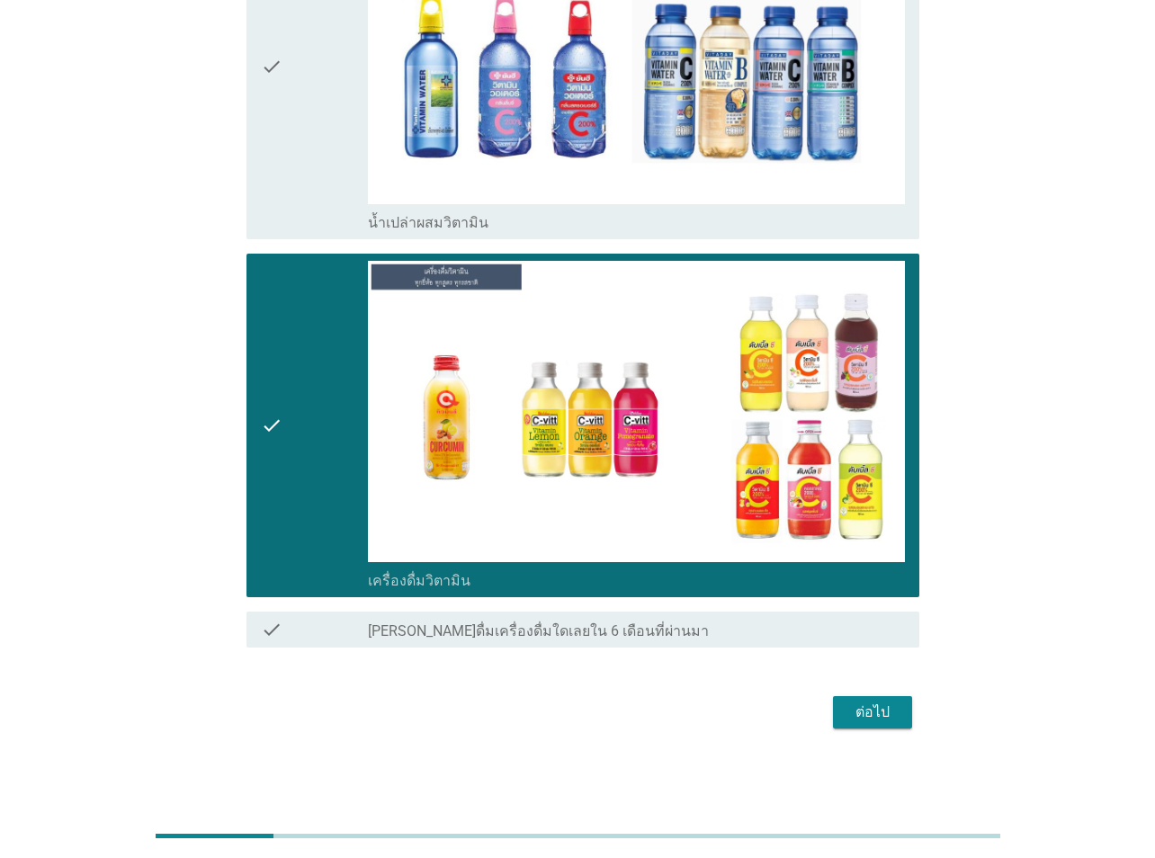
click at [882, 628] on div "ต่อไป" at bounding box center [872, 712] width 50 height 22
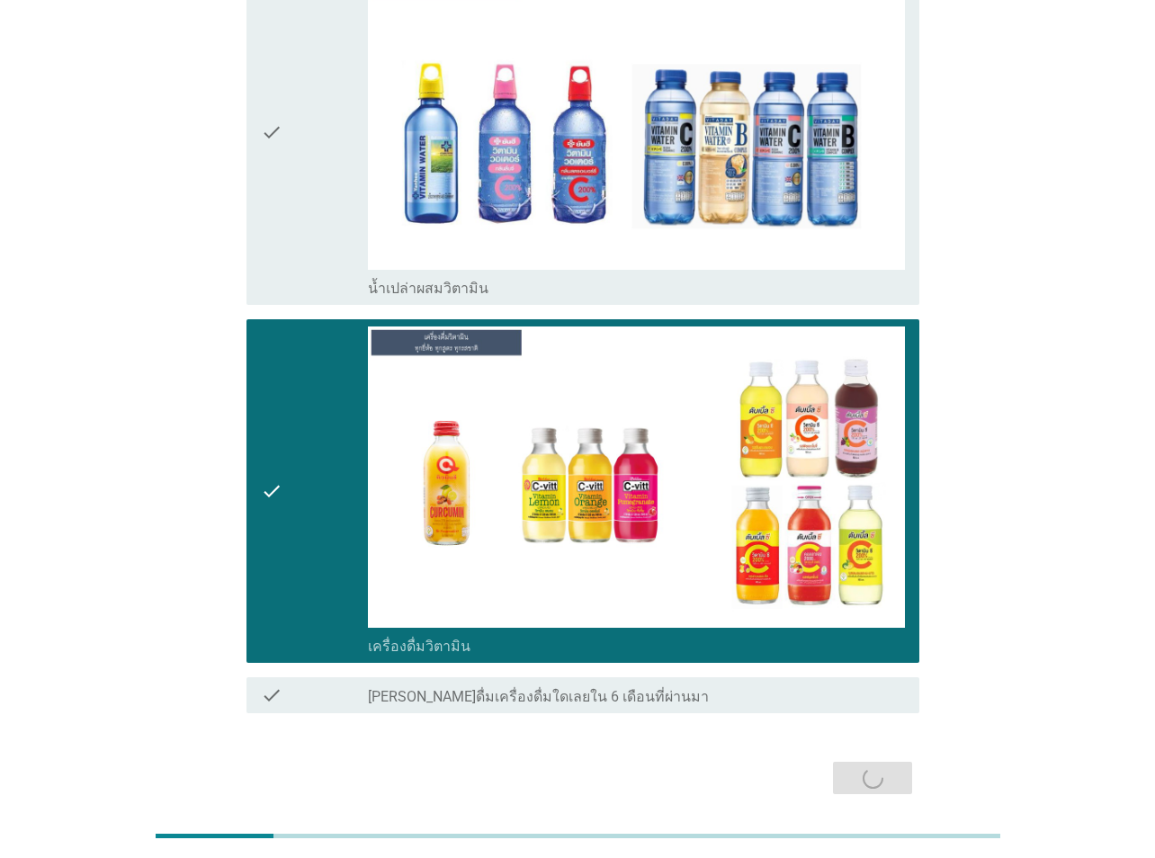
scroll to position [0, 0]
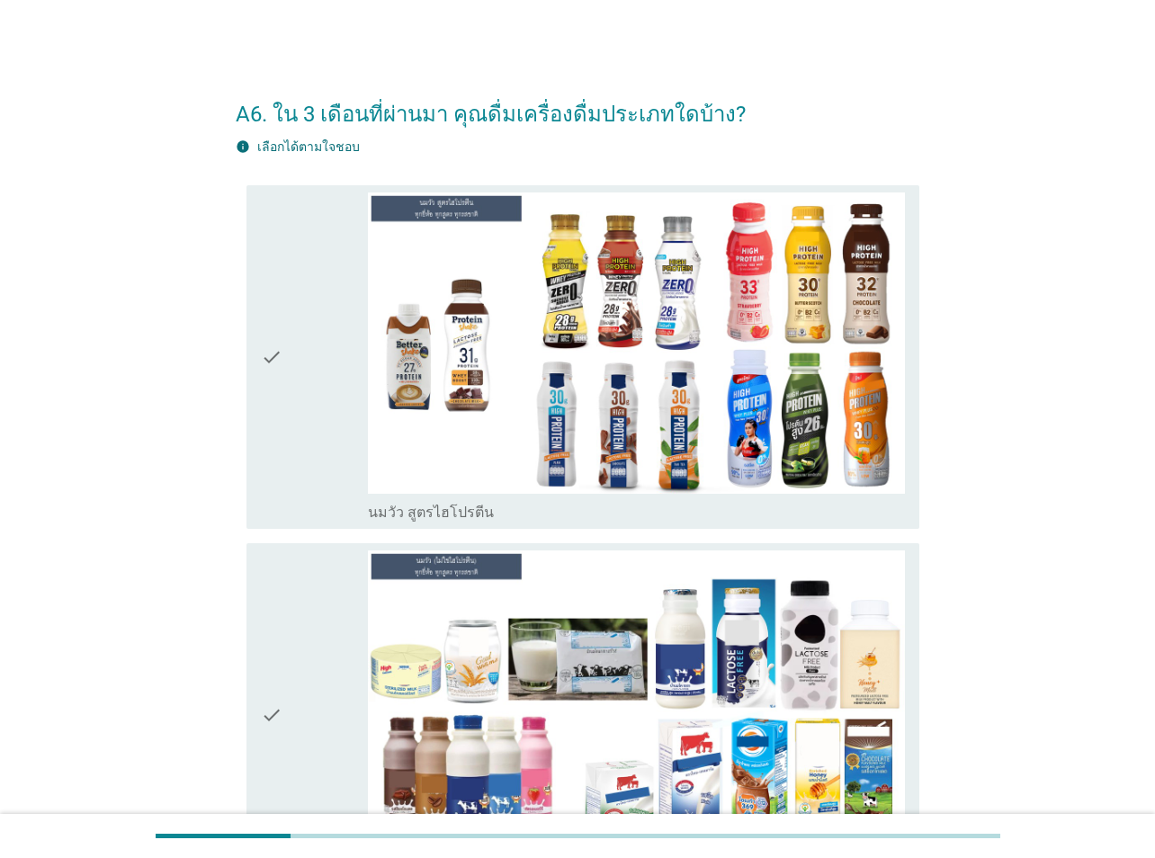
click at [286, 335] on div "check" at bounding box center [314, 357] width 107 height 330
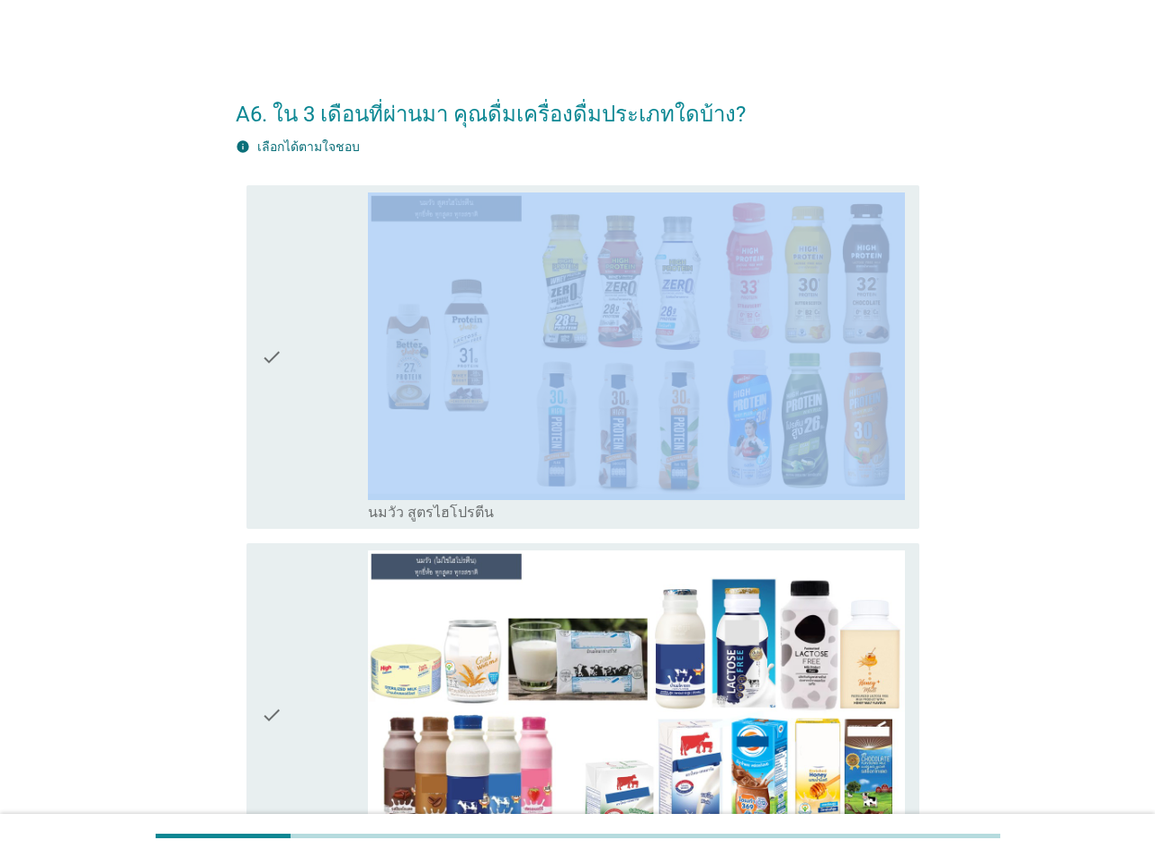
click at [286, 335] on div "check" at bounding box center [314, 357] width 107 height 330
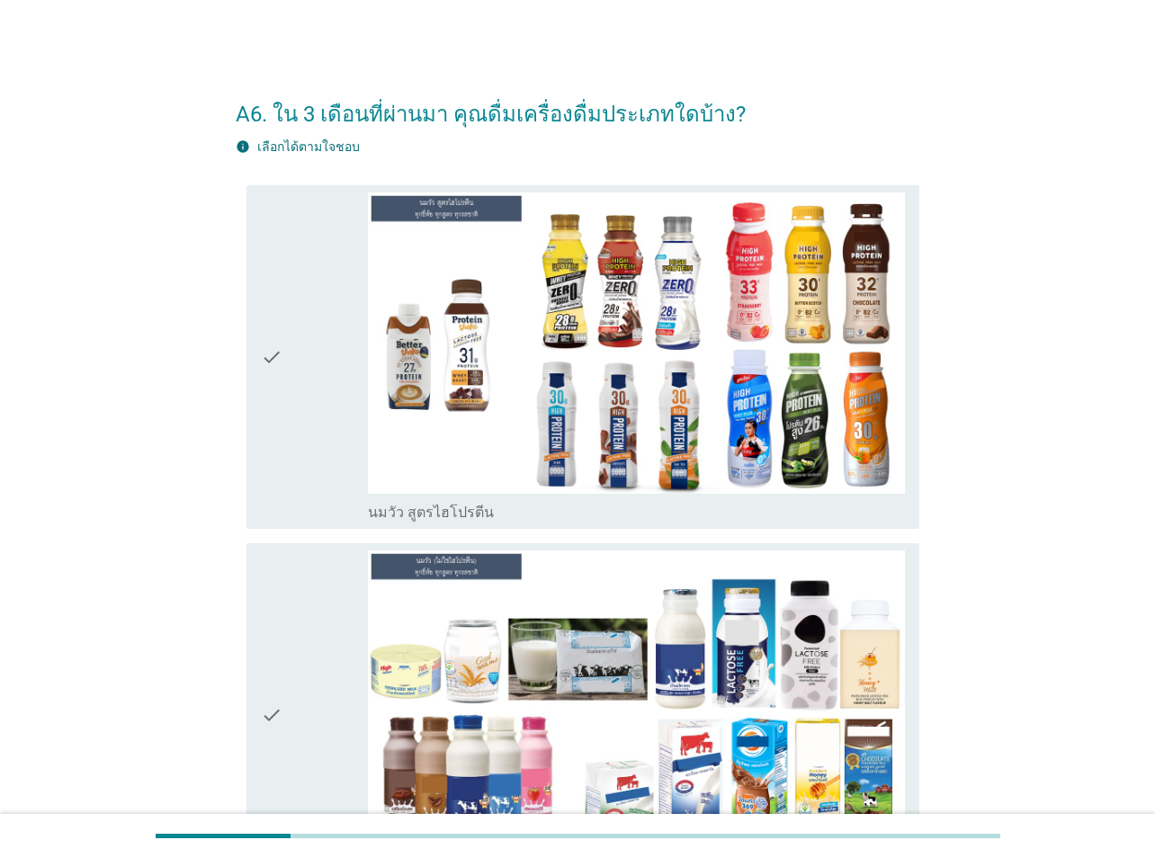
click at [340, 628] on div "check" at bounding box center [314, 715] width 107 height 330
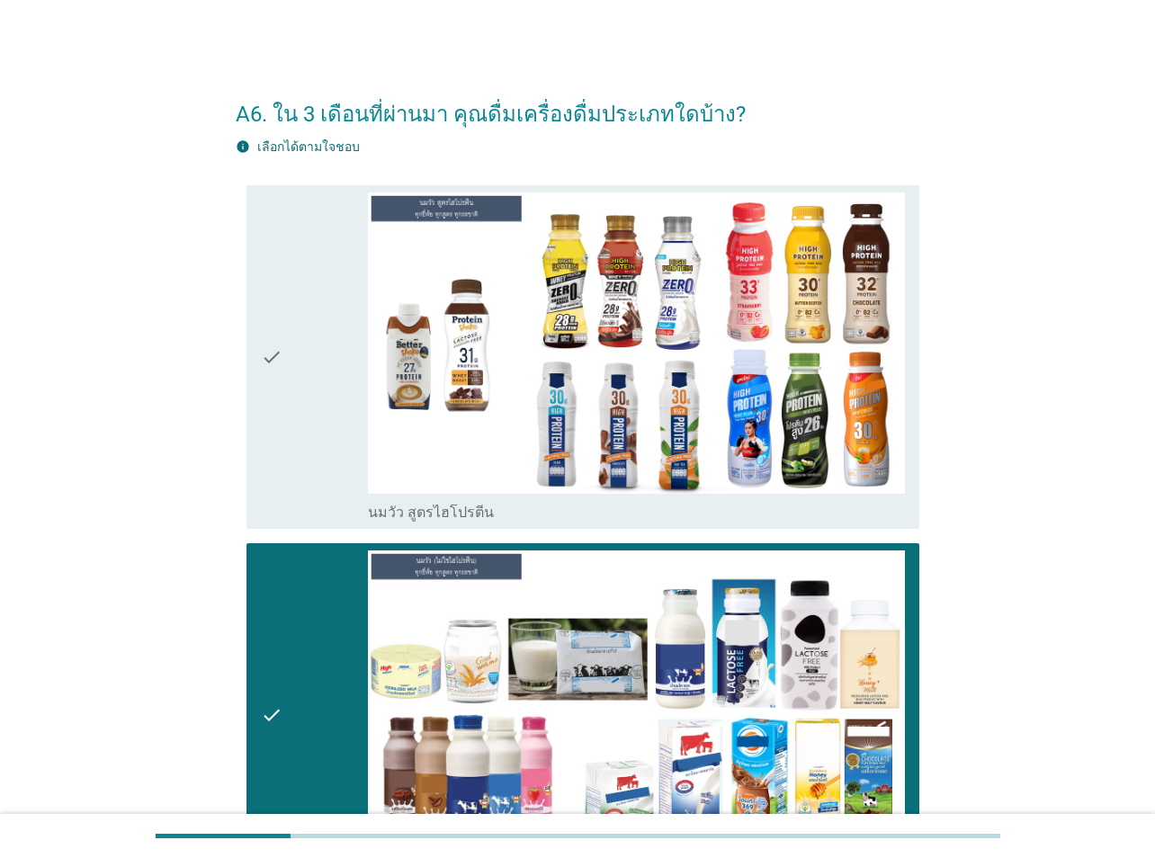
click at [316, 395] on div "check" at bounding box center [314, 357] width 107 height 330
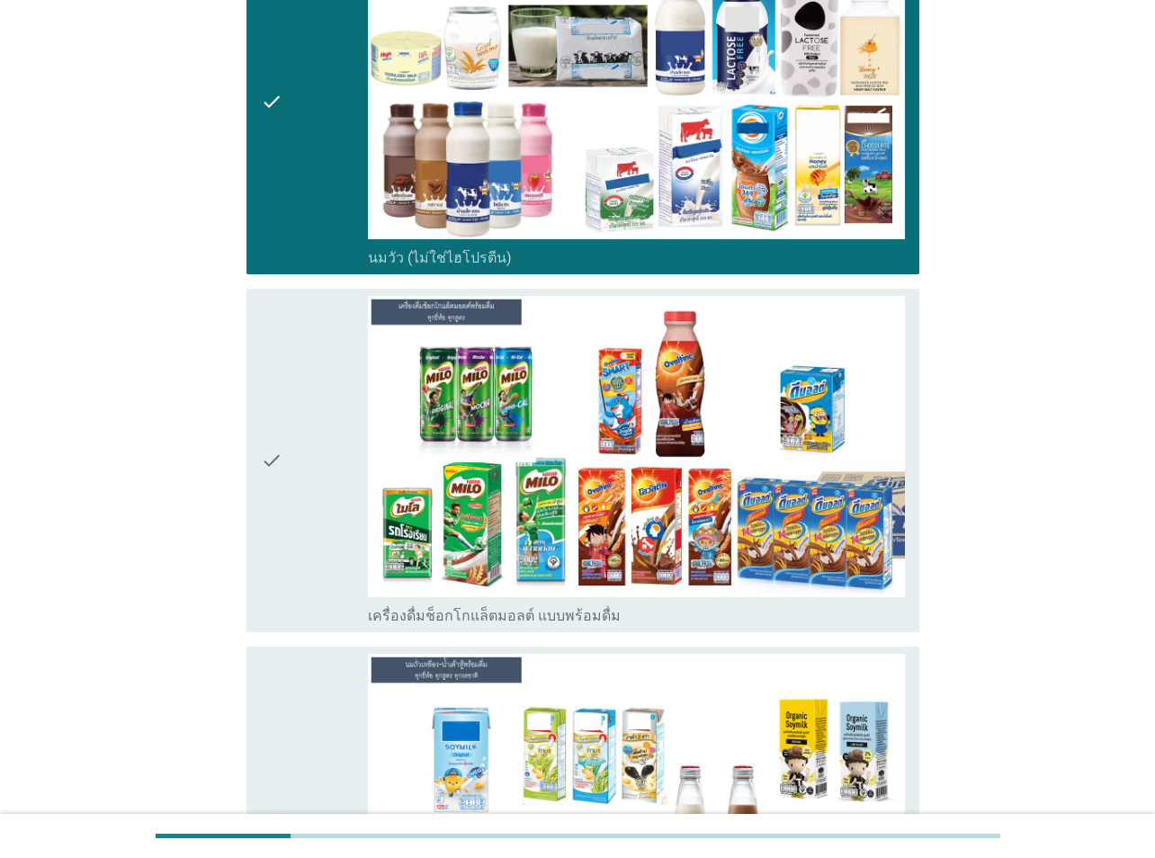
scroll to position [809, 0]
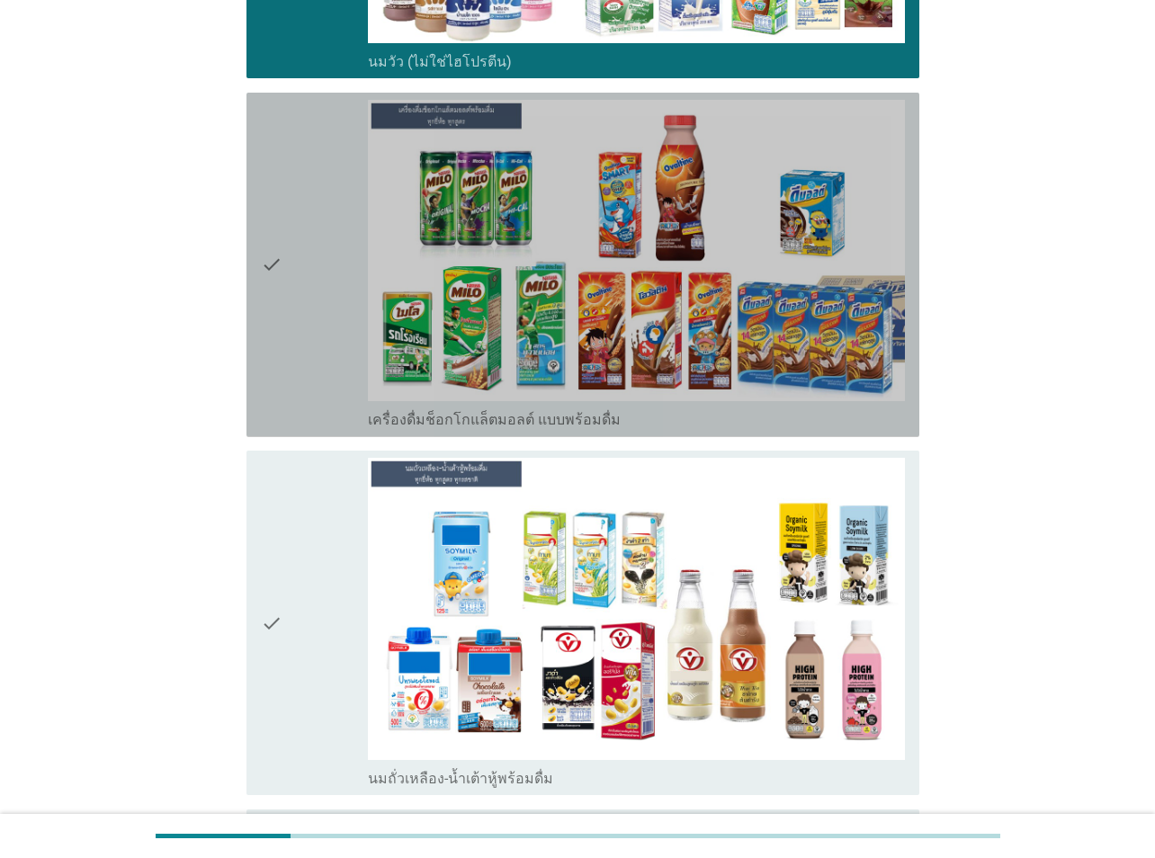
click at [322, 353] on div "check" at bounding box center [314, 265] width 107 height 330
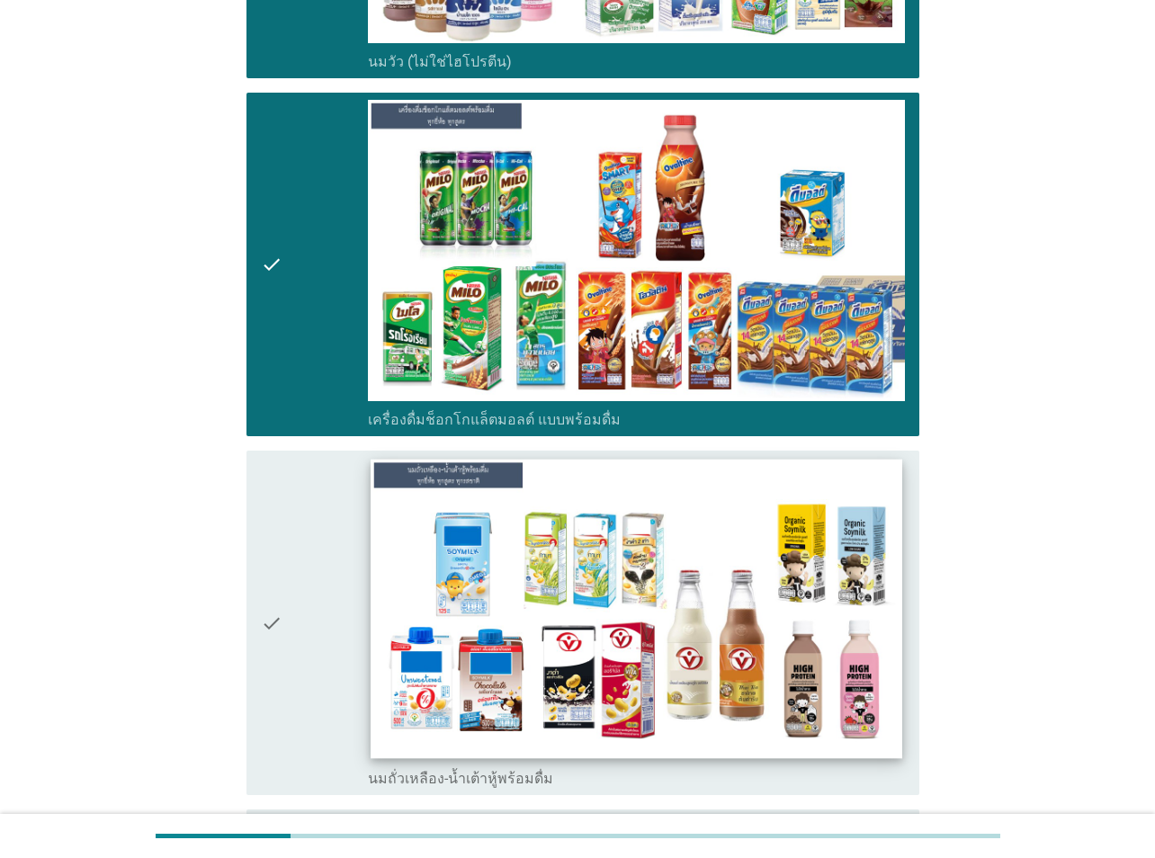
click at [378, 628] on img at bounding box center [635, 608] width 531 height 299
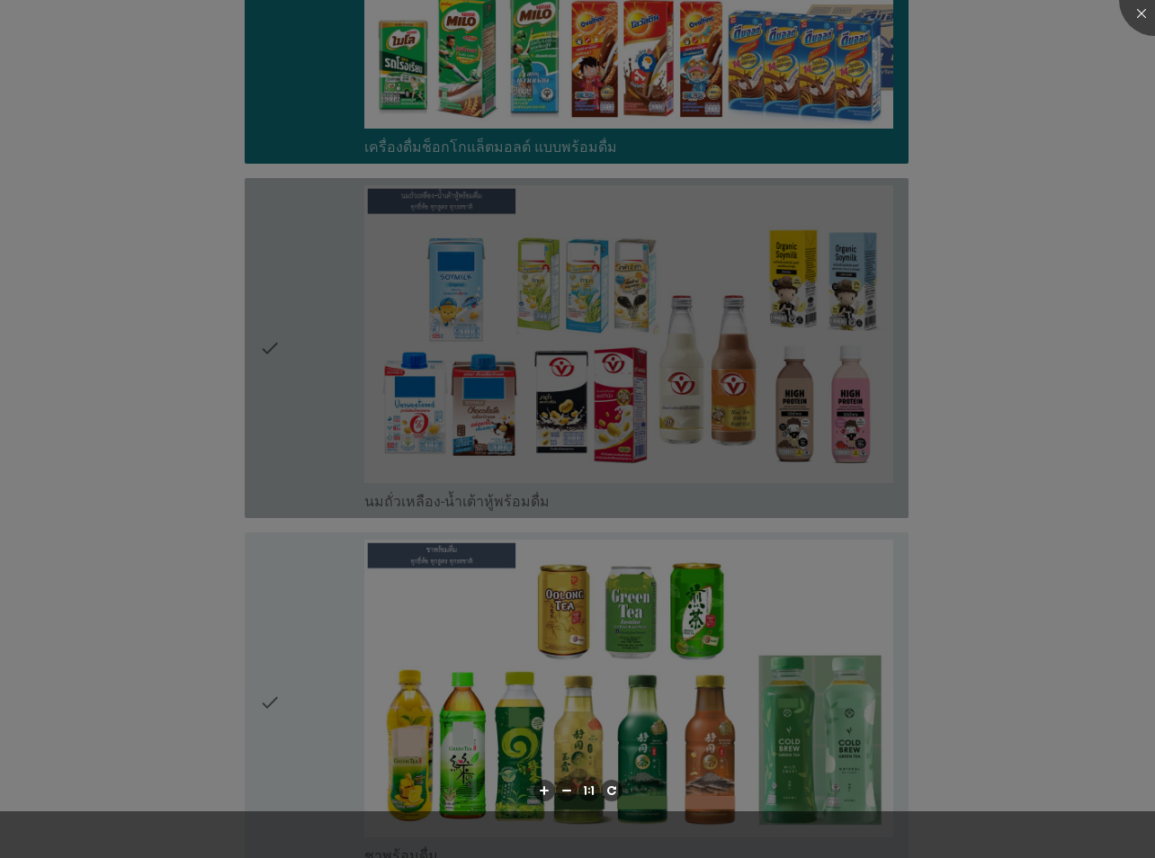
scroll to position [1349, 0]
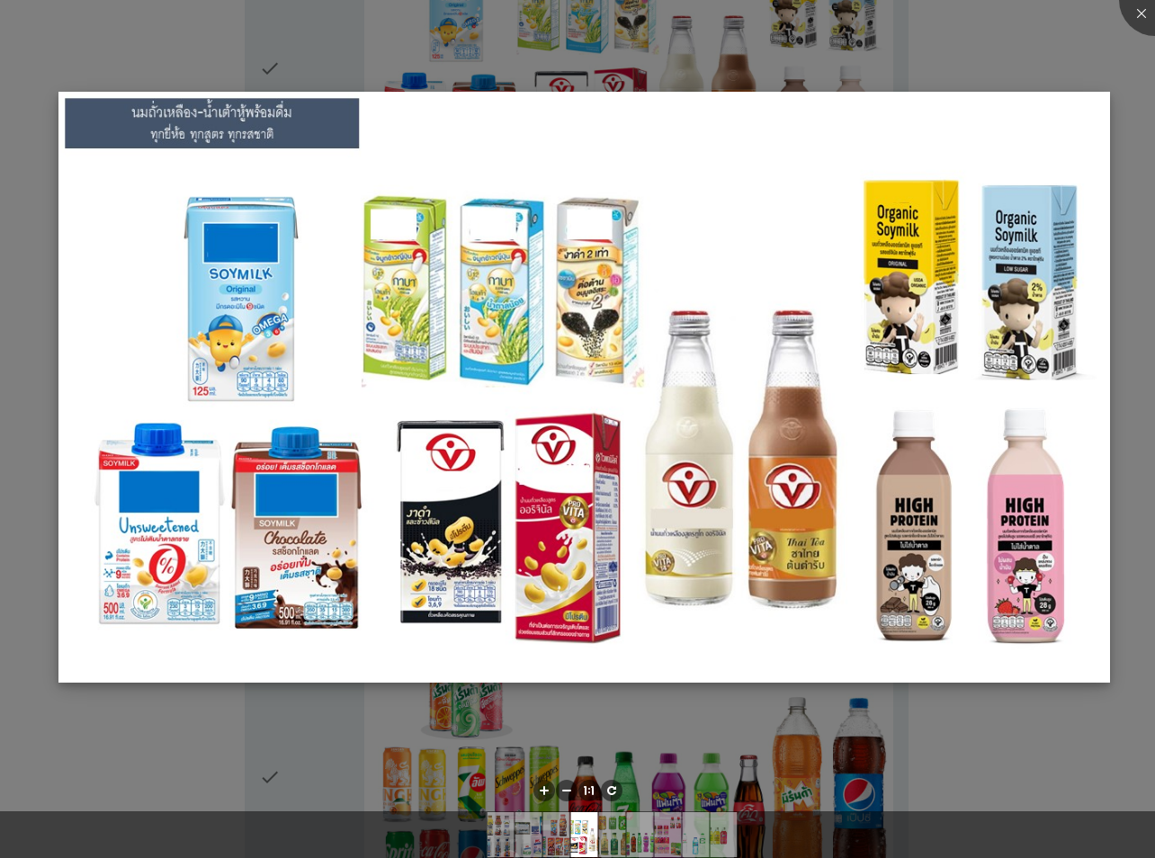
click at [156, 292] on img at bounding box center [583, 388] width 1051 height 592
click at [478, 42] on div at bounding box center [577, 429] width 1155 height 858
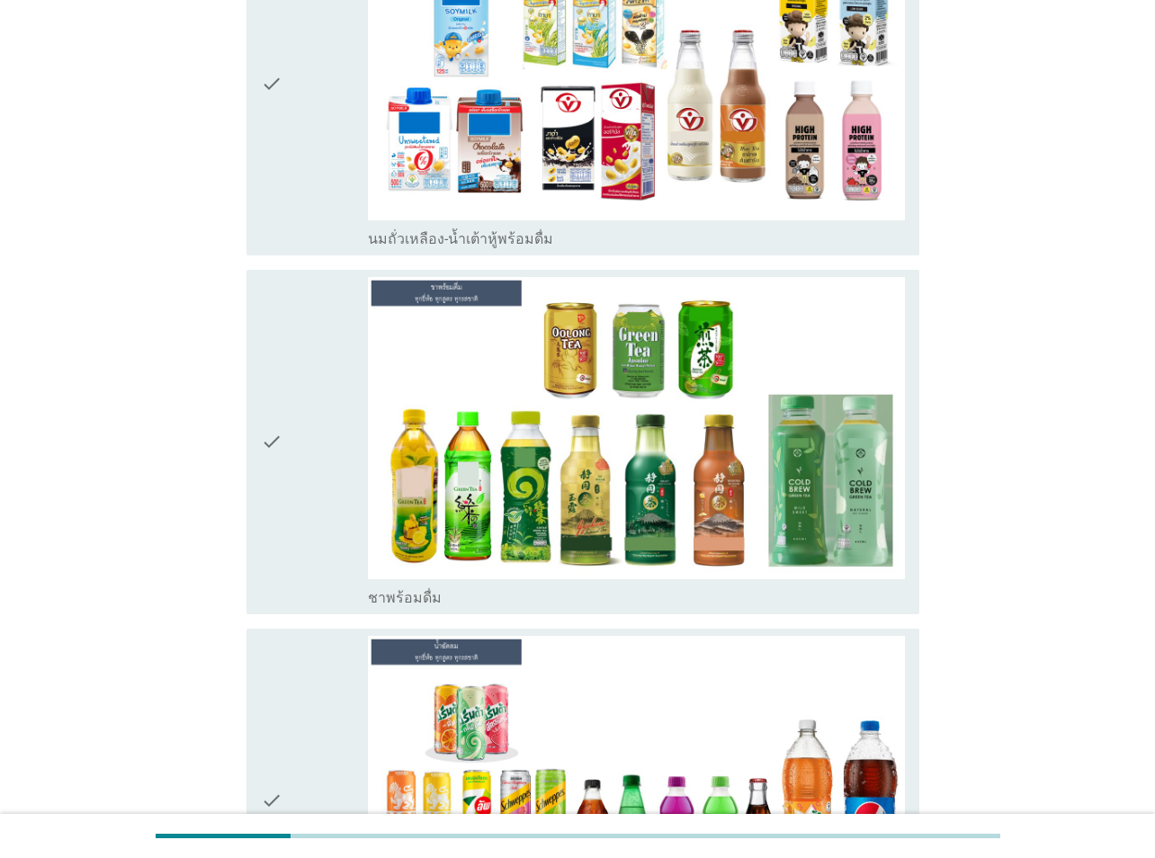
click at [283, 158] on div "check" at bounding box center [314, 83] width 107 height 330
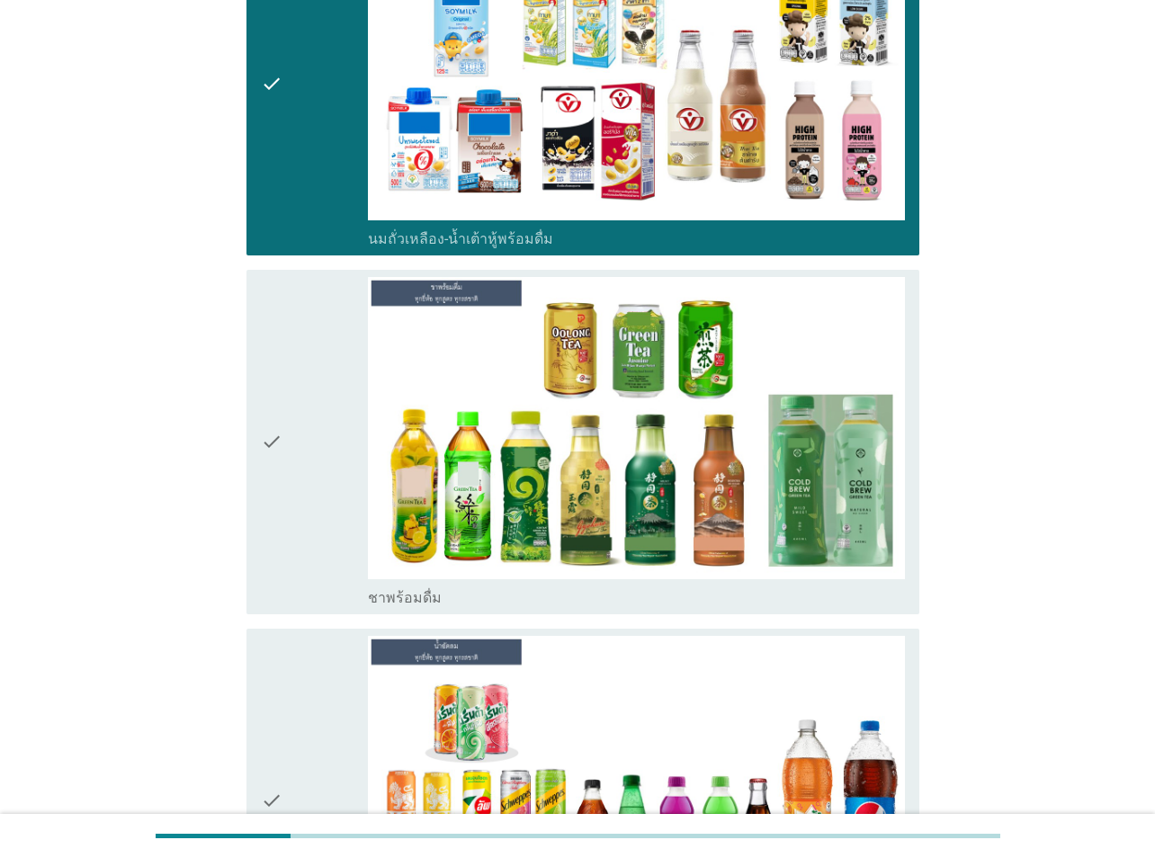
click at [363, 433] on div "check" at bounding box center [314, 442] width 107 height 330
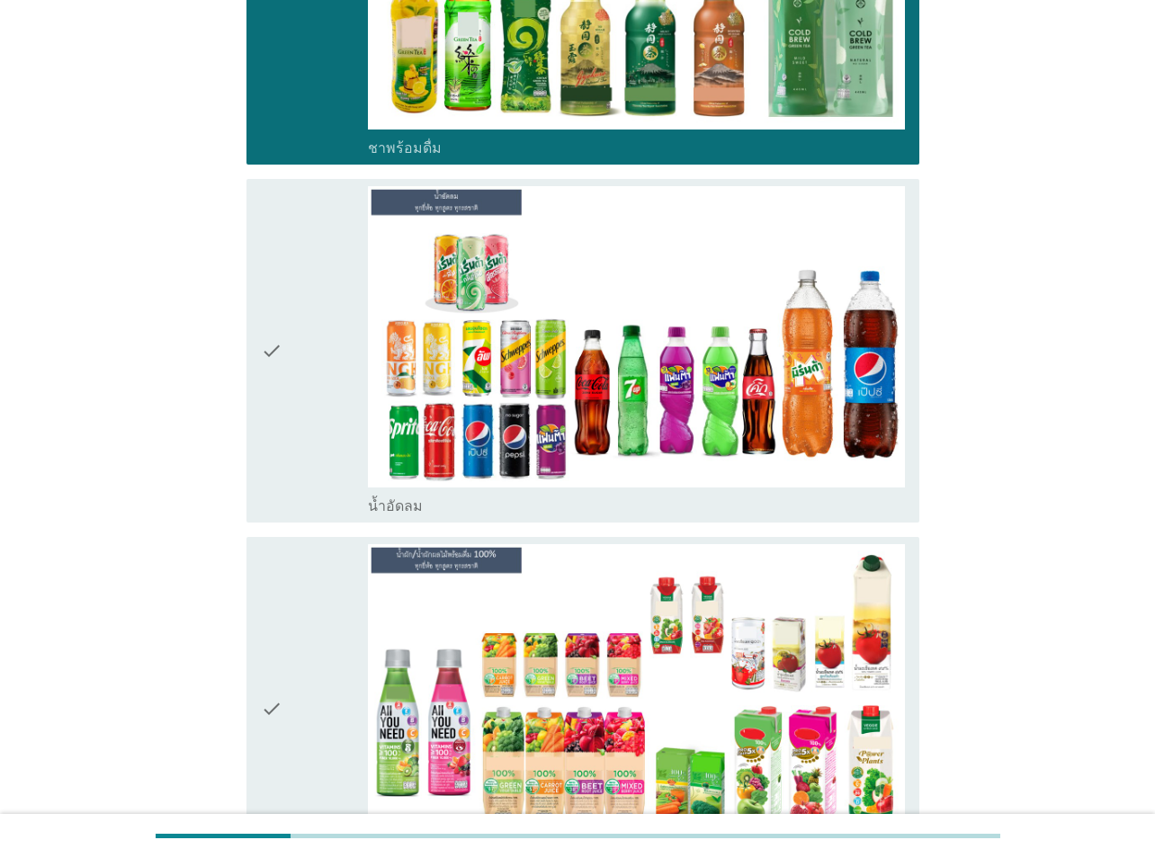
click at [345, 505] on div "check" at bounding box center [314, 351] width 107 height 330
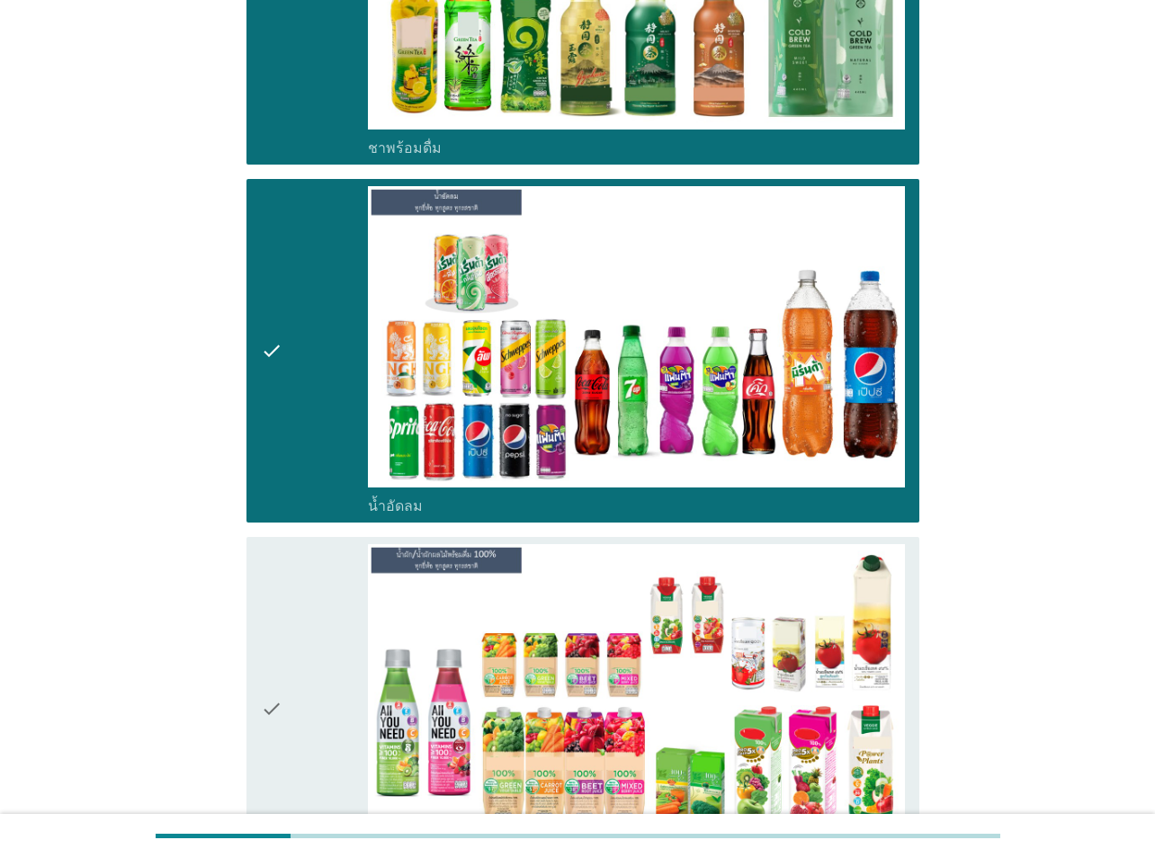
click at [343, 628] on div "check" at bounding box center [314, 709] width 107 height 330
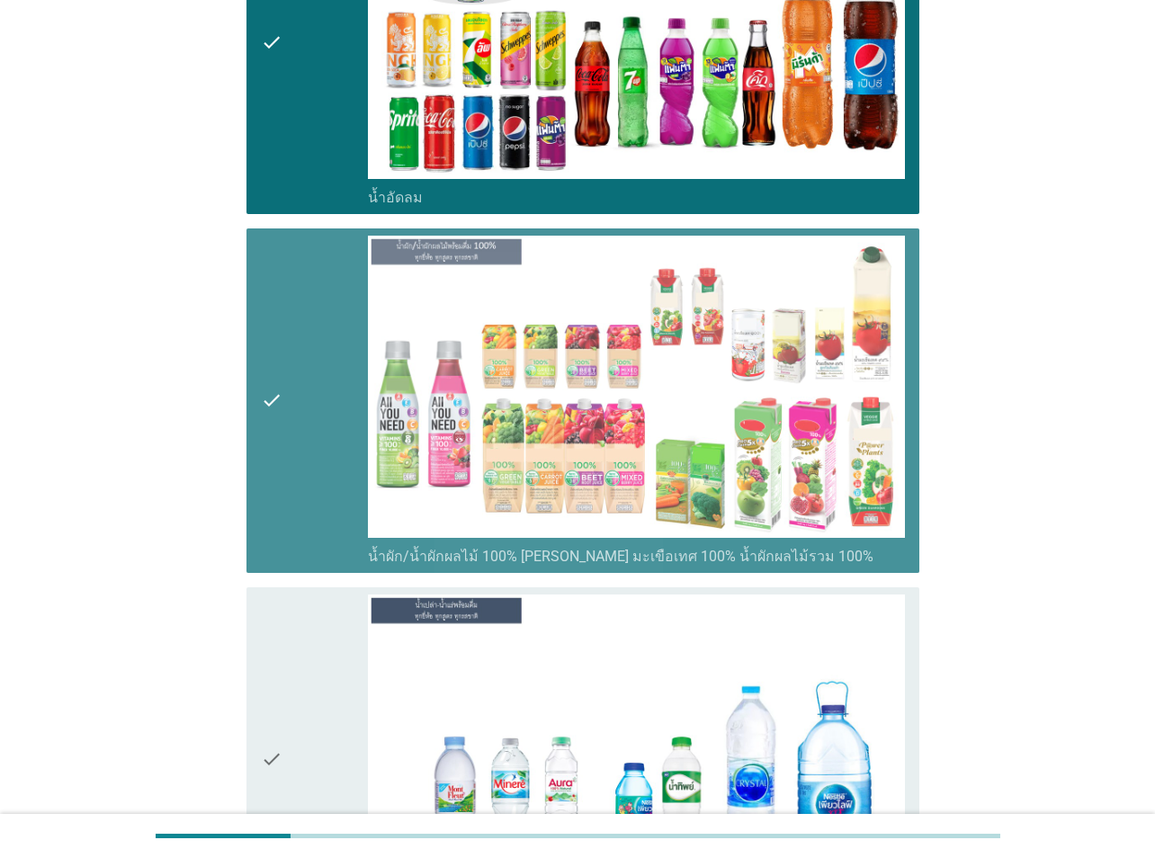
scroll to position [2248, 0]
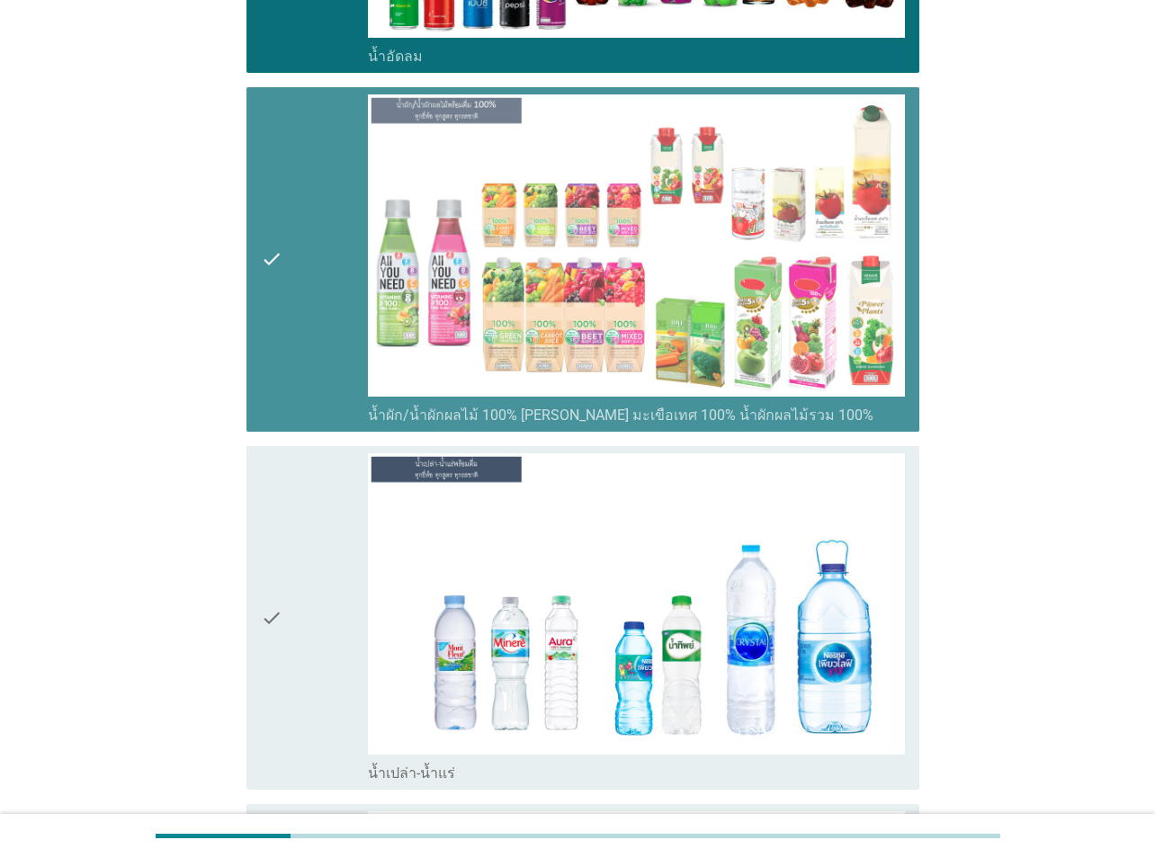
click at [294, 255] on div "check" at bounding box center [314, 259] width 107 height 330
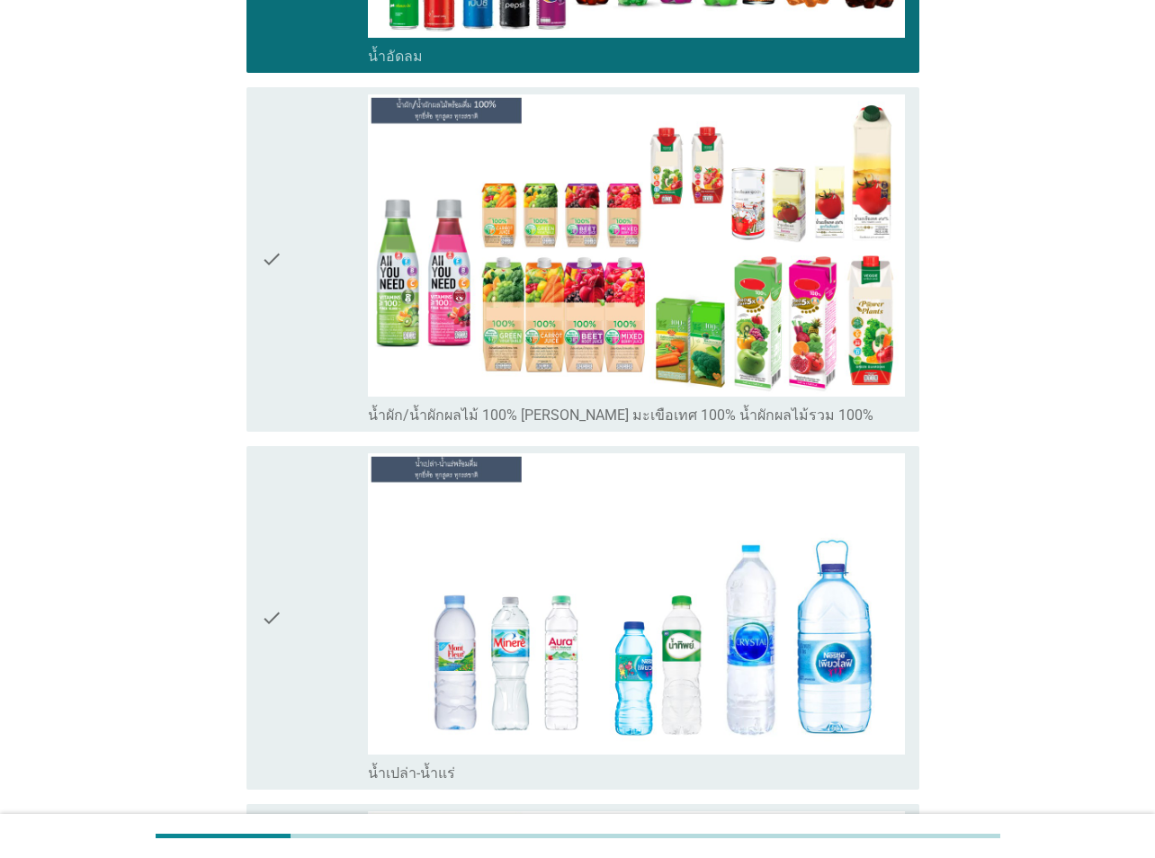
click at [358, 605] on div "check" at bounding box center [314, 618] width 107 height 330
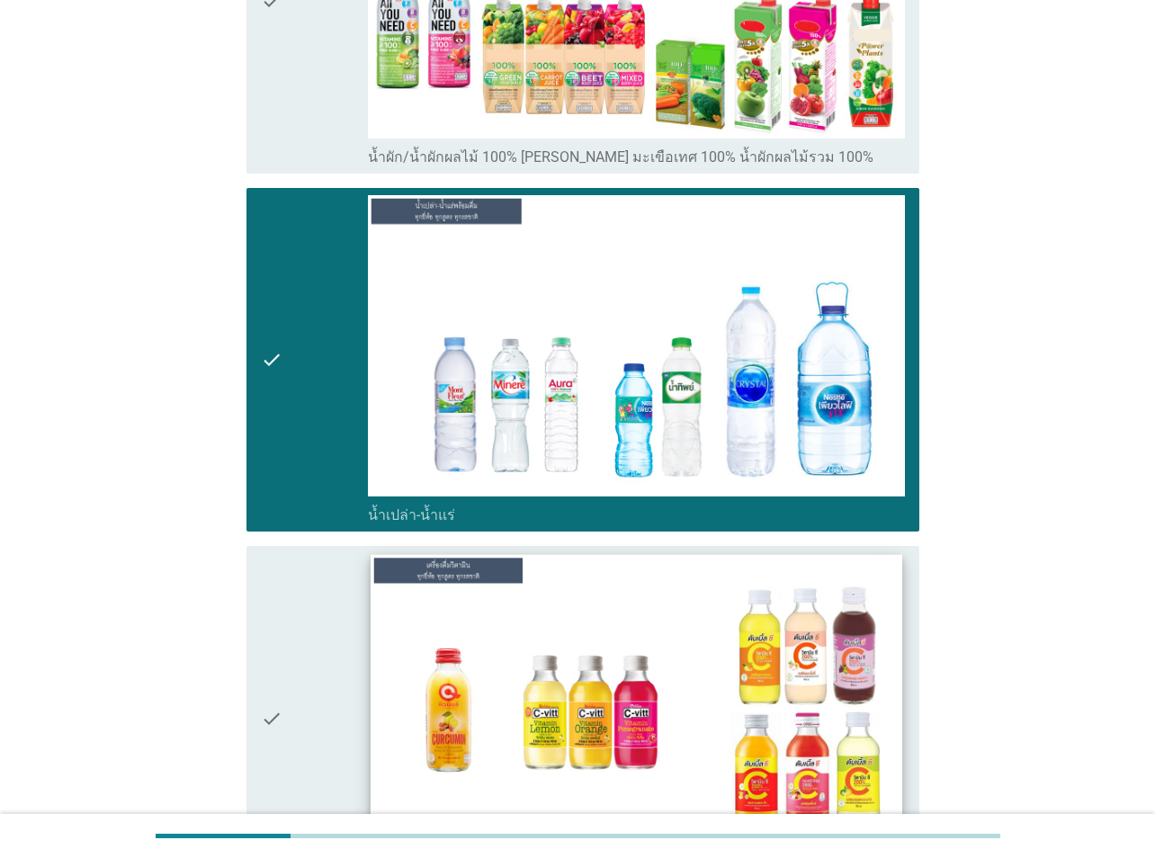
scroll to position [2698, 0]
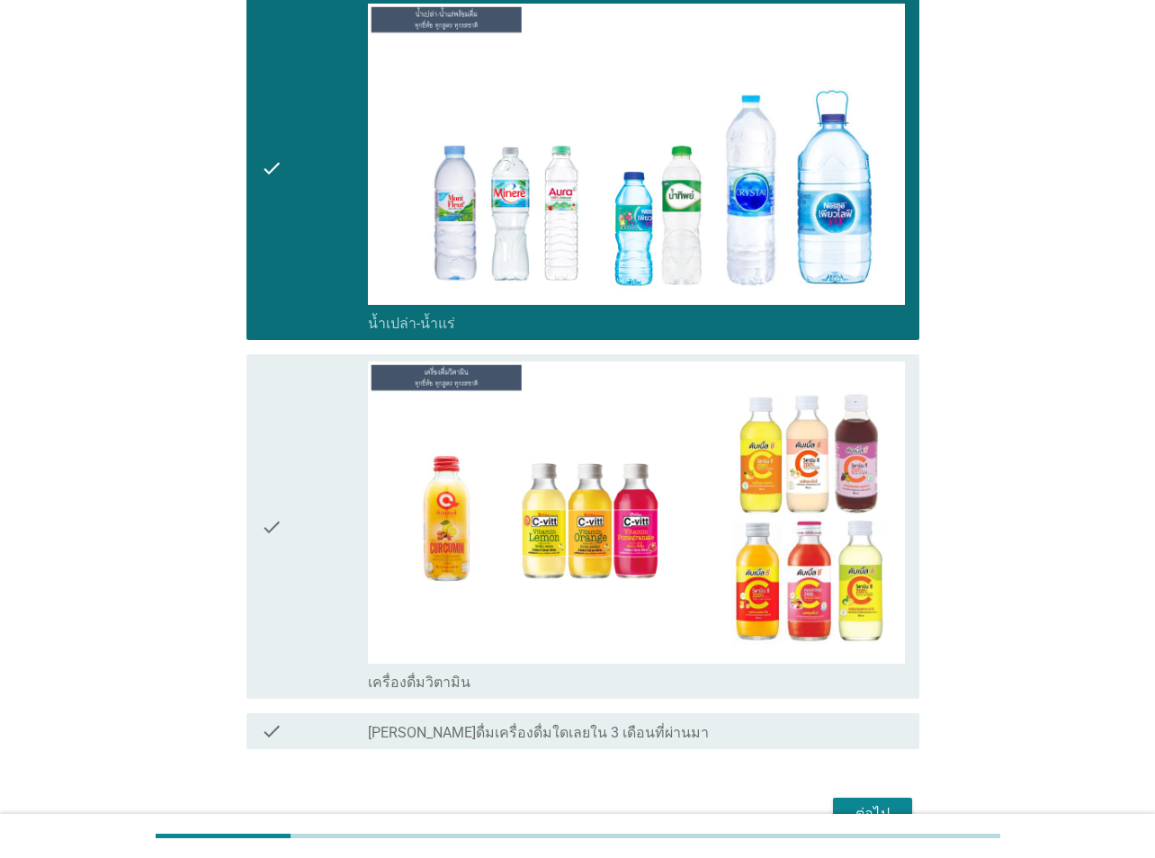
click at [367, 620] on div "check" at bounding box center [314, 526] width 107 height 330
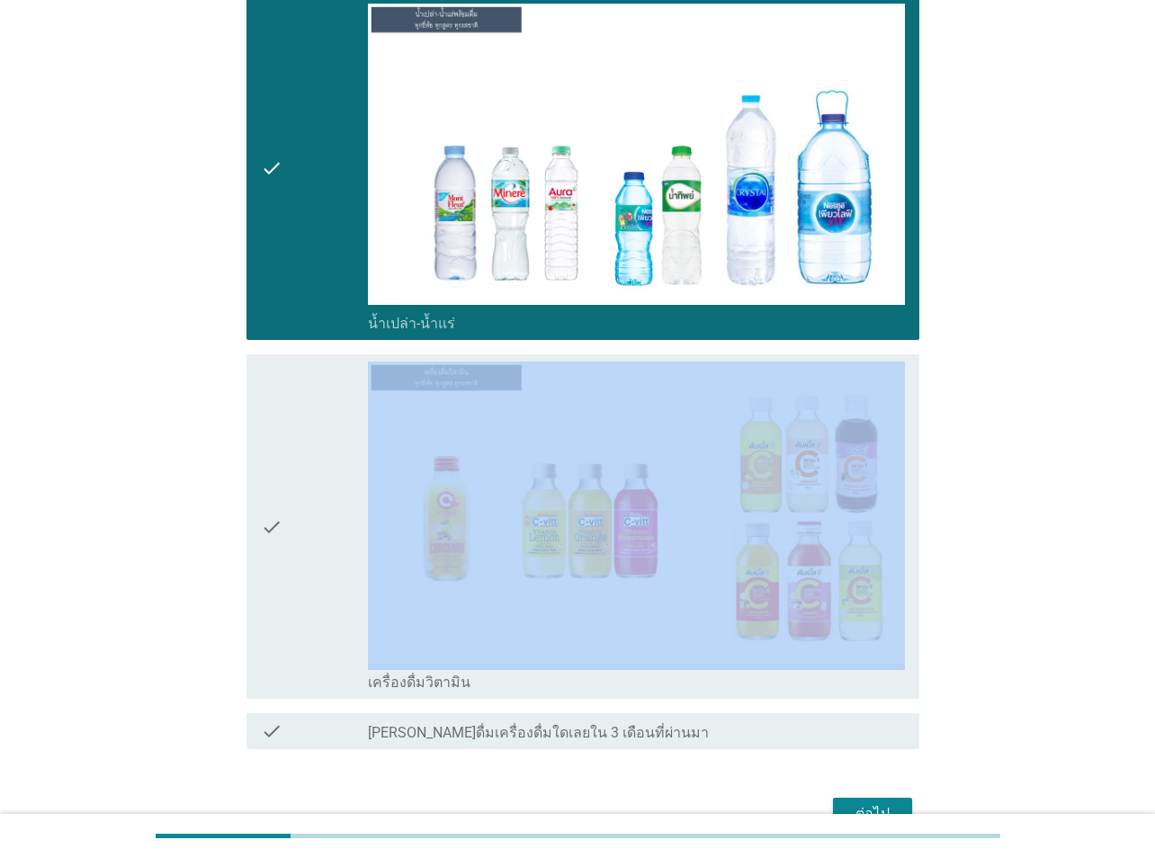
click at [367, 620] on div "check" at bounding box center [314, 526] width 107 height 330
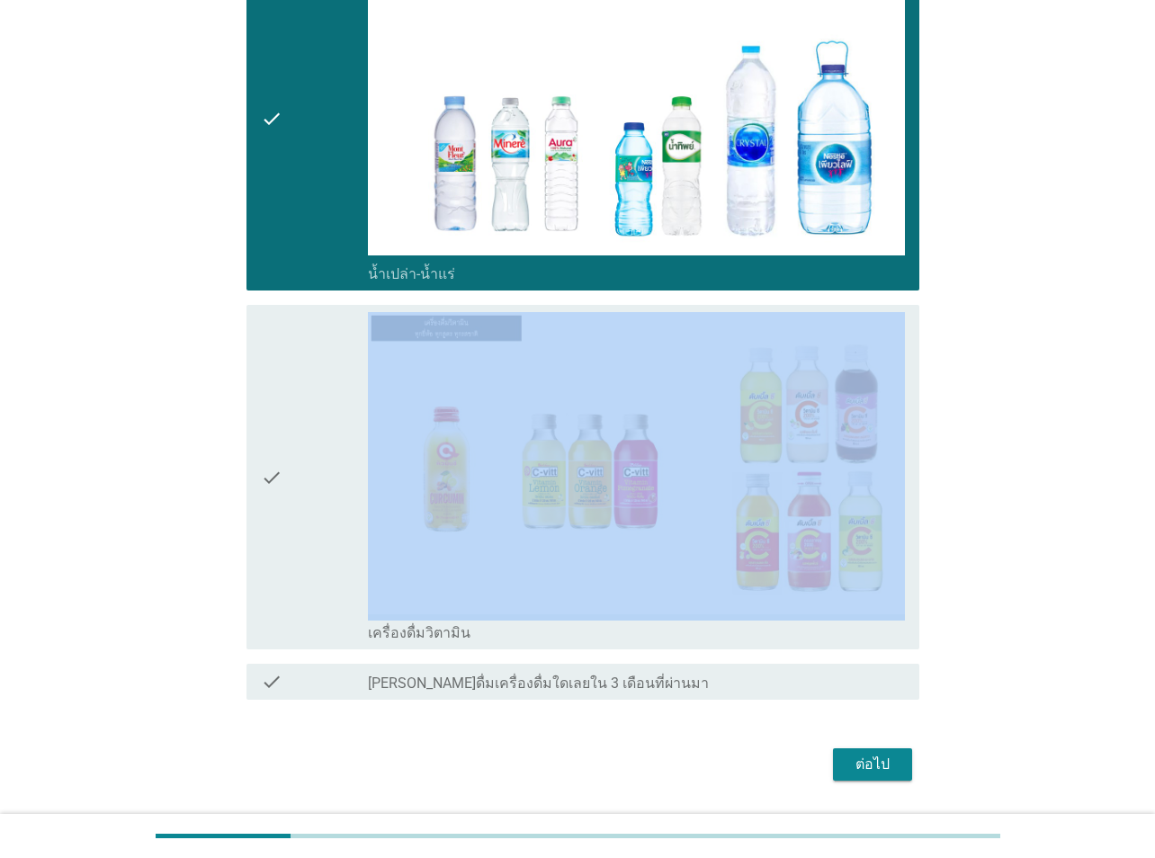
scroll to position [2798, 0]
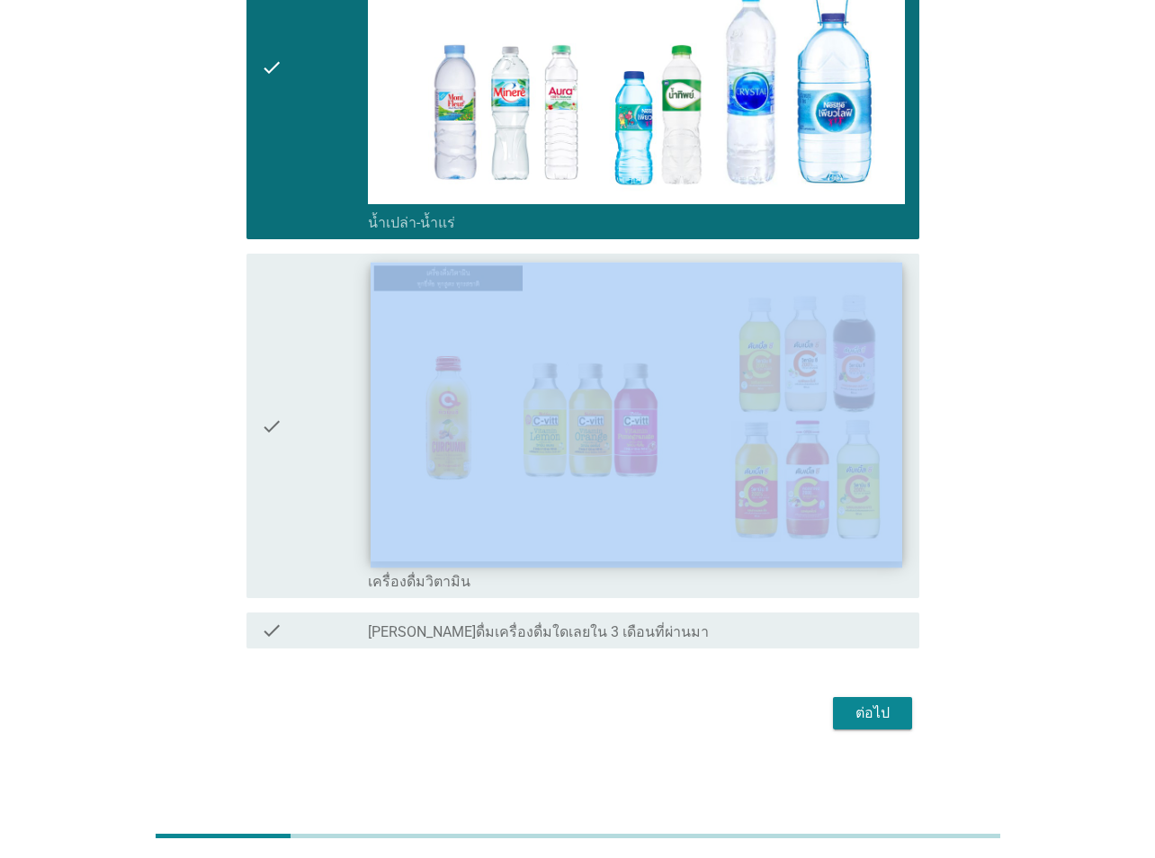
drag, startPoint x: 311, startPoint y: 405, endPoint x: 407, endPoint y: 492, distance: 129.9
click at [310, 405] on div "check" at bounding box center [314, 426] width 107 height 330
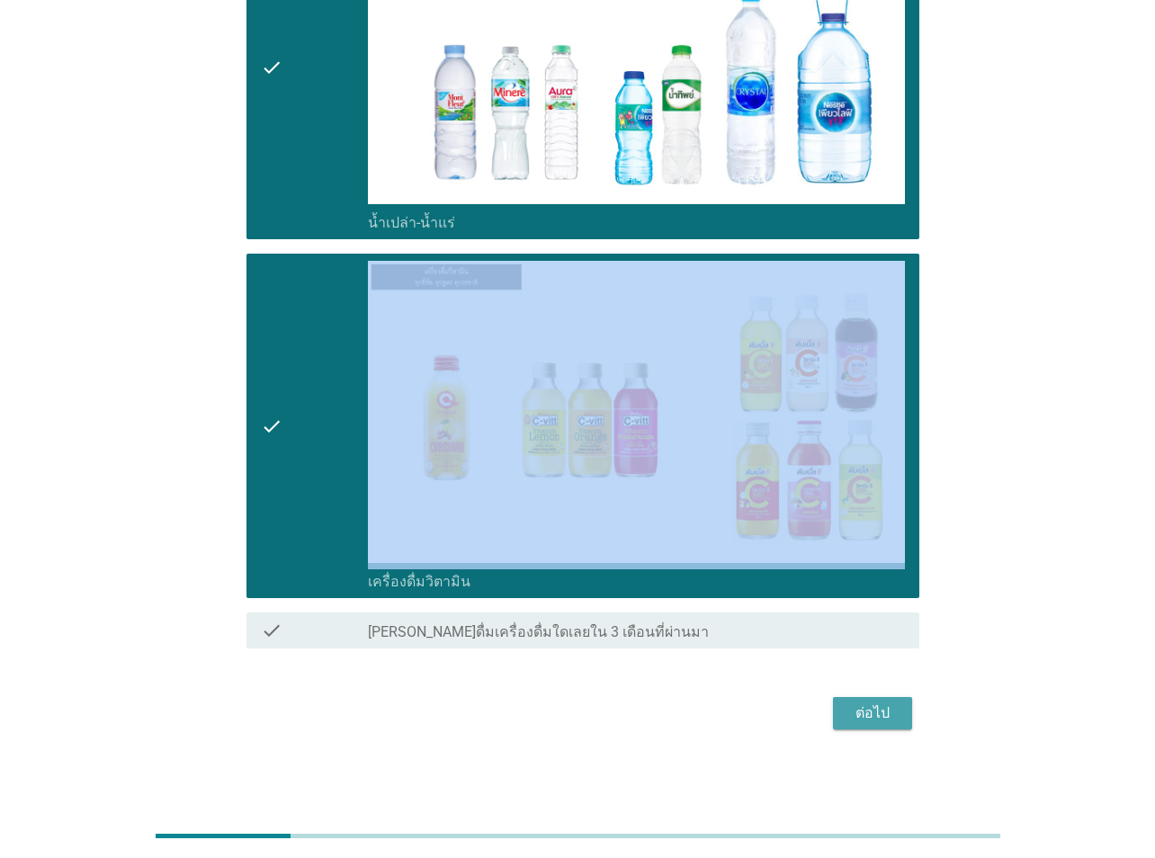
click at [836, 628] on button "ต่อไป" at bounding box center [872, 713] width 79 height 32
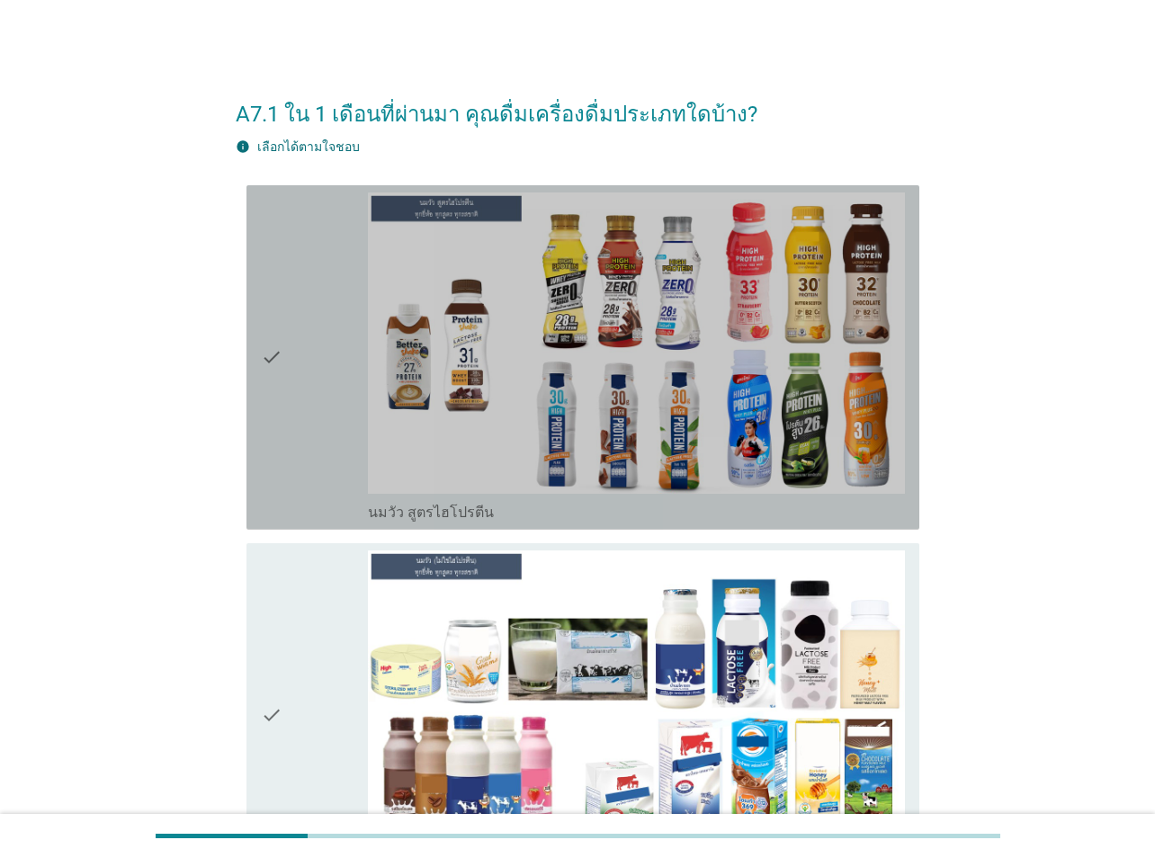
click at [305, 401] on div "check" at bounding box center [314, 357] width 107 height 330
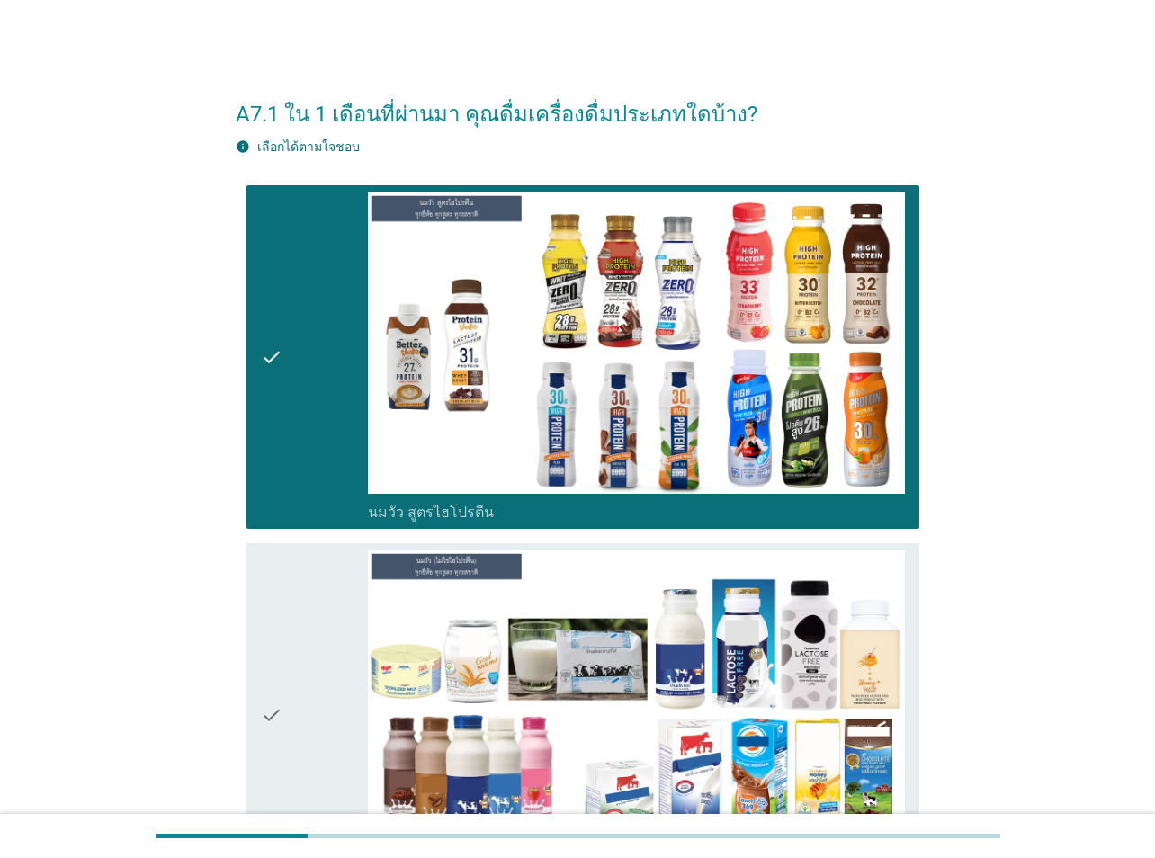
click at [278, 628] on icon "check" at bounding box center [272, 715] width 22 height 330
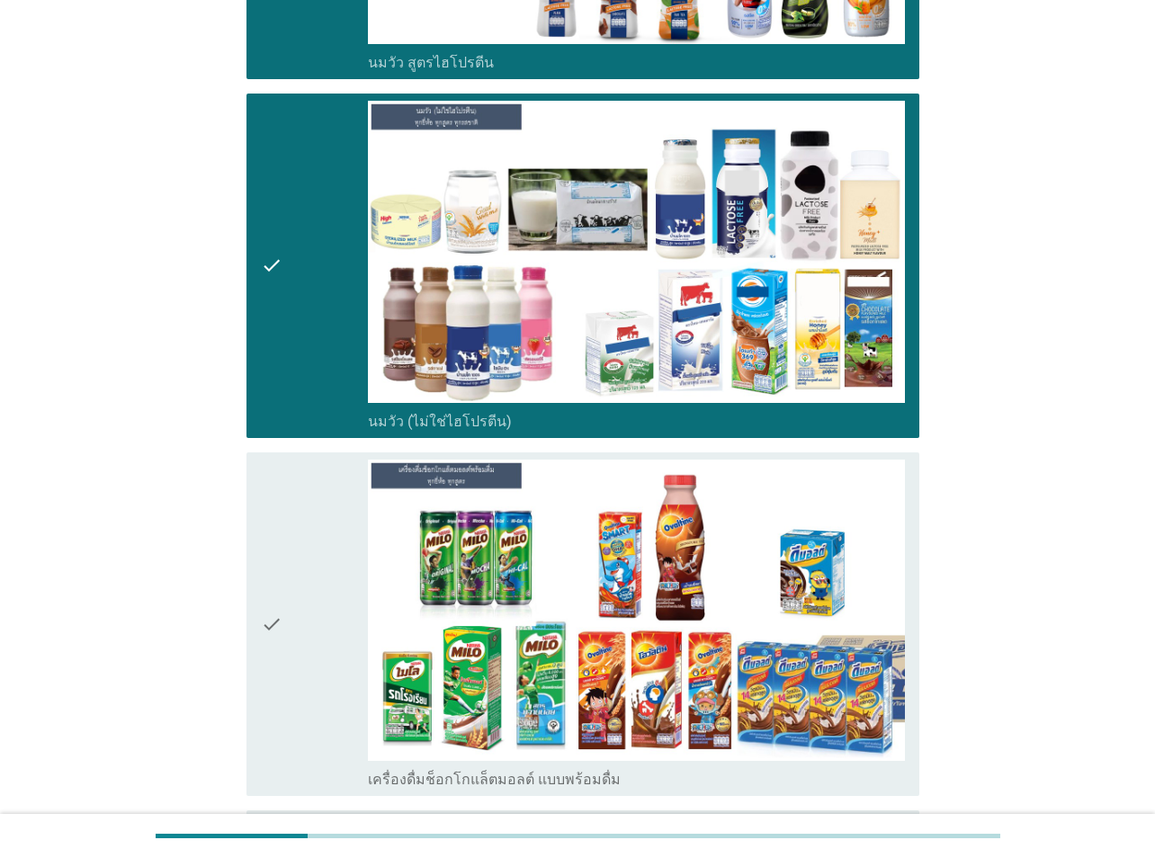
click at [337, 585] on div "check" at bounding box center [314, 624] width 107 height 330
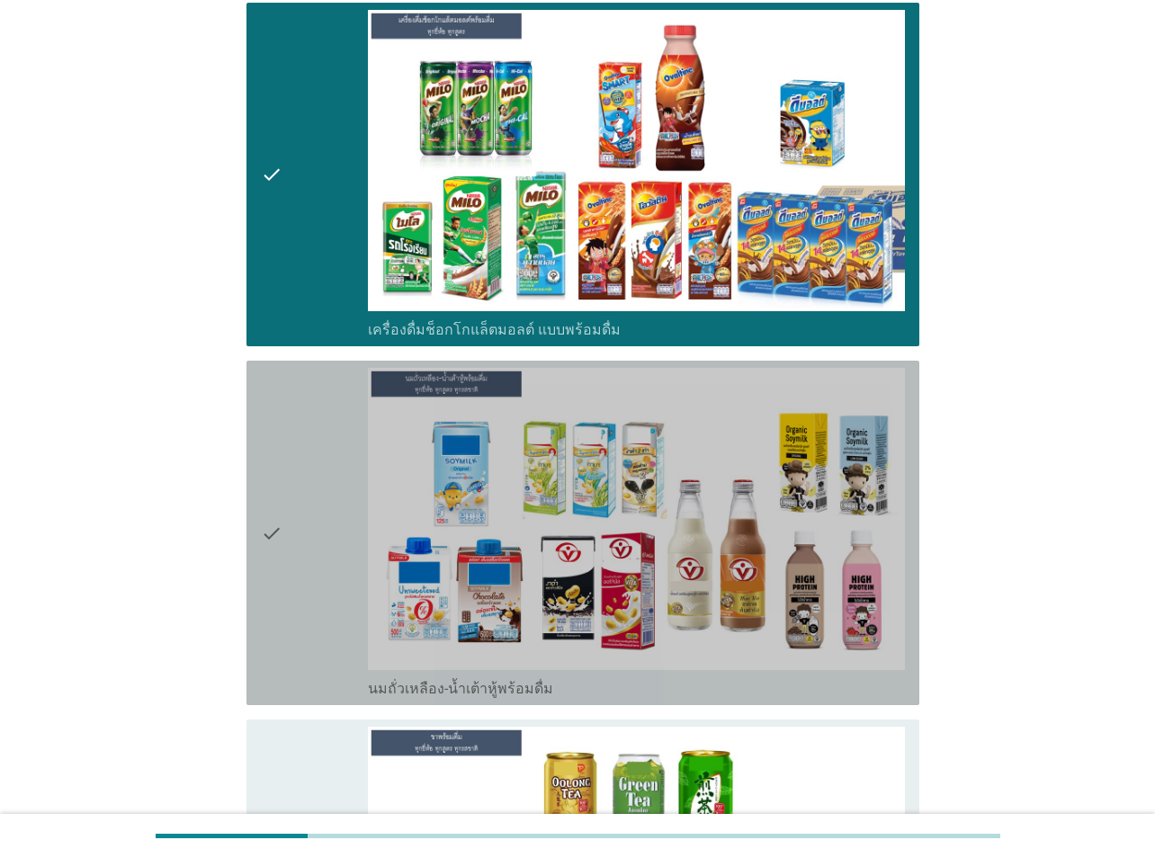
click at [336, 585] on div "check" at bounding box center [314, 533] width 107 height 330
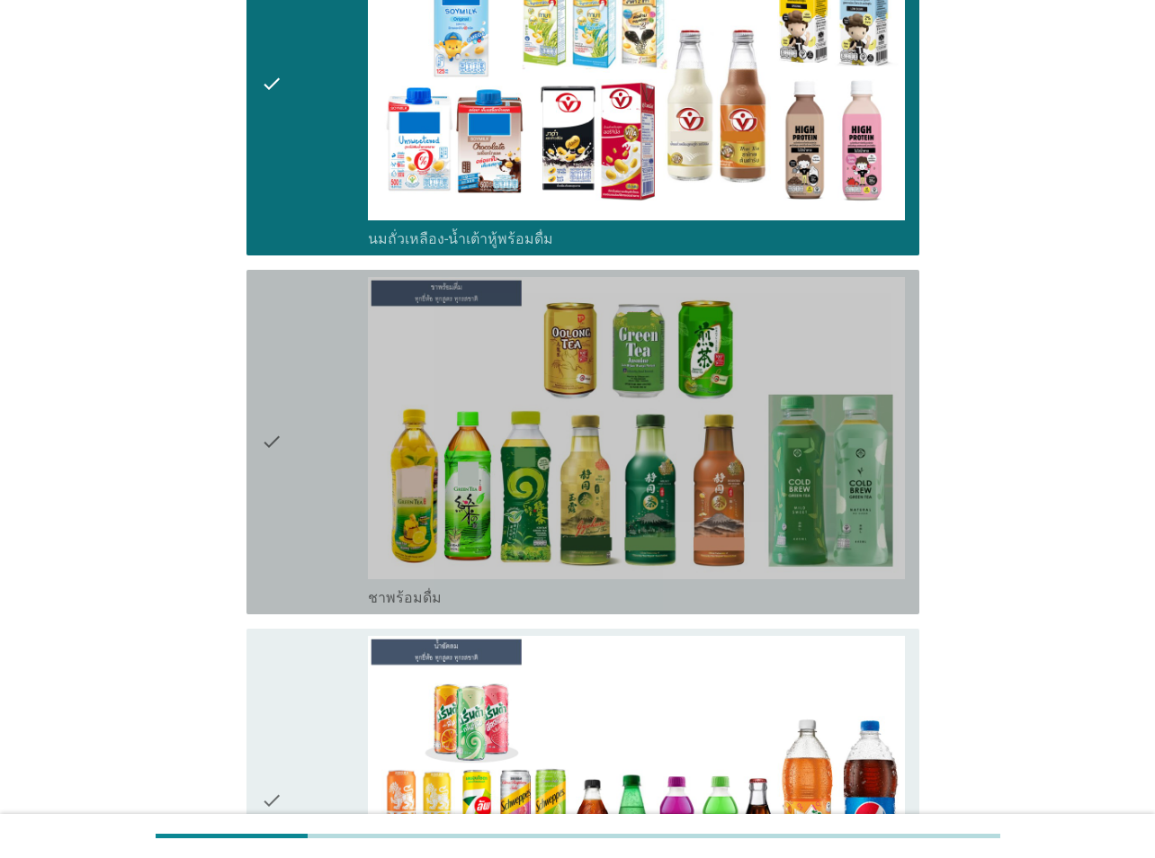
click at [272, 510] on icon "check" at bounding box center [272, 442] width 22 height 330
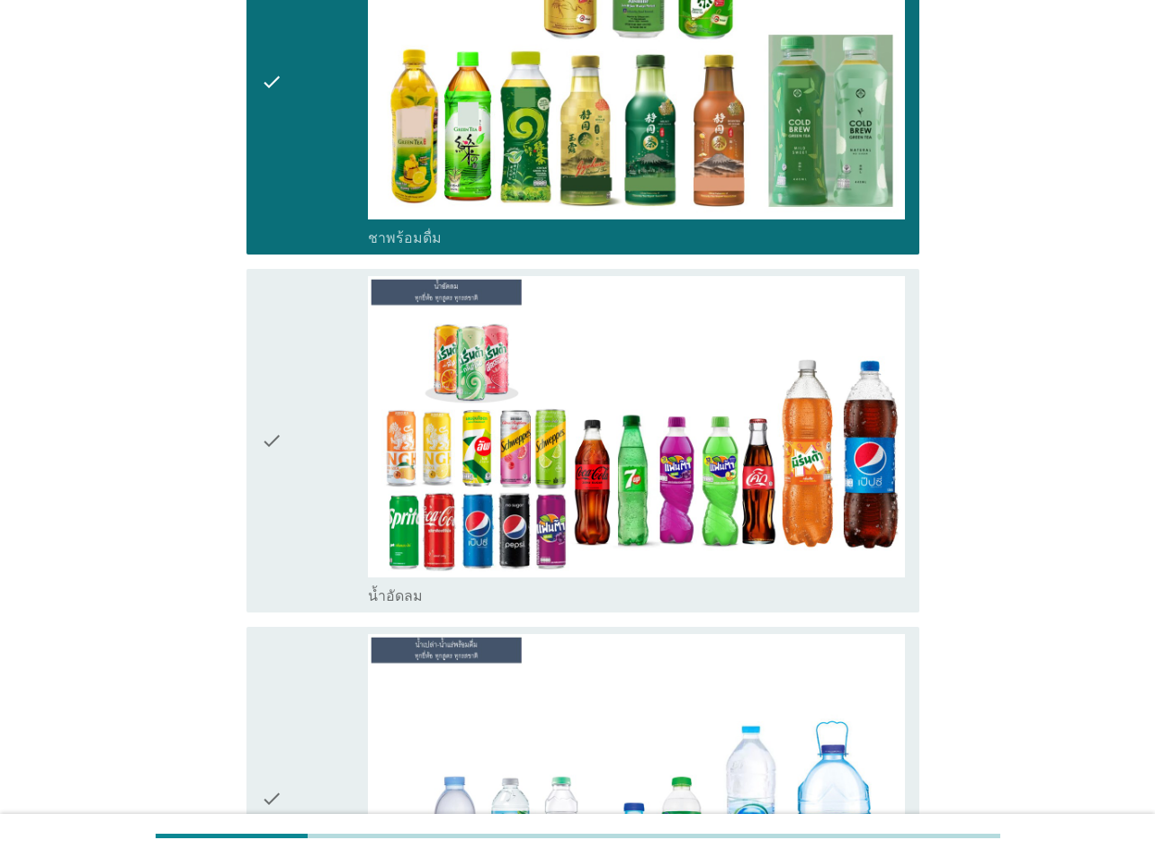
click at [334, 456] on div "check" at bounding box center [314, 441] width 107 height 330
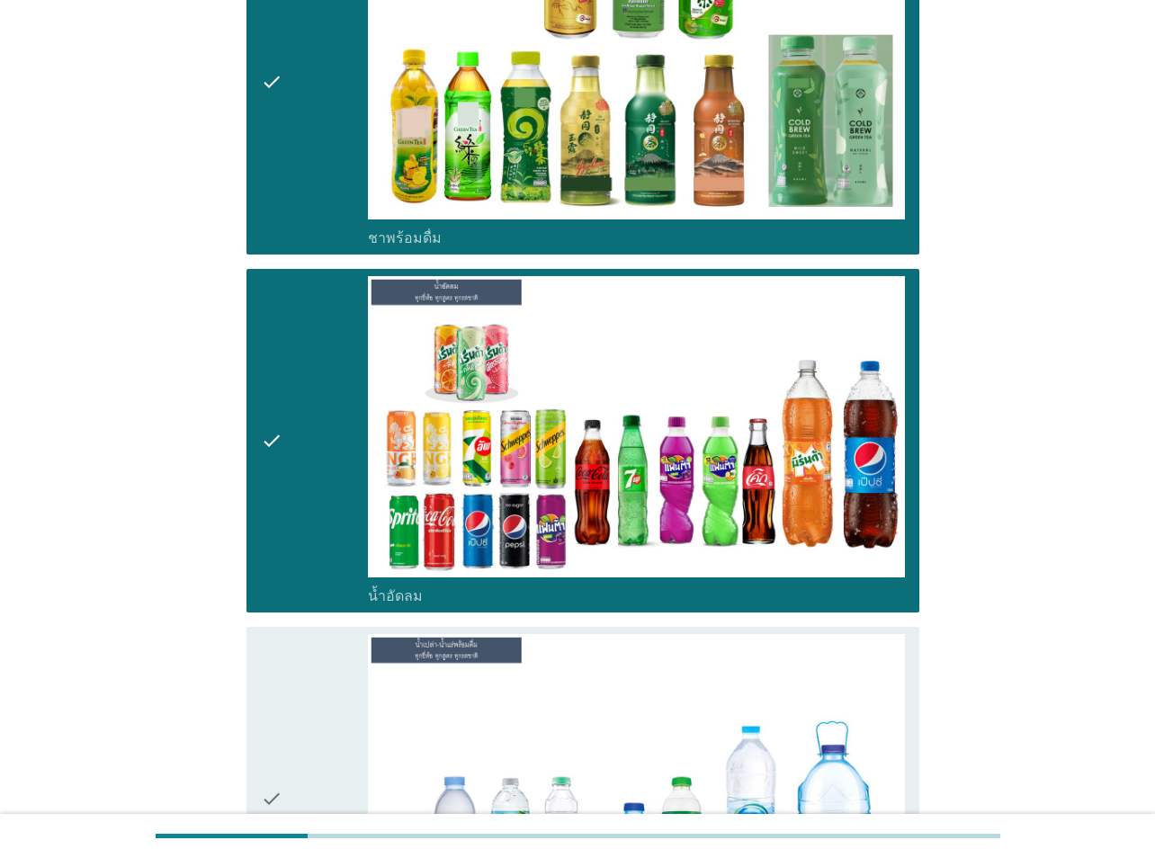
scroll to position [2158, 0]
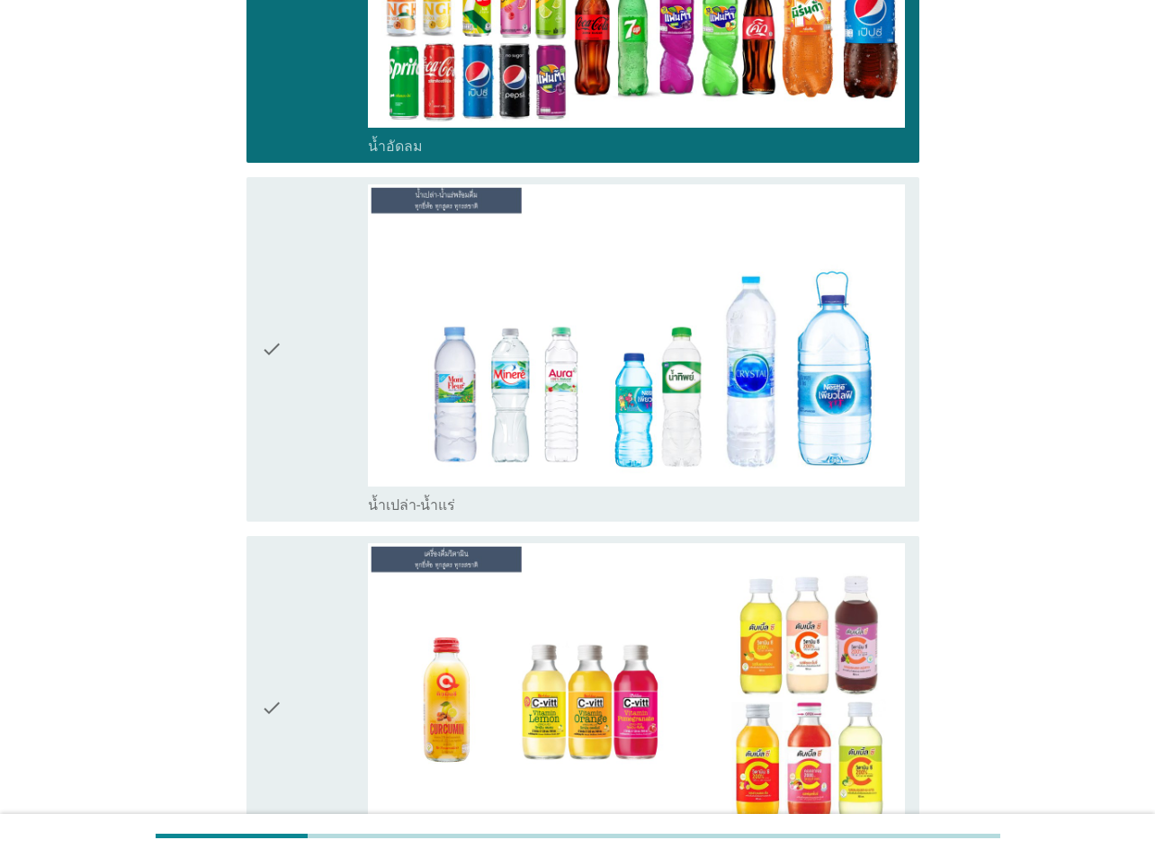
click at [311, 466] on div "check" at bounding box center [314, 349] width 107 height 330
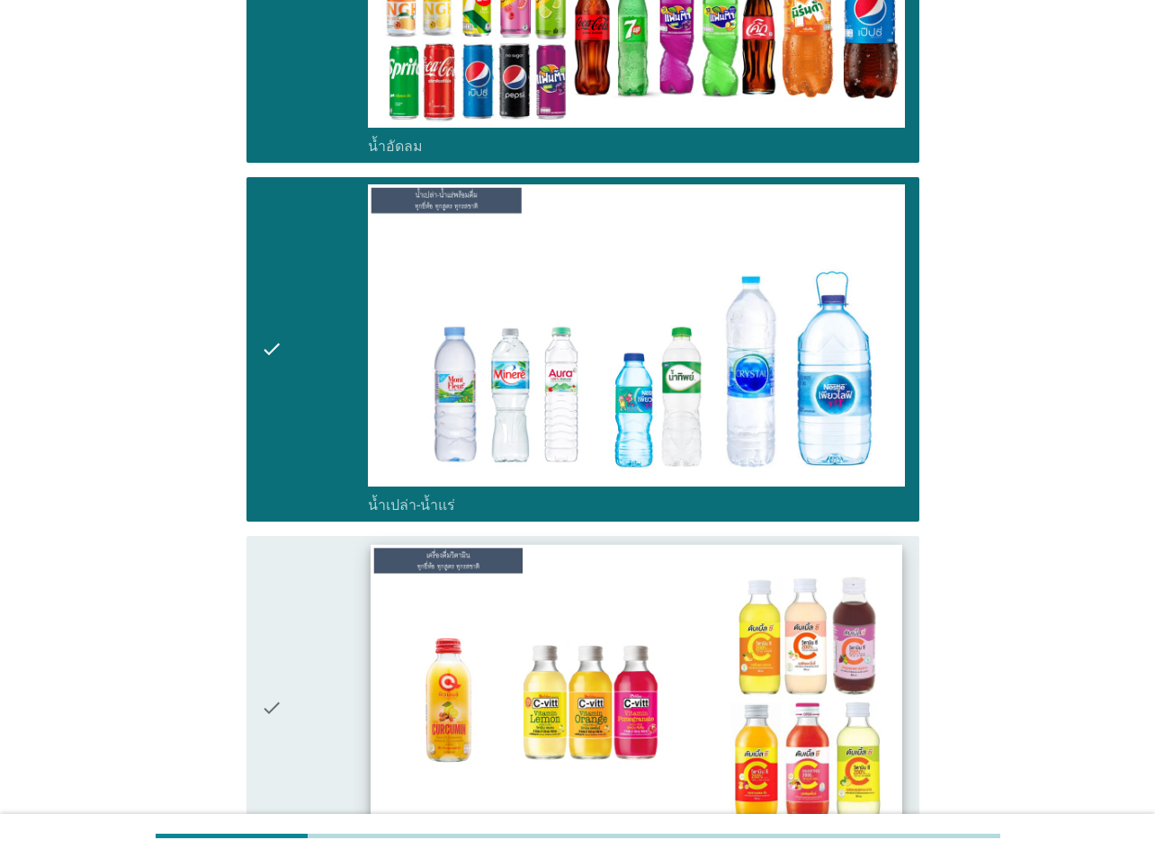
click at [381, 628] on img at bounding box center [635, 693] width 531 height 299
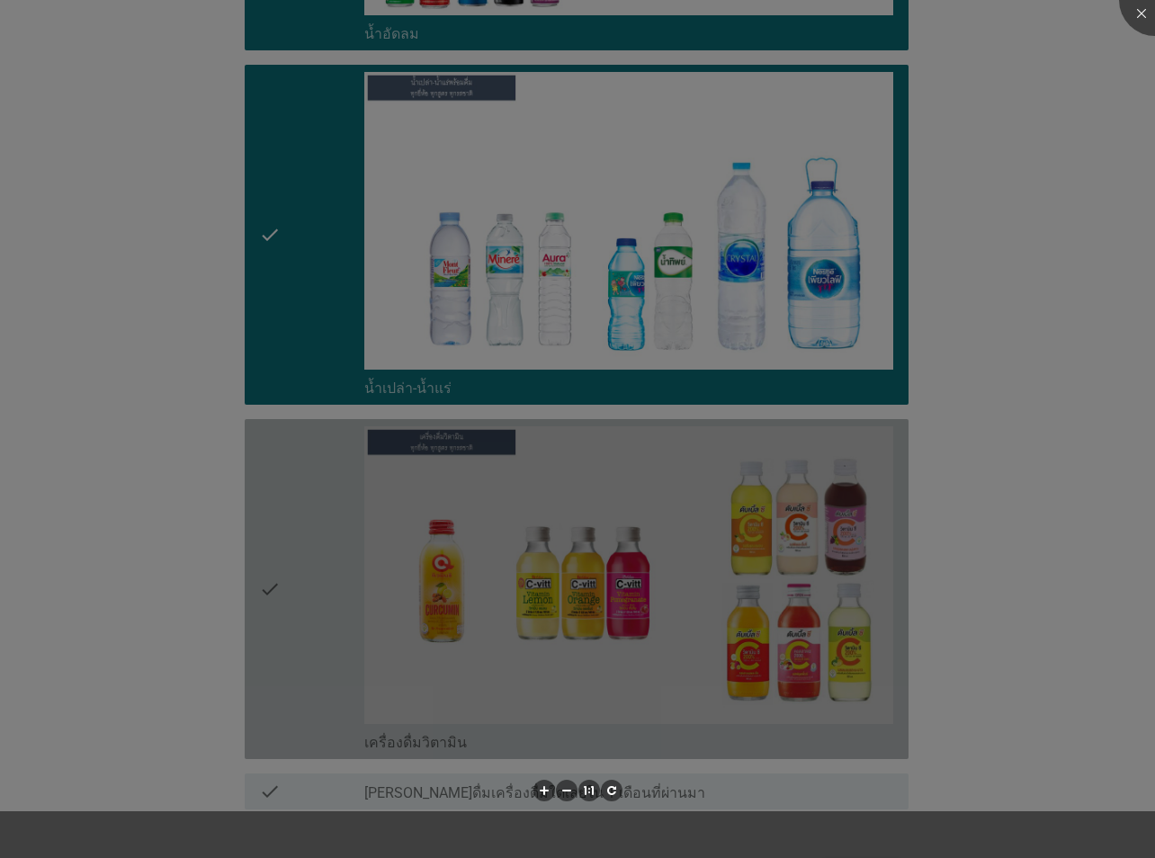
scroll to position [2362, 0]
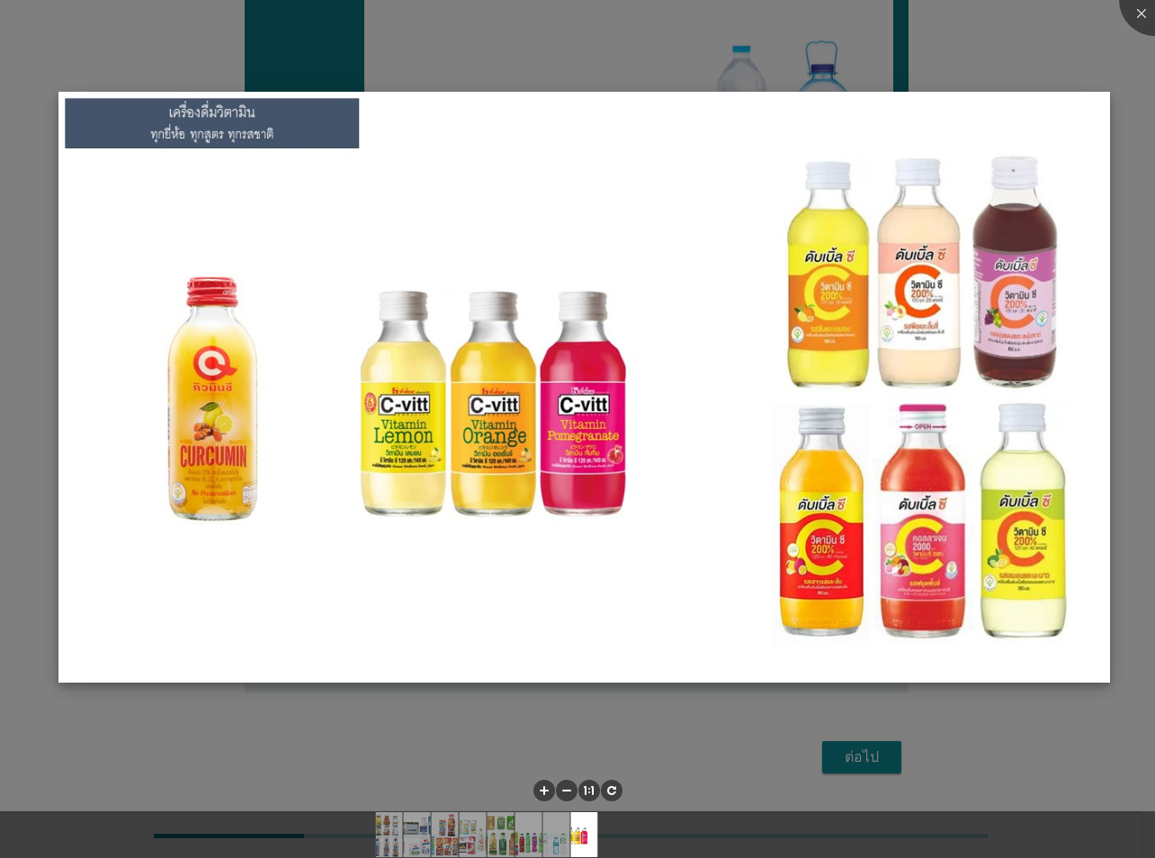
click at [365, 470] on img at bounding box center [583, 388] width 1051 height 592
click at [567, 27] on div at bounding box center [577, 429] width 1155 height 858
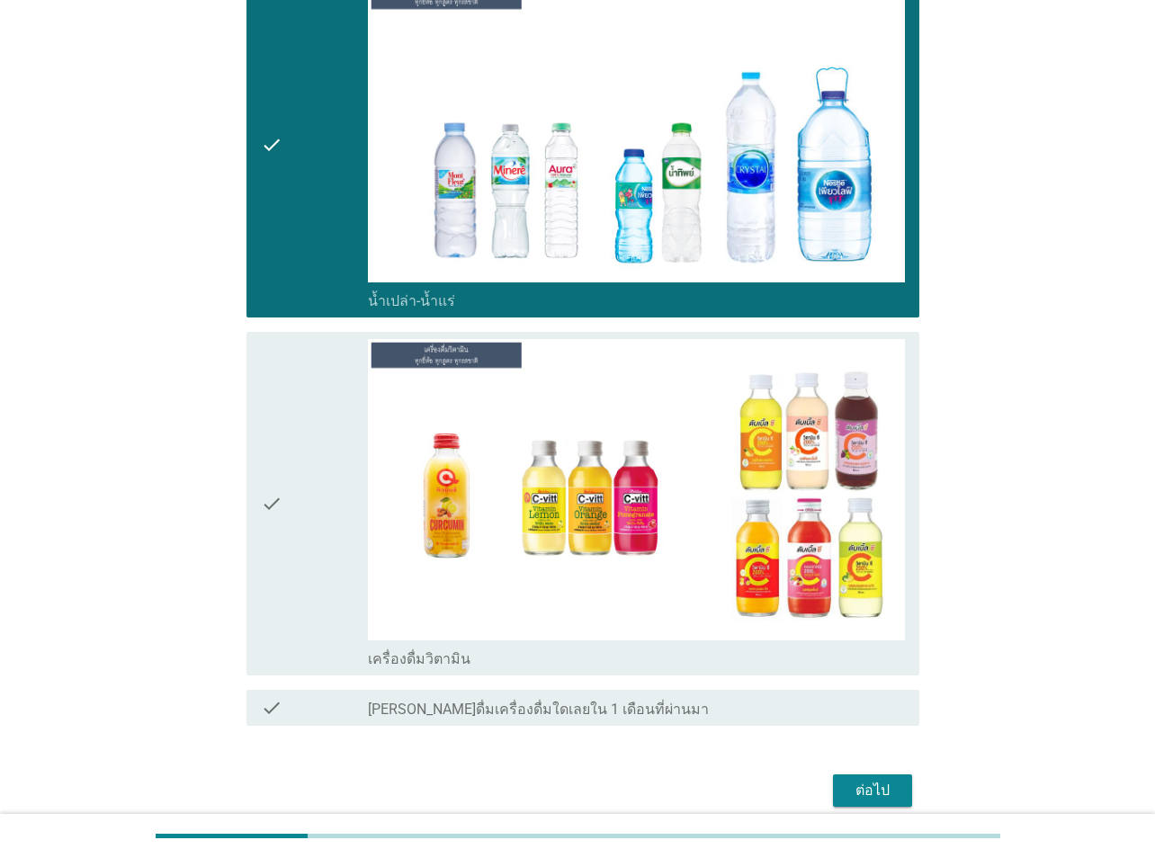
click at [424, 444] on img at bounding box center [636, 490] width 537 height 302
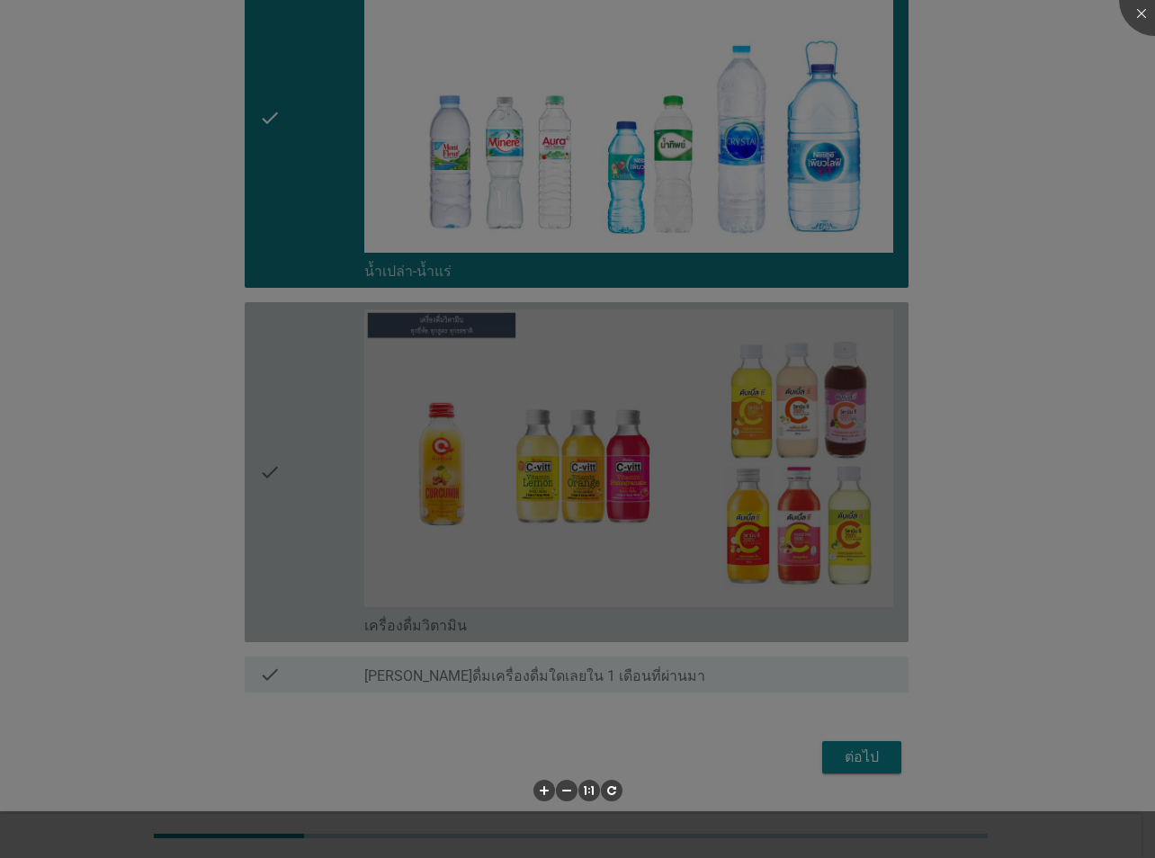
click at [325, 468] on div at bounding box center [577, 429] width 1155 height 858
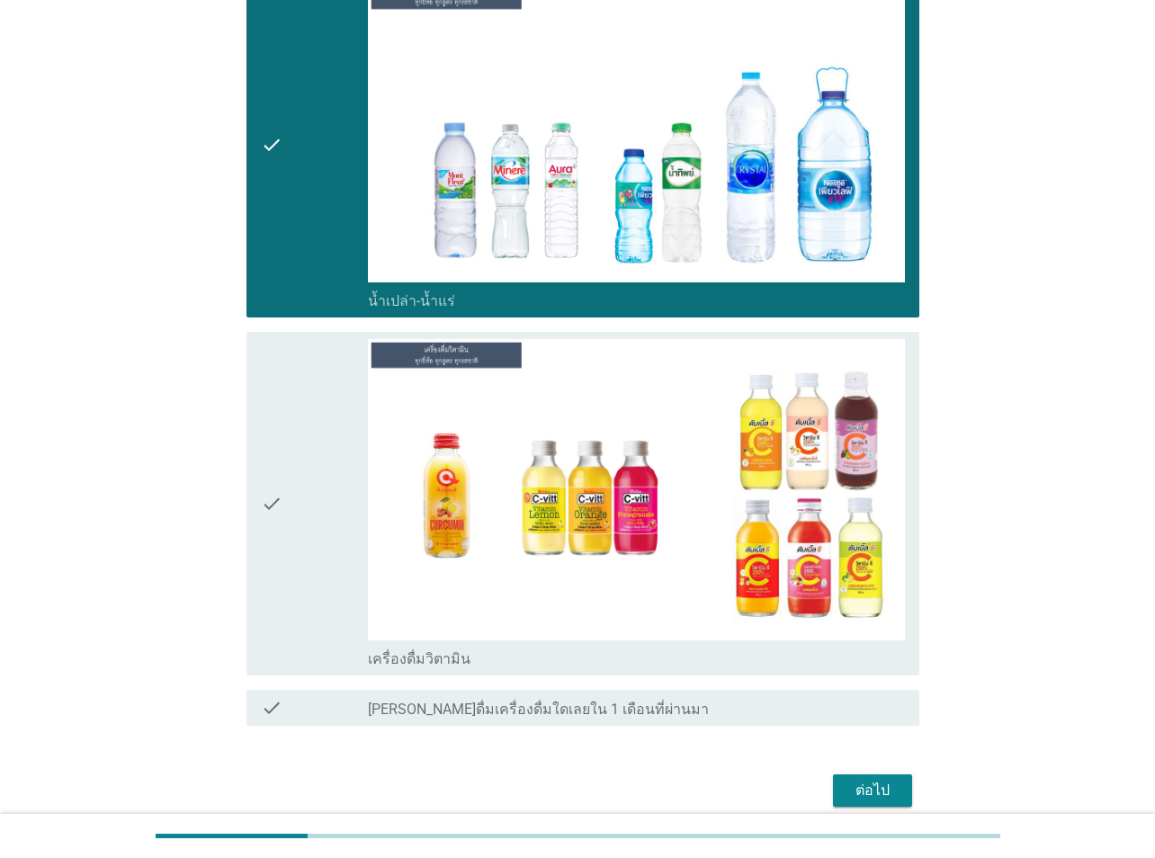
click at [296, 587] on div "check" at bounding box center [314, 504] width 107 height 330
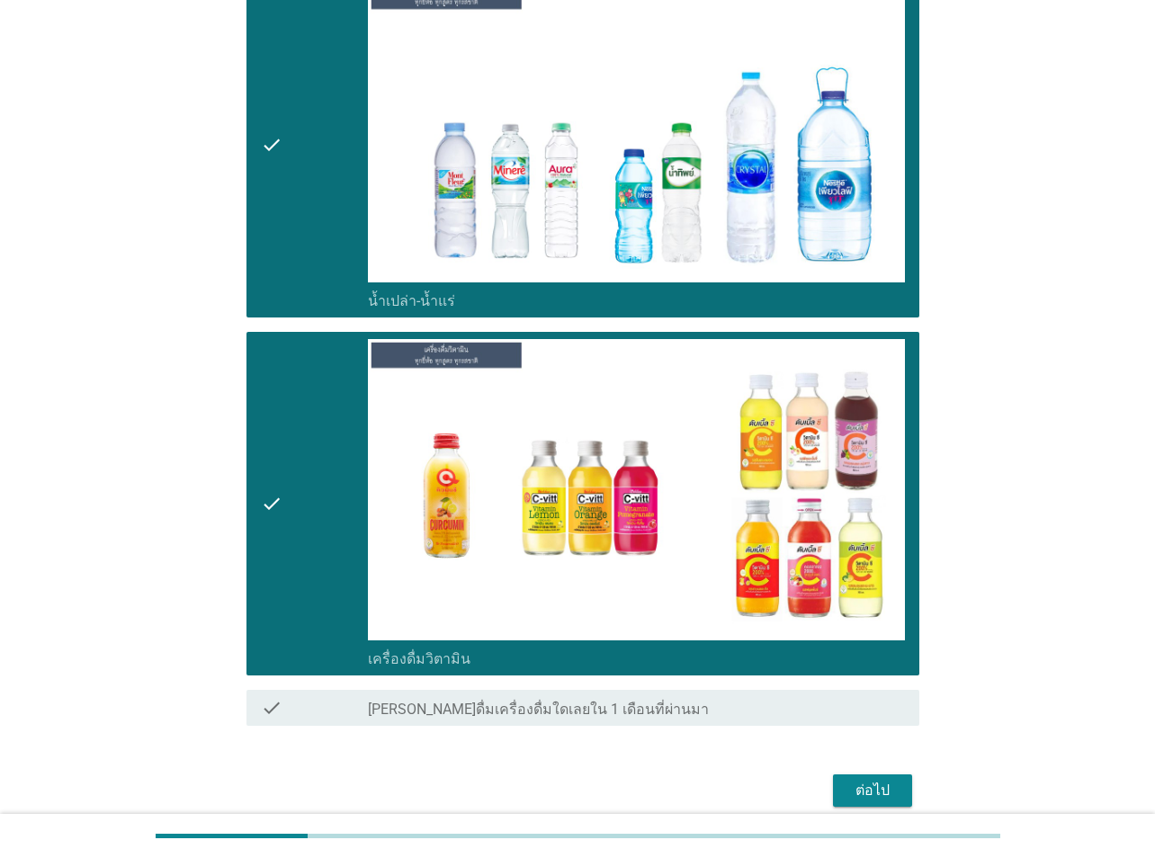
click at [850, 628] on div "ต่อไป" at bounding box center [872, 791] width 50 height 22
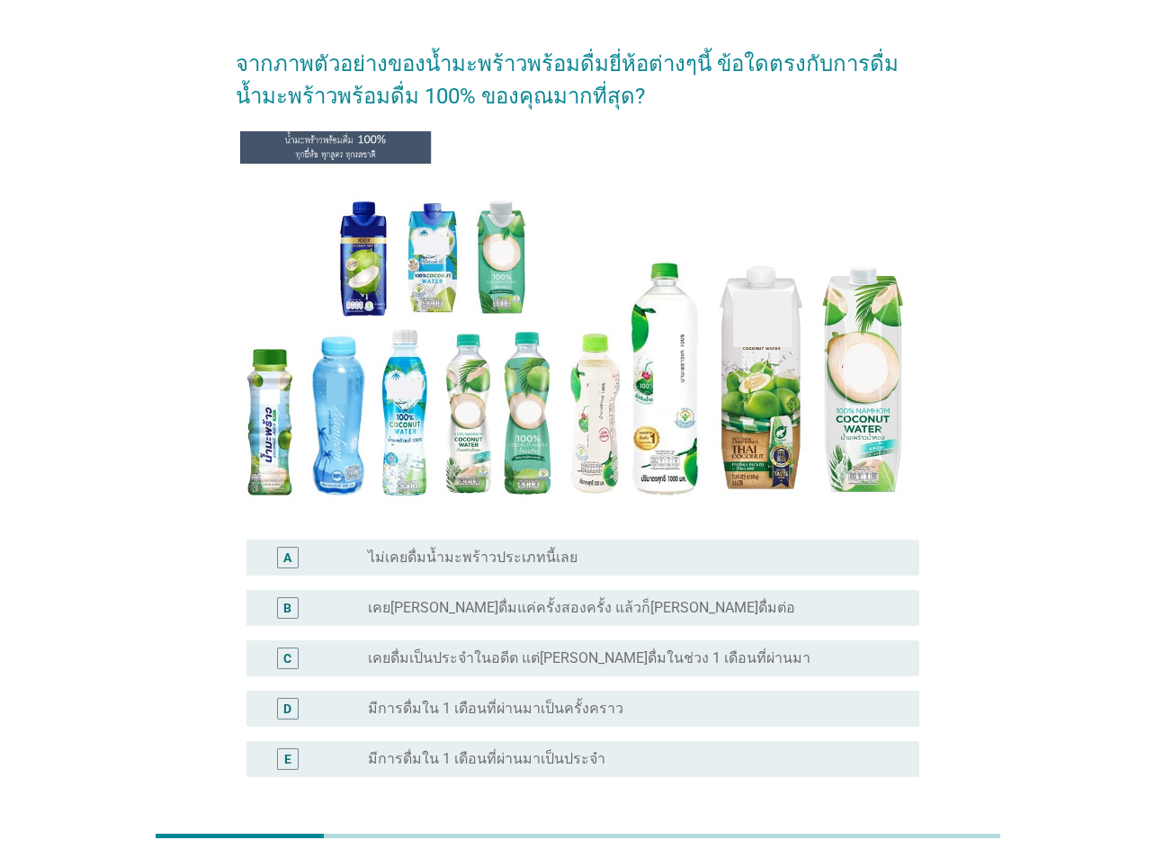
scroll to position [90, 0]
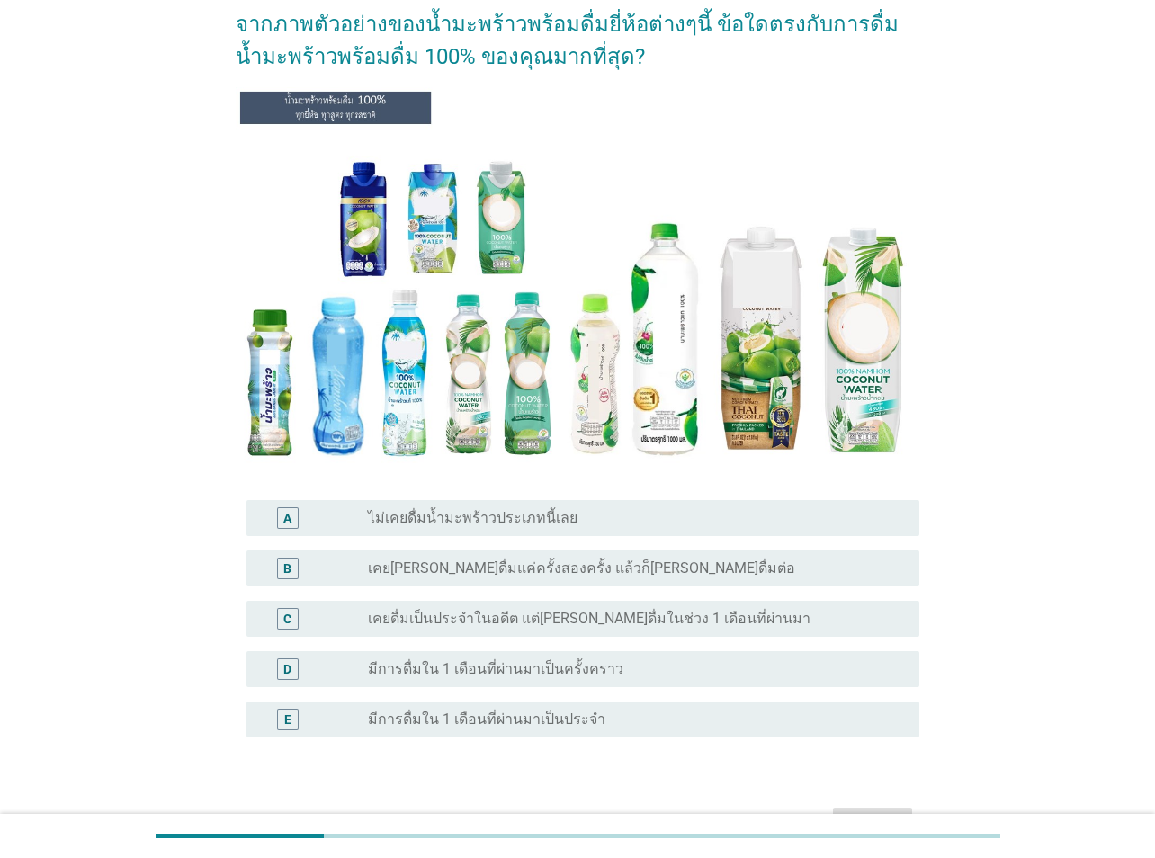
click at [428, 614] on label "เคยดื่มเป็นประจำในอดีต แต่[PERSON_NAME]ดื่มในช่วง 1 เดือนที่ผ่านมา" at bounding box center [589, 619] width 442 height 18
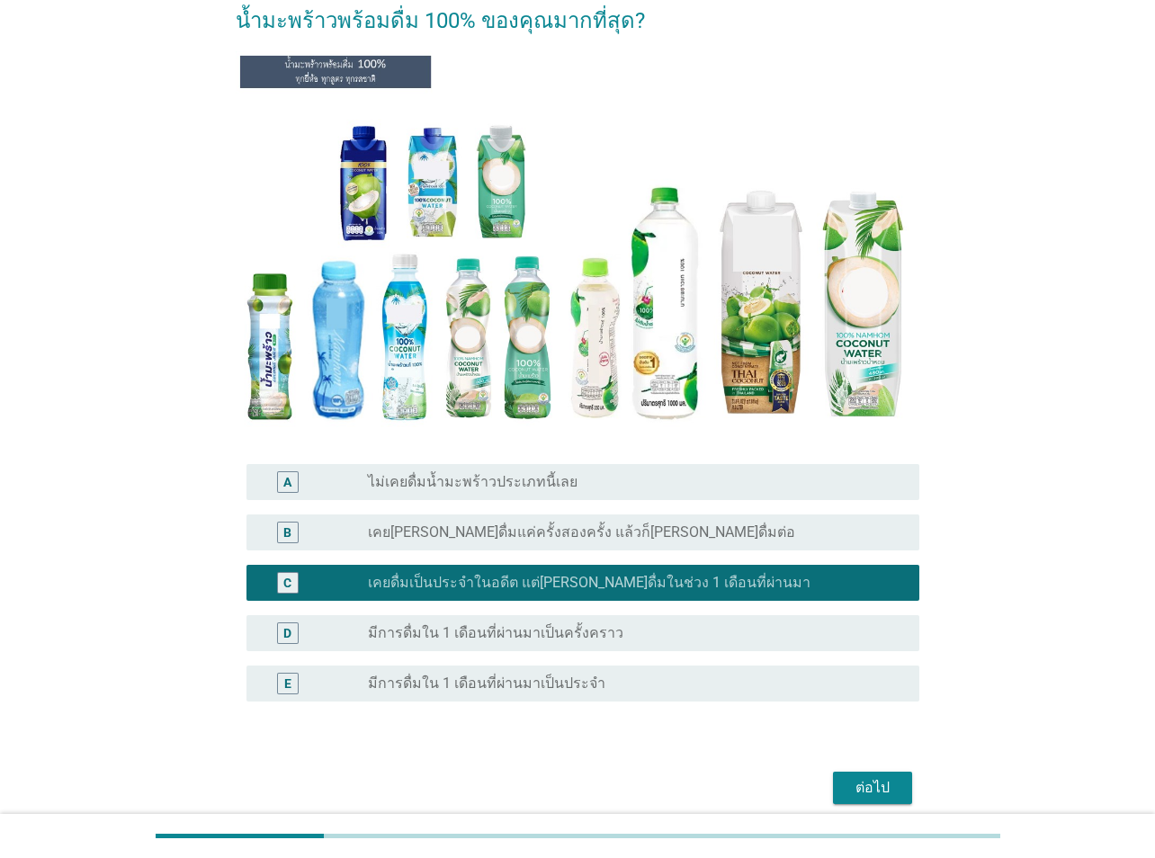
scroll to position [201, 0]
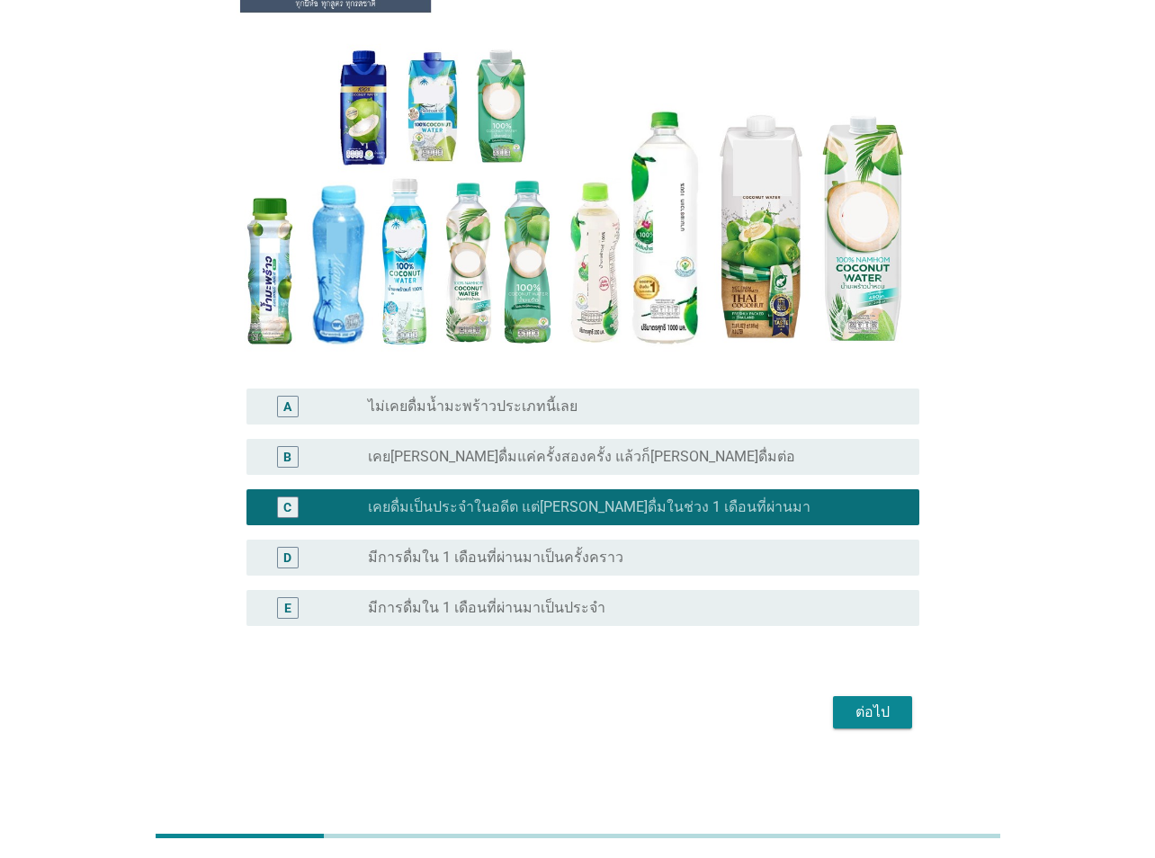
click at [854, 628] on div "ต่อไป" at bounding box center [872, 712] width 50 height 22
